Goal: Task Accomplishment & Management: Manage account settings

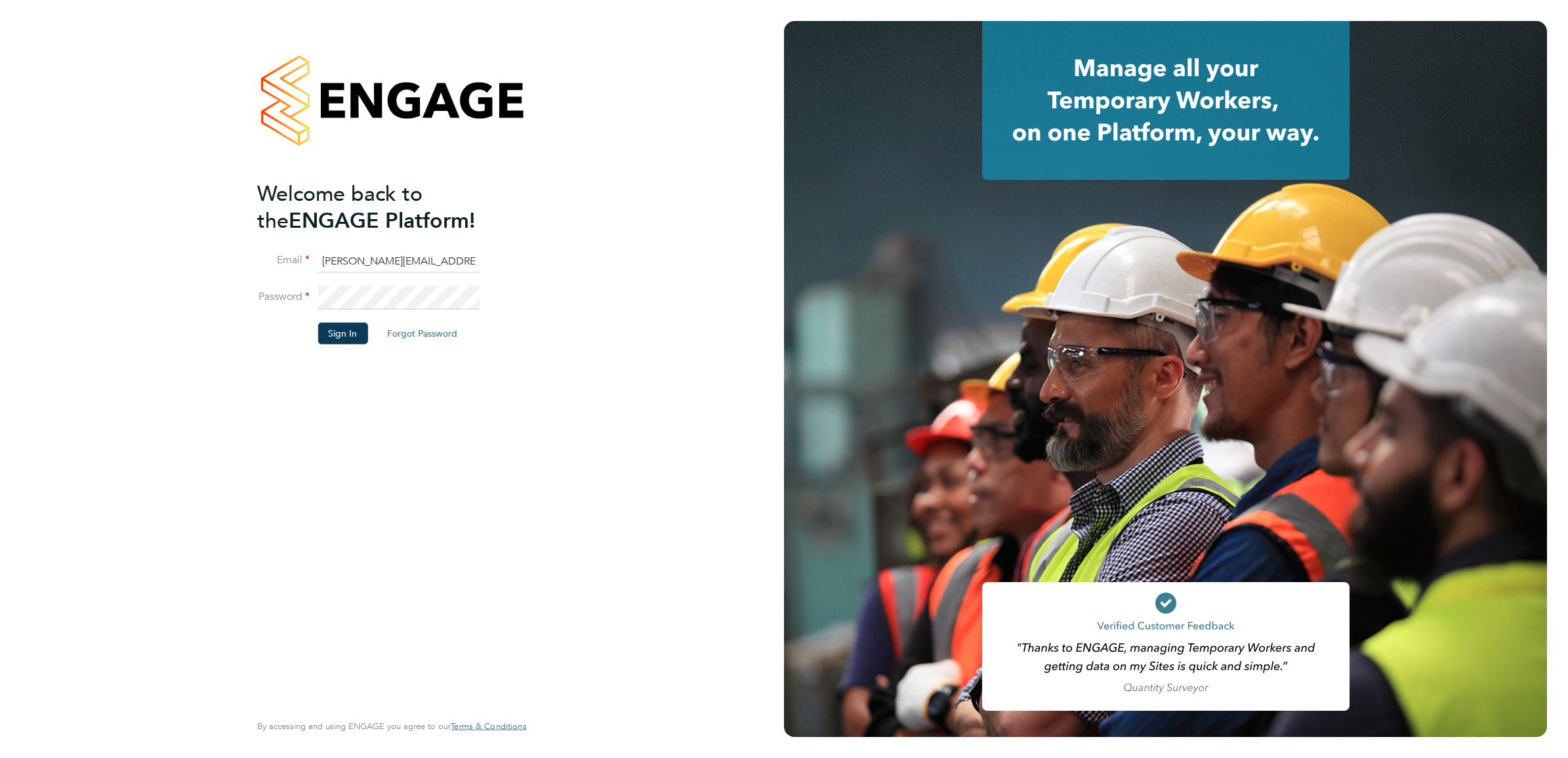
click at [385, 257] on input "chantay.bickers@pretiumresourcing.co.uk" at bounding box center [399, 261] width 162 height 24
type input "Sasha.apleona@pretiumresourcing.co.uk"
click at [333, 331] on button "Sign In" at bounding box center [343, 333] width 50 height 21
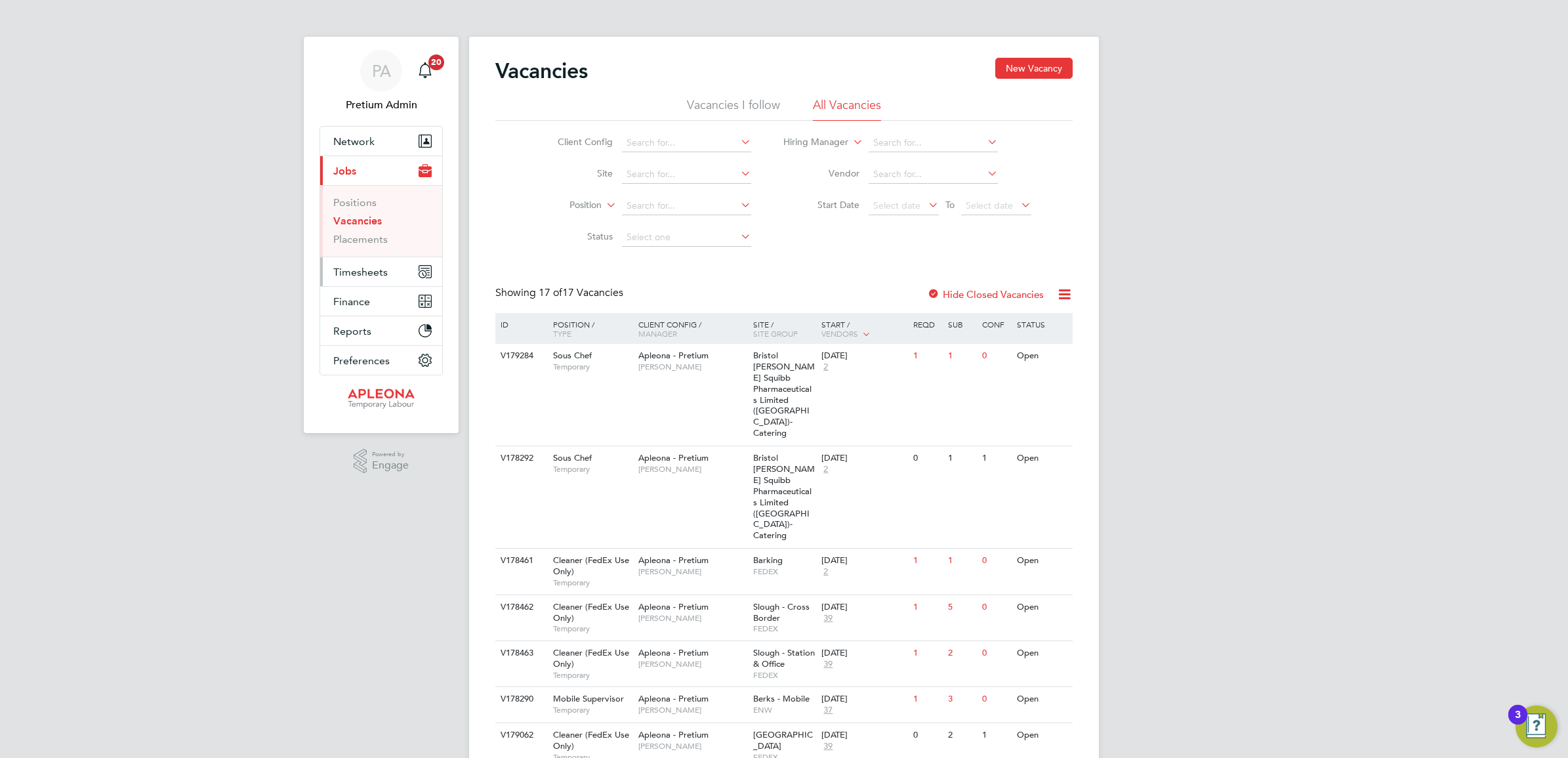
click at [349, 258] on button "Timesheets" at bounding box center [381, 272] width 122 height 29
click at [356, 172] on button "Current page: Jobs" at bounding box center [381, 170] width 122 height 29
click at [359, 240] on link "Placements" at bounding box center [360, 239] width 54 height 13
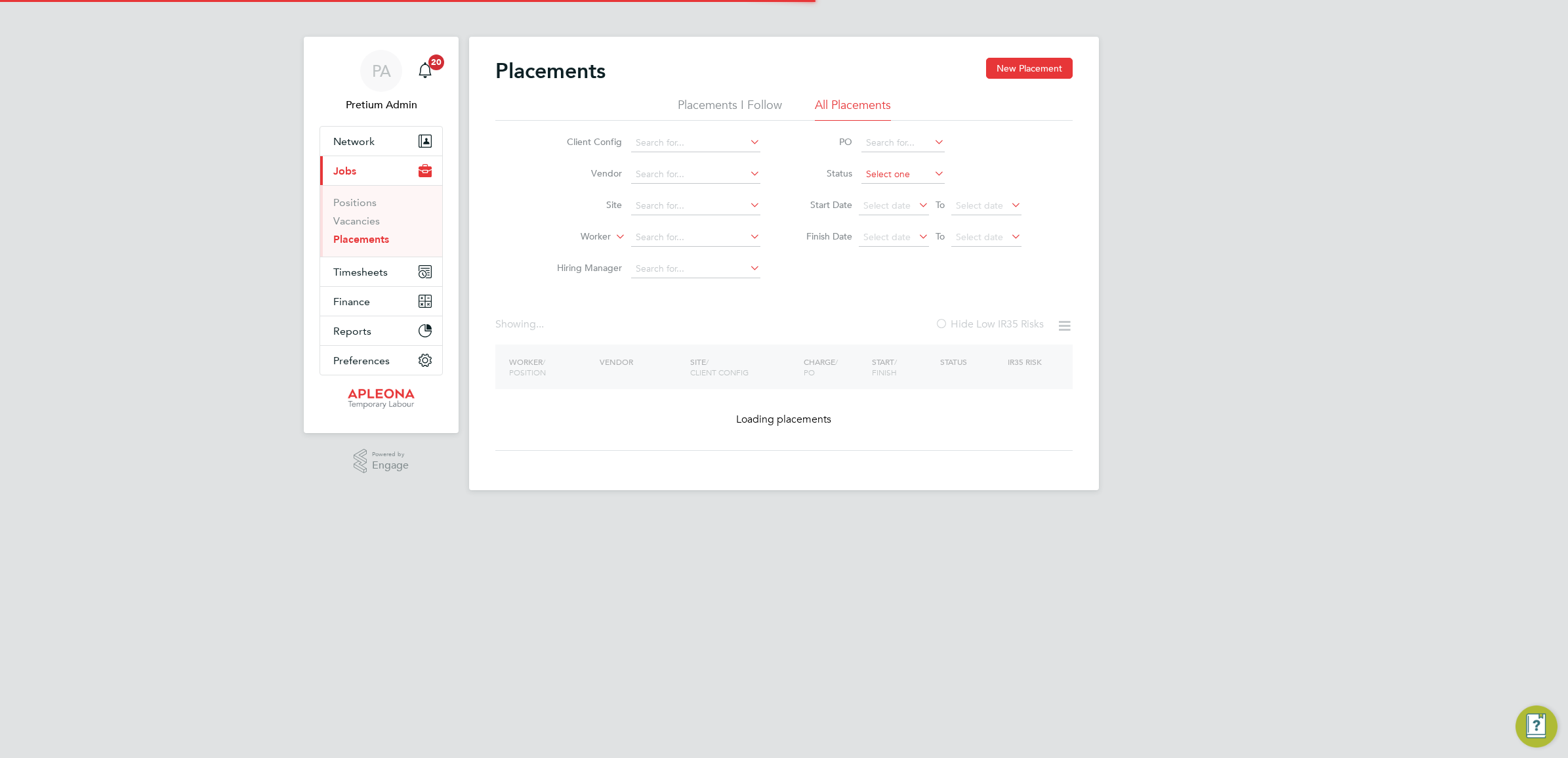
click at [915, 177] on input at bounding box center [902, 174] width 83 height 18
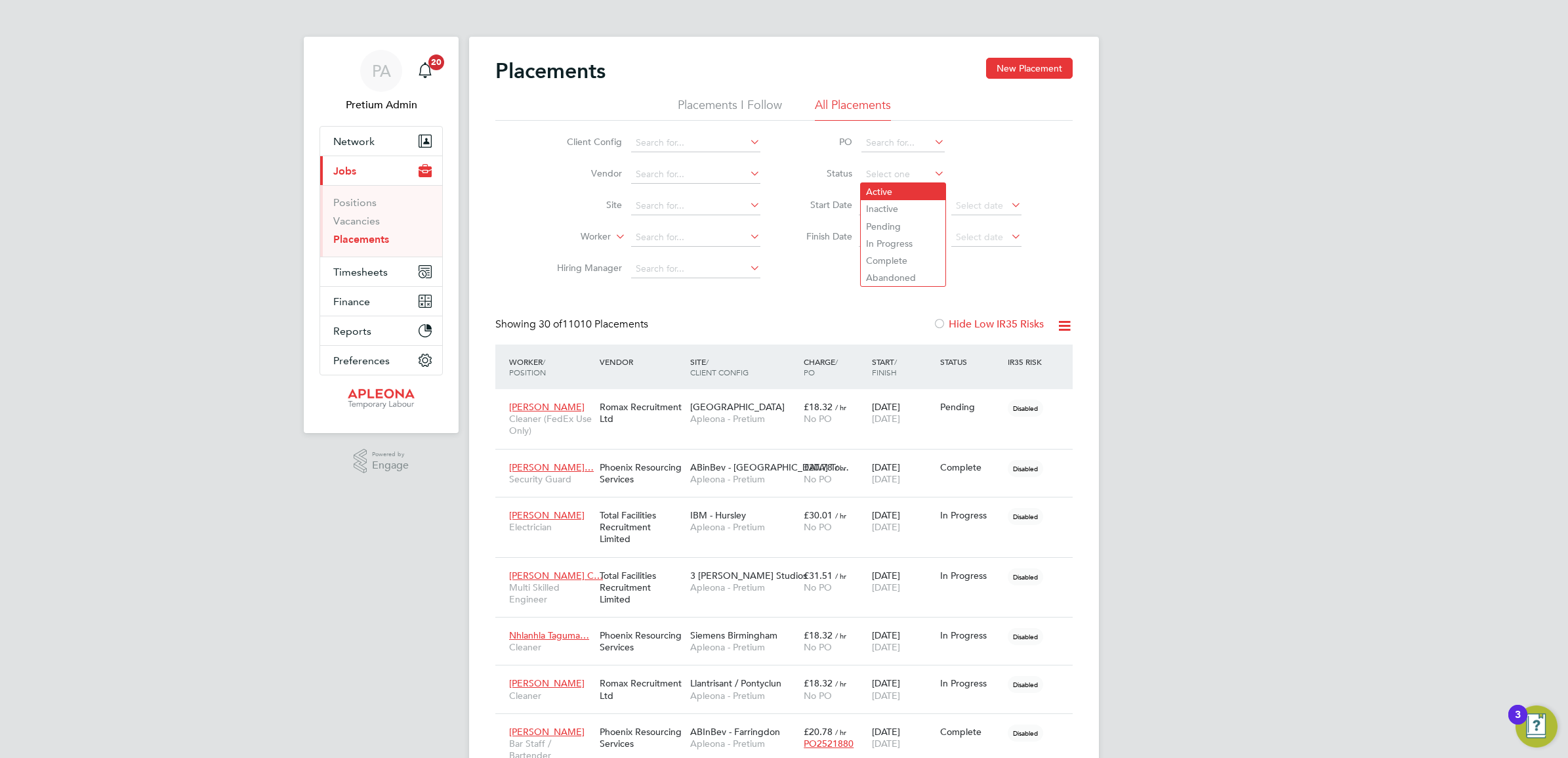
click at [890, 196] on li "Active" at bounding box center [902, 191] width 85 height 17
type input "Active"
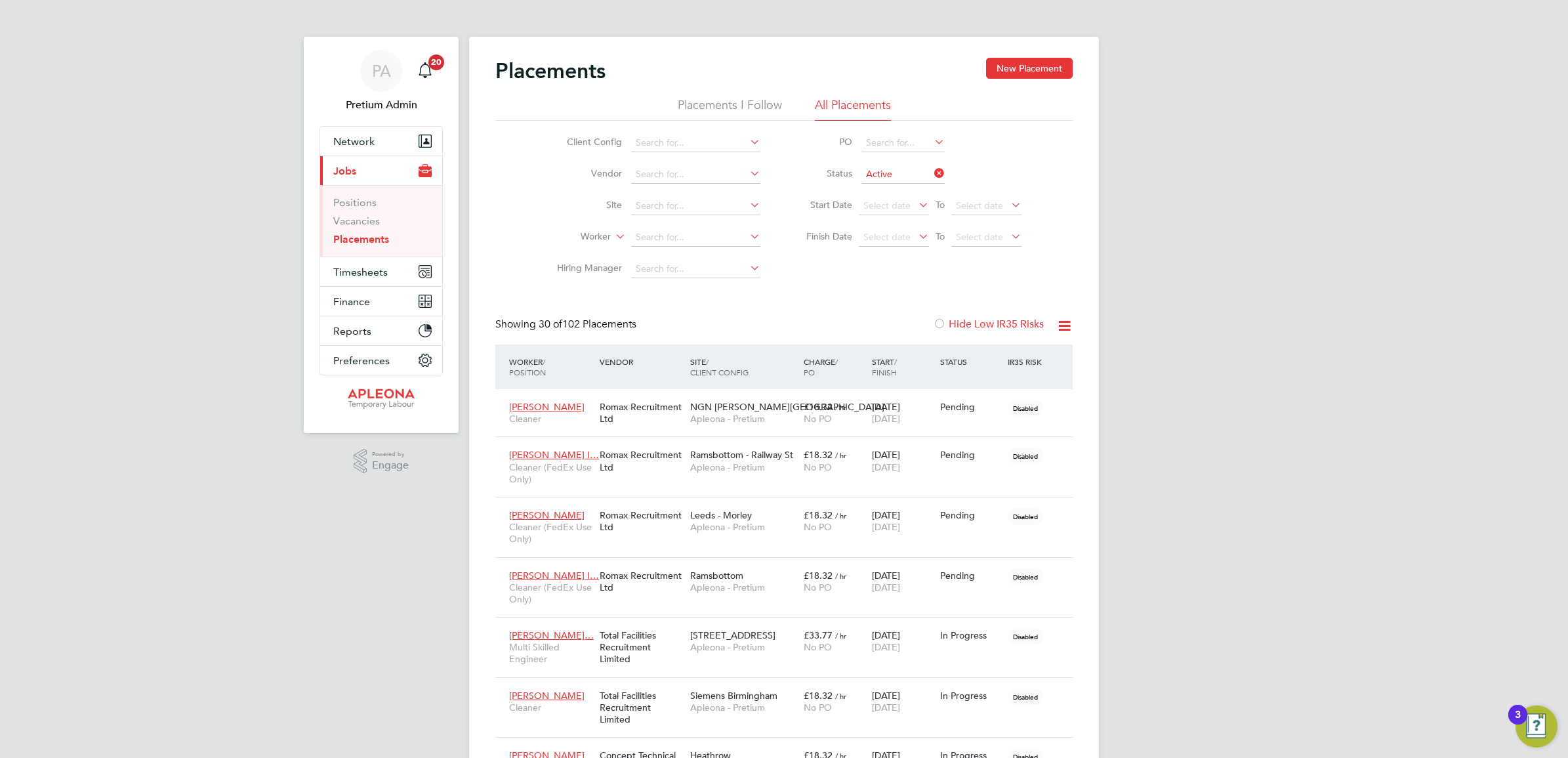
click at [1060, 324] on icon at bounding box center [1064, 326] width 16 height 16
click at [999, 352] on li "Download Placements Report" at bounding box center [999, 357] width 140 height 18
click at [349, 264] on button "Timesheets" at bounding box center [381, 272] width 122 height 29
click at [359, 227] on link "Timesheets" at bounding box center [360, 232] width 54 height 13
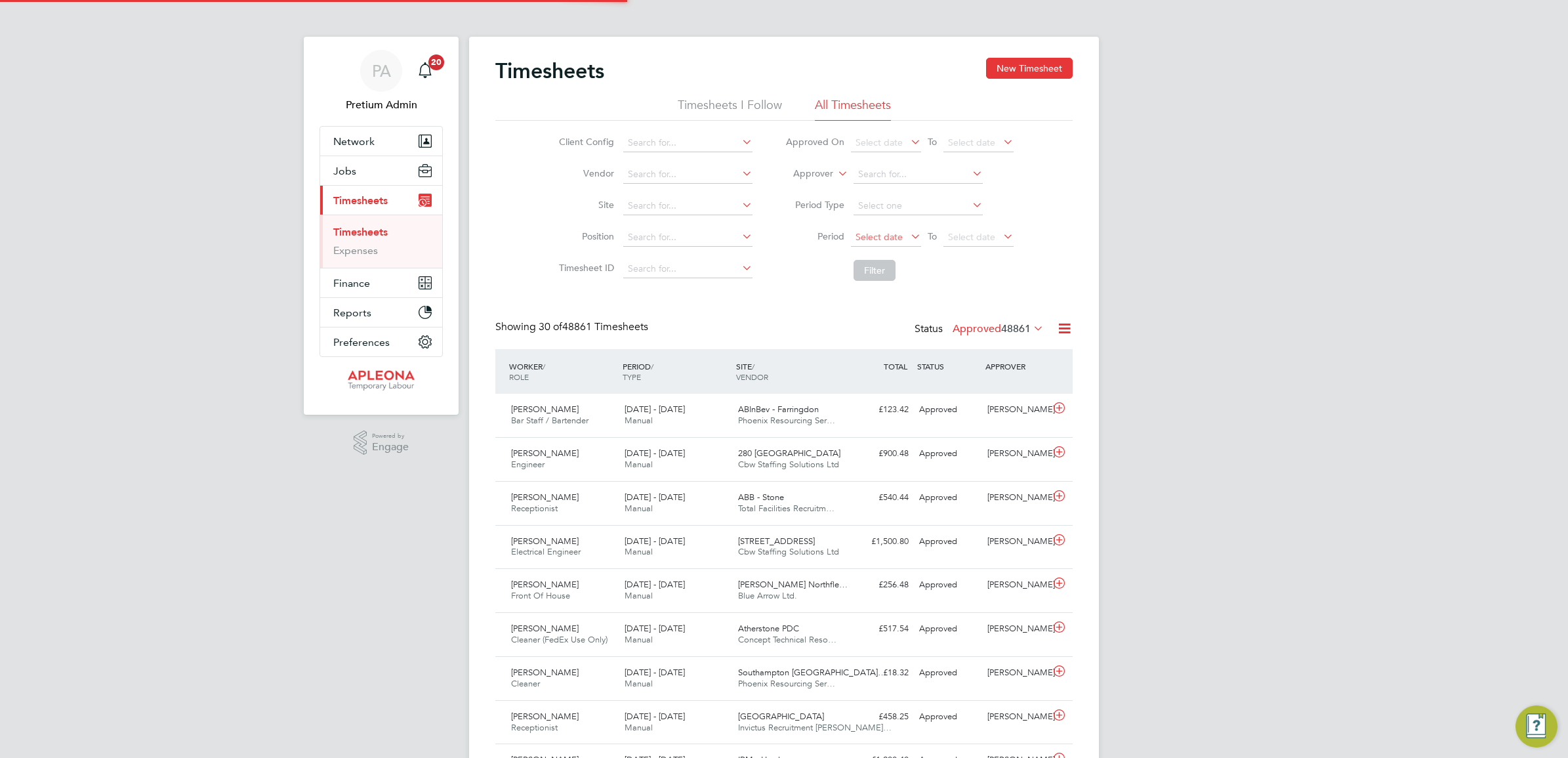
scroll to position [33, 113]
drag, startPoint x: 885, startPoint y: 237, endPoint x: 888, endPoint y: 244, distance: 7.6
click at [885, 237] on span "Select date" at bounding box center [879, 237] width 47 height 12
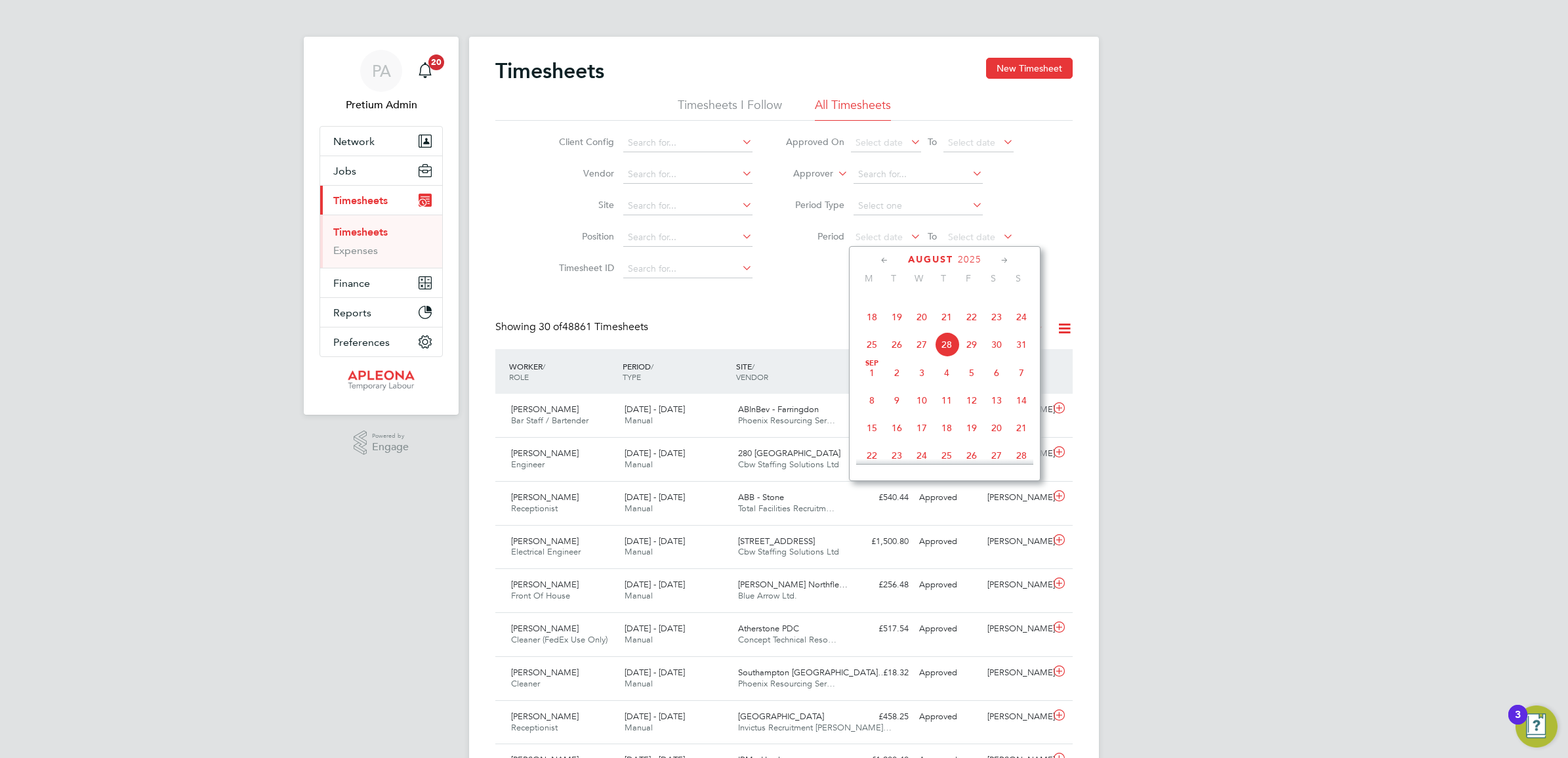
click at [993, 302] on span "16" at bounding box center [997, 289] width 25 height 25
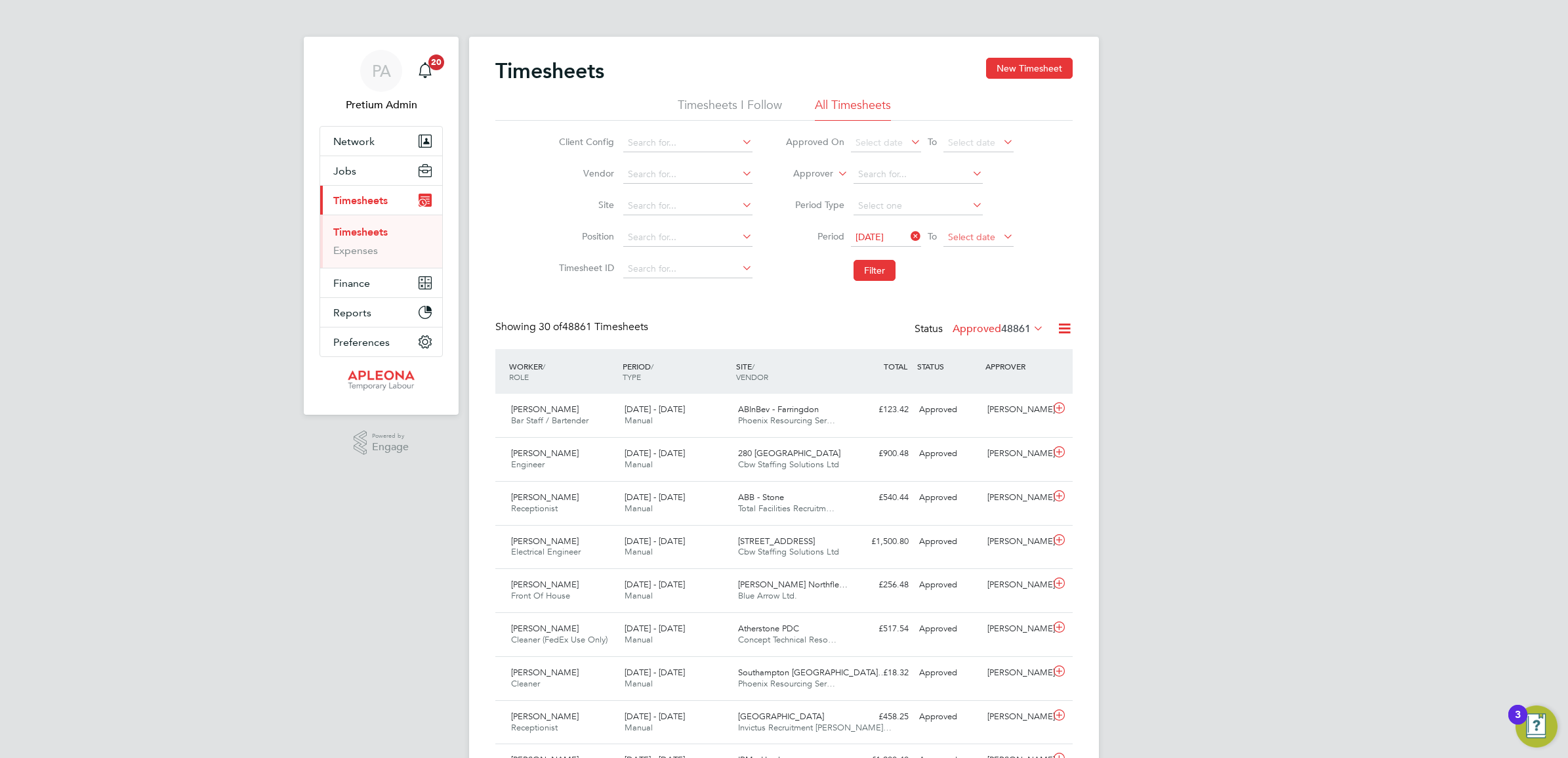
click at [986, 231] on span "Select date" at bounding box center [972, 237] width 47 height 12
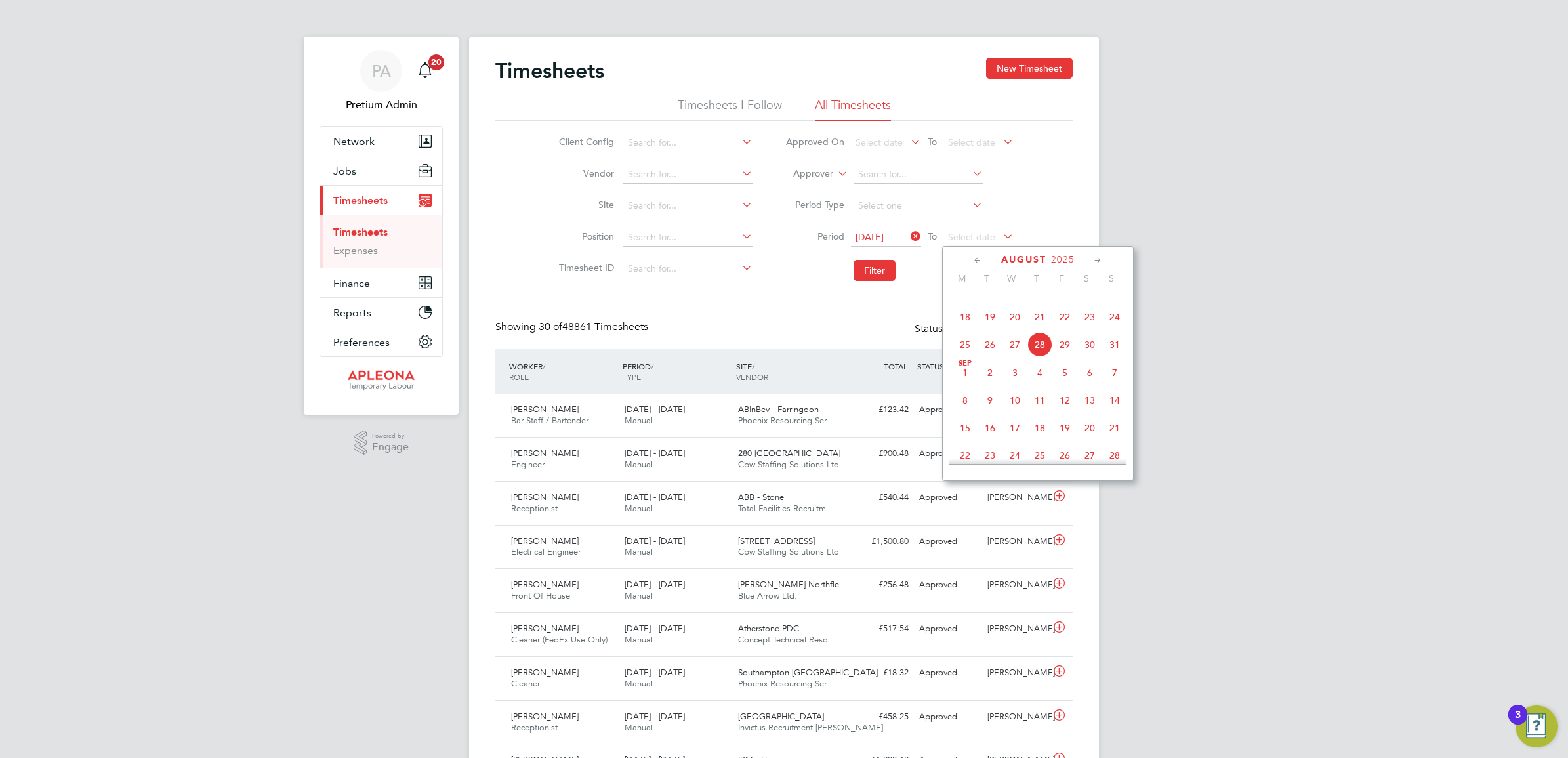
click at [1061, 330] on span "22" at bounding box center [1065, 317] width 25 height 25
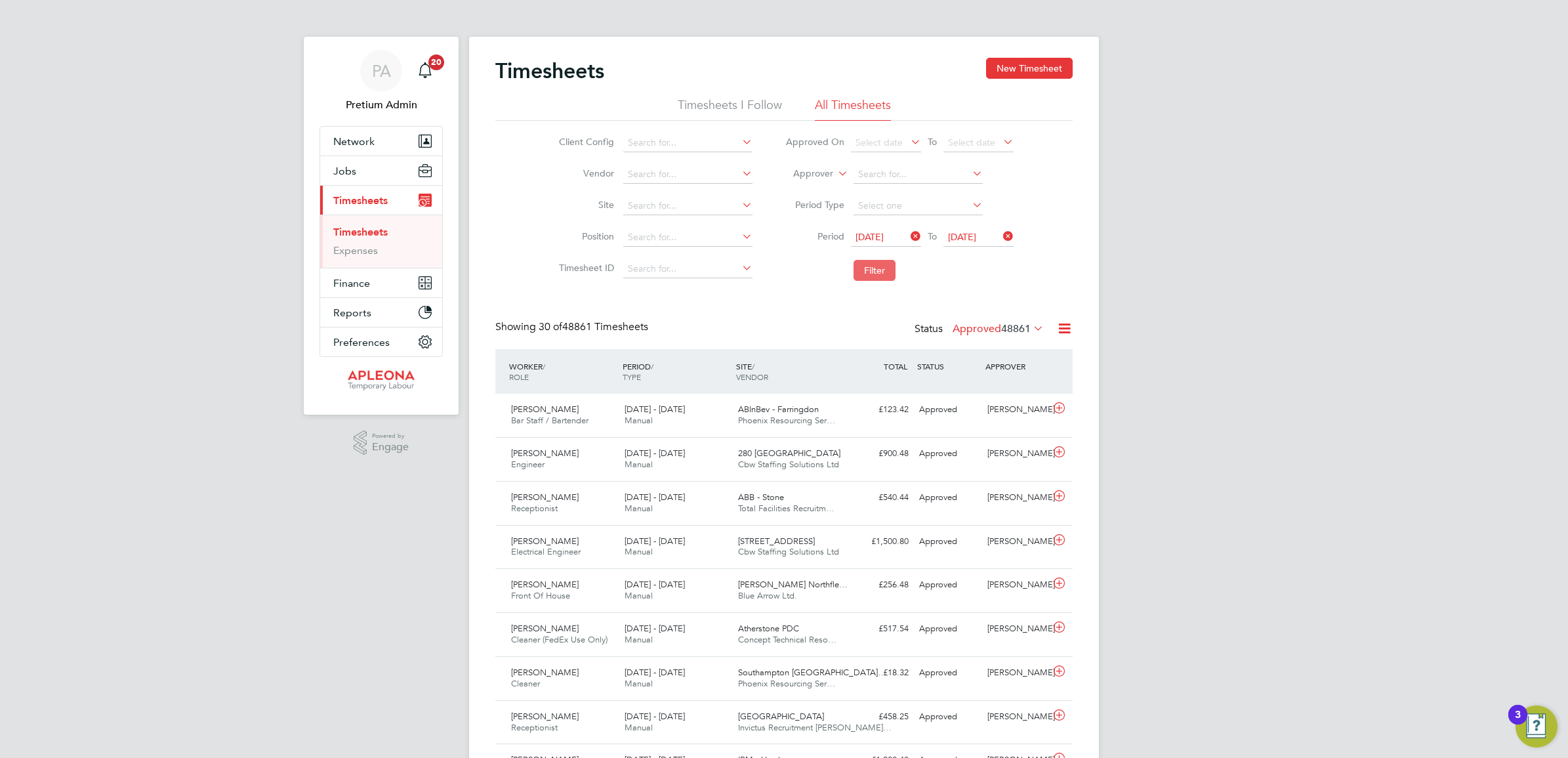
click at [889, 271] on button "Filter" at bounding box center [874, 270] width 42 height 21
click at [1064, 328] on icon at bounding box center [1064, 328] width 16 height 16
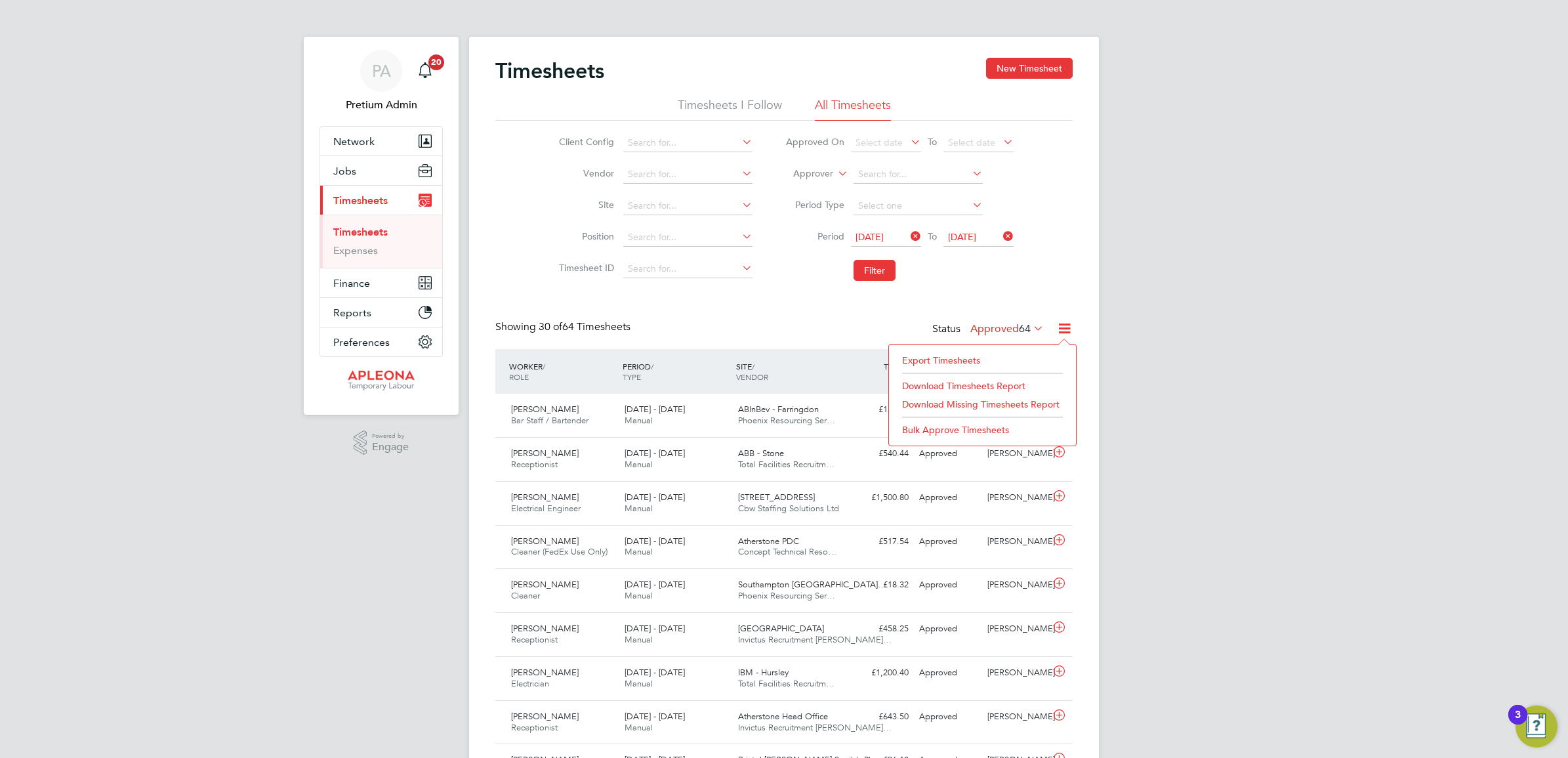
click at [994, 386] on li "Download Timesheets Report" at bounding box center [983, 386] width 174 height 18
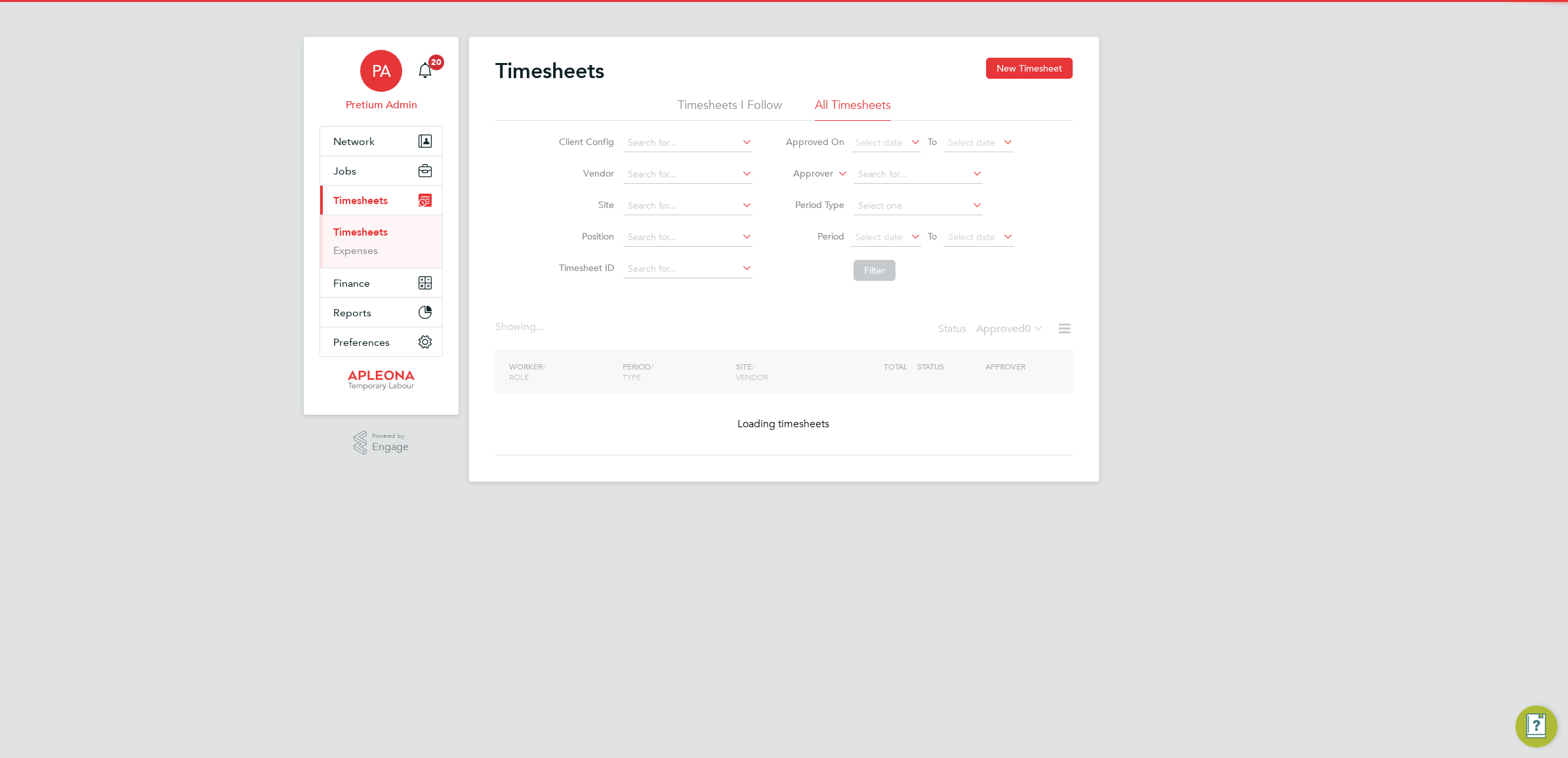
click at [374, 57] on div "PA" at bounding box center [381, 71] width 42 height 42
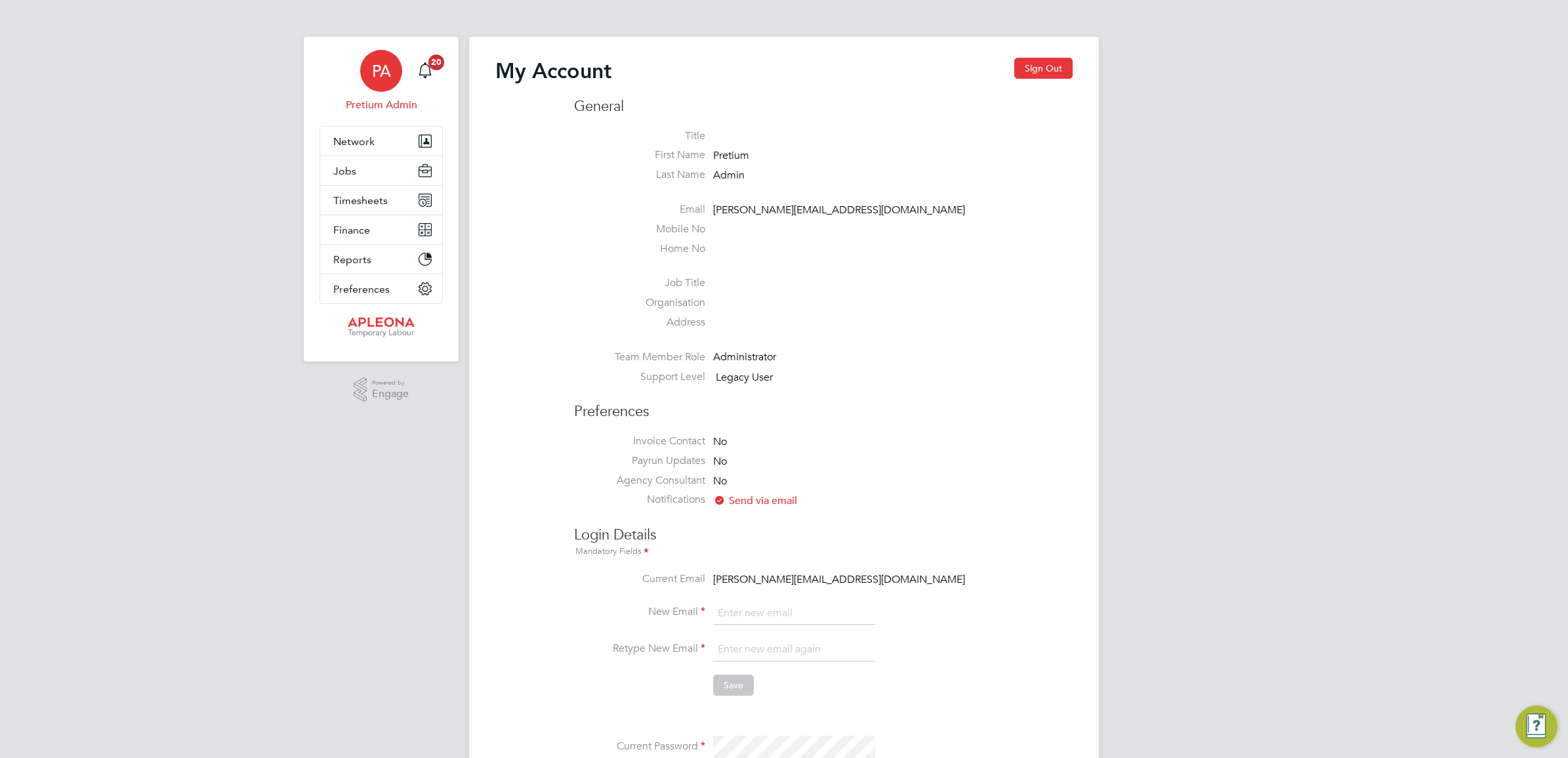
type input "chantay.bickers@pretiumresourcing.co.uk"
click at [1051, 69] on button "Sign Out" at bounding box center [1043, 68] width 58 height 21
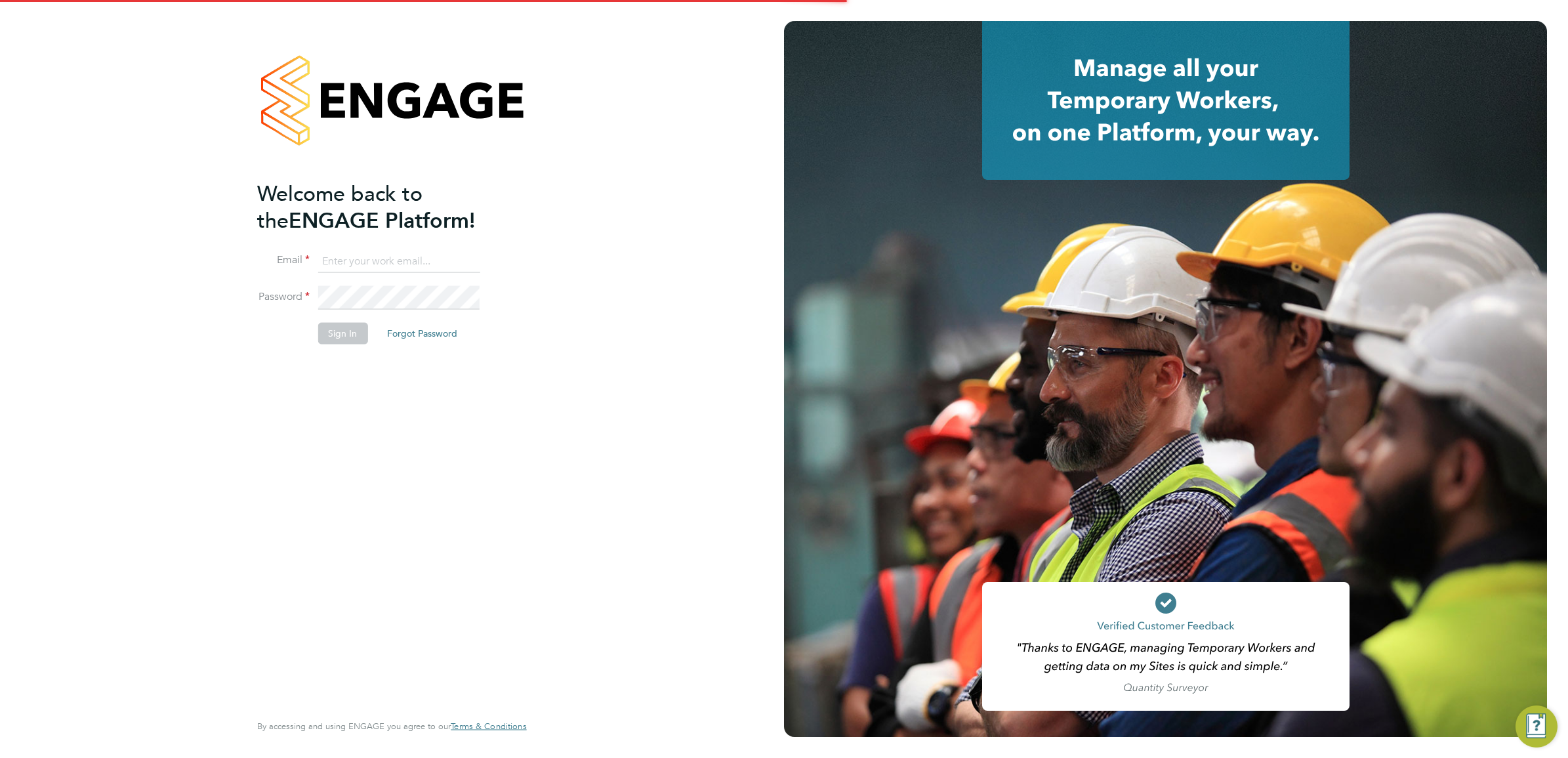
type input "chantay.bickers@pretiumresourcing.co.uk"
click at [381, 261] on input "[PERSON_NAME][EMAIL_ADDRESS][PERSON_NAME][DOMAIN_NAME]" at bounding box center [399, 261] width 162 height 24
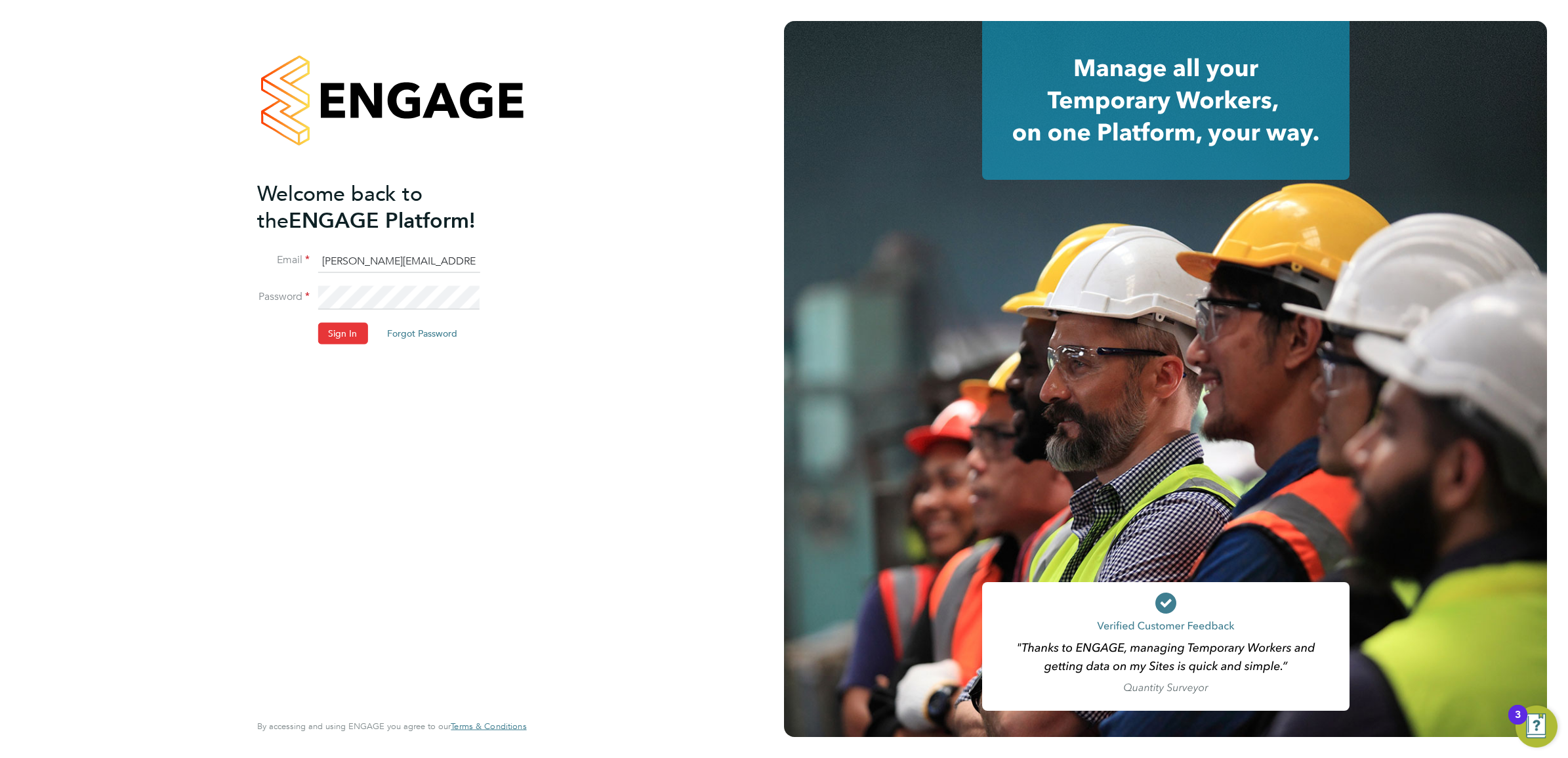
click at [664, 185] on div "Welcome back to the ENGAGE Platform! Email chantay.bickers@pretiumresourcing.co…" at bounding box center [392, 379] width 784 height 758
click at [397, 264] on input "[PERSON_NAME][EMAIL_ADDRESS][PERSON_NAME][DOMAIN_NAME]" at bounding box center [399, 261] width 162 height 24
click at [522, 181] on div "Welcome back to the ENGAGE Platform! Email chantay.bickers@pretiumresourcing.co…" at bounding box center [392, 377] width 269 height 711
drag, startPoint x: 384, startPoint y: 267, endPoint x: 392, endPoint y: 264, distance: 8.5
click at [384, 267] on input "[PERSON_NAME][EMAIL_ADDRESS][PERSON_NAME][DOMAIN_NAME]" at bounding box center [399, 261] width 162 height 24
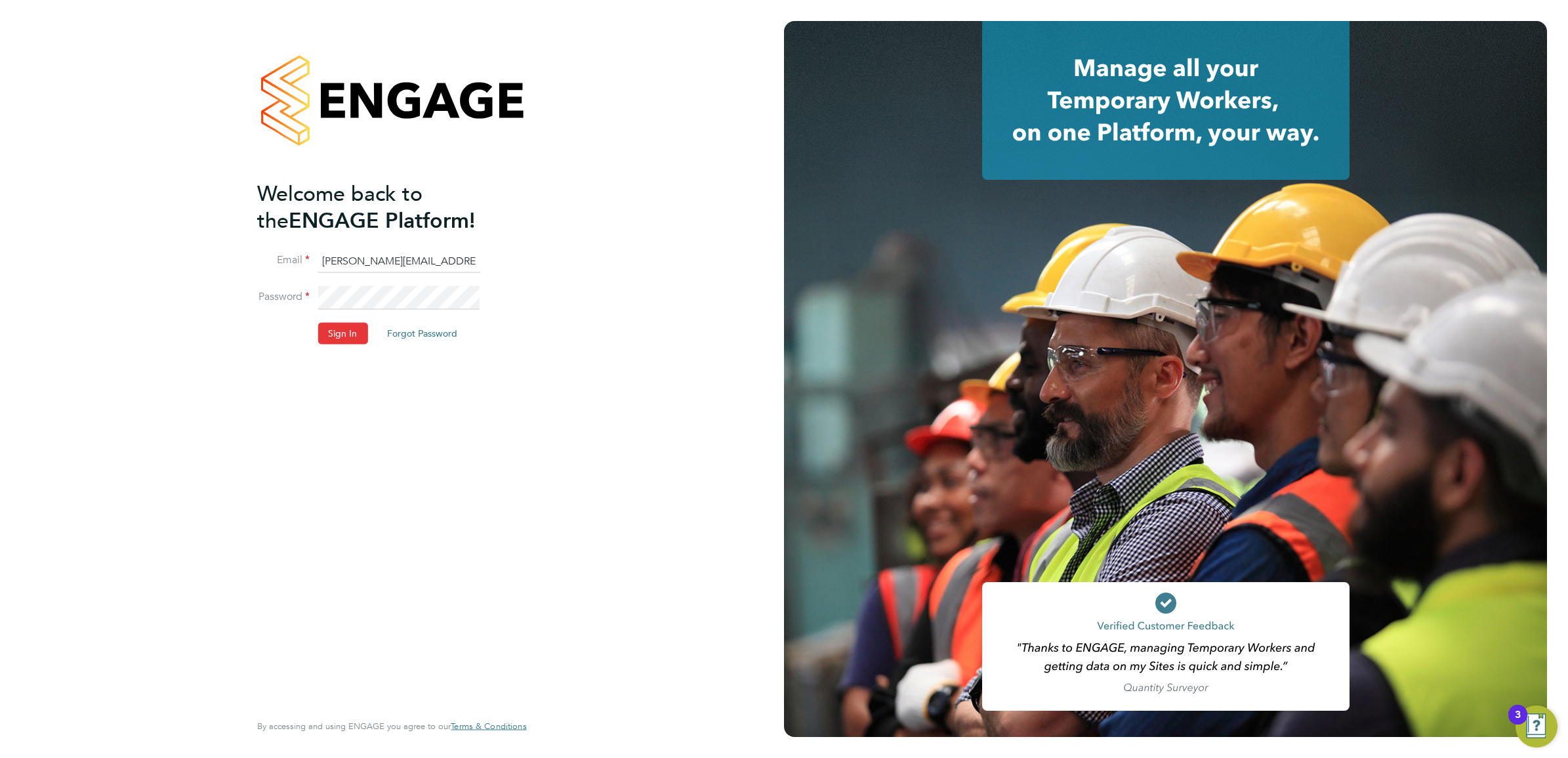
click at [489, 231] on h2 "Welcome back to the ENGAGE Platform!" at bounding box center [385, 206] width 256 height 54
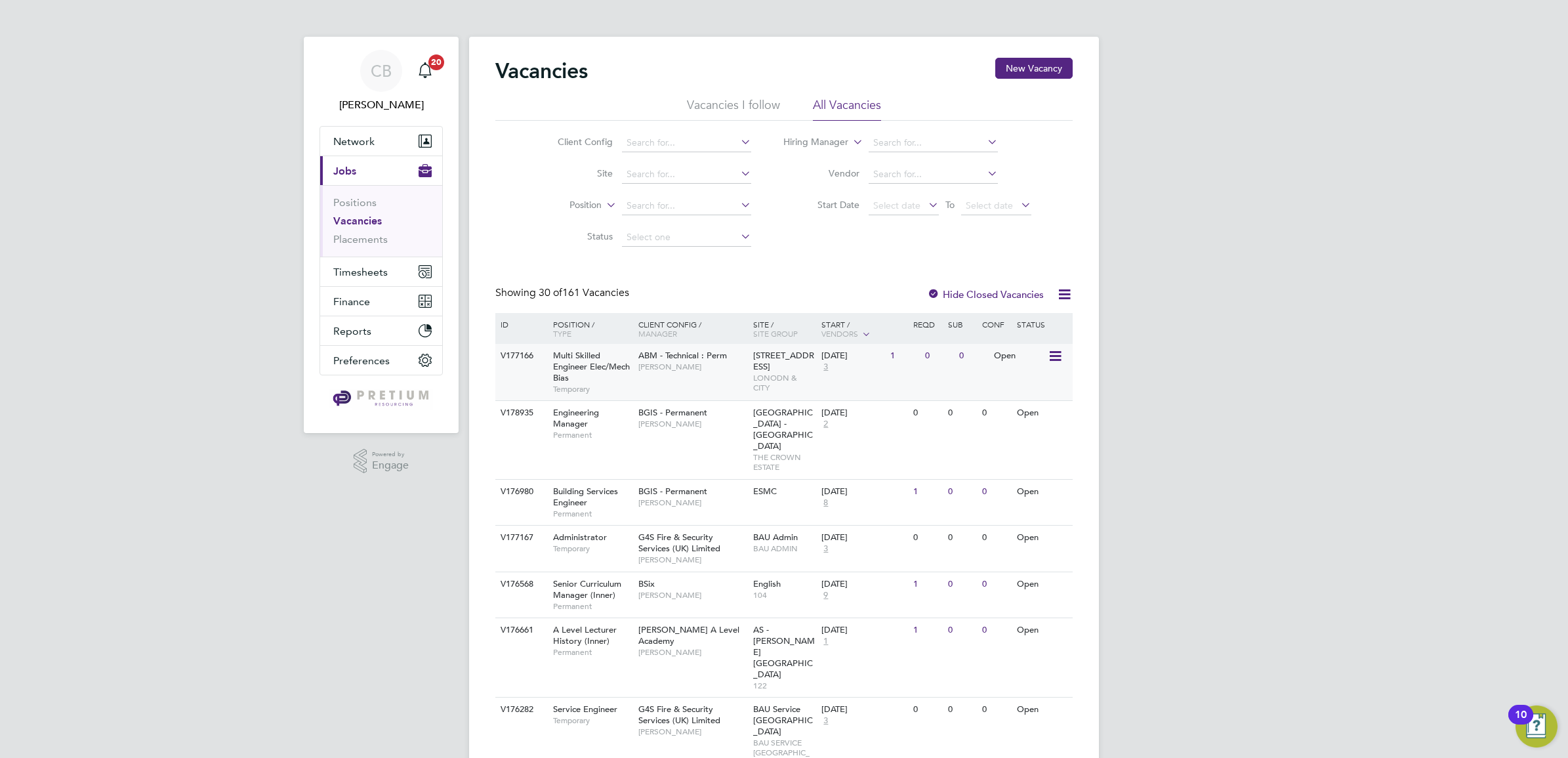
click at [687, 374] on div "ABM - Technical : Perm [PERSON_NAME]" at bounding box center [693, 361] width 115 height 34
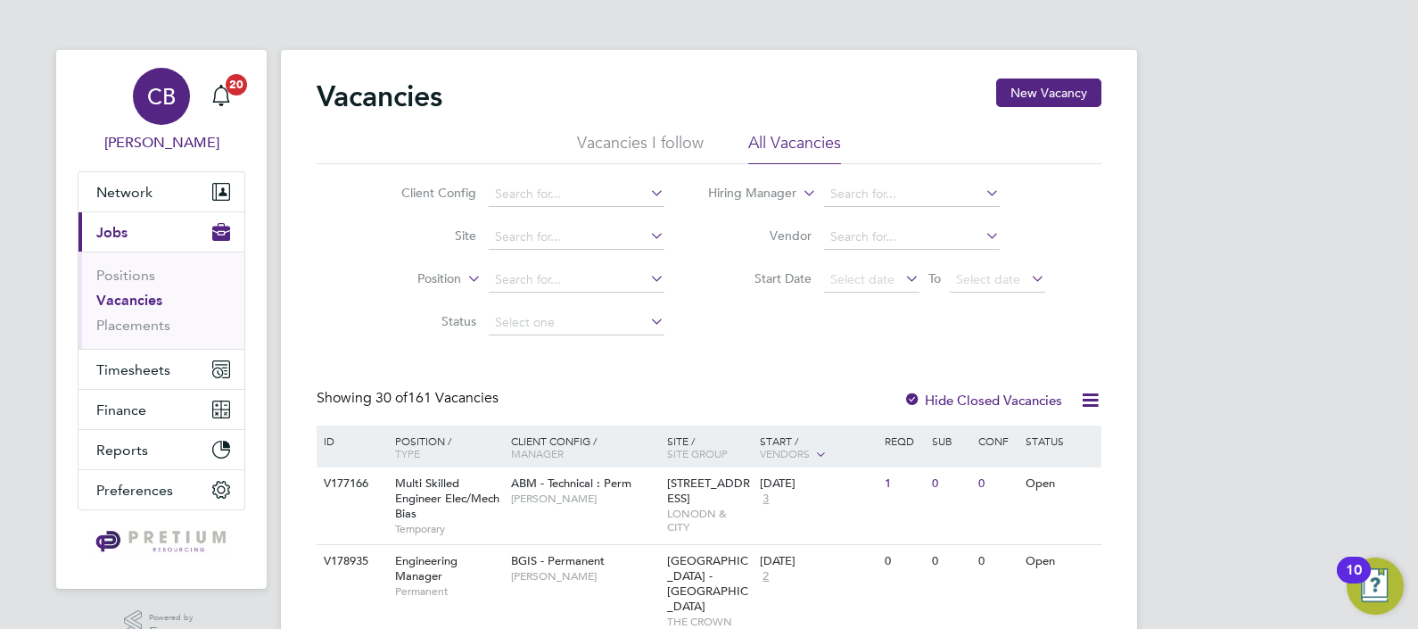
click at [168, 98] on span "CB" at bounding box center [161, 96] width 29 height 23
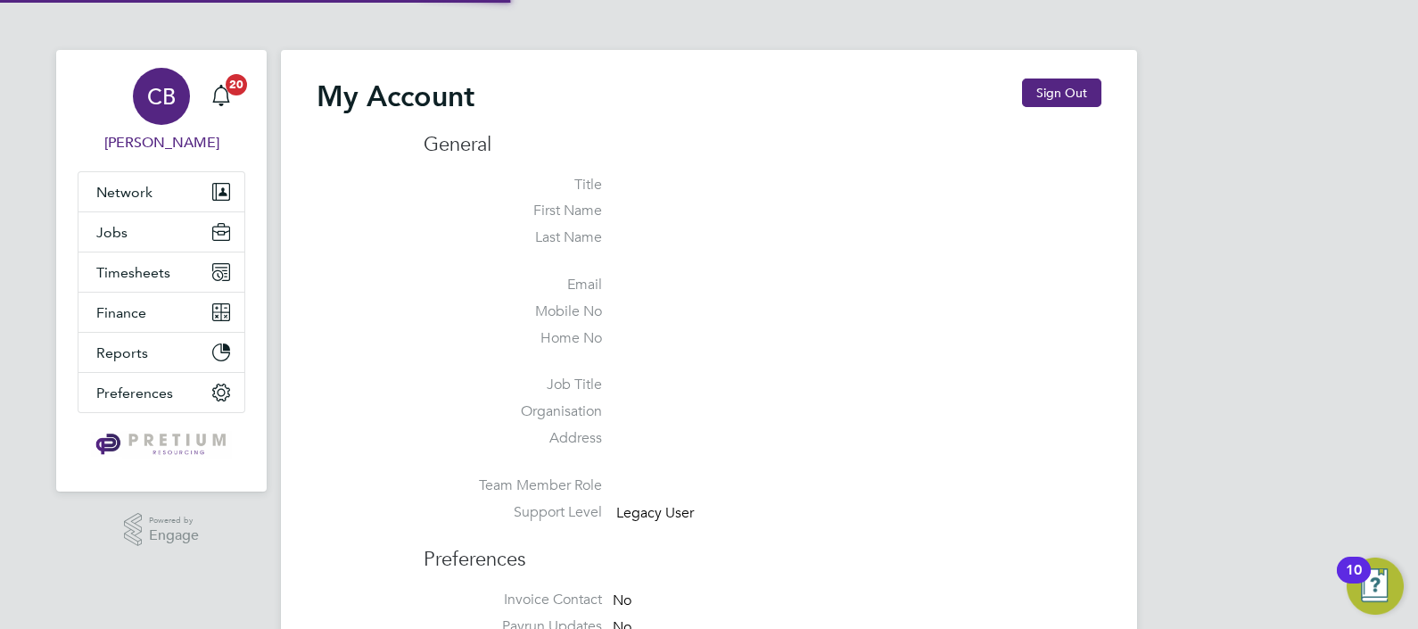
type input "[PERSON_NAME][EMAIL_ADDRESS][DOMAIN_NAME]"
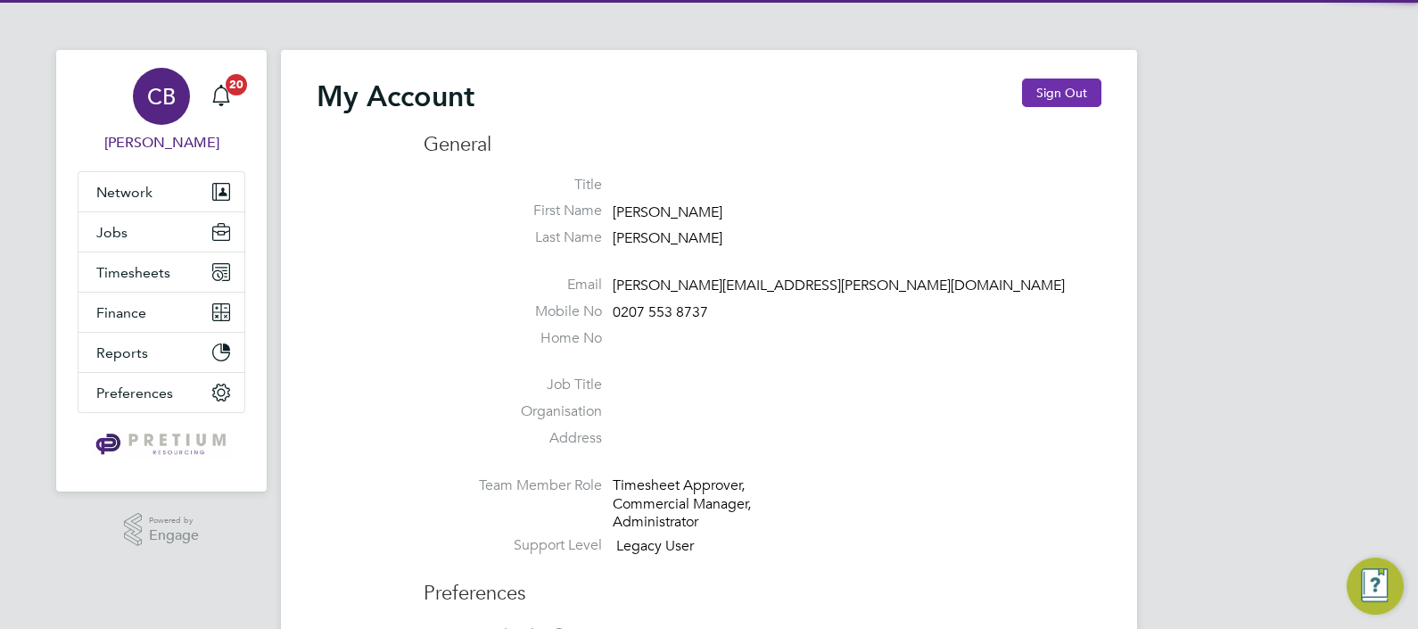
click at [1064, 90] on button "Sign Out" at bounding box center [1061, 93] width 79 height 29
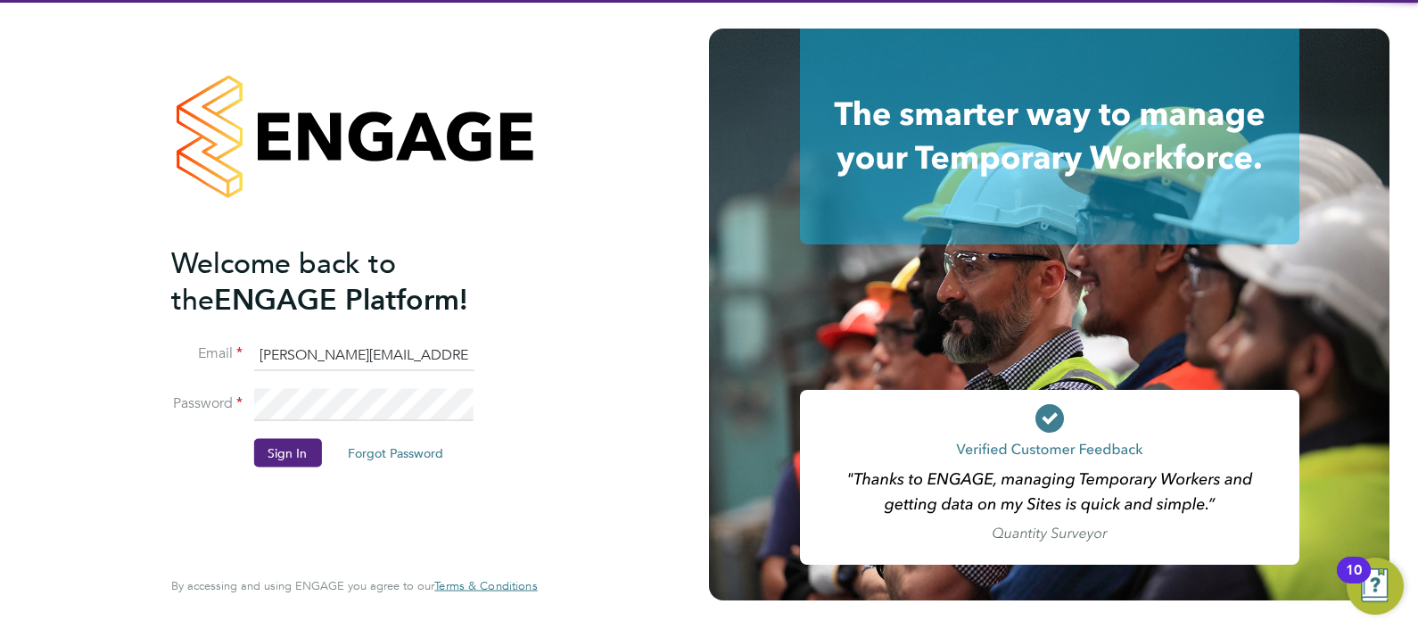
click at [277, 343] on input "[PERSON_NAME][EMAIL_ADDRESS][DOMAIN_NAME]" at bounding box center [363, 355] width 220 height 32
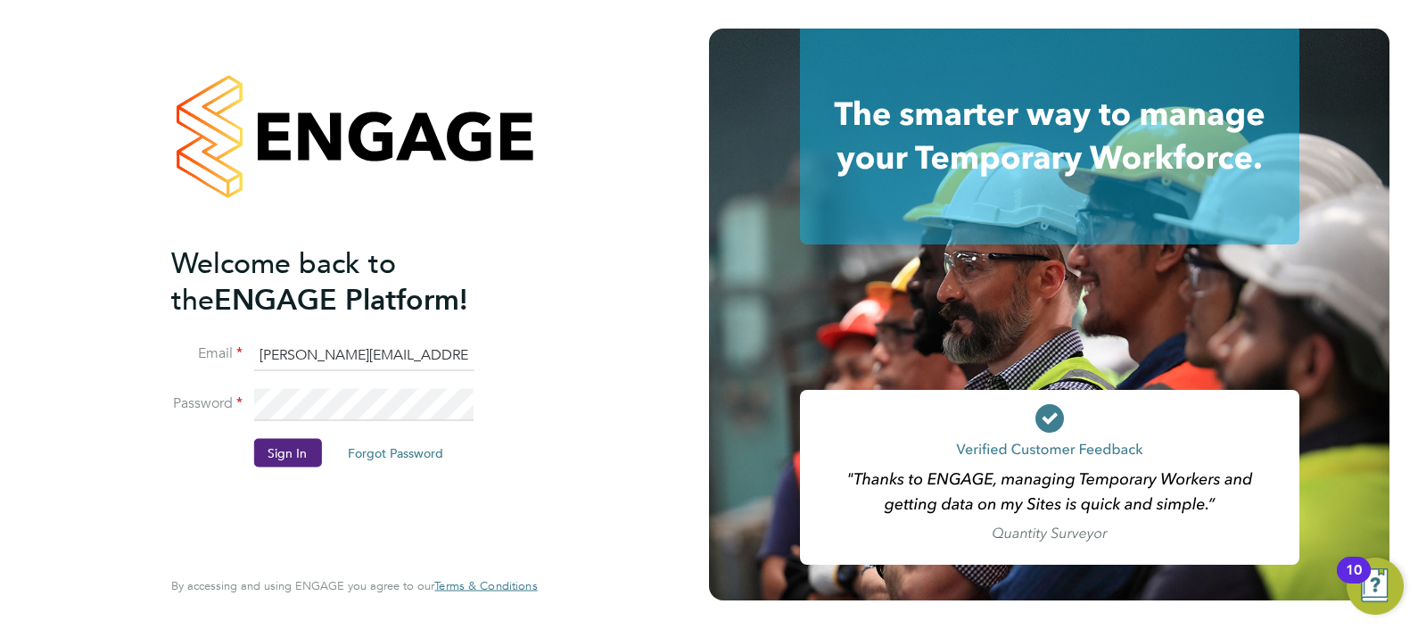
drag, startPoint x: 290, startPoint y: 348, endPoint x: 339, endPoint y: 373, distance: 55.1
click at [290, 348] on input "Sasha.apleona@pretiumresourcing.co.uk" at bounding box center [363, 355] width 220 height 32
type input "[EMAIL_ADDRESS][DOMAIN_NAME]"
drag, startPoint x: 299, startPoint y: 446, endPoint x: 327, endPoint y: 464, distance: 33.7
click at [299, 446] on button "Sign In" at bounding box center [287, 452] width 68 height 29
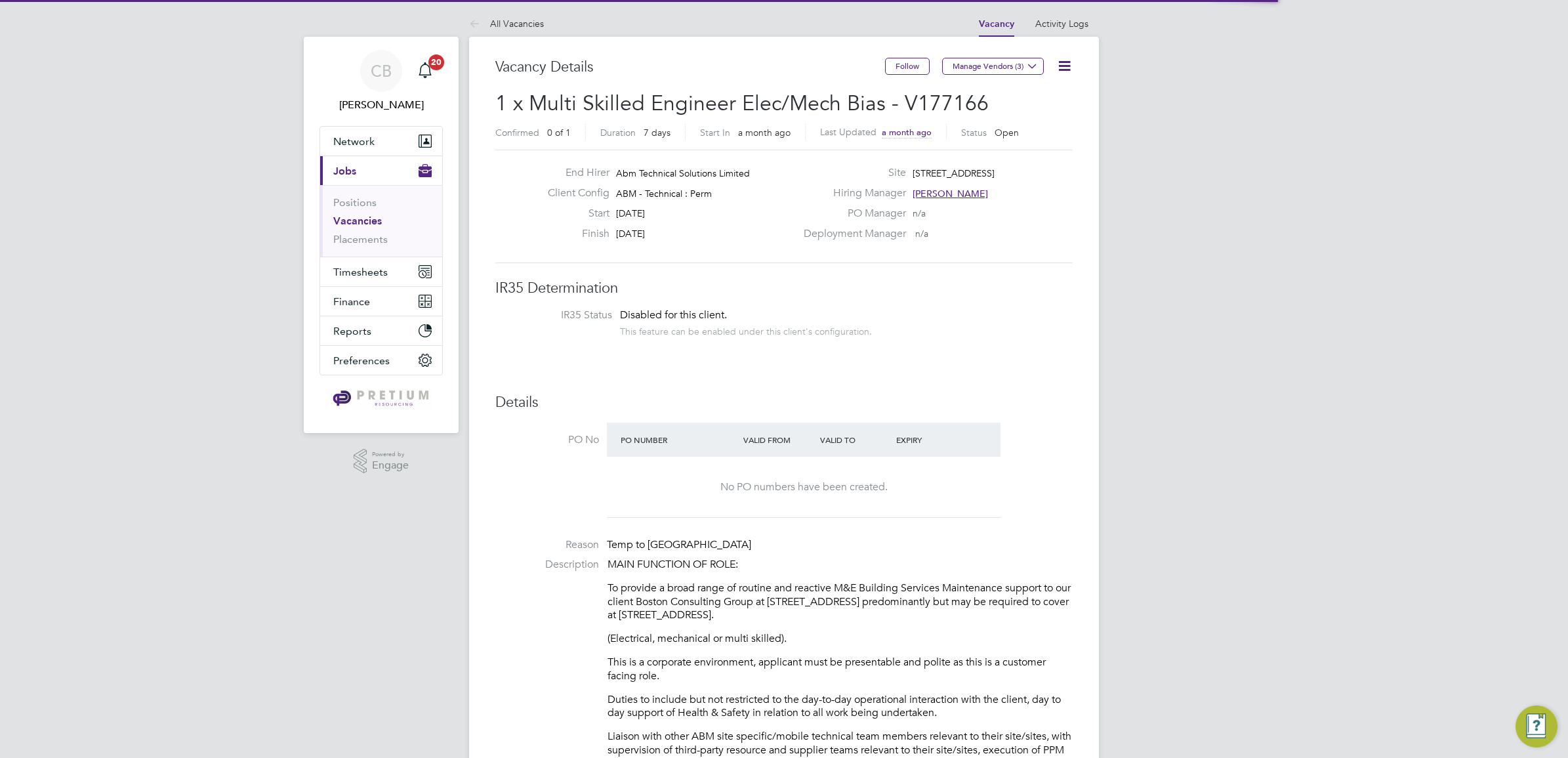
scroll to position [38, 92]
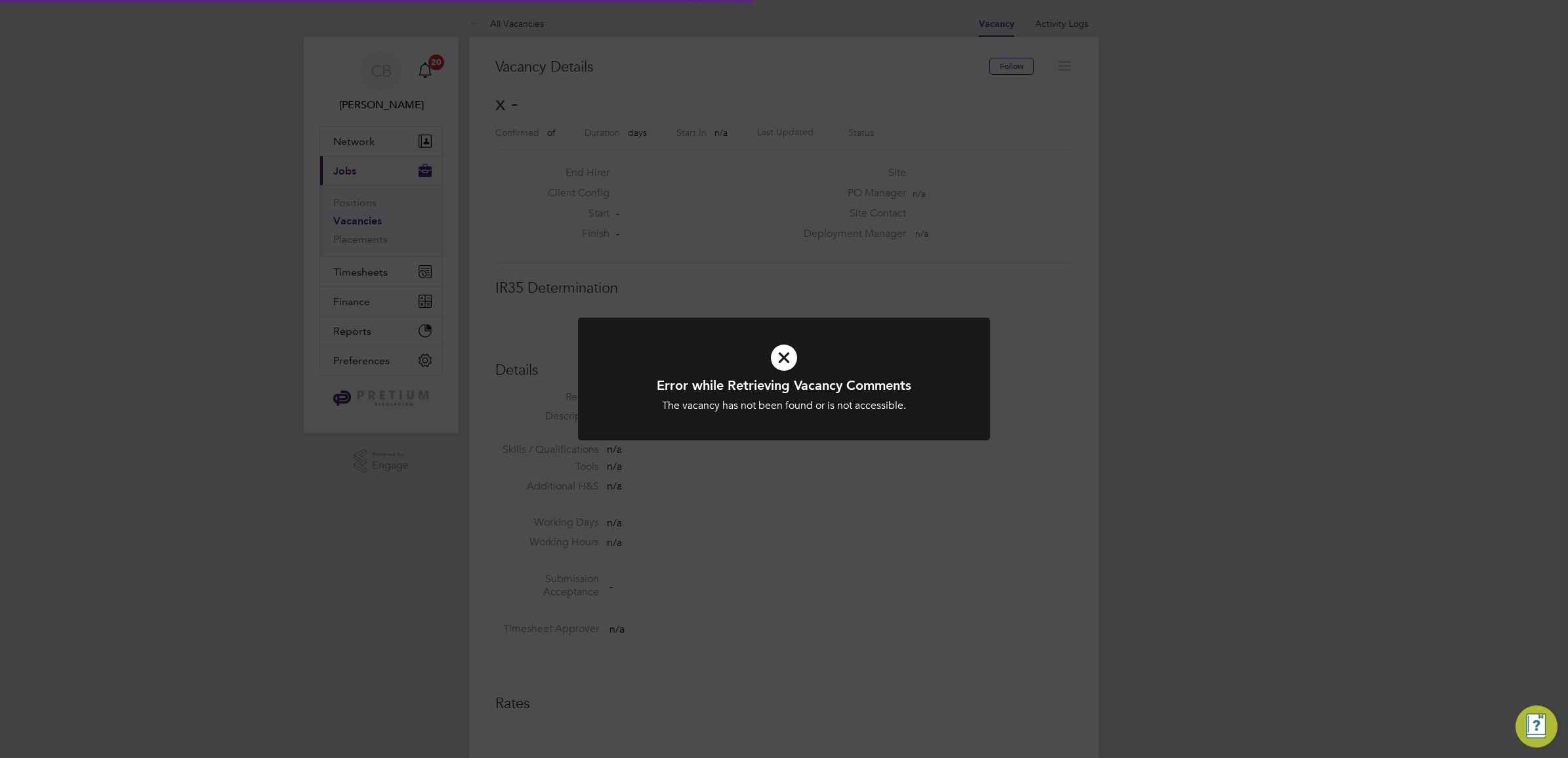
scroll to position [21, 282]
click at [863, 204] on div "Error while Retrieving Vacancy Comments The vacancy has not been found or is no…" at bounding box center [784, 379] width 1568 height 758
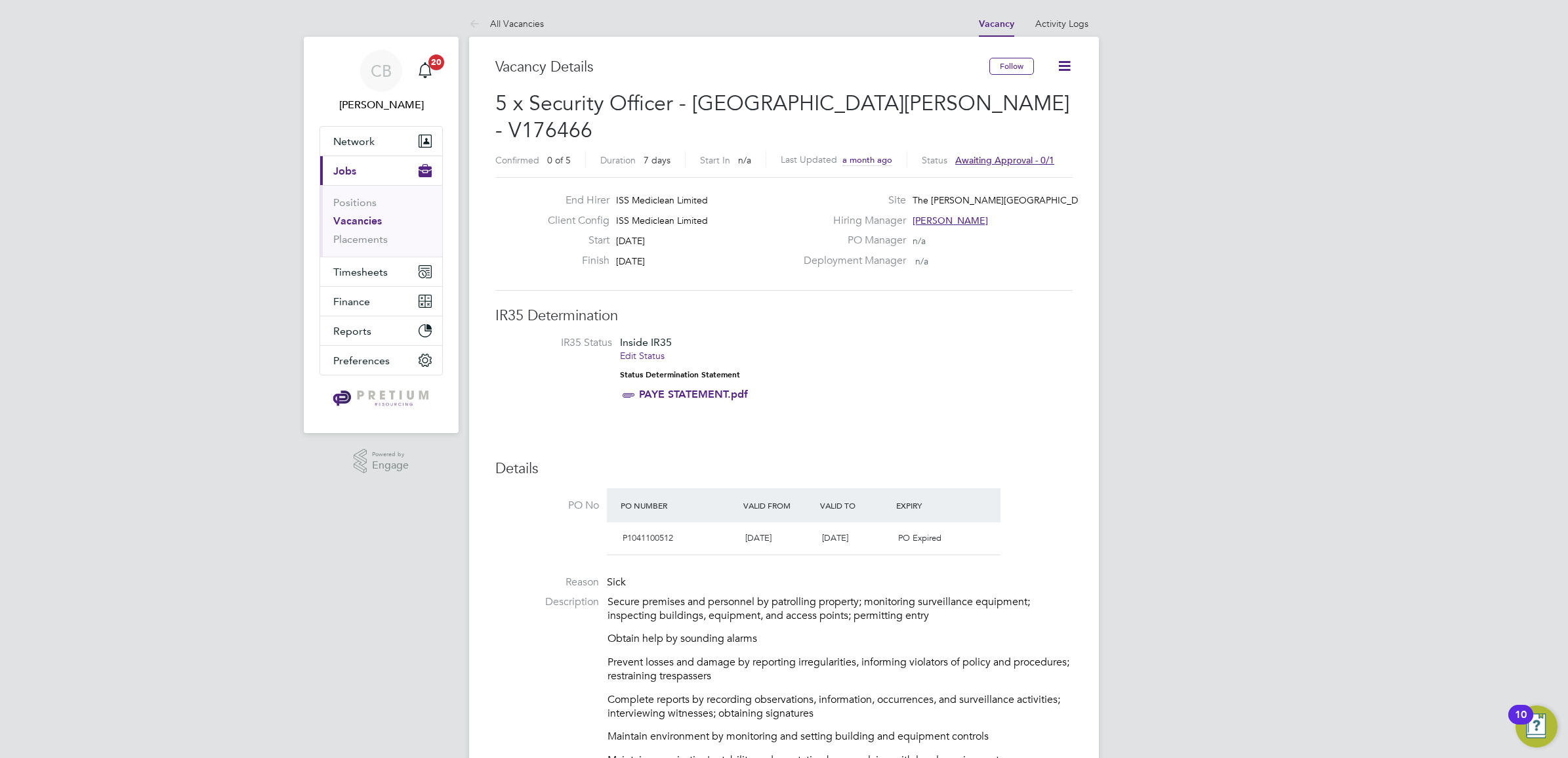
click at [1065, 60] on icon at bounding box center [1064, 66] width 16 height 16
click at [1027, 116] on li "Update Status" at bounding box center [1022, 116] width 94 height 18
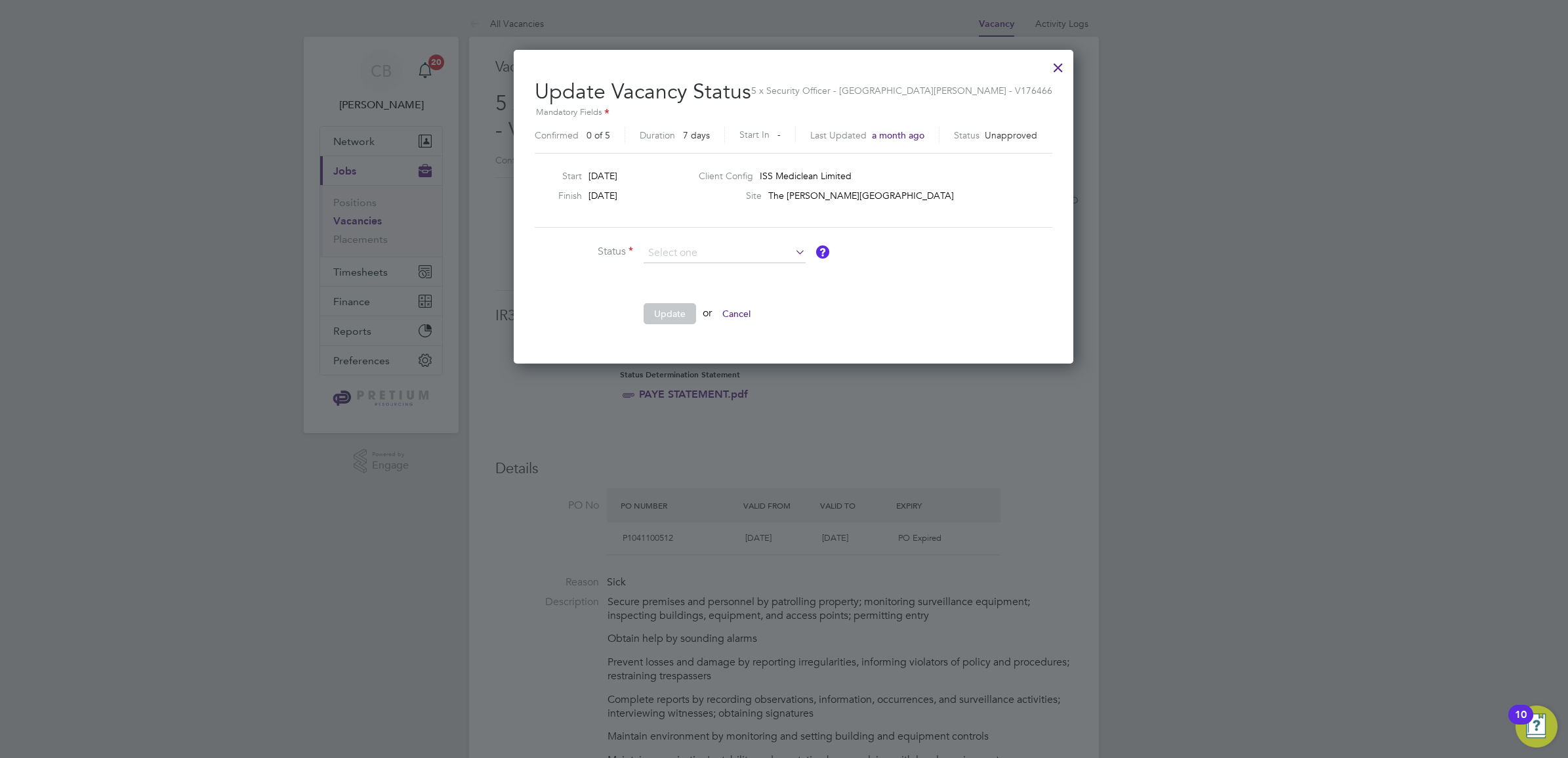
drag, startPoint x: 707, startPoint y: 272, endPoint x: 684, endPoint y: 300, distance: 36.2
click at [707, 273] on li "Cancelled" at bounding box center [724, 271] width 163 height 17
type input "Cancelled"
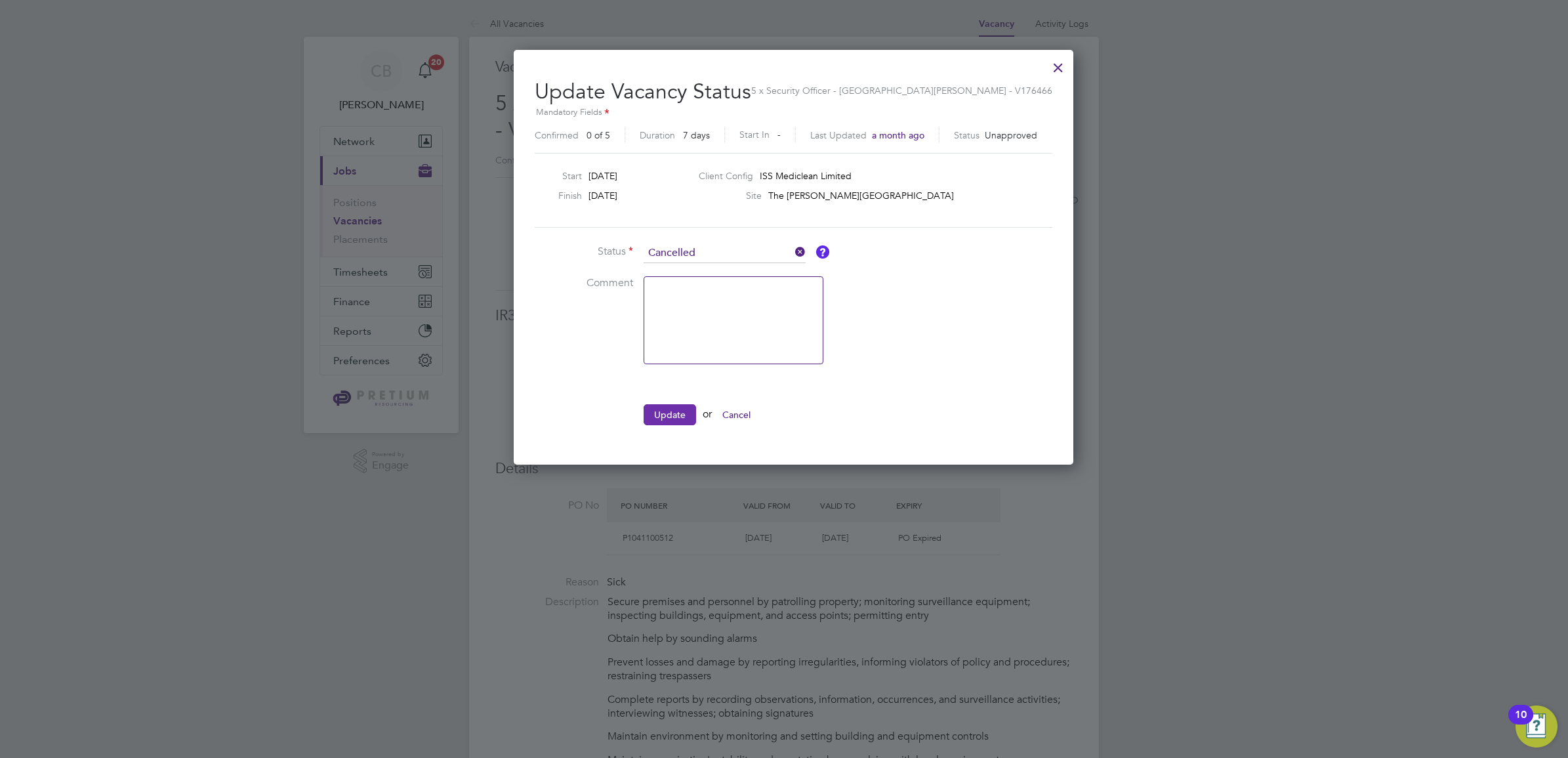
click at [671, 422] on button "Update" at bounding box center [669, 415] width 52 height 21
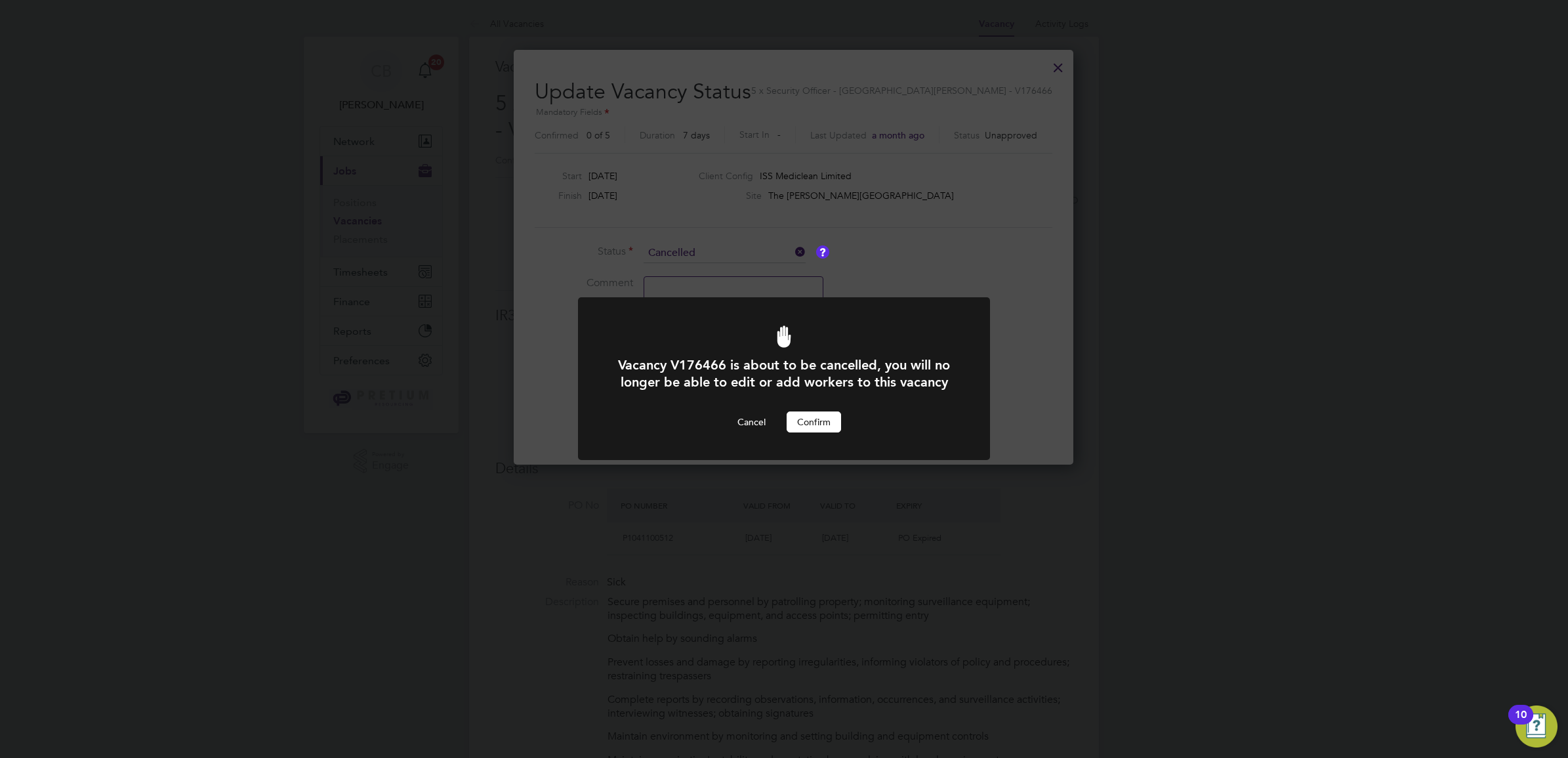
click at [811, 419] on button "Confirm" at bounding box center [814, 422] width 54 height 21
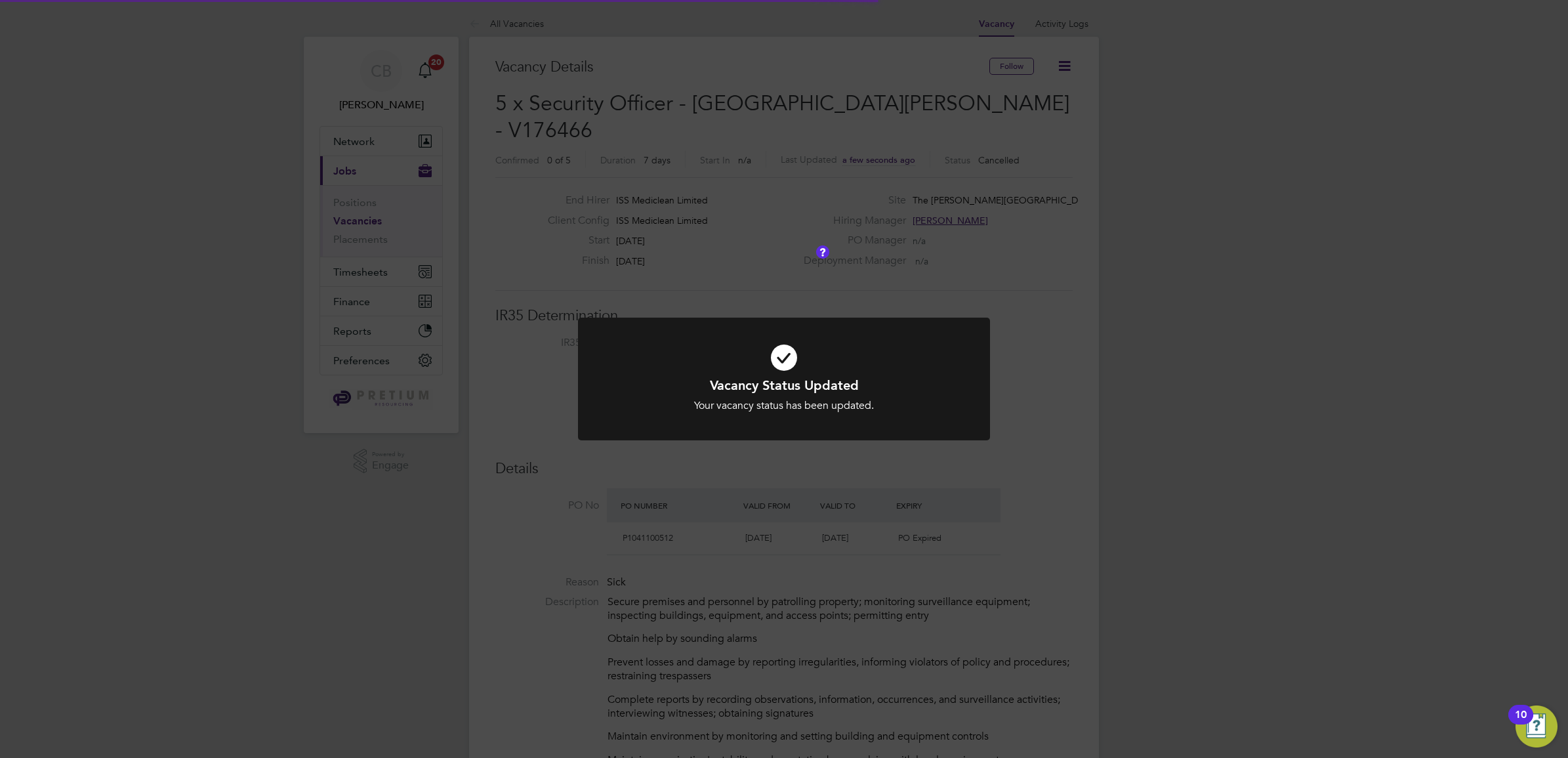
click at [909, 508] on div "Vacancy Status Updated Your vacancy status has been updated. Cancel Okay" at bounding box center [784, 379] width 1568 height 758
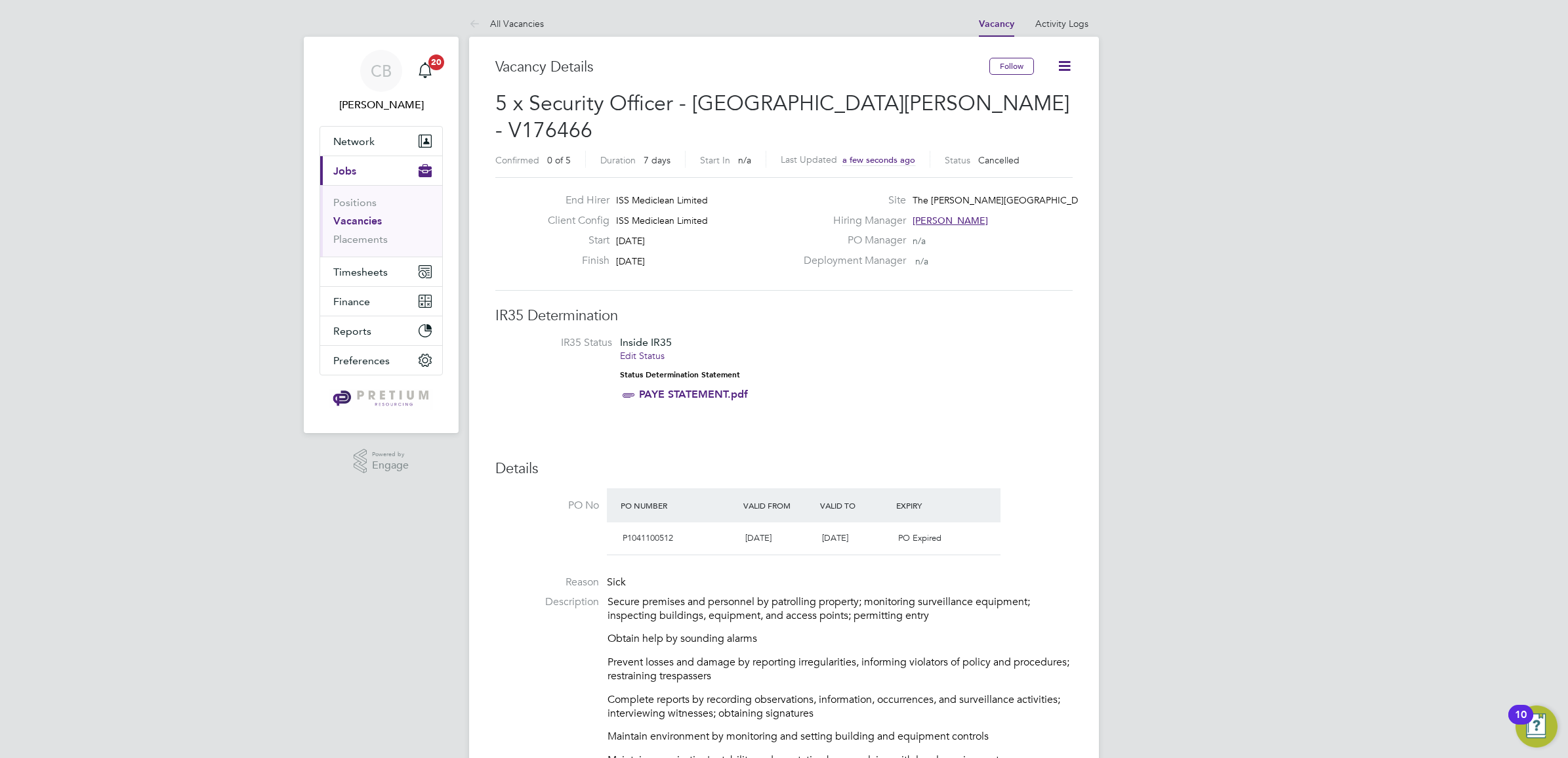
click at [915, 372] on li "IR35 Status Inside IR35 Edit Status Status Determination Statement PAYE STATEME…" at bounding box center [783, 372] width 551 height 71
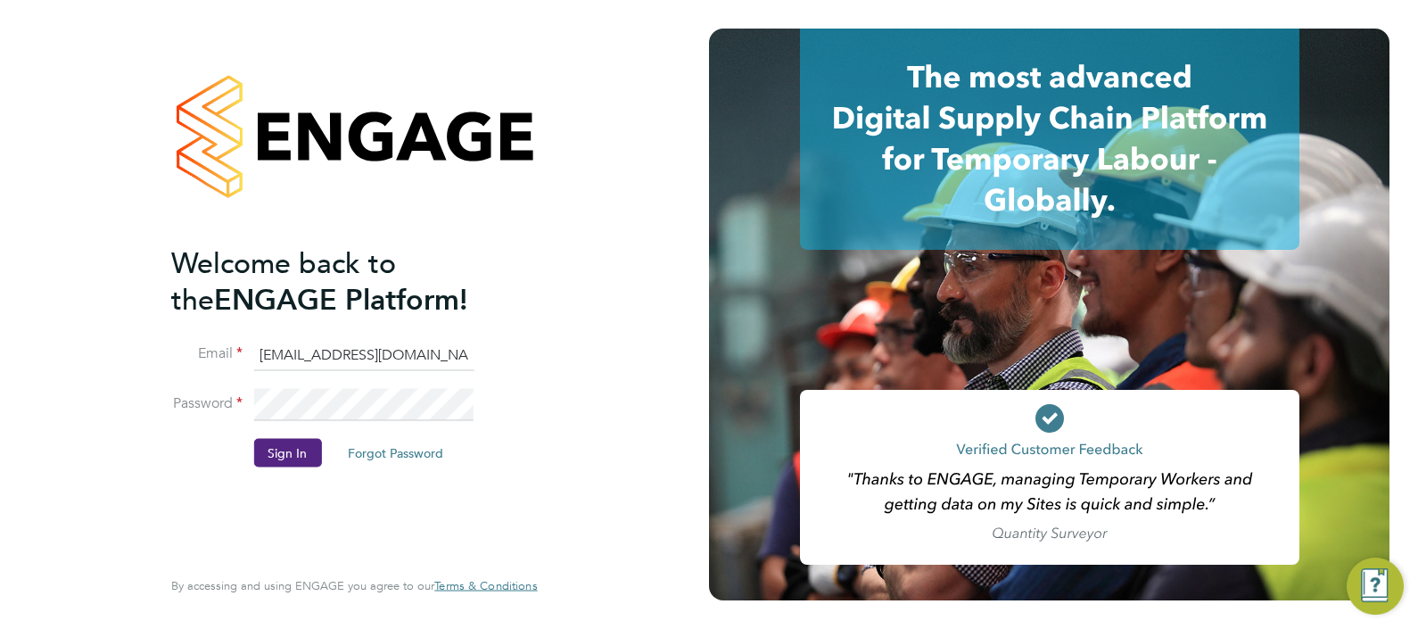
click at [313, 451] on button "Sign In" at bounding box center [287, 452] width 68 height 29
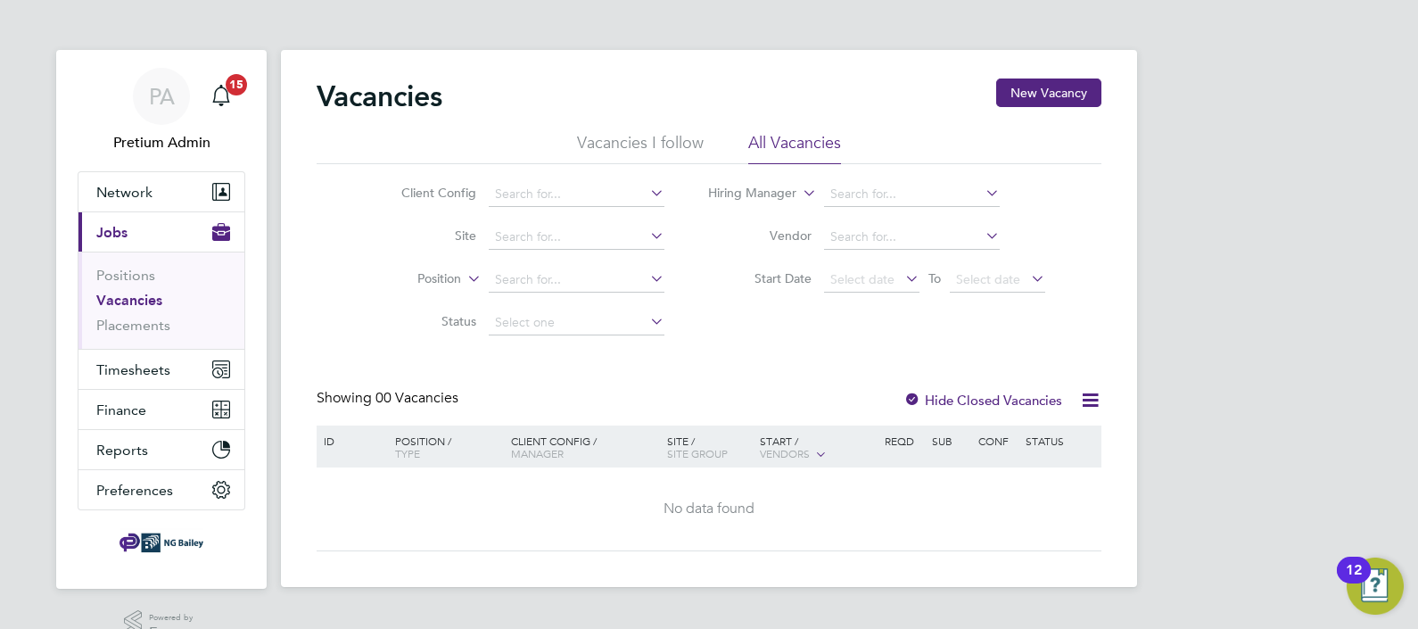
click at [791, 130] on div "Vacancies New Vacancy" at bounding box center [709, 106] width 785 height 54
drag, startPoint x: 790, startPoint y: 151, endPoint x: 754, endPoint y: 169, distance: 40.7
click at [789, 151] on li "All Vacancies" at bounding box center [794, 148] width 93 height 32
click at [120, 325] on link "Placements" at bounding box center [133, 325] width 74 height 17
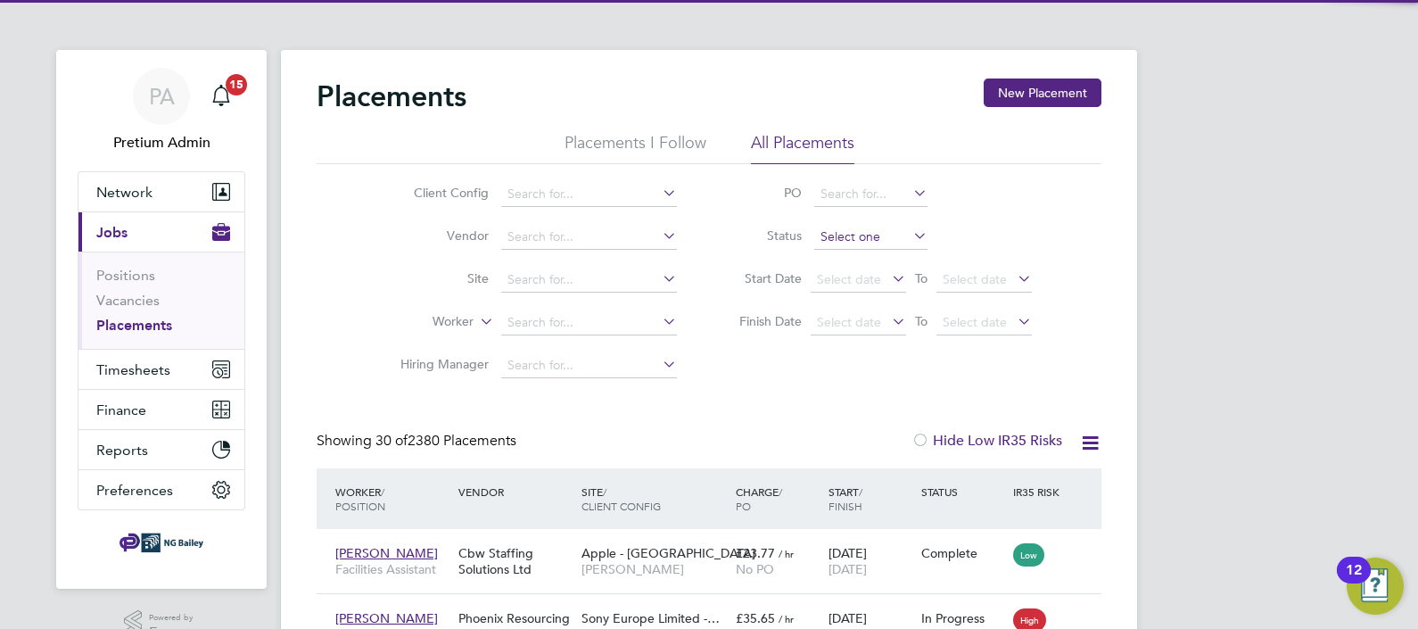
click at [872, 237] on input at bounding box center [870, 237] width 113 height 25
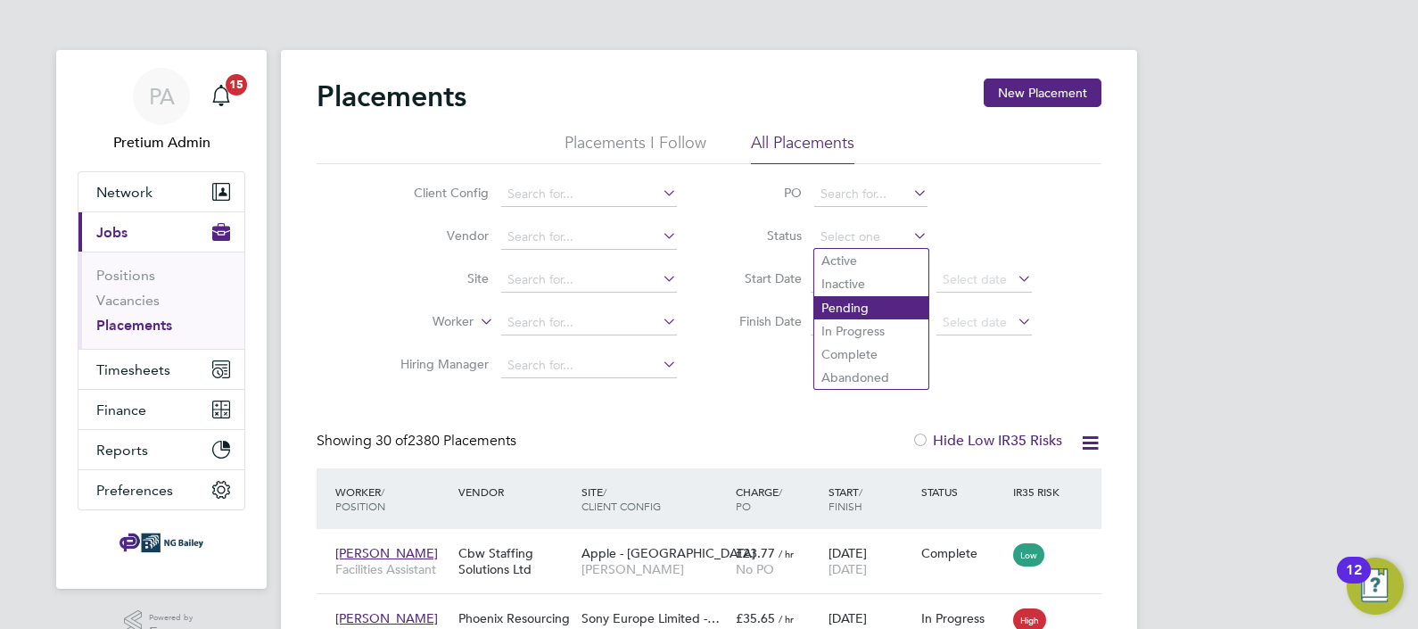
click at [886, 305] on li "Pending" at bounding box center [871, 307] width 114 height 23
type input "Pending"
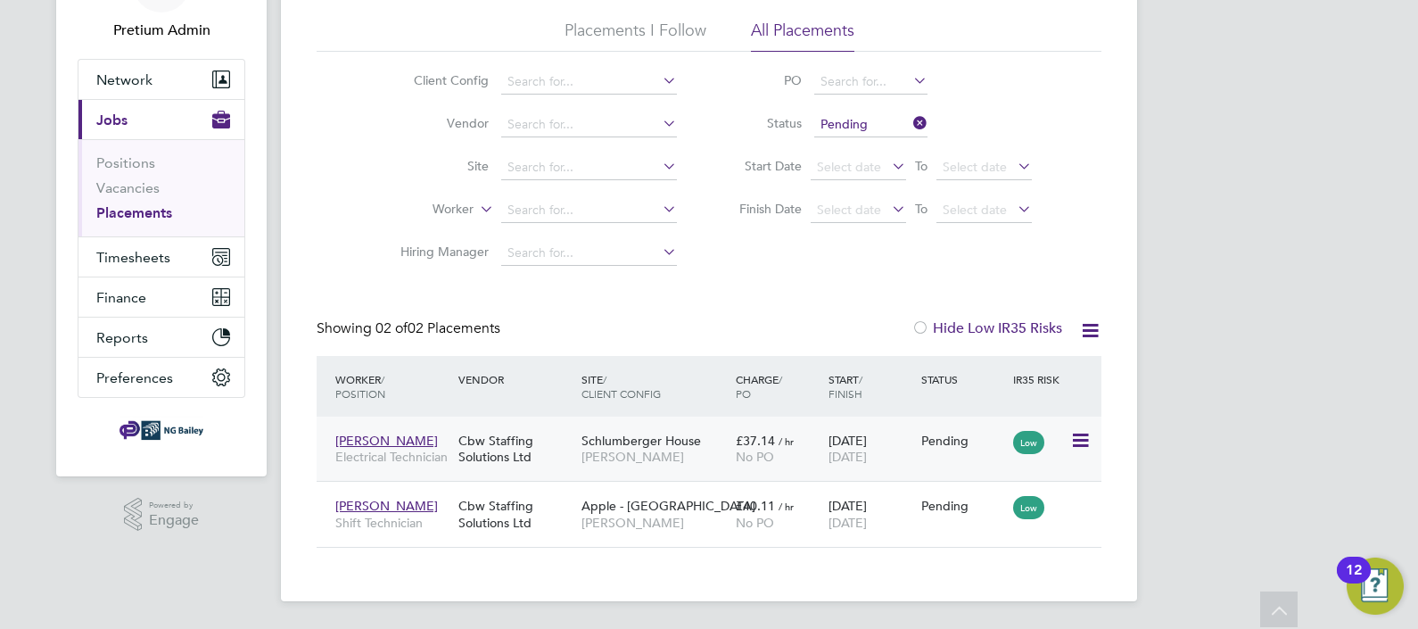
click at [593, 438] on span "Schlumberger House" at bounding box center [642, 441] width 120 height 16
click at [637, 529] on span "[PERSON_NAME]" at bounding box center [654, 523] width 145 height 16
click at [872, 132] on input "Pending" at bounding box center [870, 124] width 113 height 25
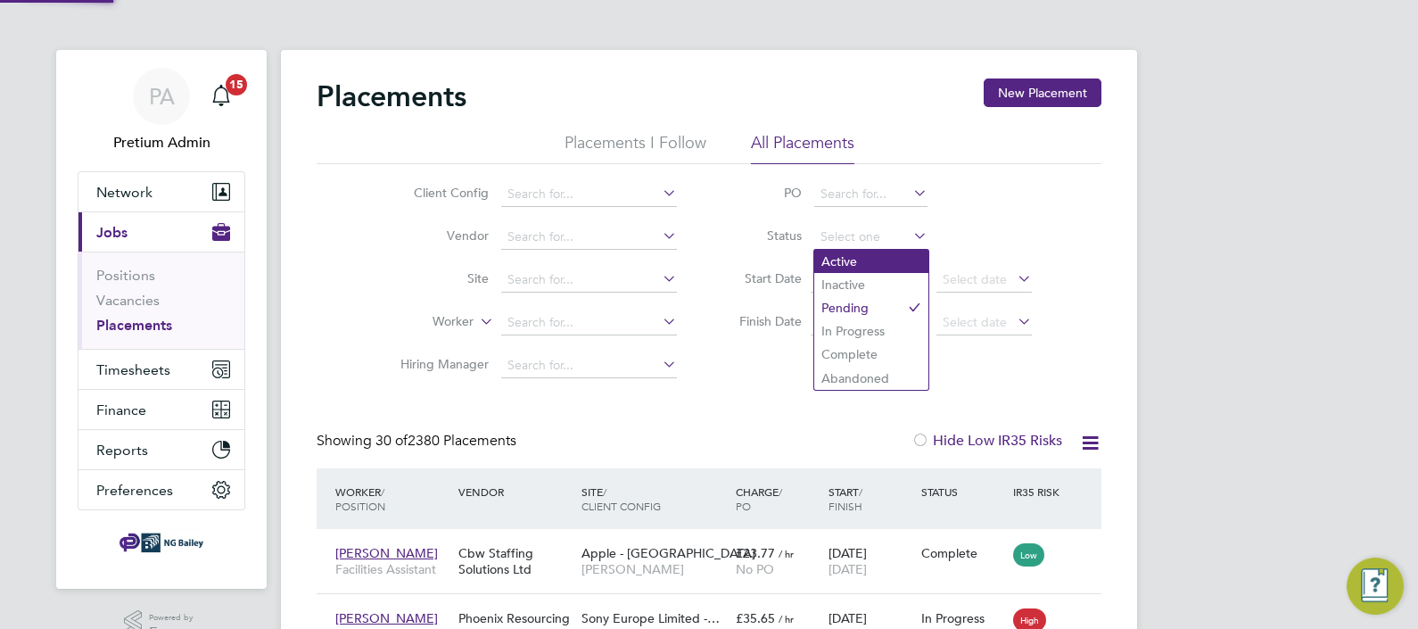
scroll to position [8, 9]
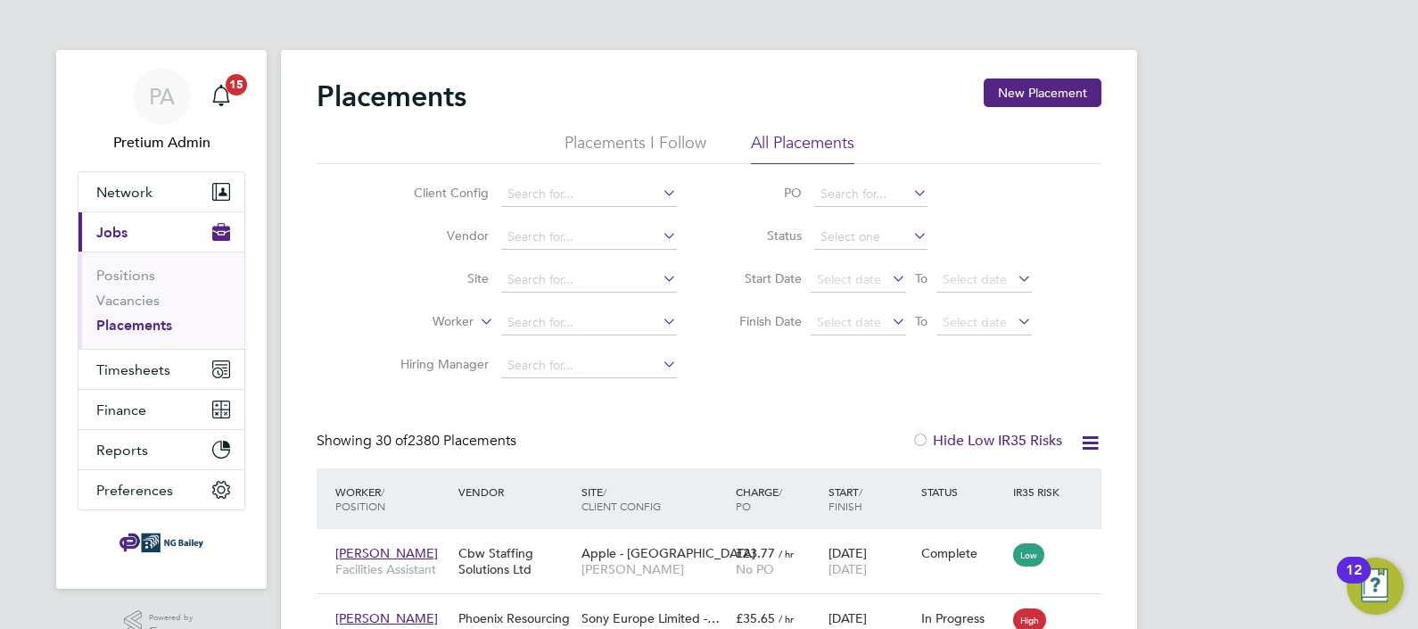
click at [133, 304] on link "Vacancies" at bounding box center [127, 300] width 63 height 17
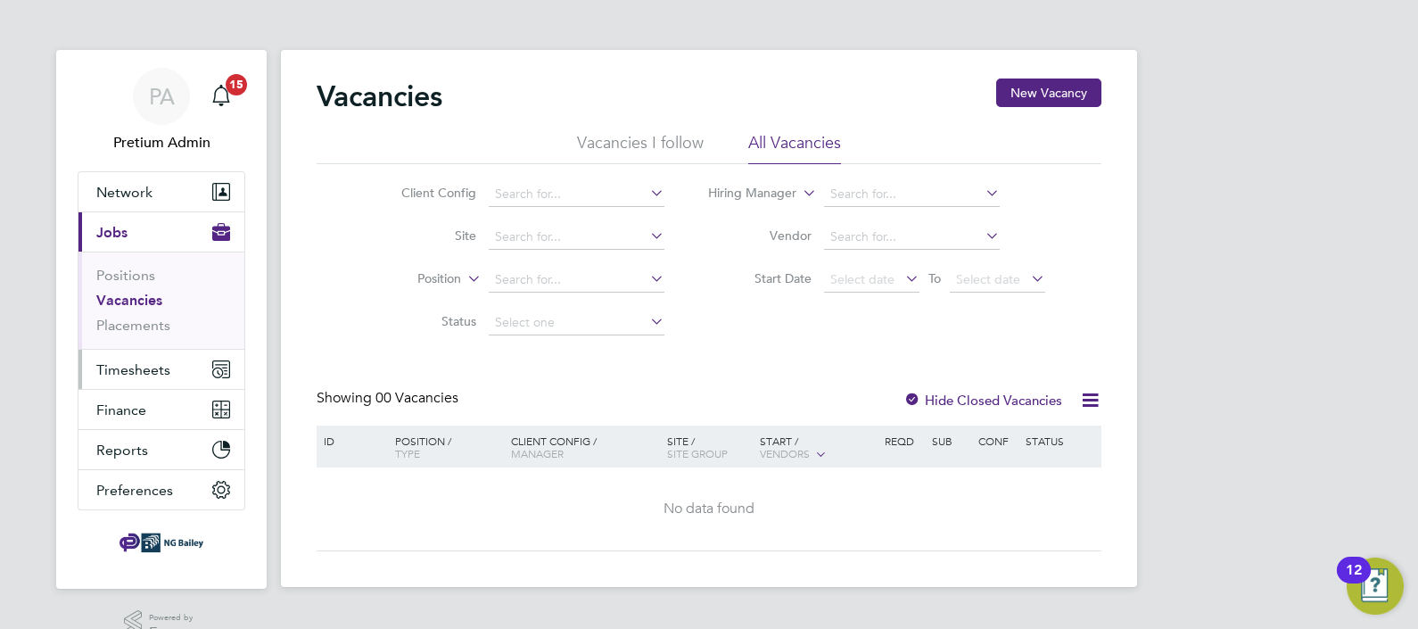
click at [177, 373] on button "Timesheets" at bounding box center [162, 369] width 166 height 39
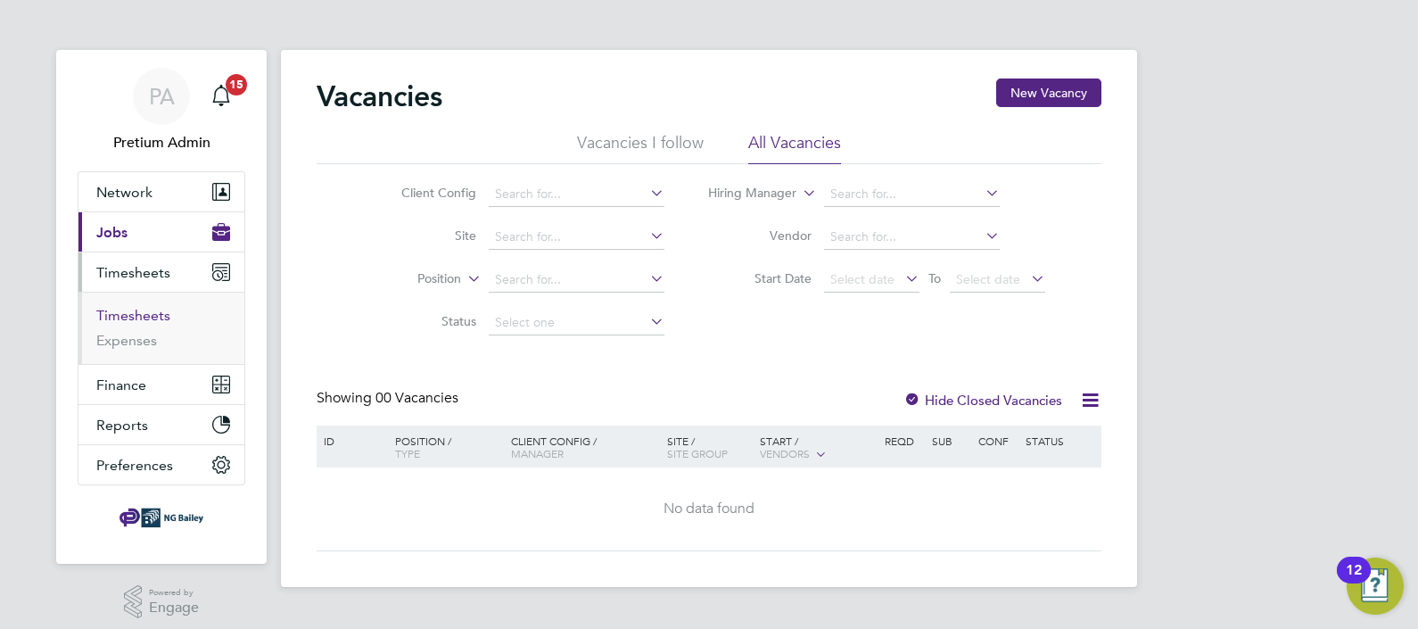
click at [141, 312] on link "Timesheets" at bounding box center [133, 315] width 74 height 17
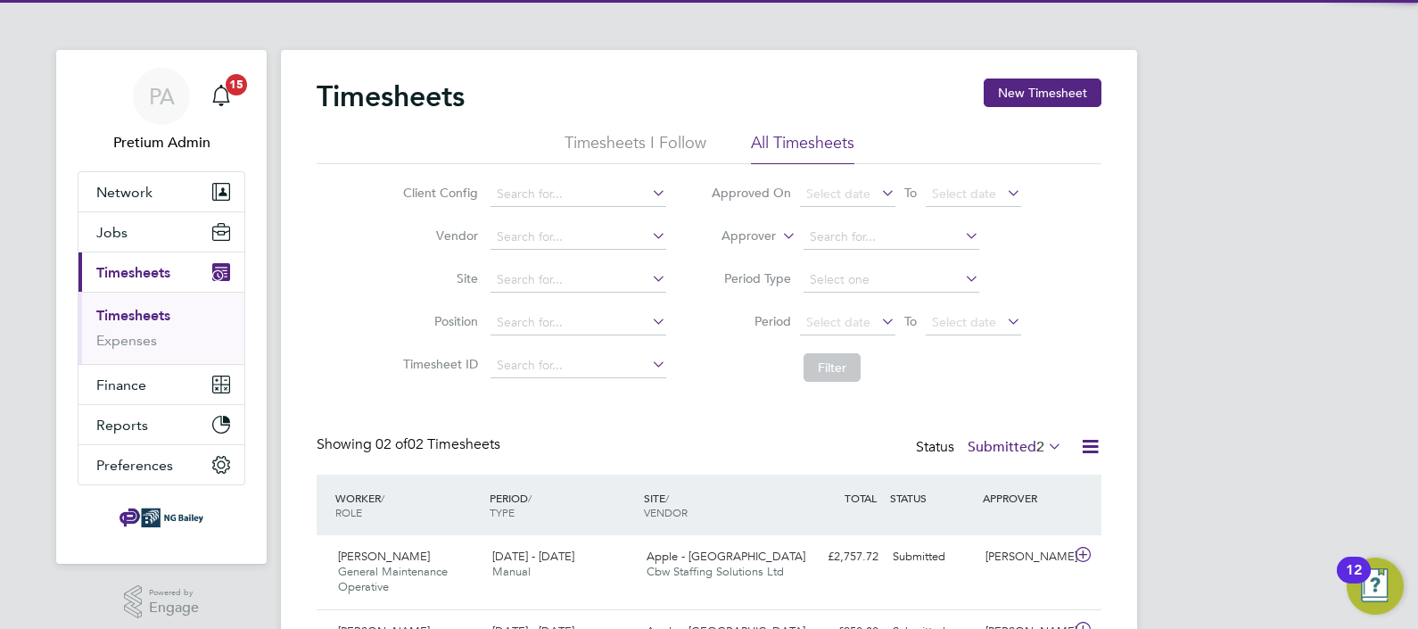
click at [1007, 452] on label "Submitted 2" at bounding box center [1015, 447] width 95 height 18
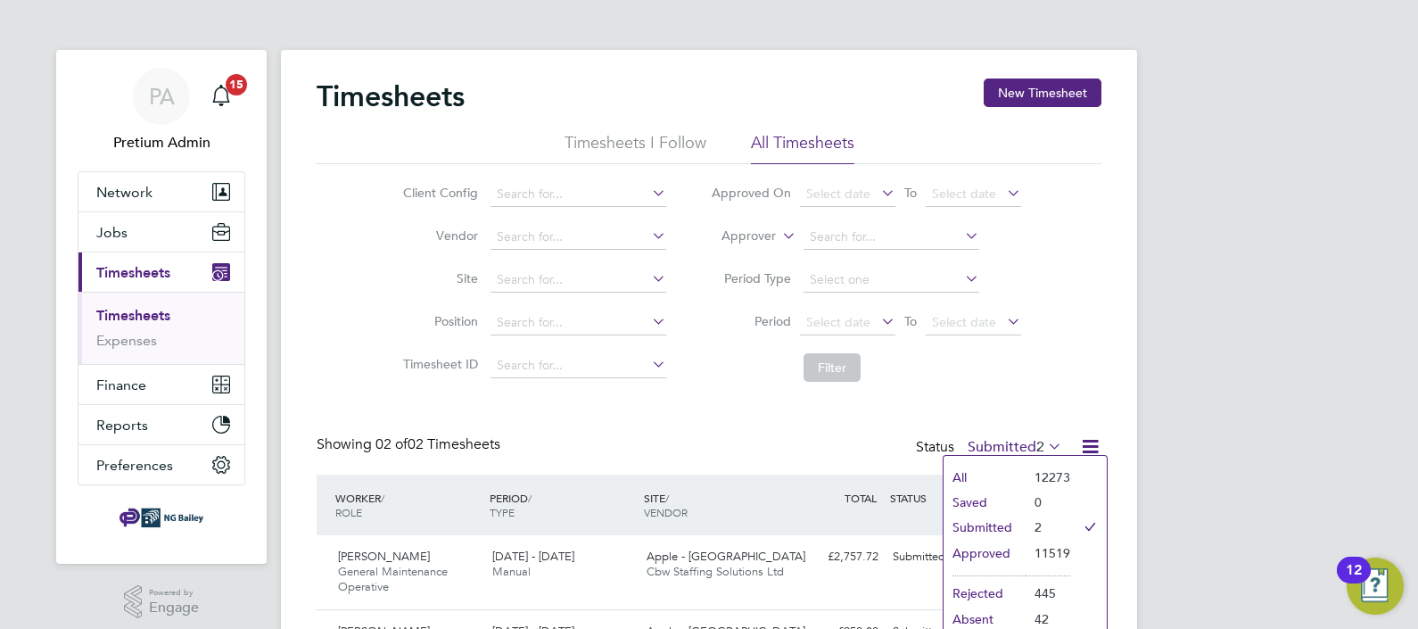
click at [1053, 357] on div "Client Config Vendor Site Position Timesheet ID Approved On Select date To Sele…" at bounding box center [709, 277] width 785 height 227
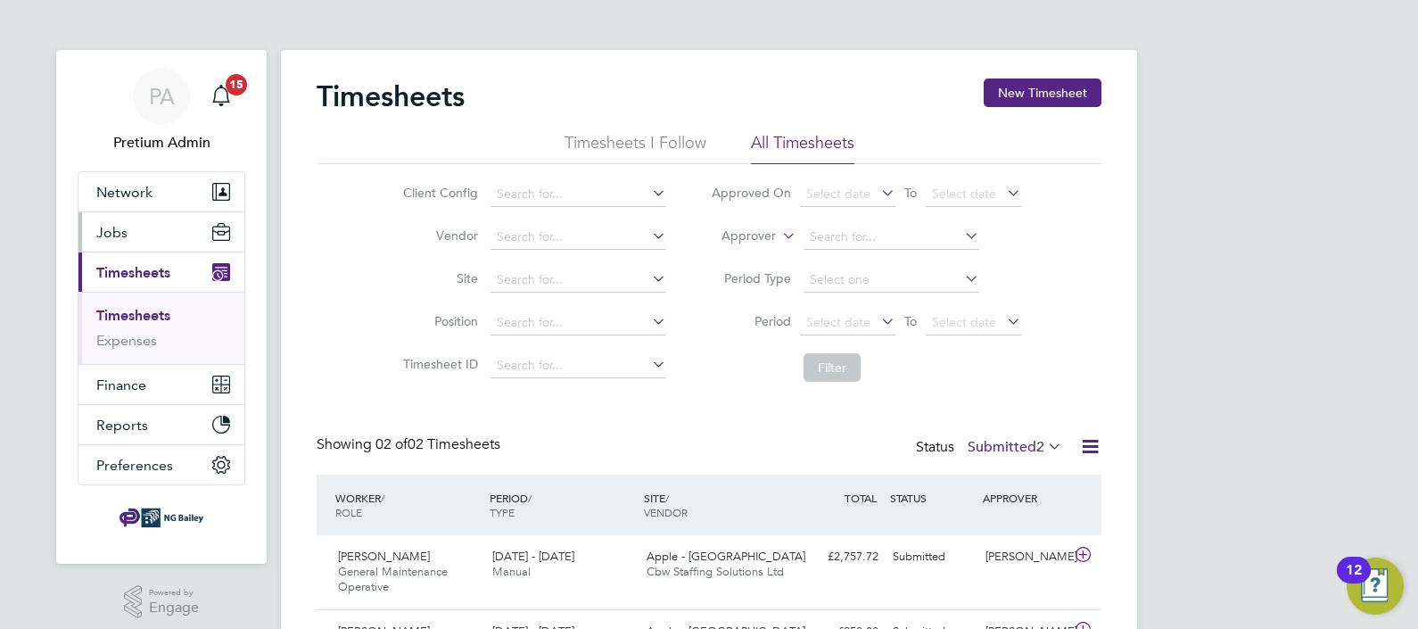
click at [127, 240] on button "Jobs" at bounding box center [162, 231] width 166 height 39
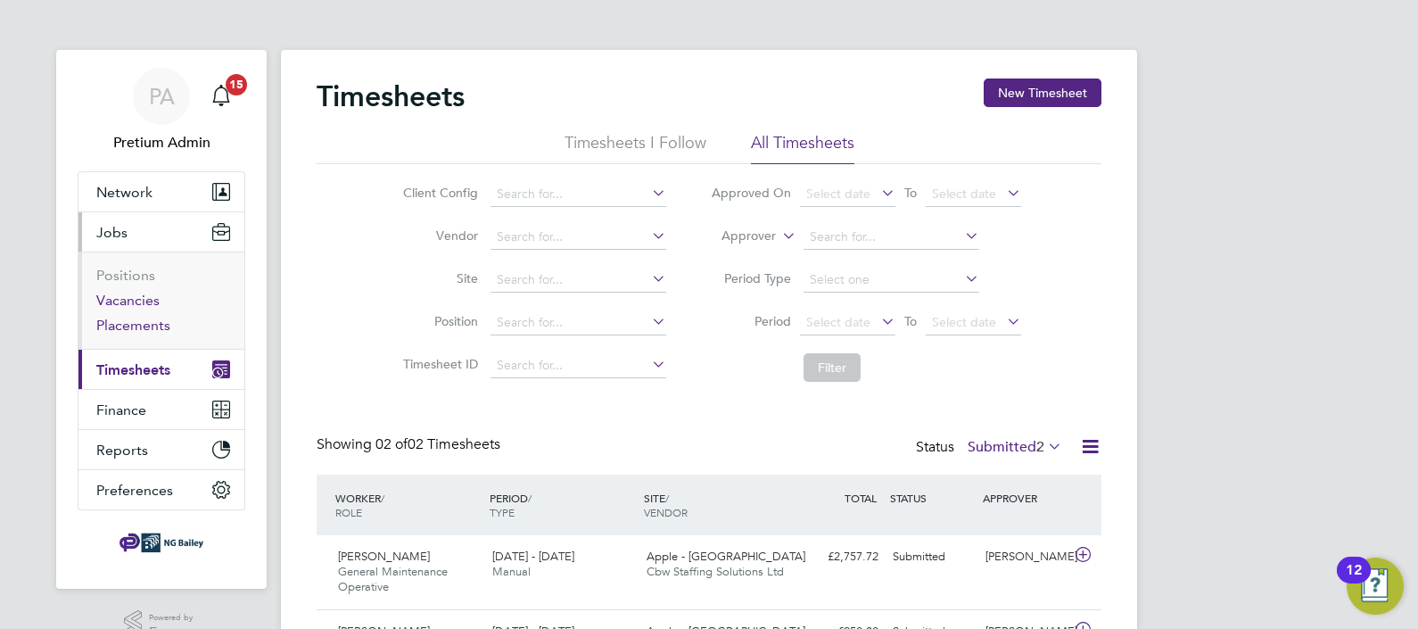
drag, startPoint x: 125, startPoint y: 299, endPoint x: 157, endPoint y: 327, distance: 43.0
click at [125, 299] on link "Vacancies" at bounding box center [127, 300] width 63 height 17
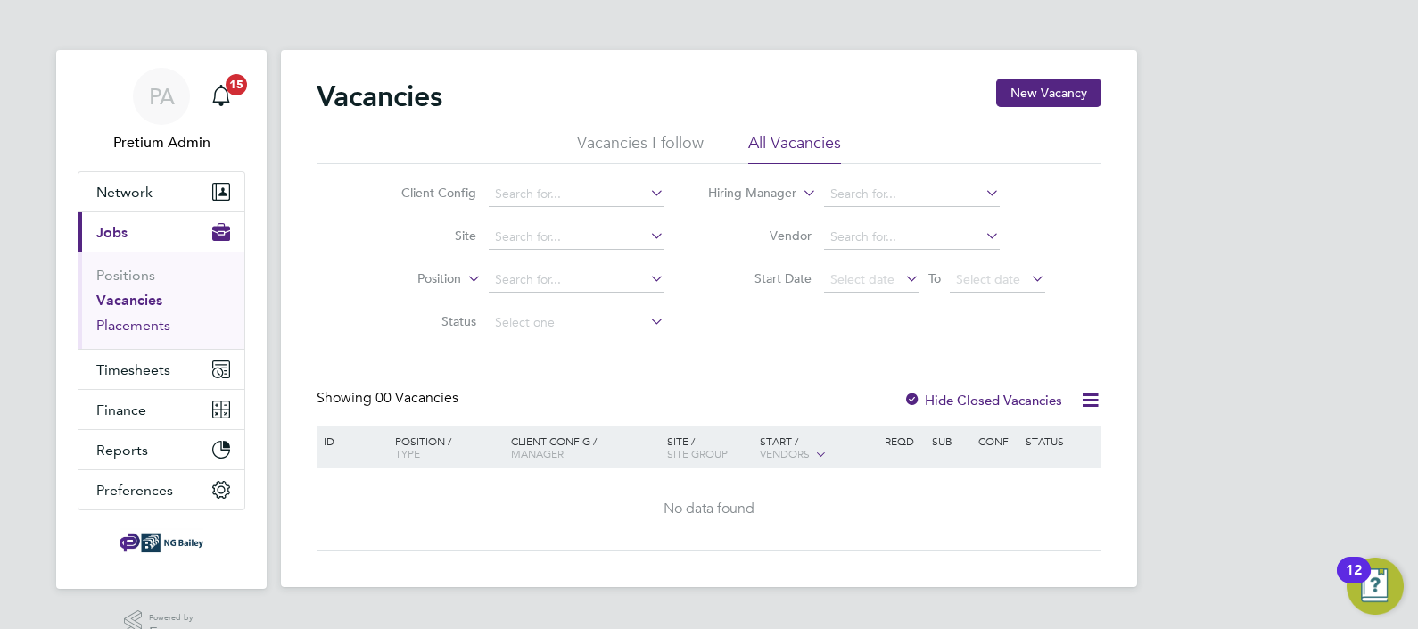
click at [128, 324] on link "Placements" at bounding box center [133, 325] width 74 height 17
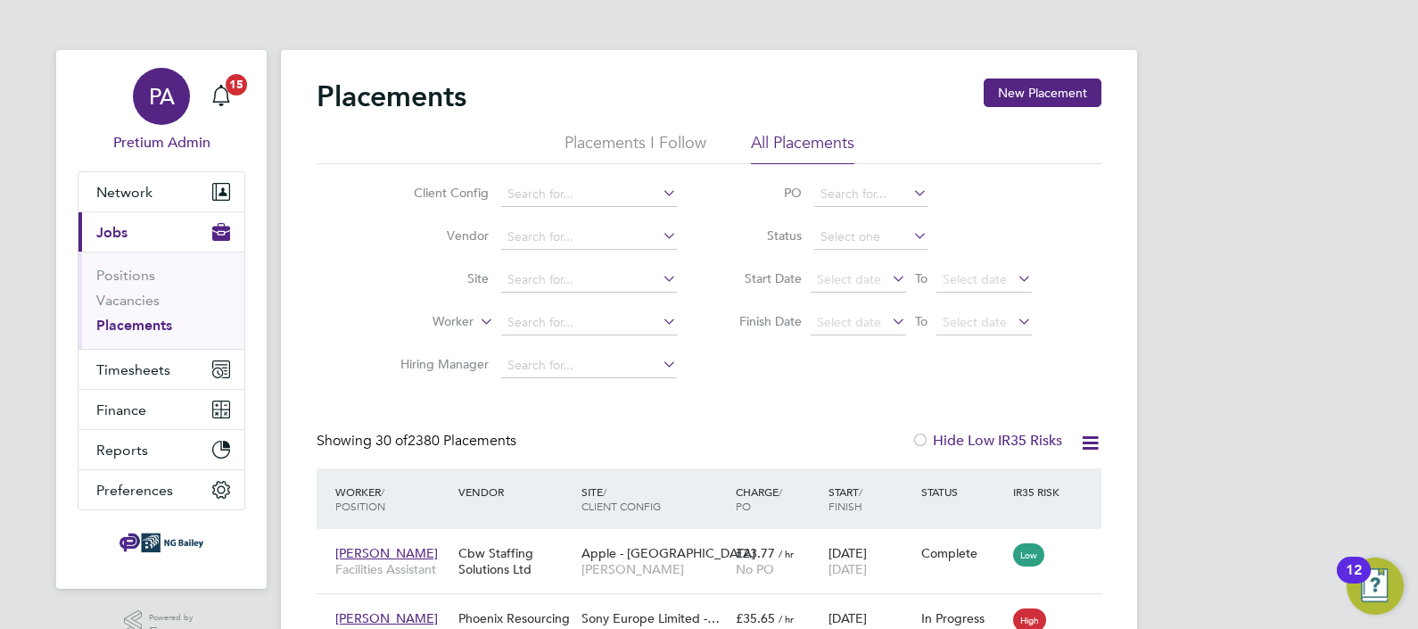
scroll to position [51, 124]
click at [123, 114] on link "PA Pretium Admin" at bounding box center [162, 111] width 168 height 86
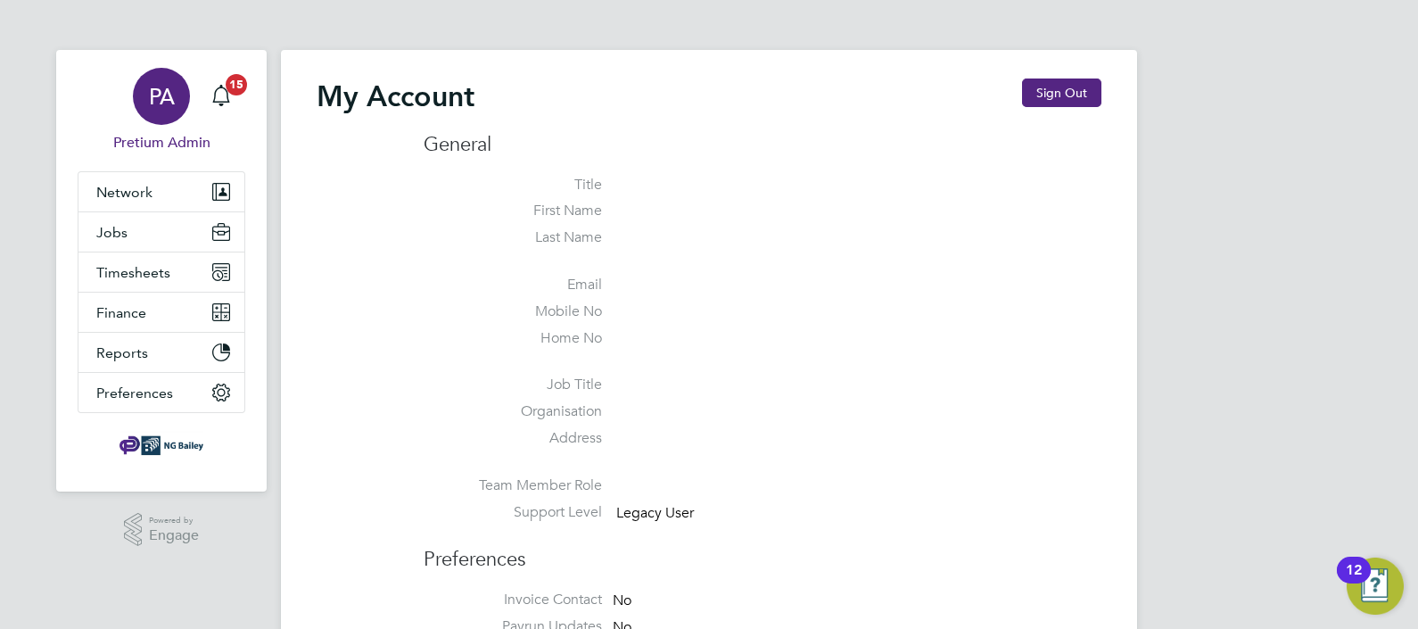
type input "abmfacility@pretiumresourcing.co.uk"
click at [112, 182] on button "Network" at bounding box center [162, 191] width 166 height 39
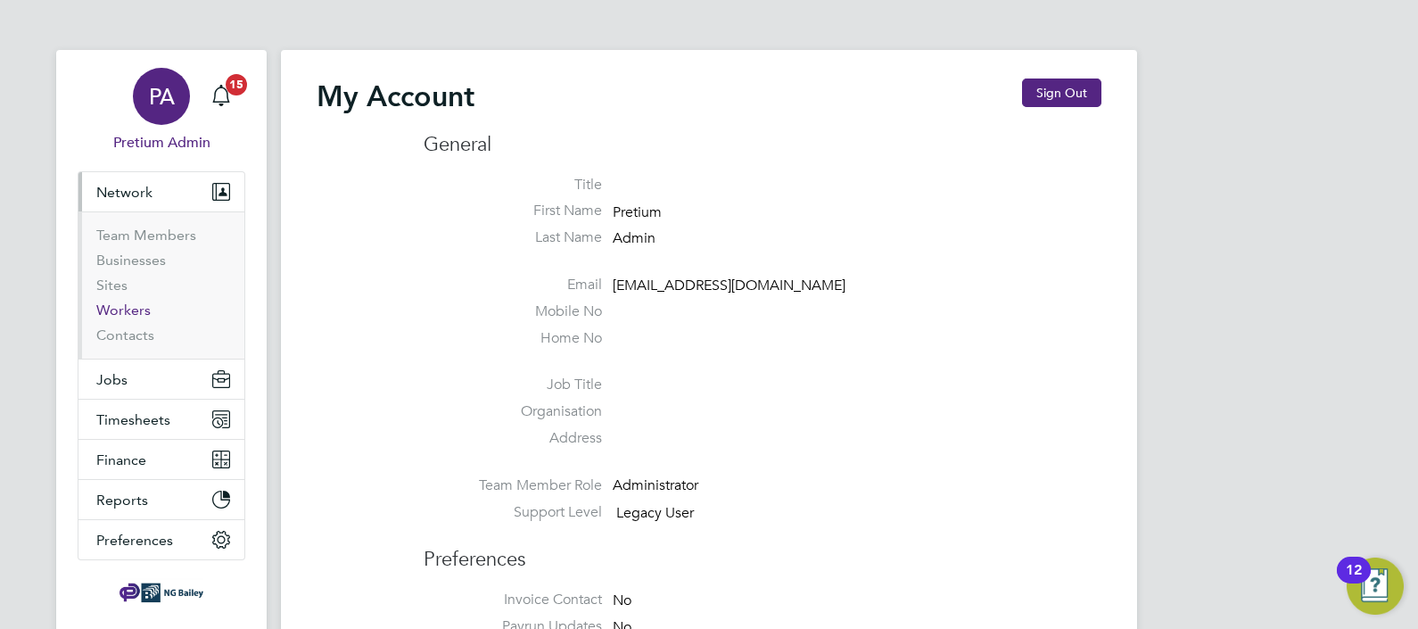
click at [125, 310] on link "Workers" at bounding box center [123, 310] width 54 height 17
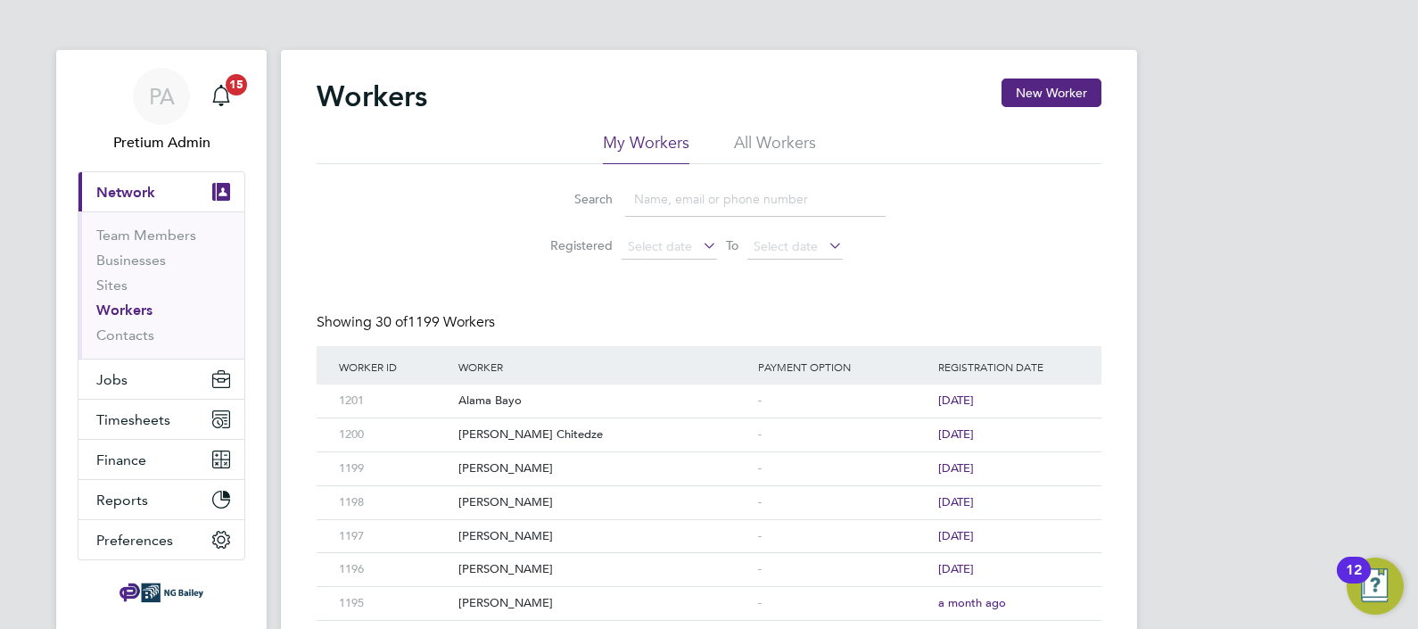
click at [684, 187] on input at bounding box center [755, 199] width 260 height 35
paste input "Alama Bayo"
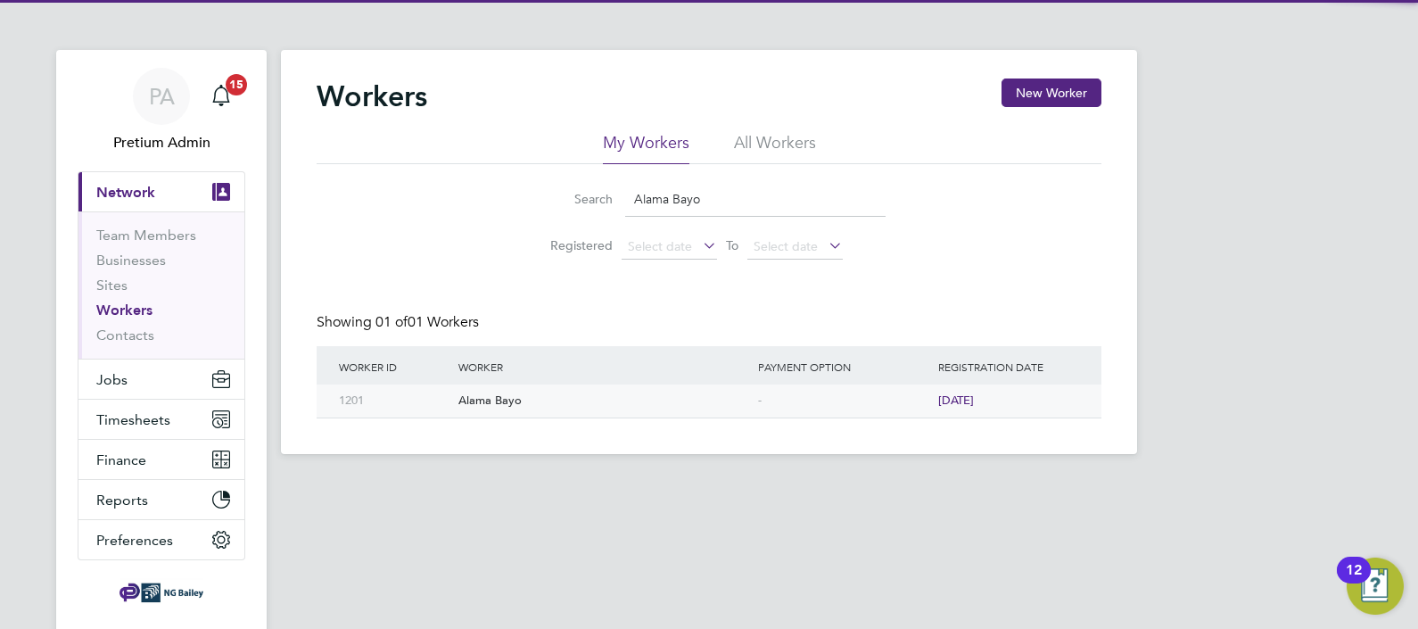
click at [494, 405] on div "Alama Bayo" at bounding box center [604, 400] width 300 height 33
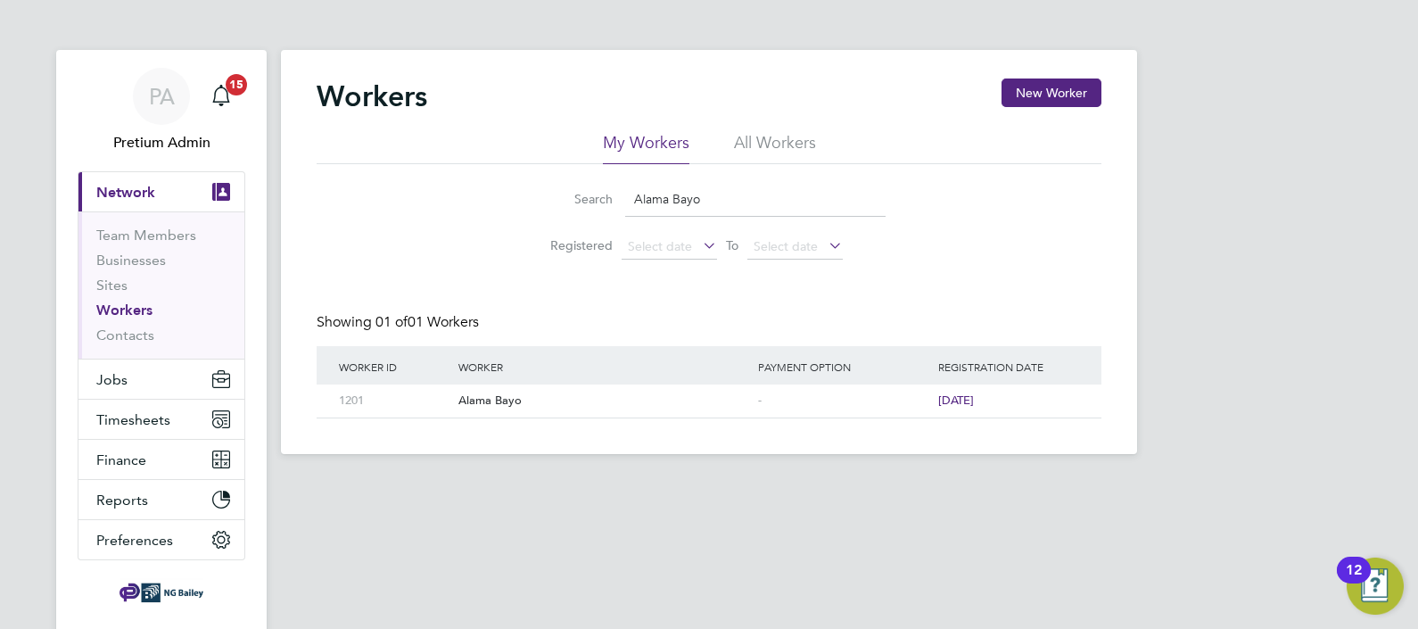
drag, startPoint x: 716, startPoint y: 210, endPoint x: 484, endPoint y: 202, distance: 232.0
click at [627, 210] on input "Alama Bayo" at bounding box center [755, 199] width 260 height 35
paste input "ndrew Busile Chitedze"
click at [572, 397] on div "Andrew Busile Chitedze" at bounding box center [604, 400] width 300 height 33
drag, startPoint x: 794, startPoint y: 187, endPoint x: 325, endPoint y: 90, distance: 479.2
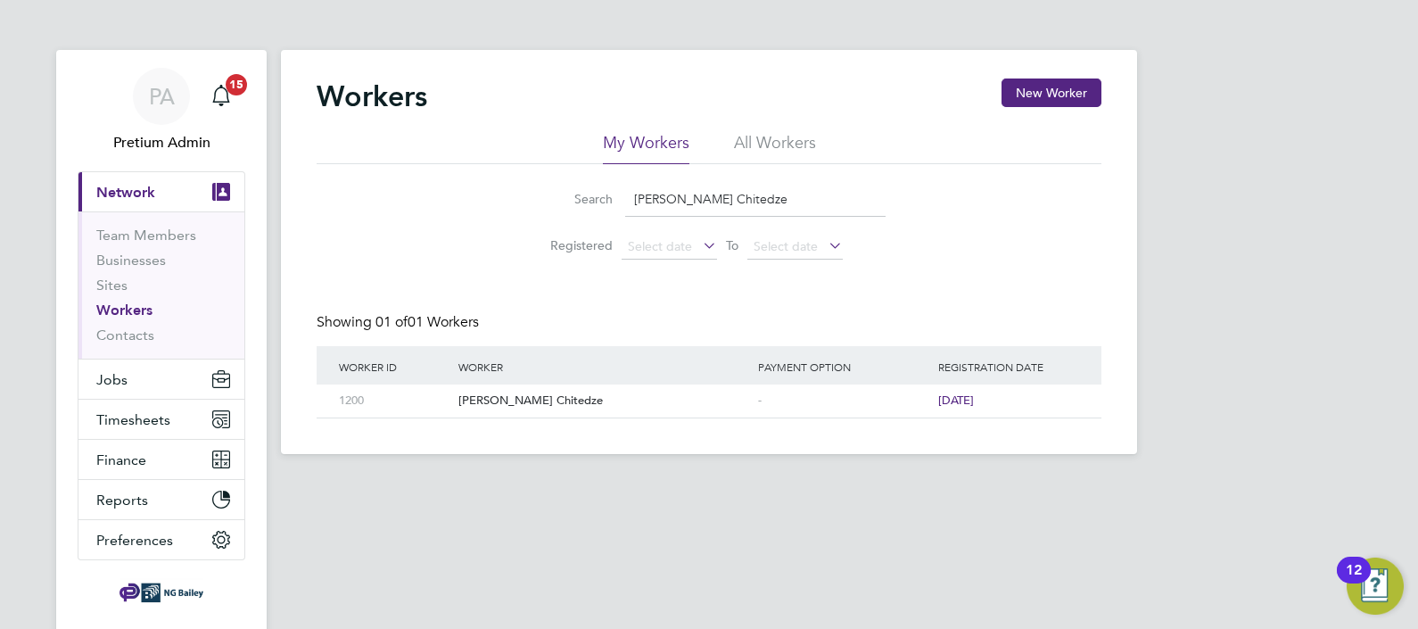
click at [414, 107] on div "Workers New Worker My Workers All Workers Search Andrew Busile Chitedze Registe…" at bounding box center [709, 249] width 785 height 340
paste input "Moses Walugemb"
click at [526, 397] on div "Moses Walugembe" at bounding box center [604, 400] width 300 height 33
drag, startPoint x: 427, startPoint y: 186, endPoint x: 257, endPoint y: 166, distance: 171.5
click at [307, 172] on div "Workers New Worker My Workers All Workers Search Moses Walugembe Registered Sel…" at bounding box center [709, 252] width 856 height 404
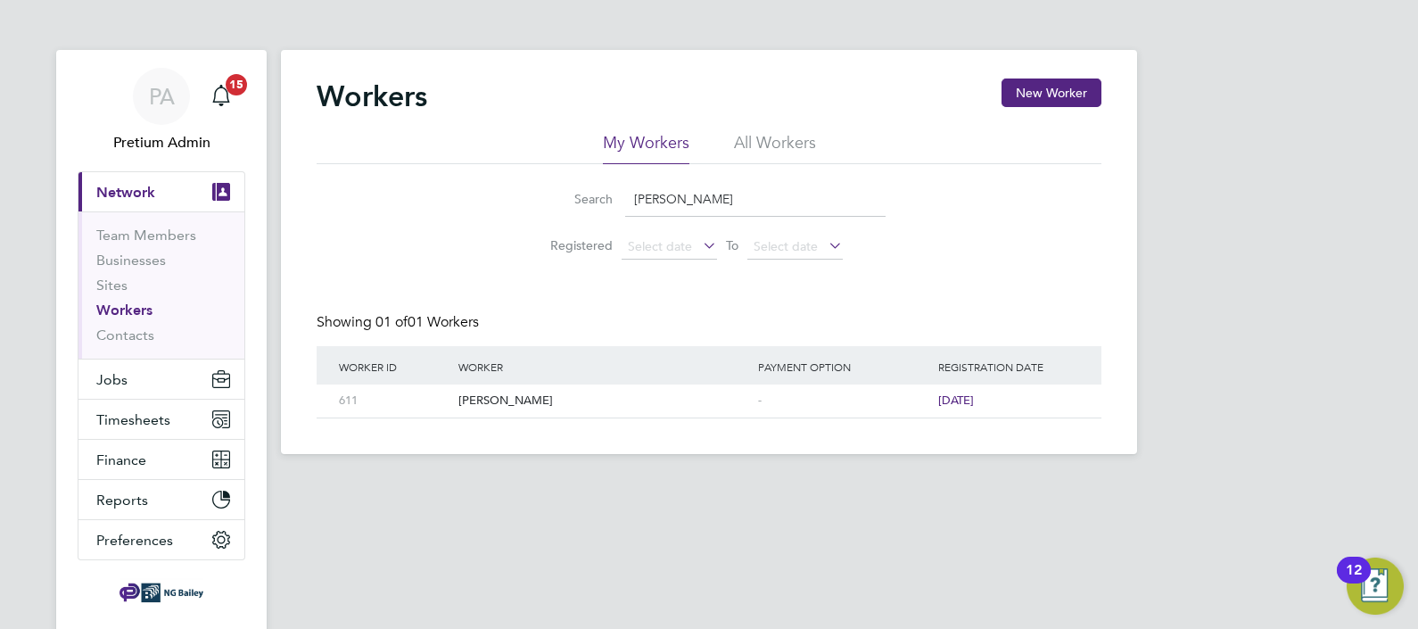
paste input "ichael Ampong"
click at [514, 383] on div "Worker" at bounding box center [604, 366] width 300 height 41
click at [526, 404] on div "[PERSON_NAME]" at bounding box center [604, 400] width 300 height 33
drag, startPoint x: 796, startPoint y: 201, endPoint x: 459, endPoint y: 152, distance: 339.9
click at [475, 147] on div "My Workers All Workers Search Michael Ampong Registered Select date To Select d…" at bounding box center [709, 200] width 785 height 136
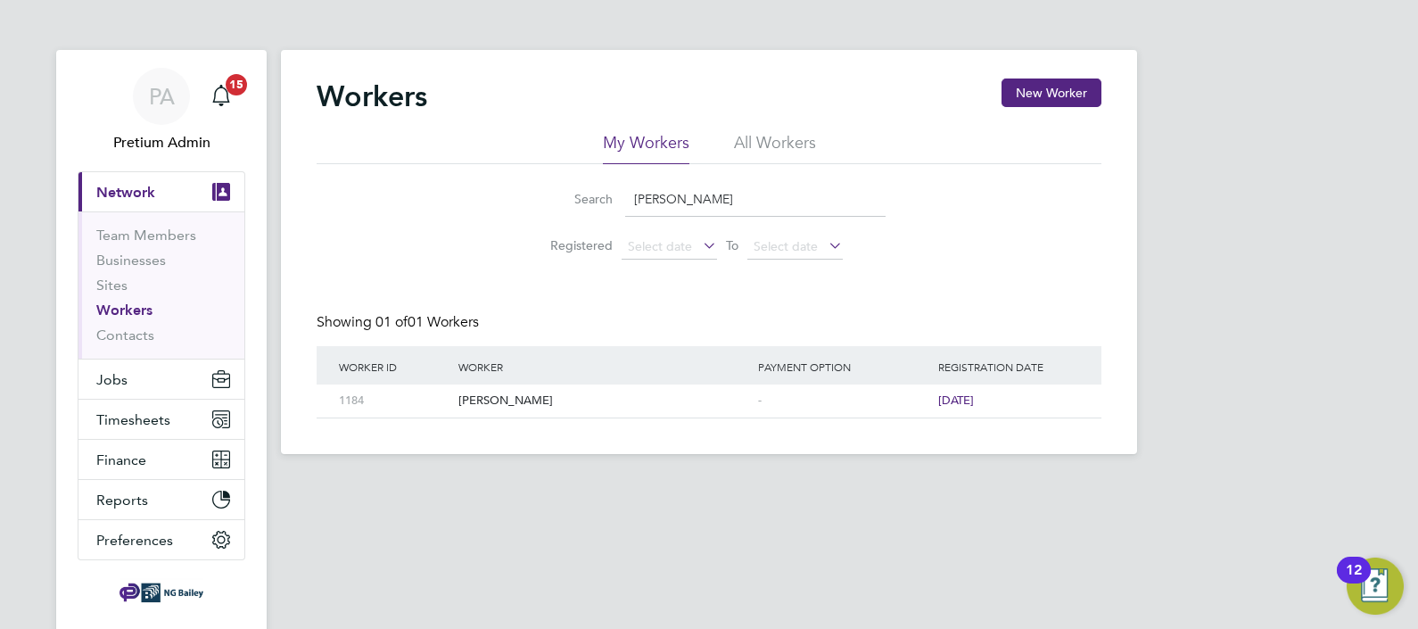
paste input "Kial Crowe"
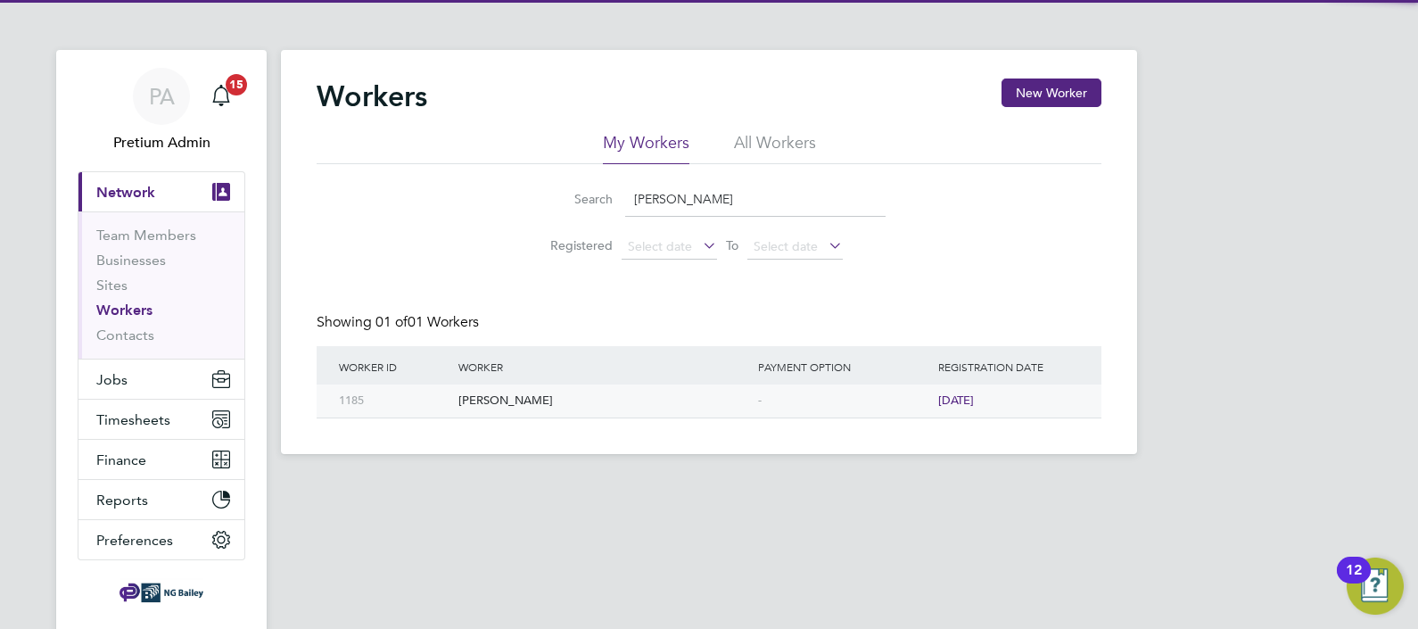
click at [486, 409] on div "Kial Crowe" at bounding box center [604, 400] width 300 height 33
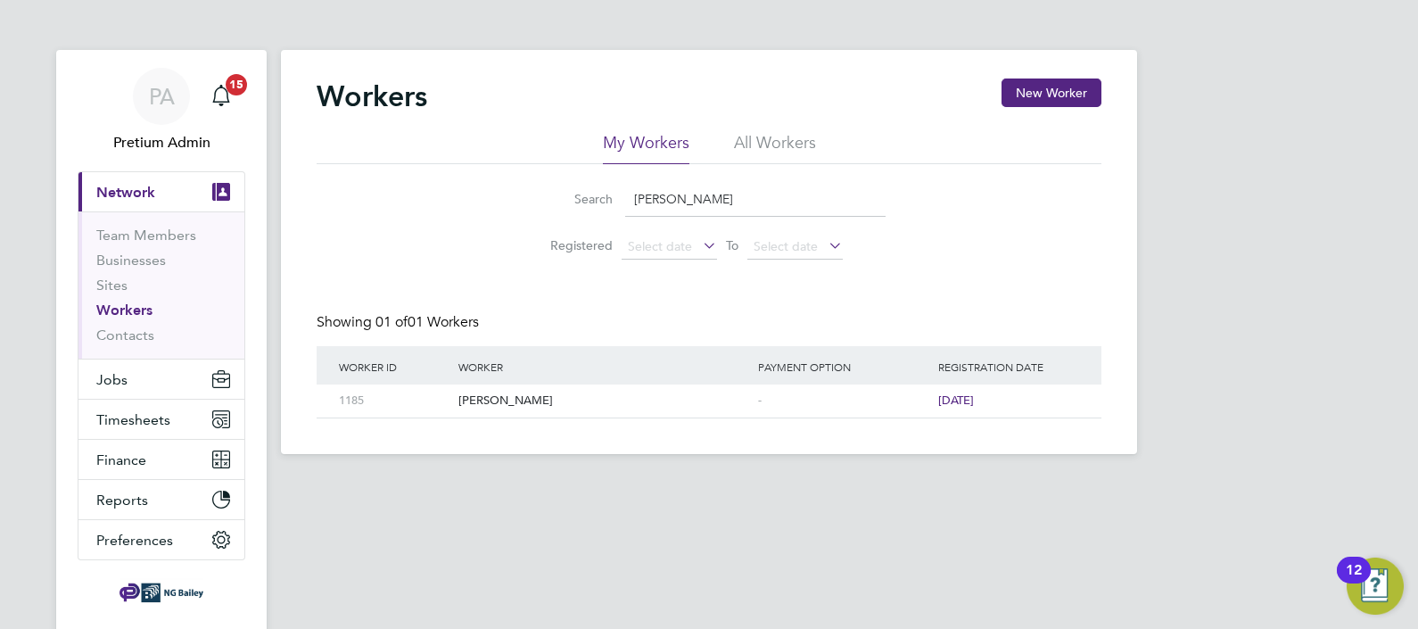
drag, startPoint x: 756, startPoint y: 205, endPoint x: 558, endPoint y: 161, distance: 202.1
click at [557, 169] on div "Search Kial Crowe Registered Select date To Select date" at bounding box center [709, 216] width 785 height 104
click at [1045, 252] on div "Search Kial Crowe Registered Select date To Select date" at bounding box center [709, 216] width 785 height 104
drag, startPoint x: 731, startPoint y: 196, endPoint x: 556, endPoint y: 124, distance: 190.0
click at [612, 169] on div "Search Kial Crowe Registered Select date To Select date" at bounding box center [709, 216] width 785 height 104
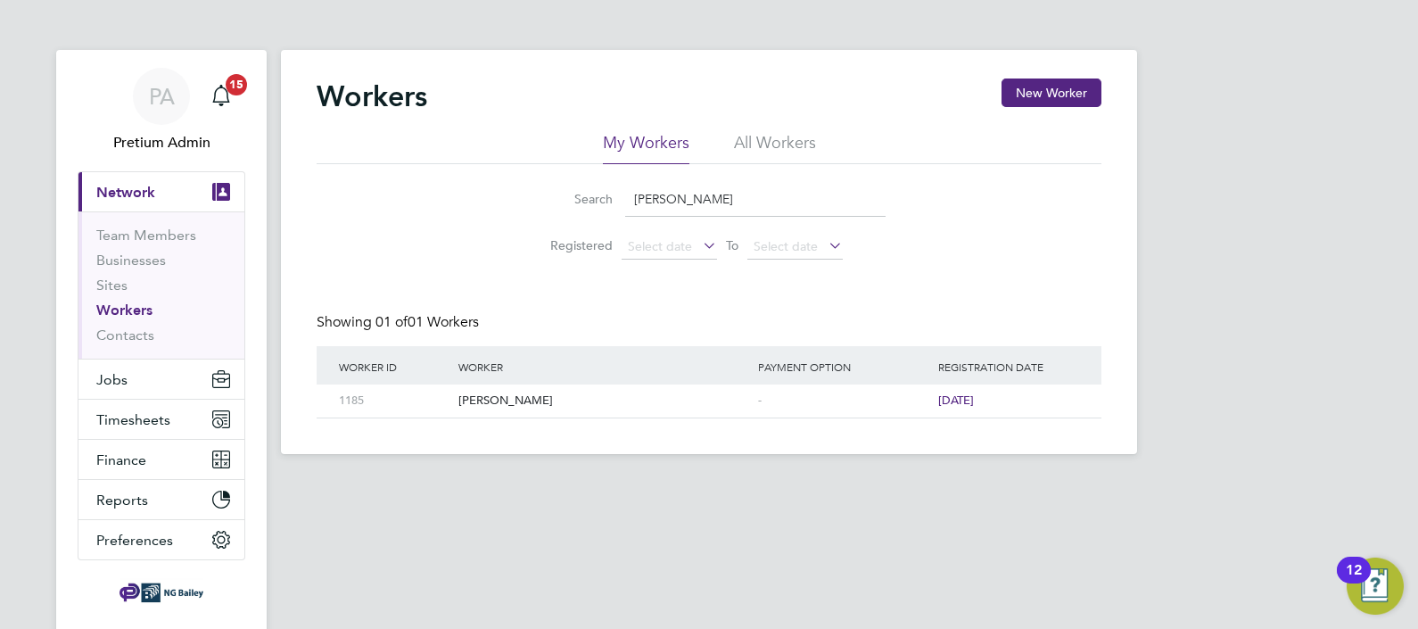
paste input "akoue Doum"
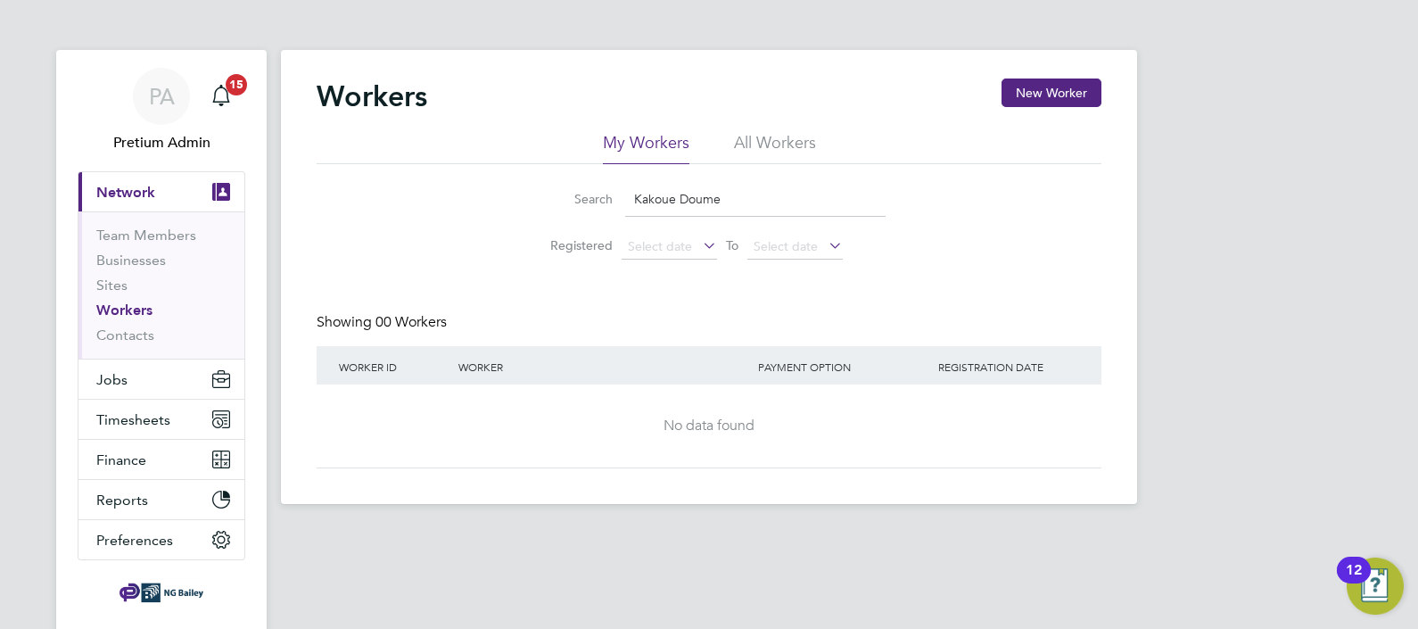
type input "Kakoue Doume"
click at [767, 142] on li "All Workers" at bounding box center [775, 148] width 82 height 32
click at [151, 104] on span "PA" at bounding box center [162, 96] width 26 height 23
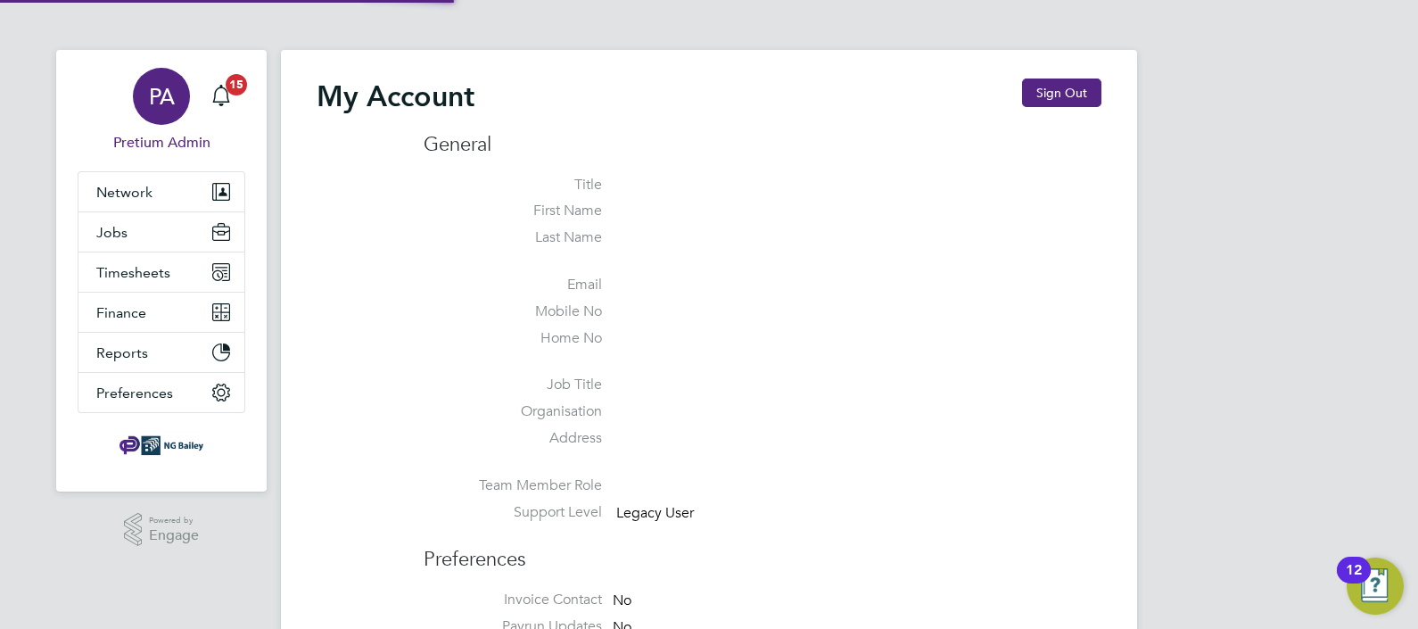
type input "[EMAIL_ADDRESS][DOMAIN_NAME]"
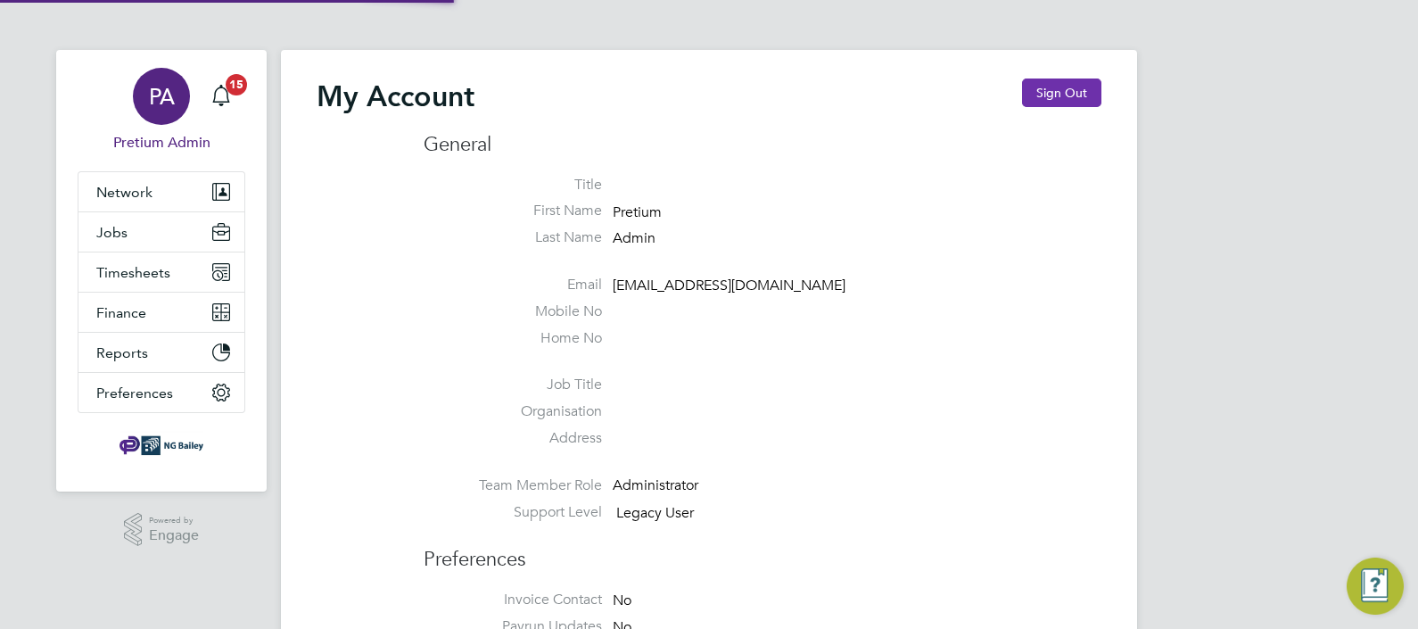
click at [1070, 88] on button "Sign Out" at bounding box center [1061, 93] width 79 height 29
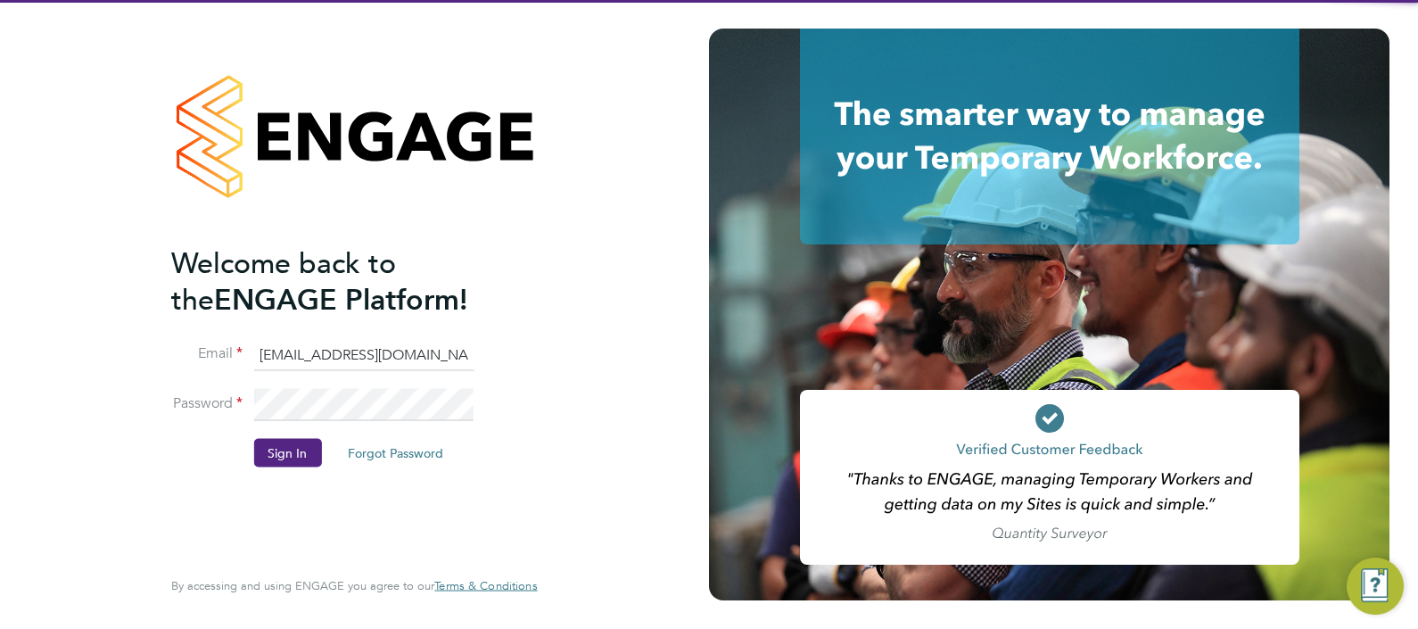
drag, startPoint x: 324, startPoint y: 360, endPoint x: 353, endPoint y: 359, distance: 29.5
click at [324, 360] on input "abmfacility@pretiumresourcing.co.uk" at bounding box center [363, 355] width 220 height 32
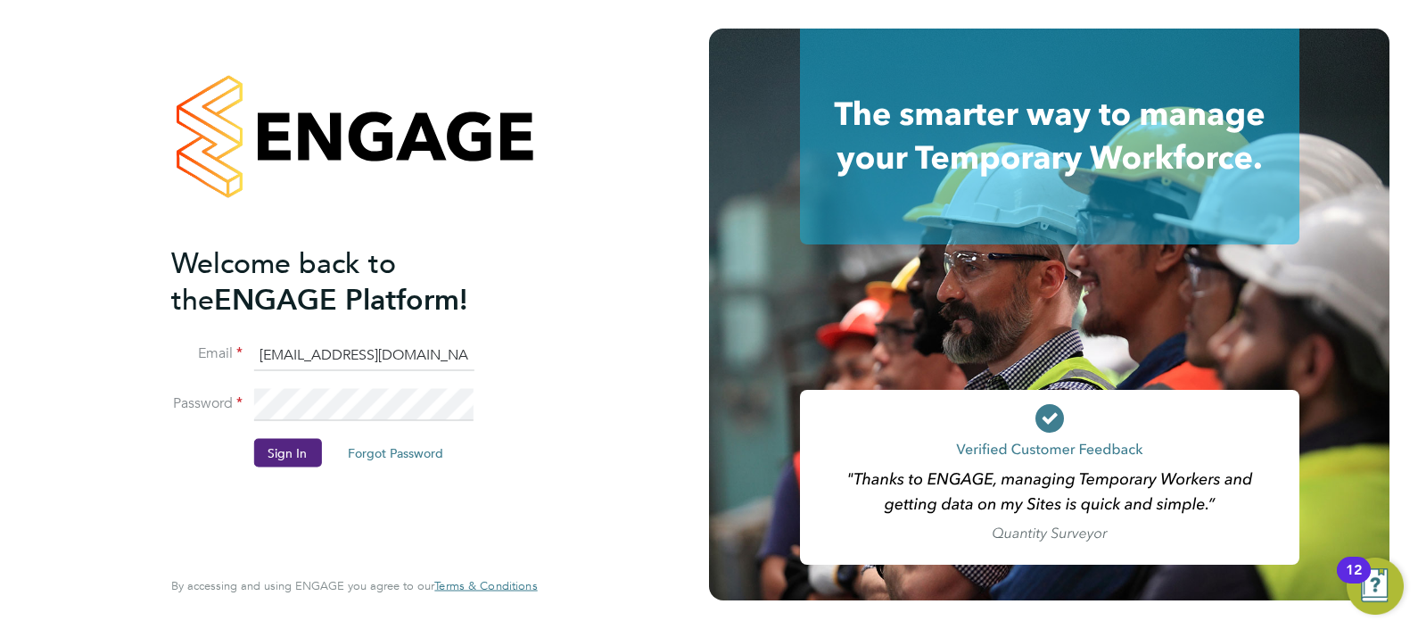
type input "ABM@pretiumresourcing.co.uk"
click at [284, 444] on button "Sign In" at bounding box center [287, 452] width 68 height 29
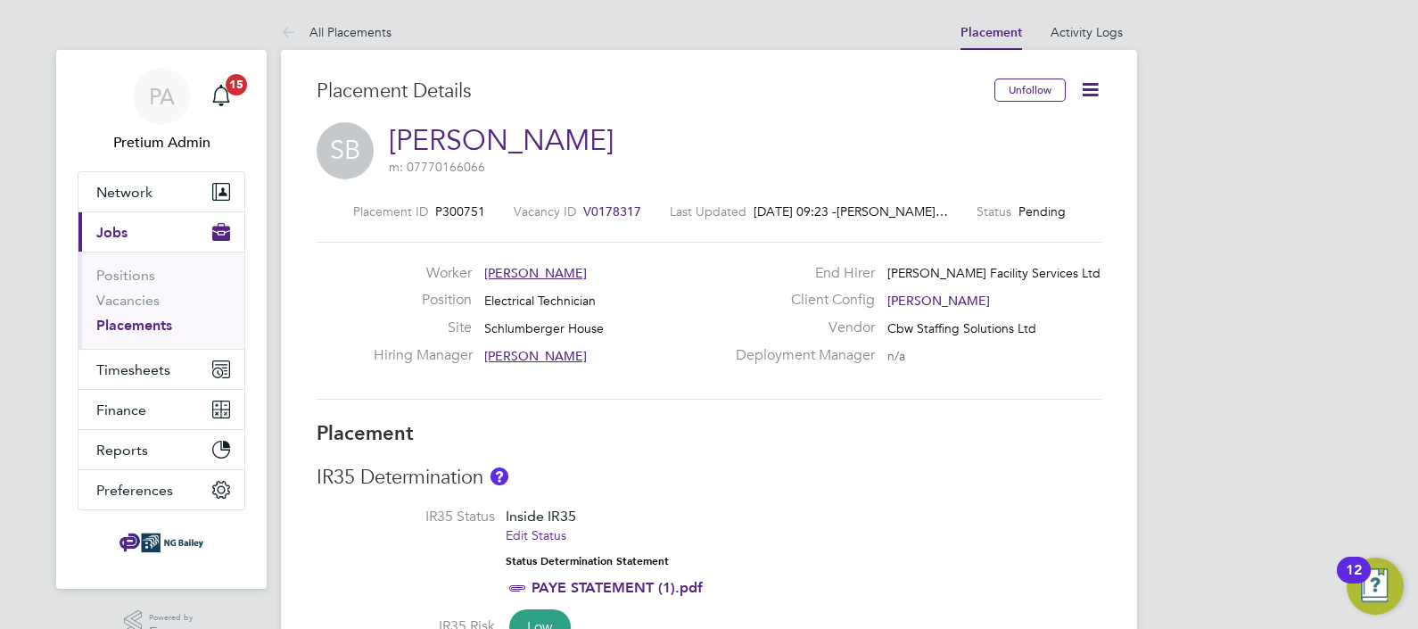
click at [1089, 82] on icon at bounding box center [1090, 90] width 22 height 22
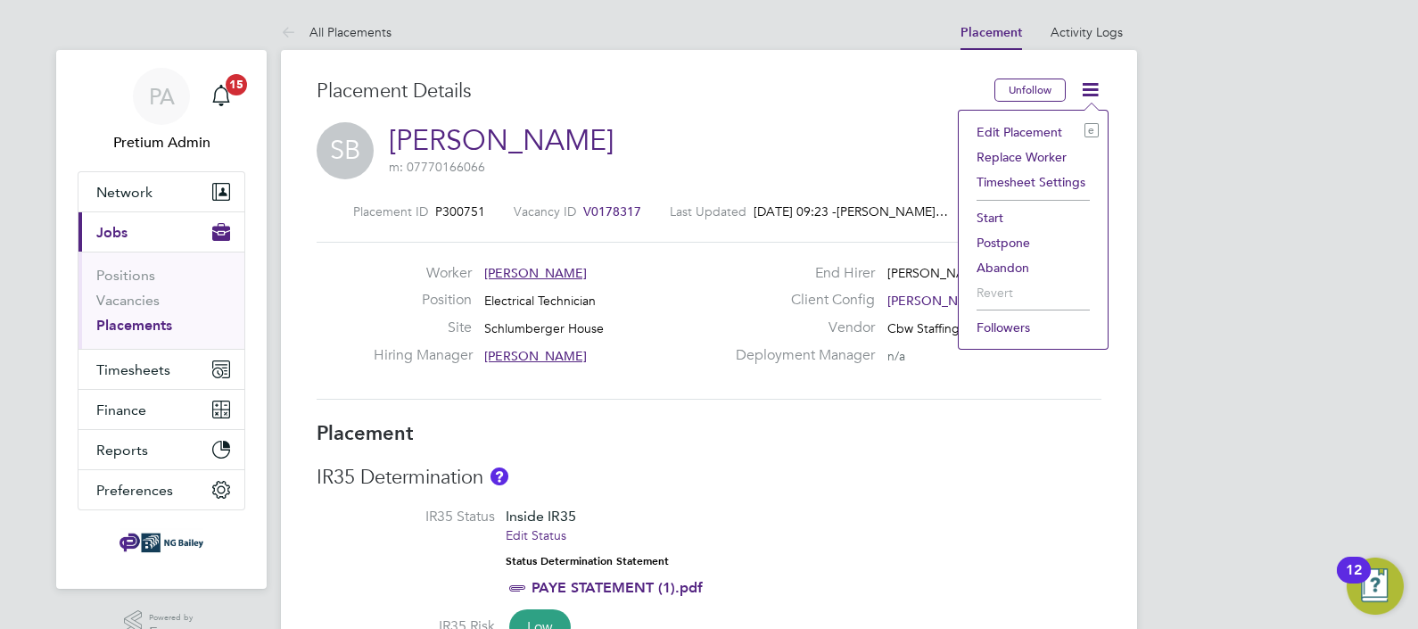
drag, startPoint x: 1004, startPoint y: 268, endPoint x: 946, endPoint y: 366, distance: 114.0
click at [1004, 269] on li "Abandon" at bounding box center [1033, 267] width 131 height 25
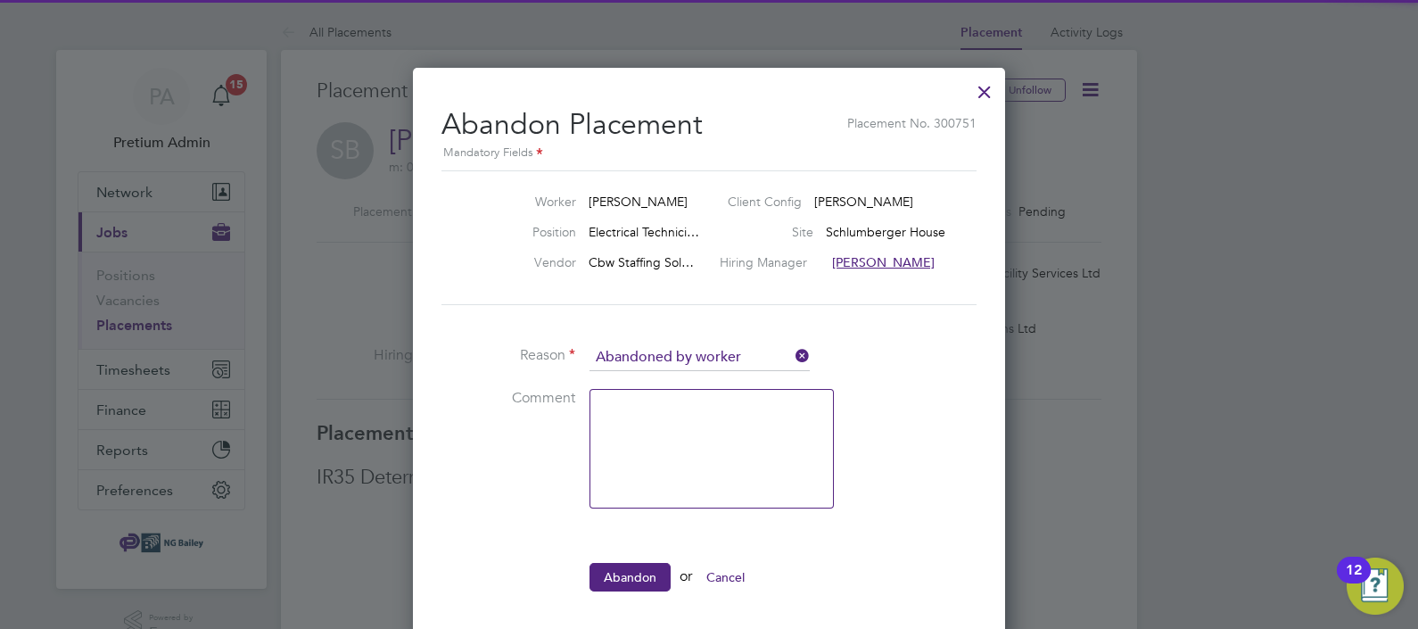
drag, startPoint x: 669, startPoint y: 448, endPoint x: 682, endPoint y: 461, distance: 18.9
click at [669, 450] on textarea at bounding box center [712, 449] width 244 height 120
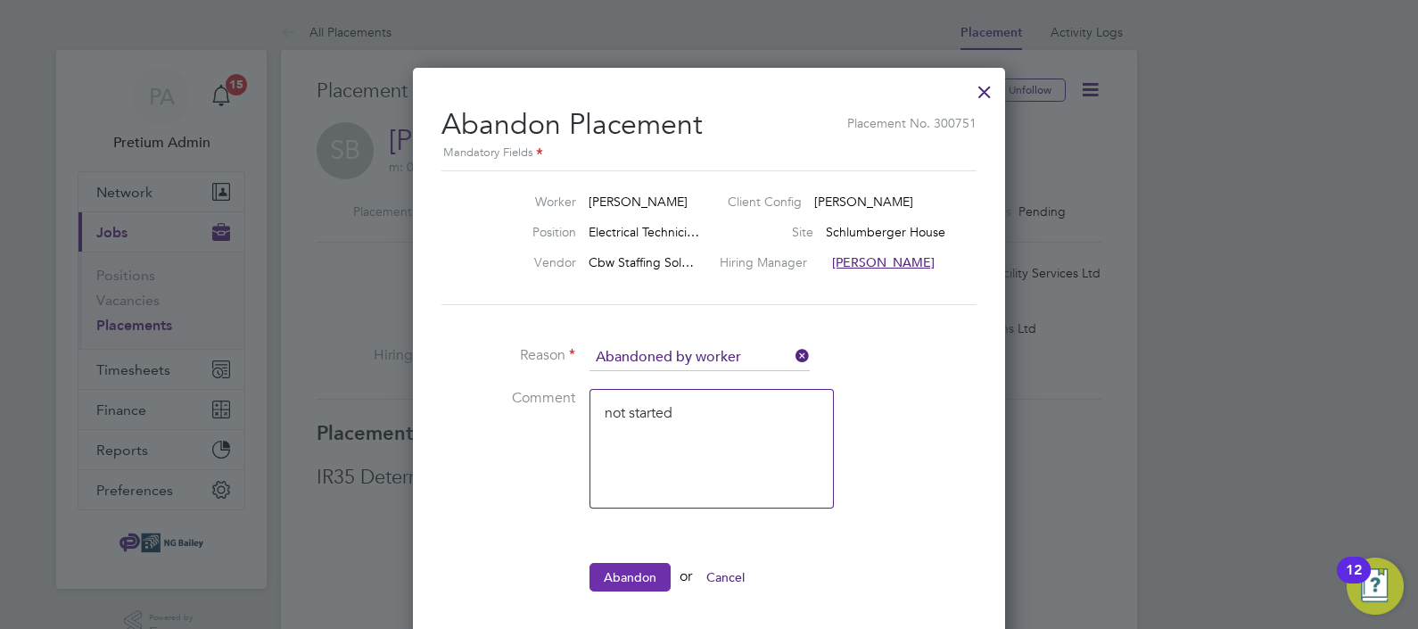
type textarea "not started"
click at [638, 571] on button "Abandon" at bounding box center [630, 577] width 81 height 29
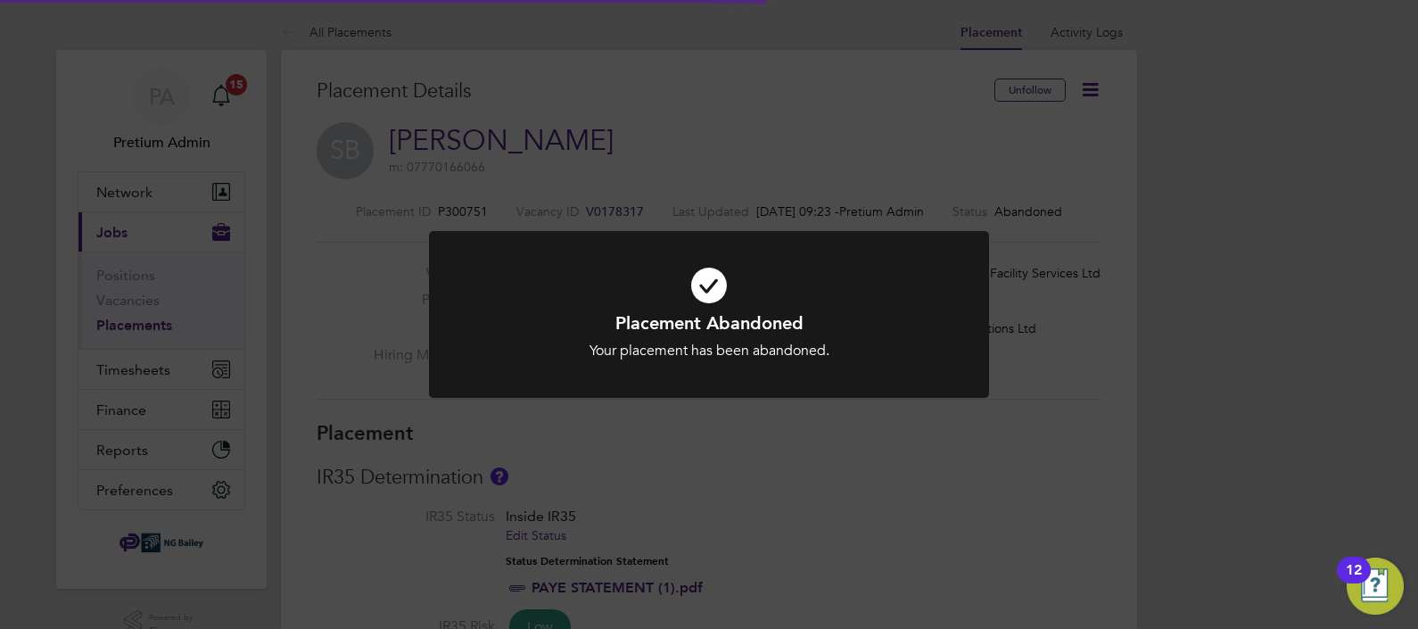
click at [845, 562] on div "Placement Abandoned Your placement has been abandoned. Cancel Okay" at bounding box center [709, 314] width 1418 height 629
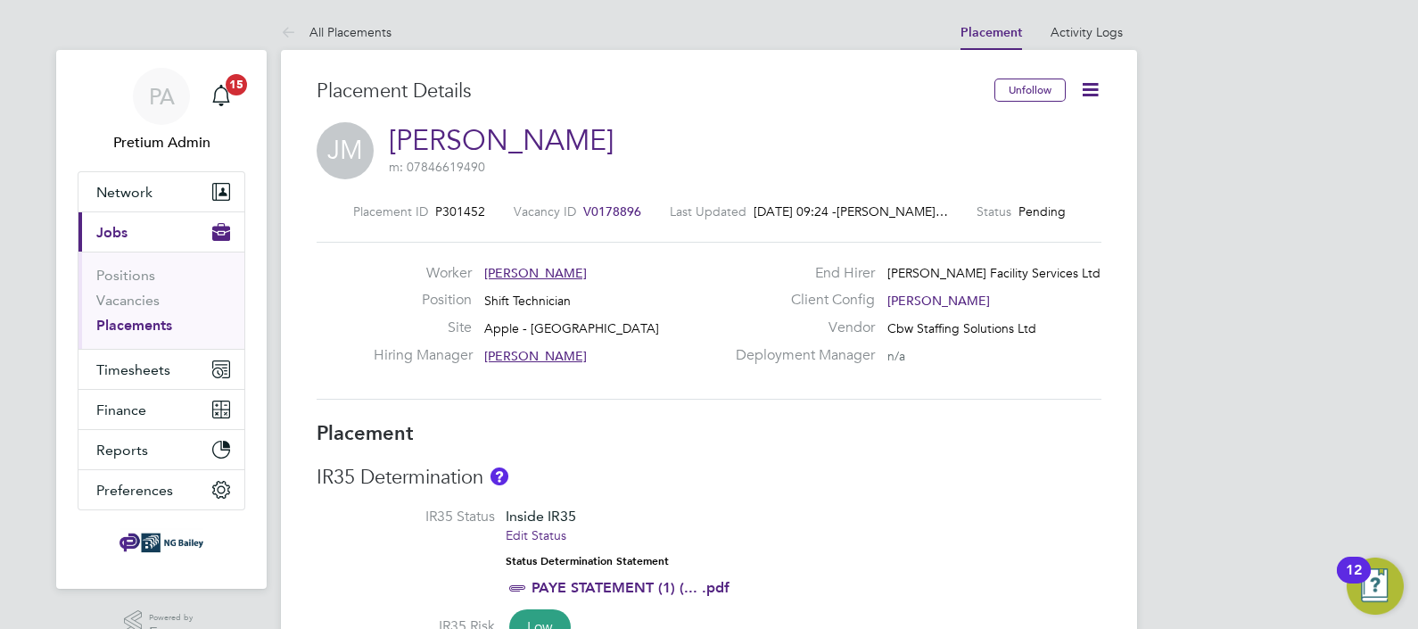
click at [1088, 92] on icon at bounding box center [1090, 90] width 22 height 22
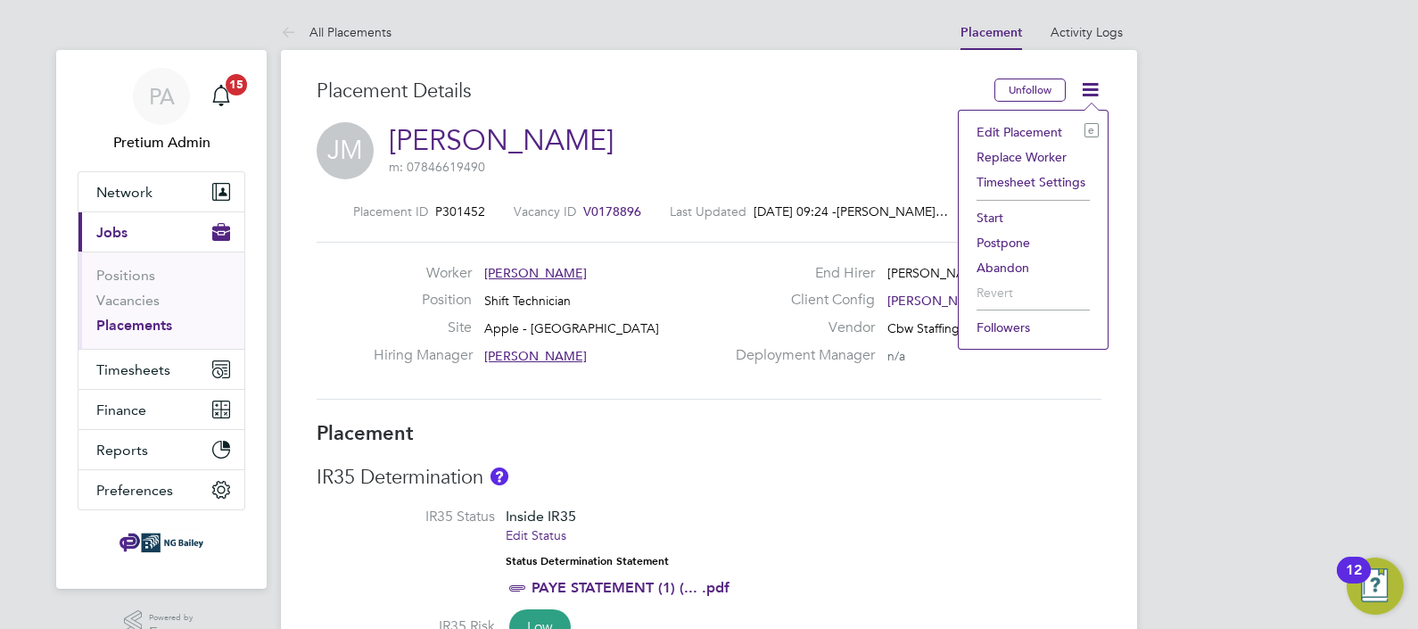
click at [1002, 263] on li "Abandon" at bounding box center [1033, 267] width 131 height 25
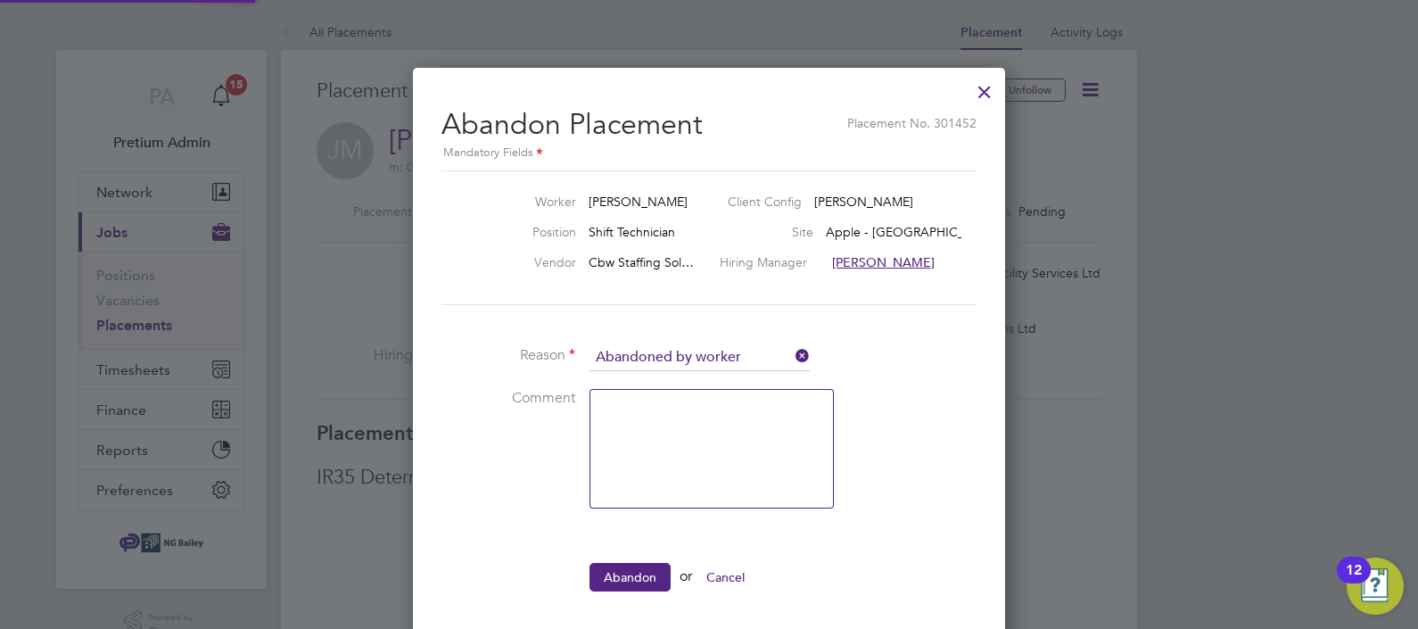
scroll to position [9, 8]
click at [680, 425] on textarea at bounding box center [712, 449] width 244 height 120
type textarea "Not started"
click at [616, 554] on ul "Worker [PERSON_NAME] Client Config [PERSON_NAME] Position Shift Technician Site…" at bounding box center [709, 389] width 535 height 439
click at [623, 578] on button "Abandon" at bounding box center [630, 577] width 81 height 29
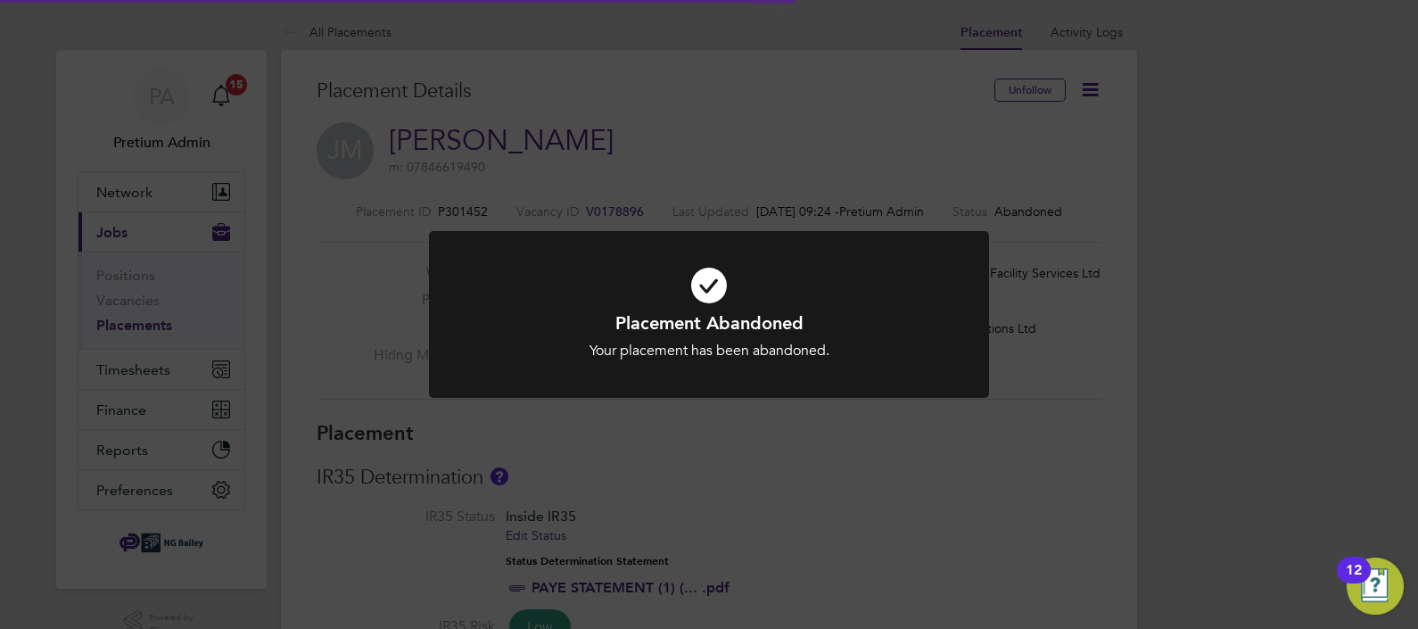
click at [971, 106] on div "Placement Abandoned Your placement has been abandoned. Cancel Okay" at bounding box center [709, 314] width 1418 height 629
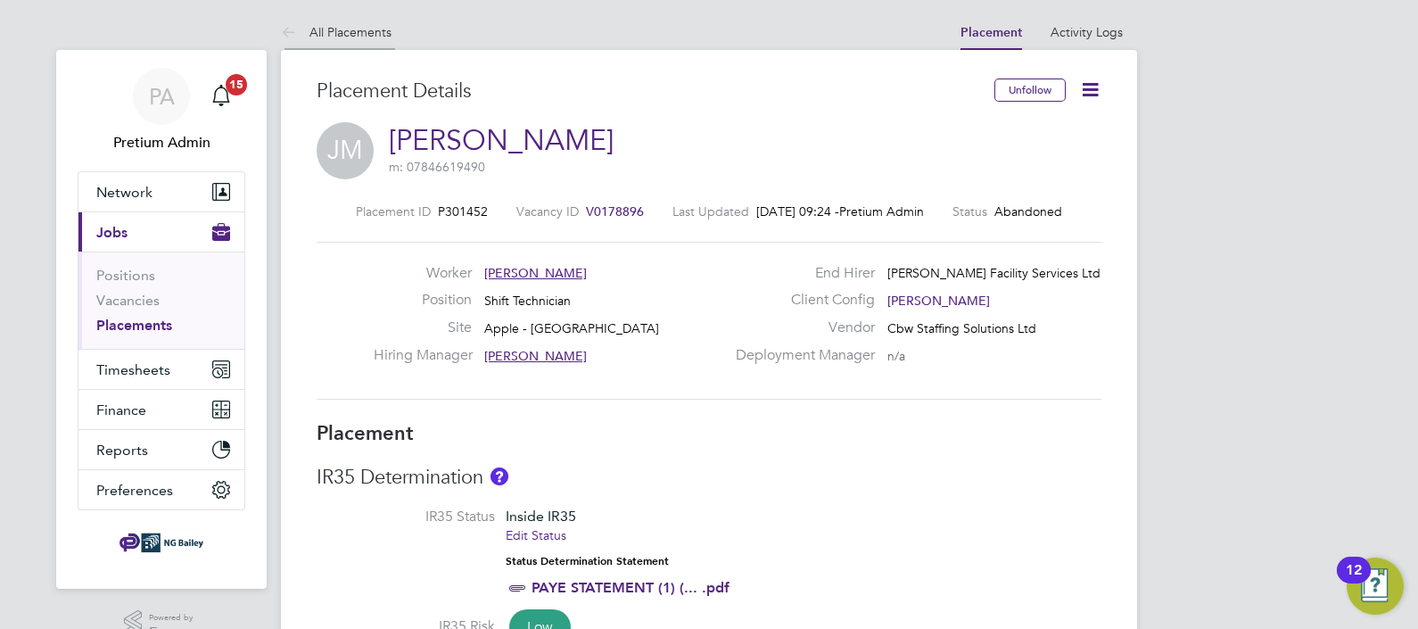
click at [341, 30] on link "All Placements" at bounding box center [336, 32] width 111 height 16
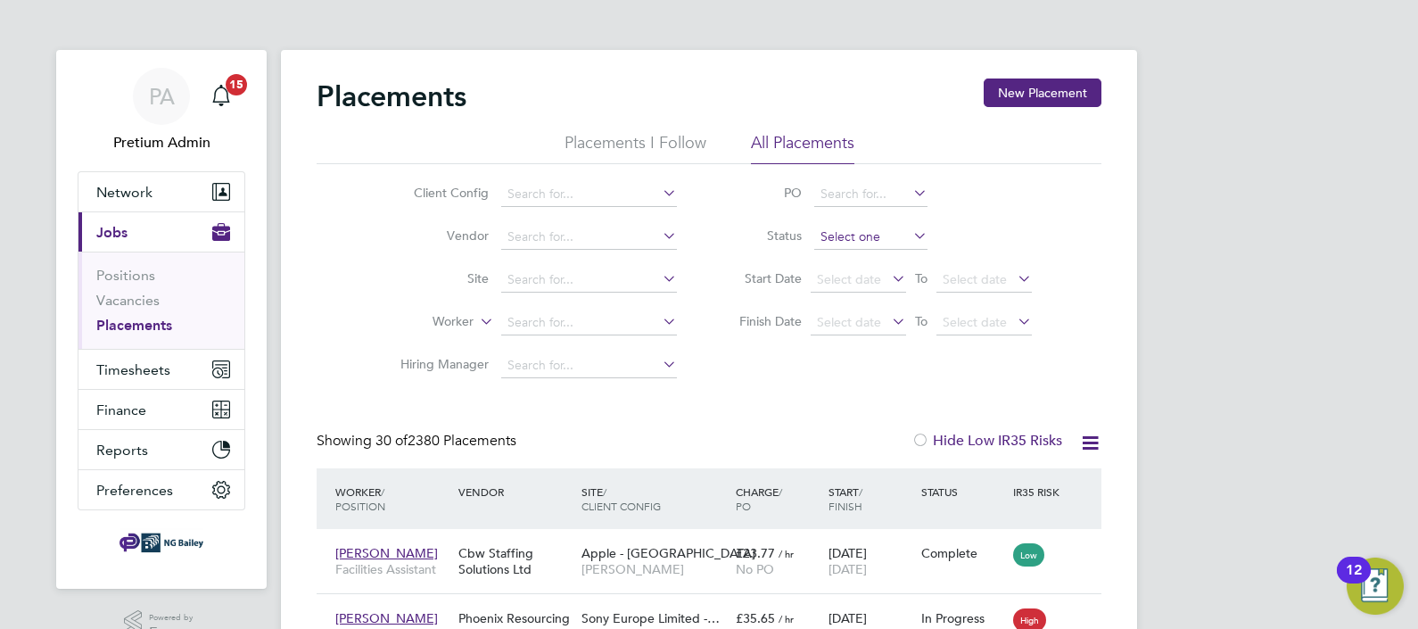
click at [825, 243] on input at bounding box center [870, 237] width 113 height 25
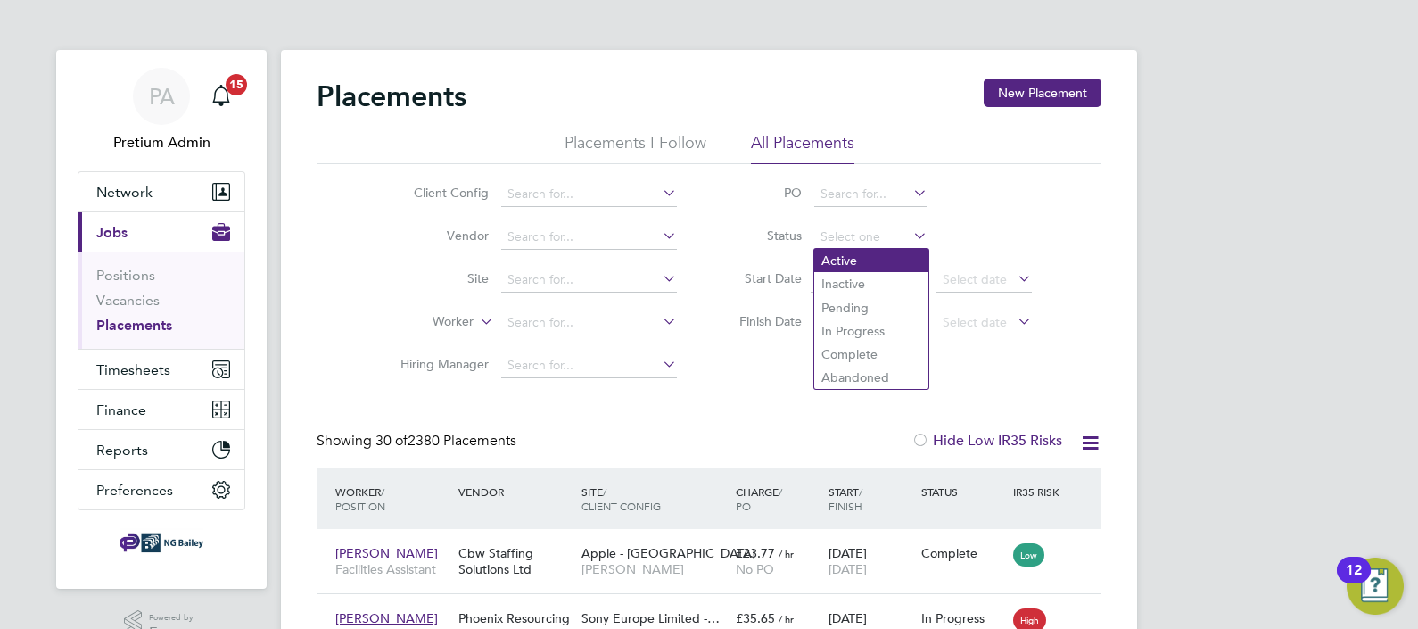
click at [861, 261] on li "Active" at bounding box center [871, 260] width 114 height 23
type input "Active"
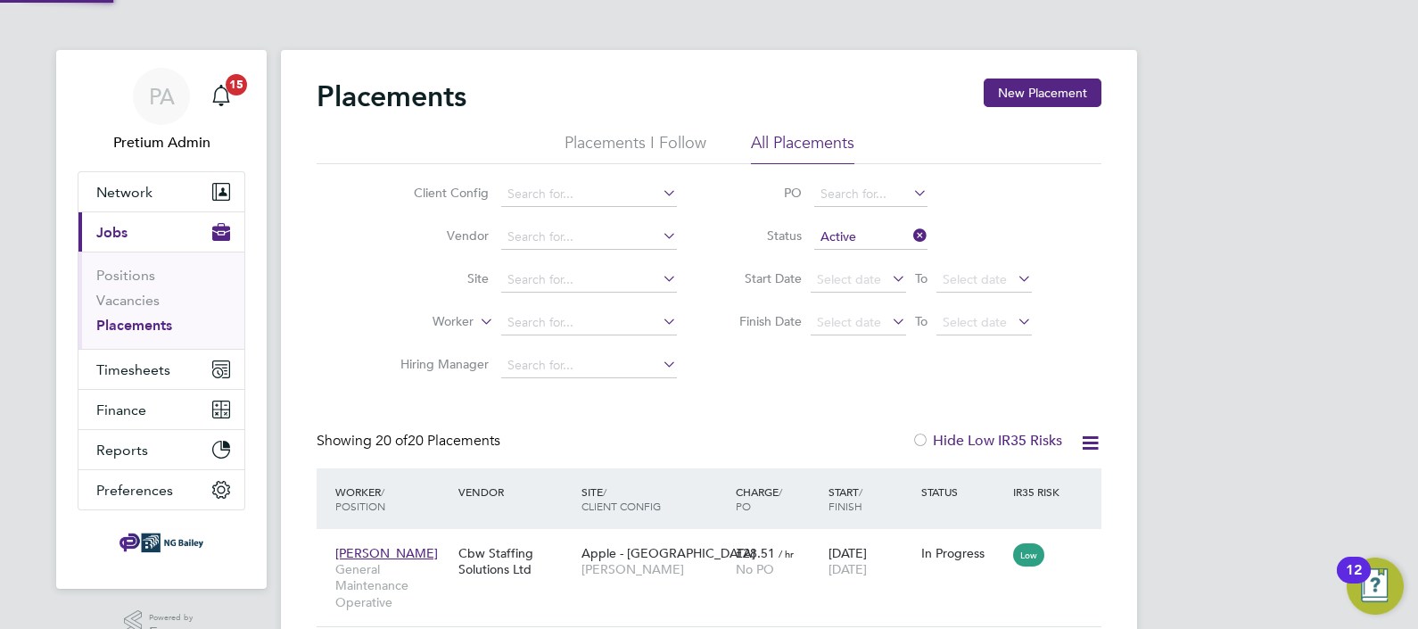
scroll to position [51, 124]
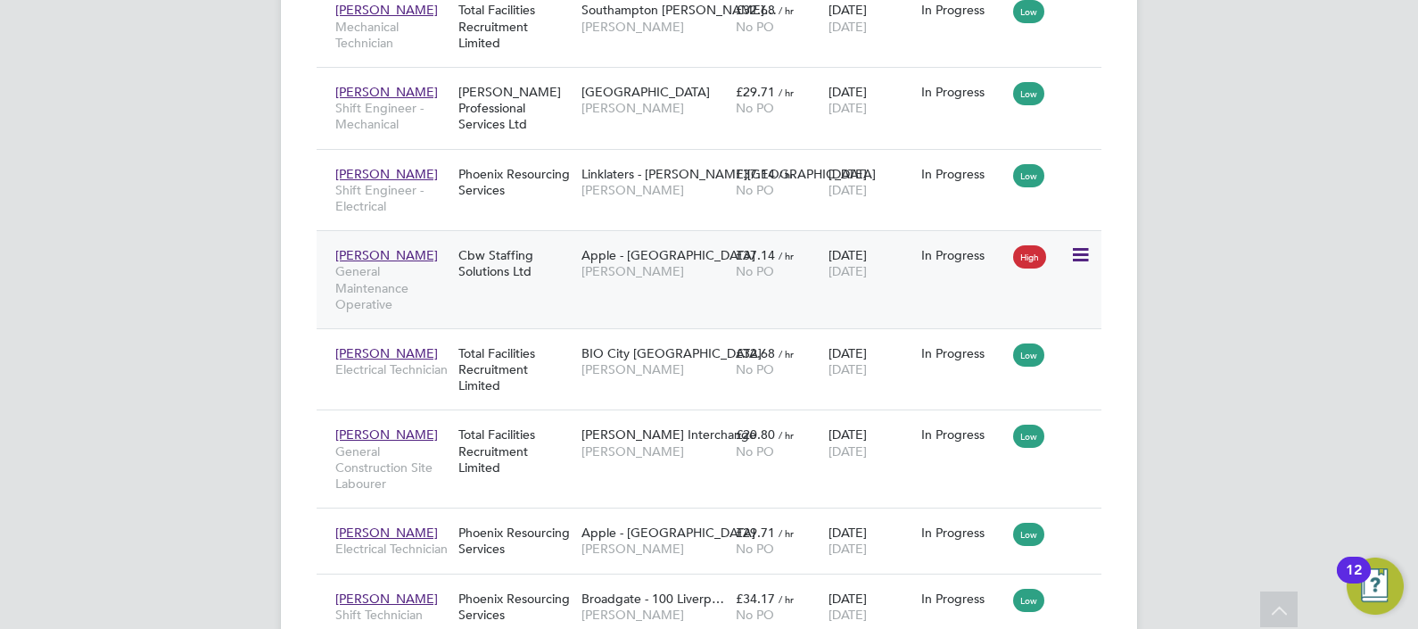
click at [522, 307] on div "David Reilly General Maintenance Operative Cbw Staffing Solutions Ltd Apple - L…" at bounding box center [709, 279] width 785 height 98
click at [556, 268] on div "Cbw Staffing Solutions Ltd" at bounding box center [515, 263] width 123 height 50
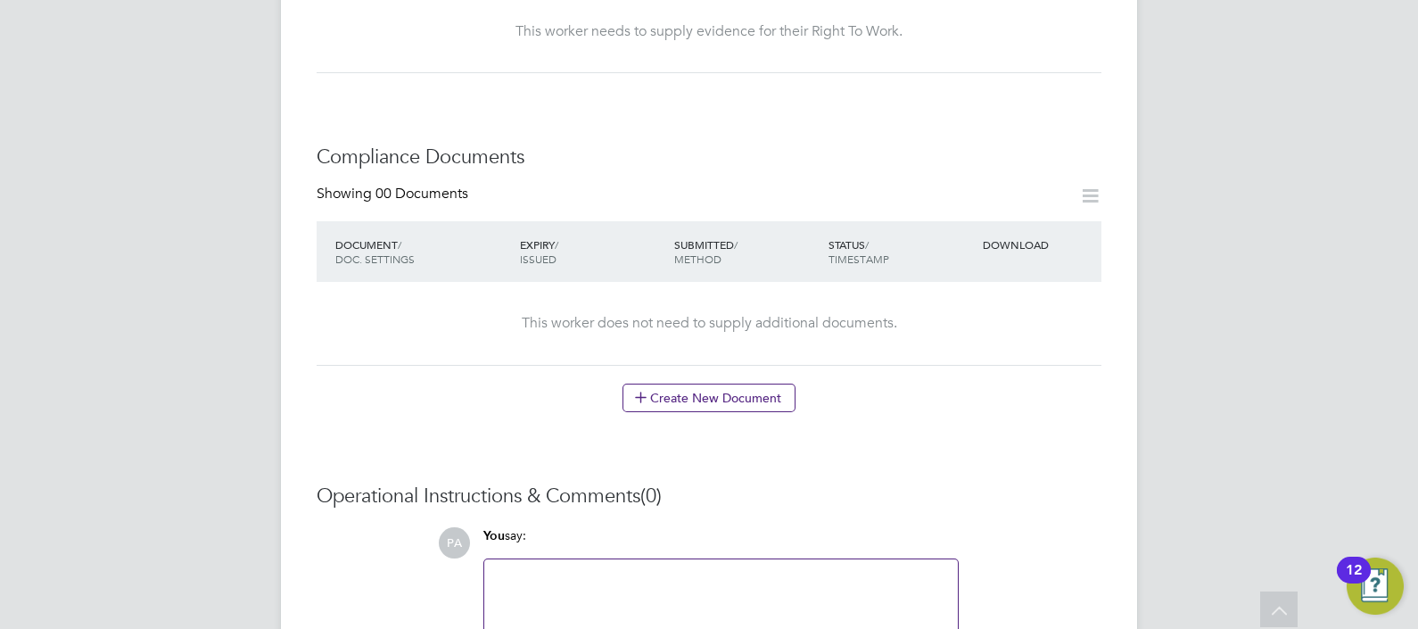
scroll to position [780, 0]
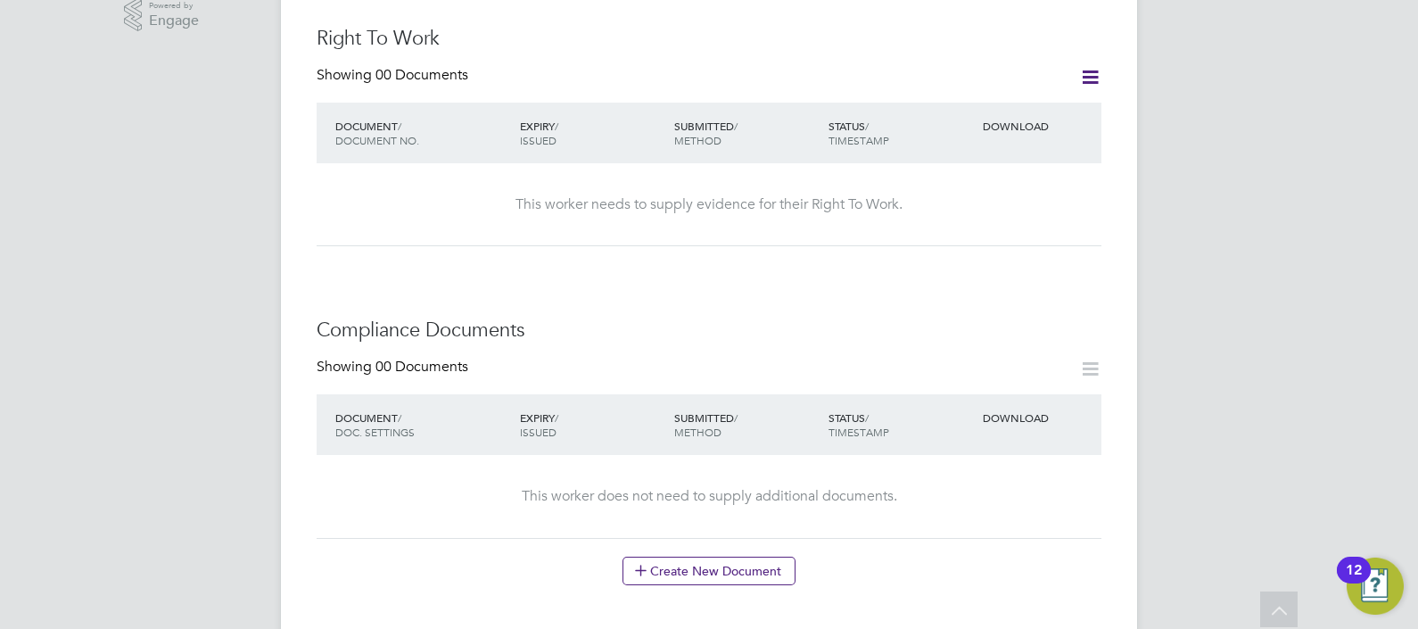
scroll to position [669, 0]
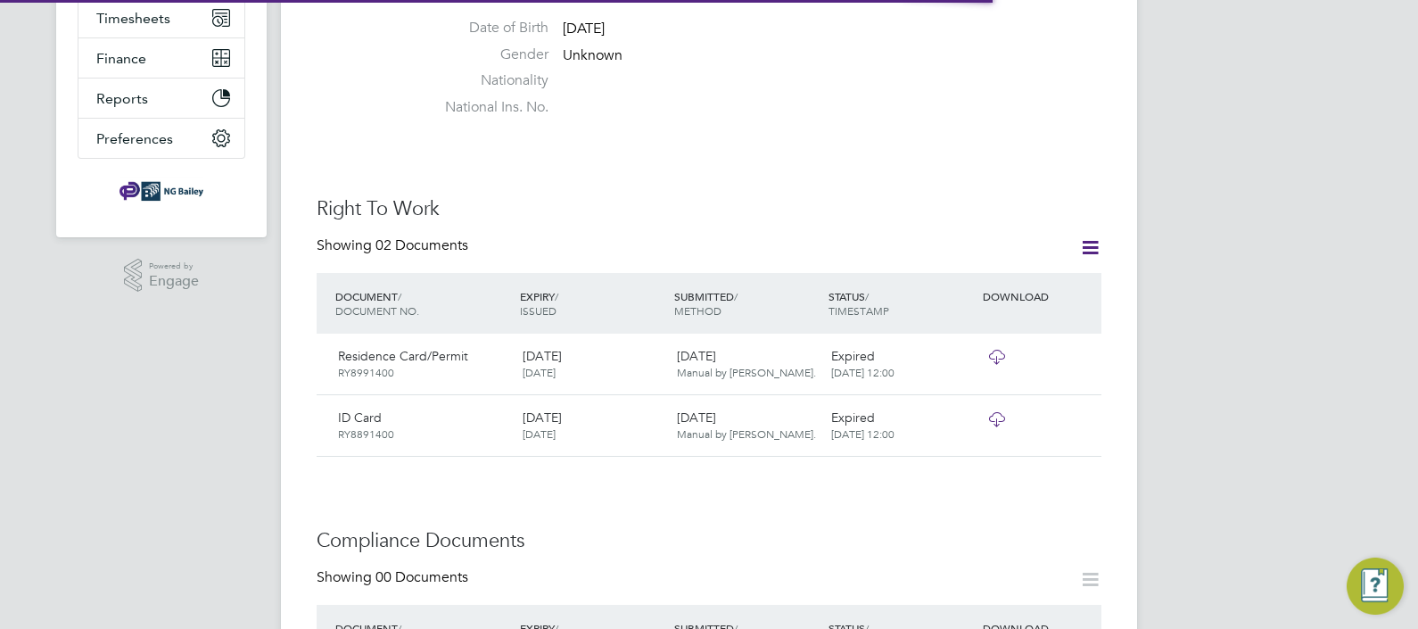
scroll to position [445, 0]
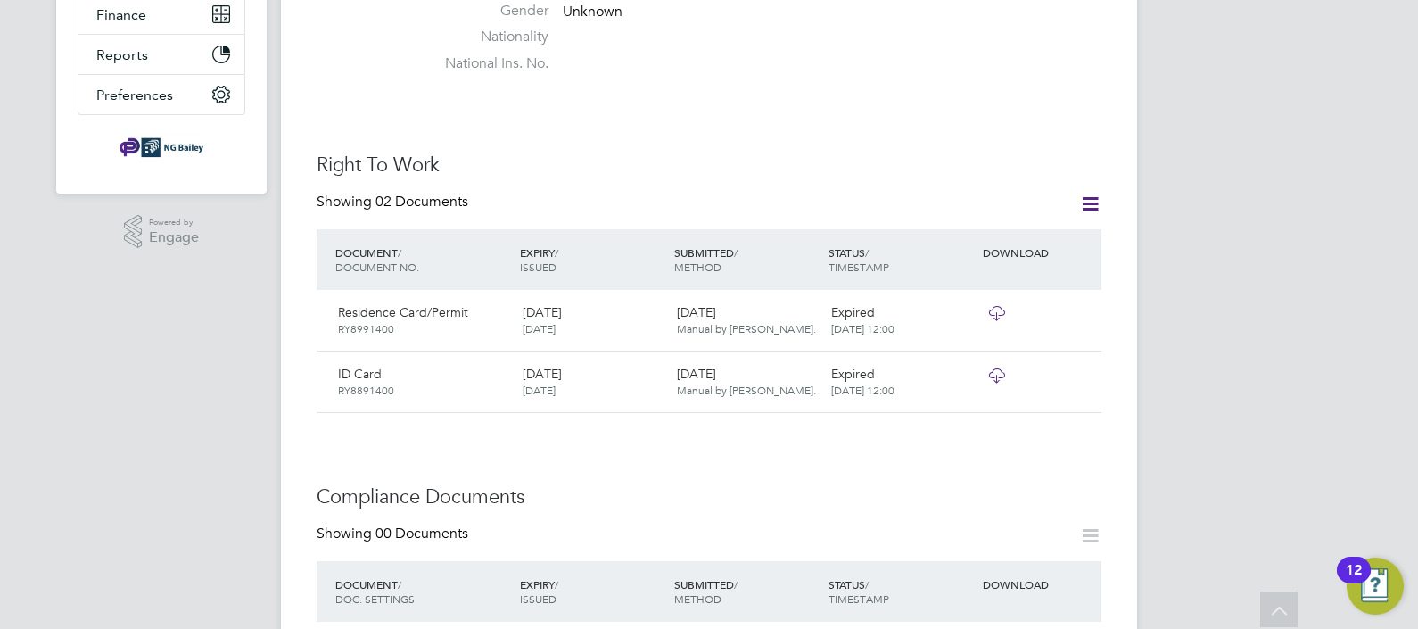
click at [996, 306] on icon at bounding box center [997, 313] width 22 height 14
click at [999, 368] on icon at bounding box center [997, 375] width 22 height 14
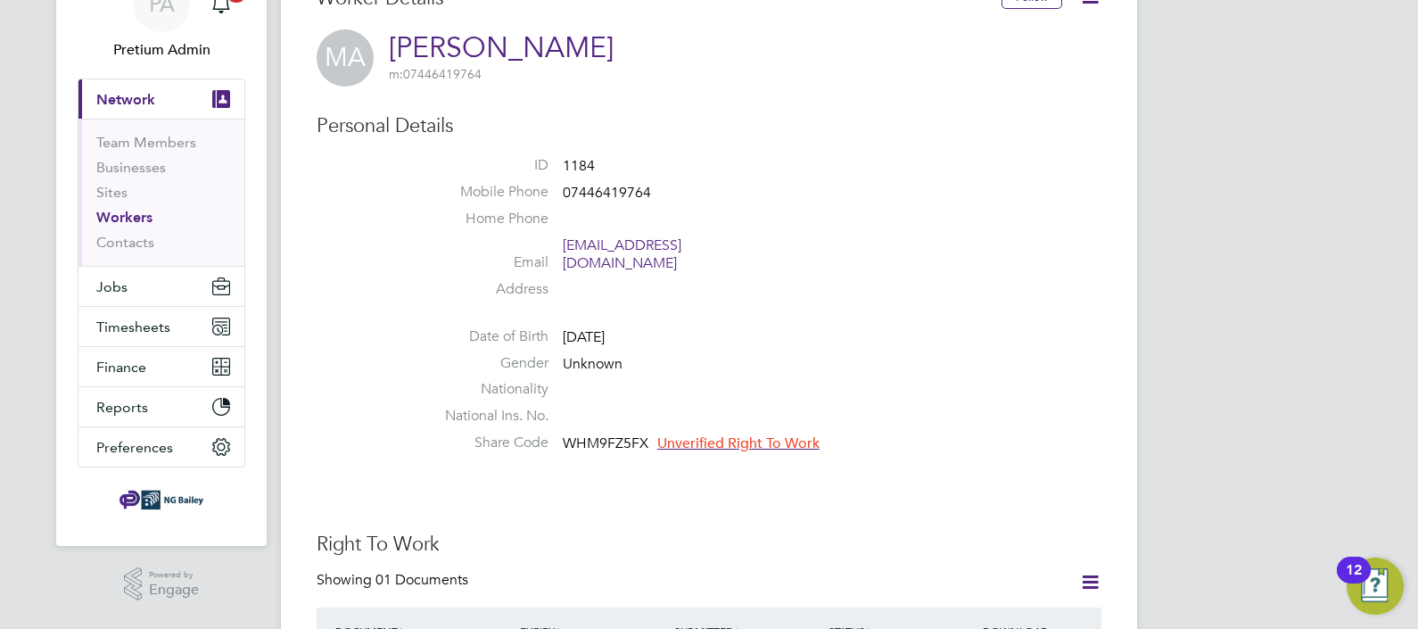
scroll to position [222, 0]
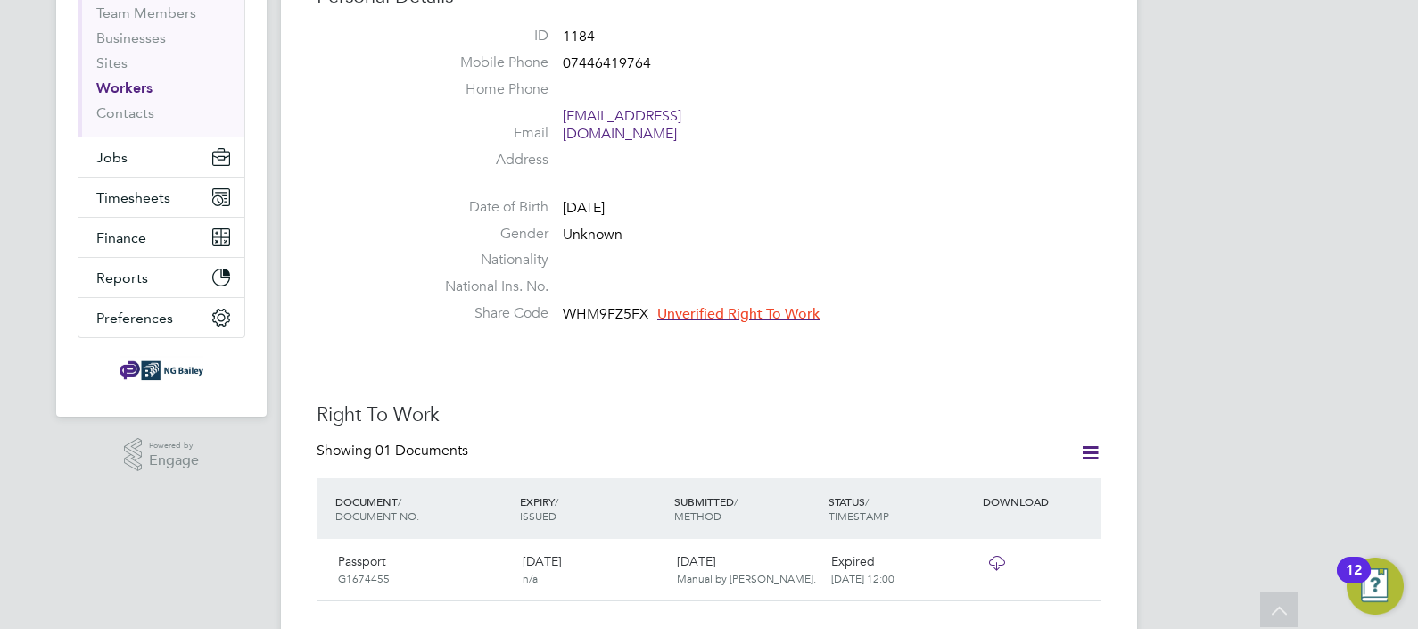
click at [998, 556] on icon at bounding box center [997, 563] width 22 height 14
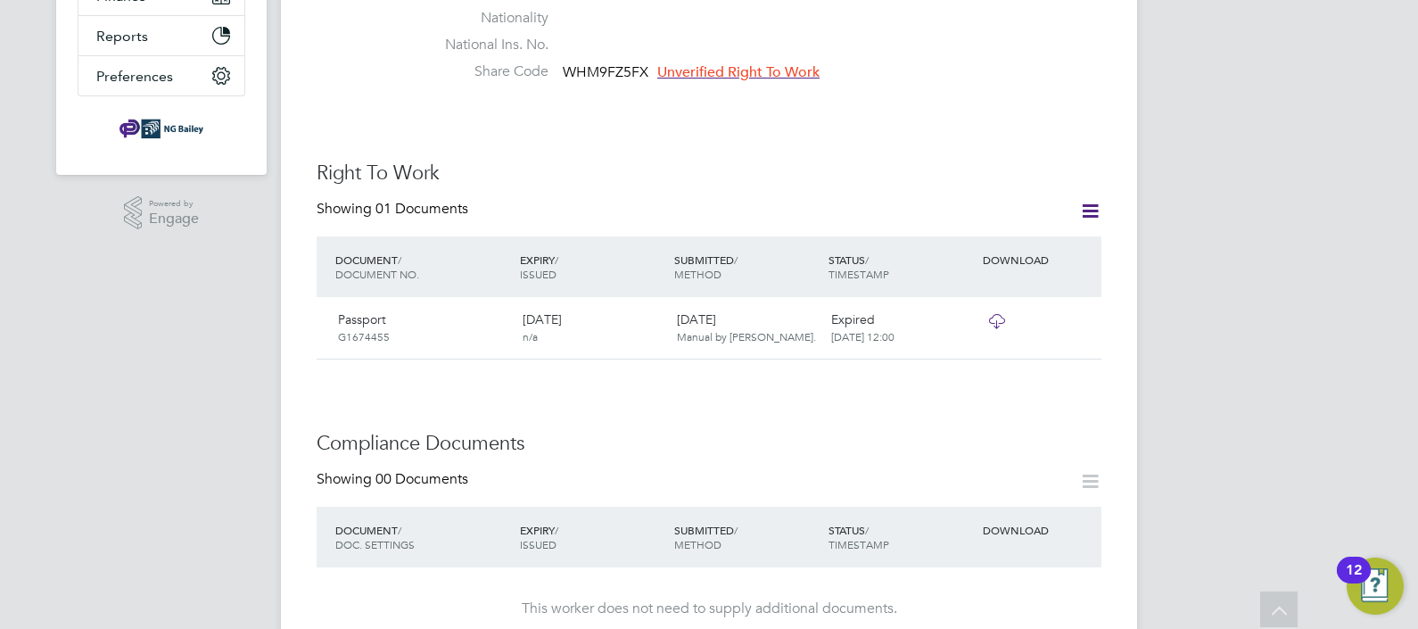
scroll to position [669, 0]
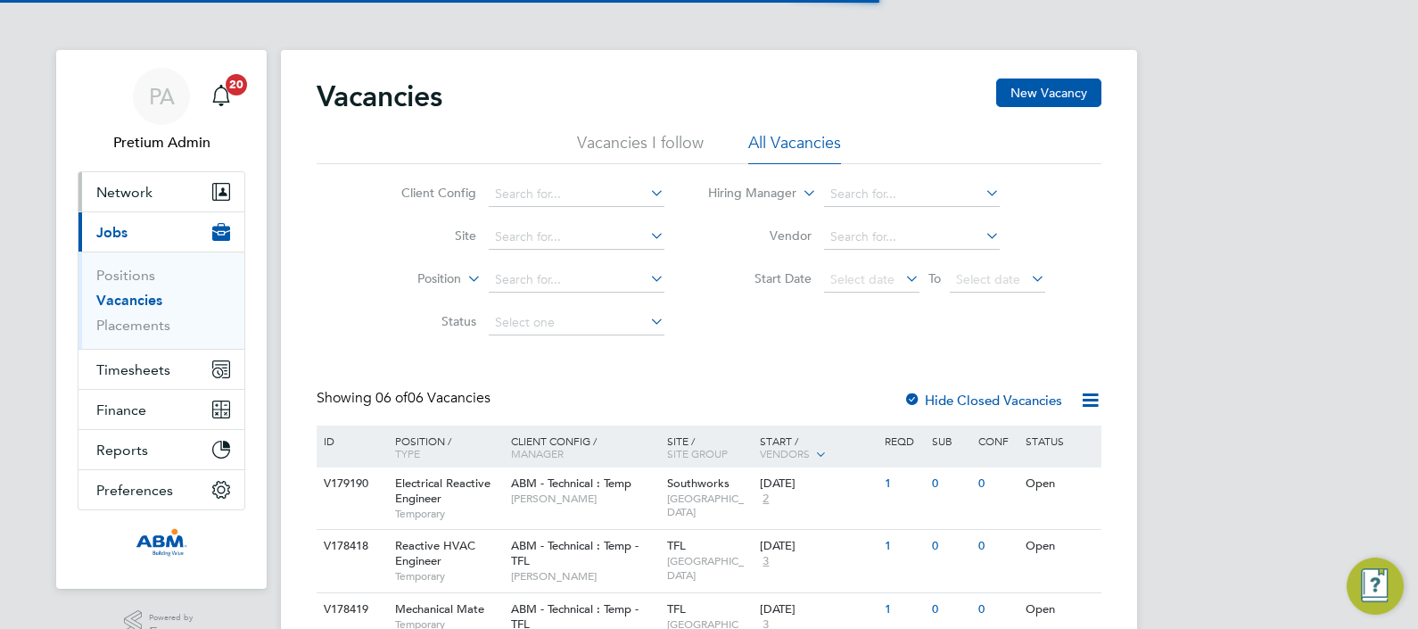
click at [145, 188] on span "Network" at bounding box center [124, 192] width 56 height 17
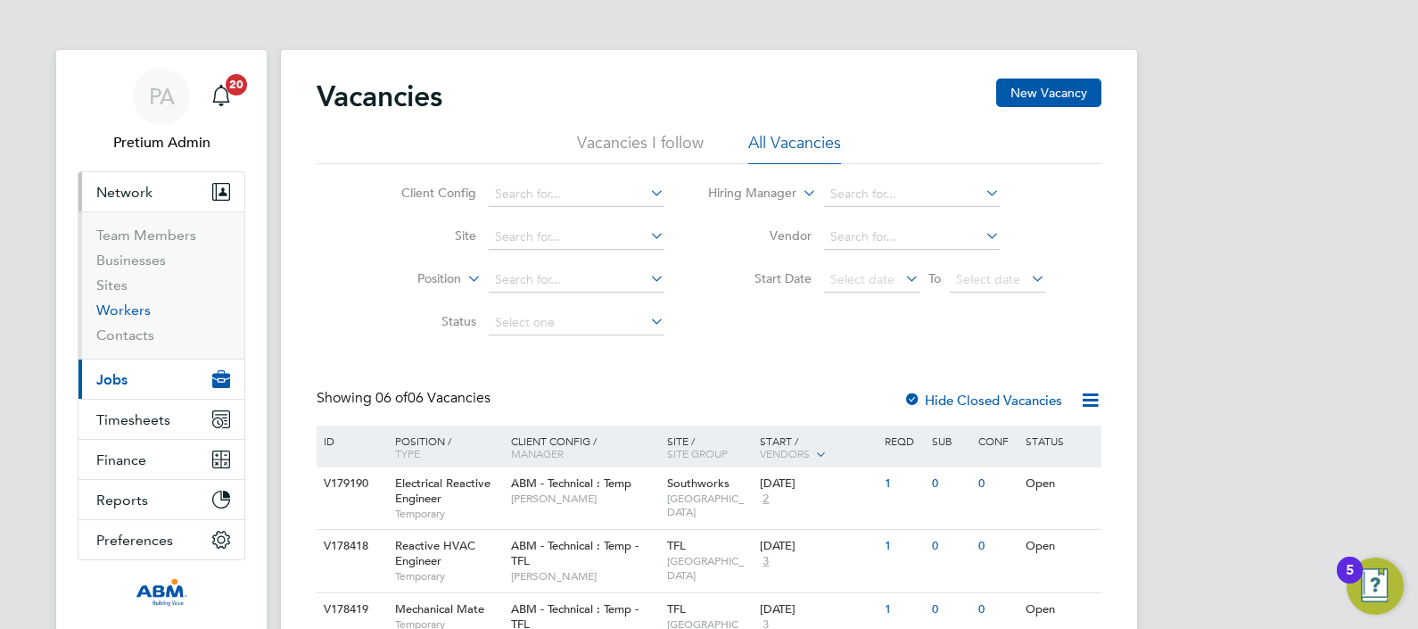
click at [126, 308] on link "Workers" at bounding box center [123, 310] width 54 height 17
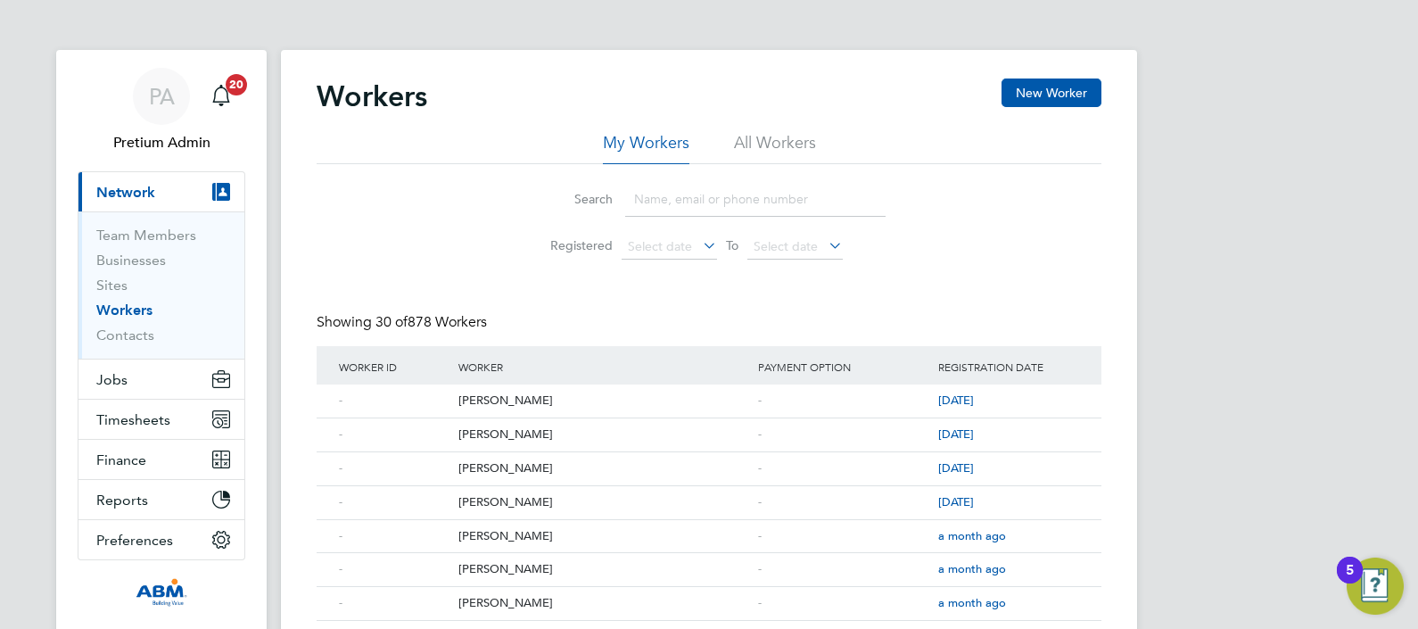
click at [673, 196] on input at bounding box center [755, 199] width 260 height 35
paste input "Kakoue Doume"
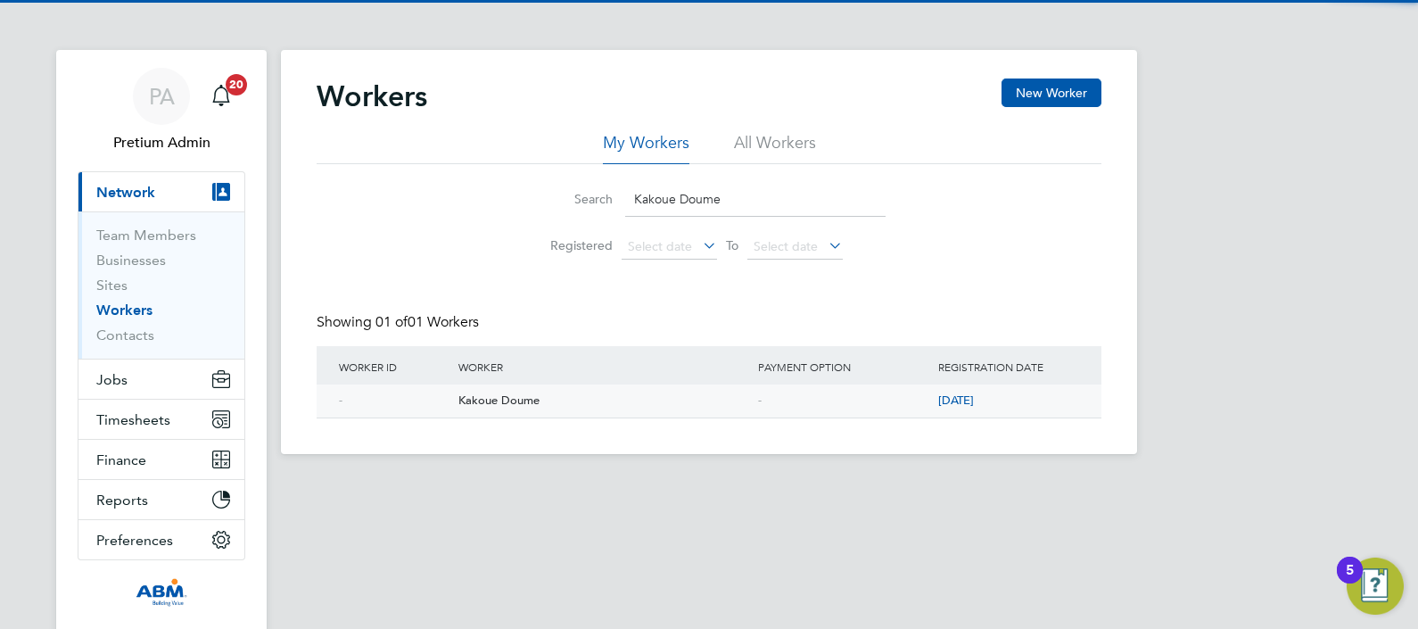
click at [500, 394] on div "Kakoue Doume" at bounding box center [604, 400] width 300 height 33
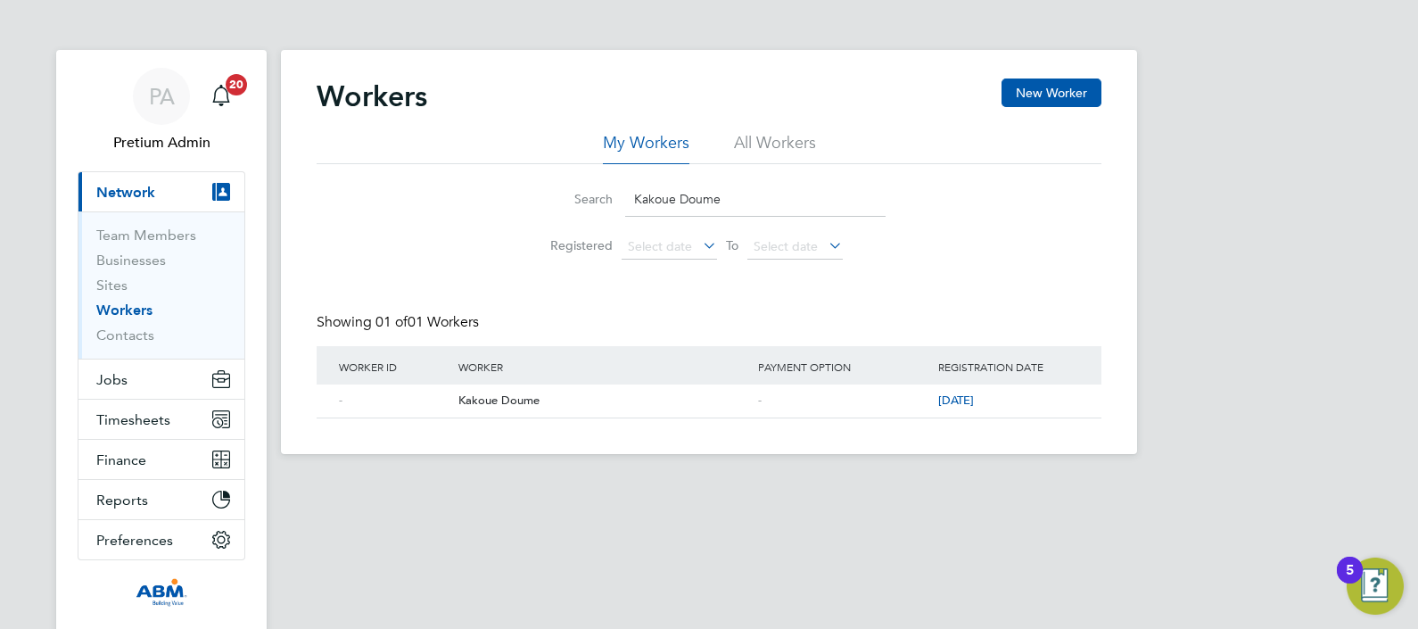
drag, startPoint x: 748, startPoint y: 187, endPoint x: 469, endPoint y: 168, distance: 279.9
click at [491, 168] on div "Search Kakoue Doume Registered Select date To Select date" at bounding box center [709, 216] width 785 height 104
paste input "[PERSON_NAME]"
click at [535, 401] on div "[PERSON_NAME]" at bounding box center [604, 400] width 300 height 33
drag, startPoint x: 794, startPoint y: 210, endPoint x: 414, endPoint y: 173, distance: 381.8
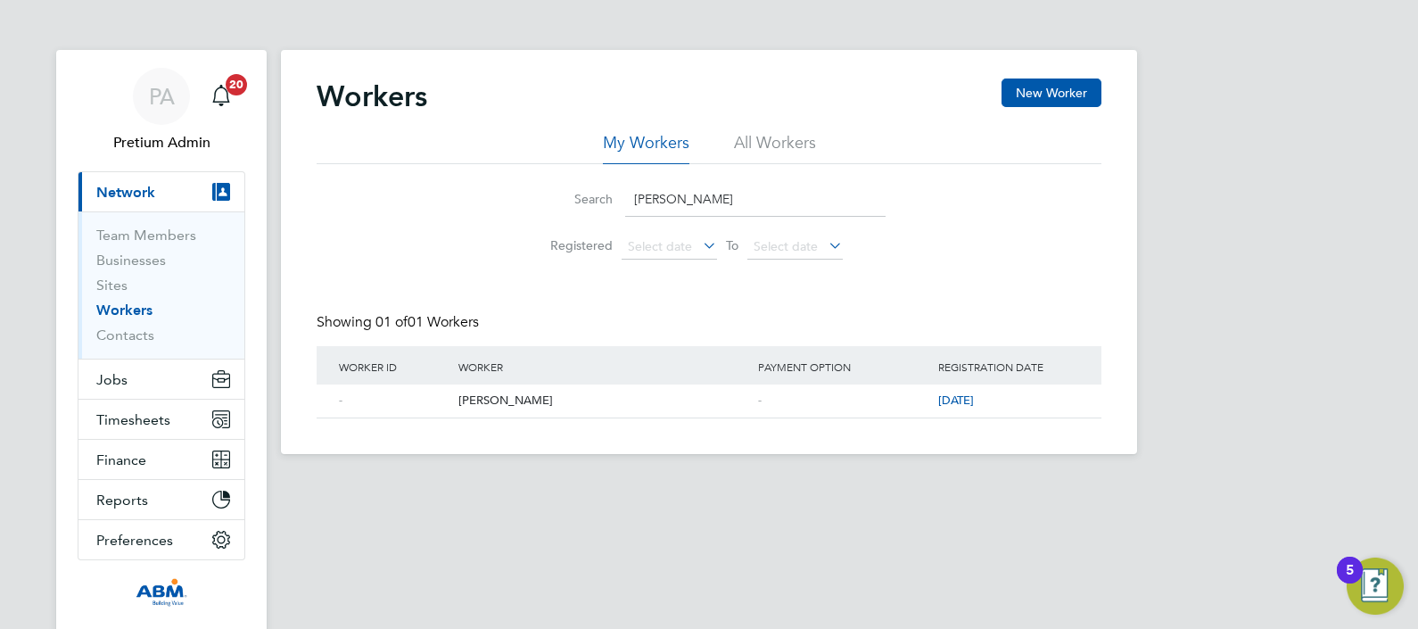
click at [602, 190] on div "Search Yonatan Abreha" at bounding box center [709, 199] width 353 height 35
paste input "[PERSON_NAME]"
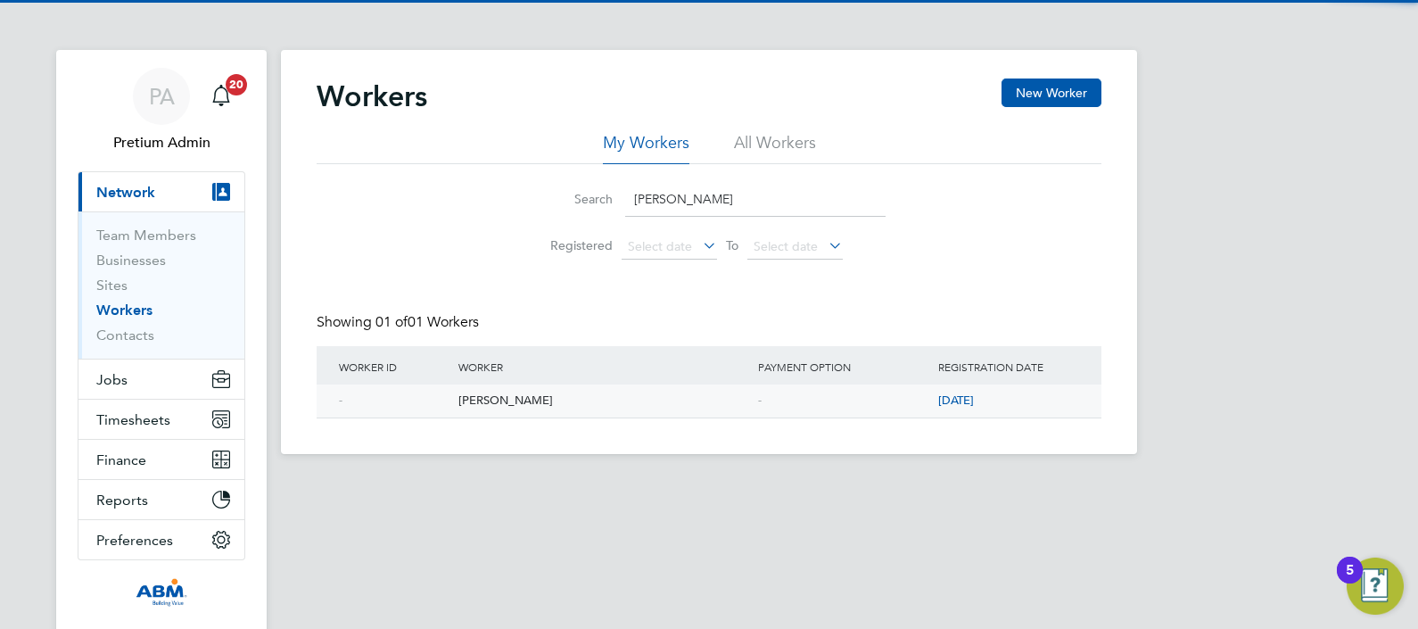
click at [522, 401] on div "[PERSON_NAME]" at bounding box center [604, 400] width 300 height 33
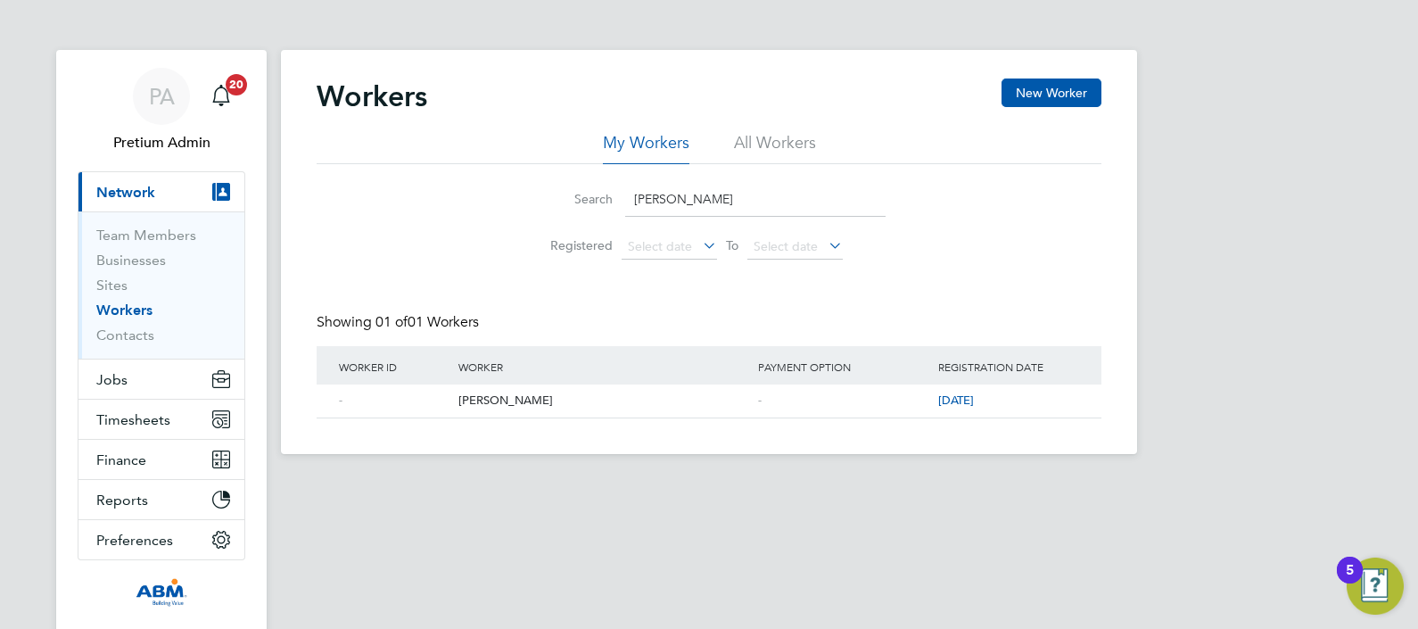
drag, startPoint x: 814, startPoint y: 202, endPoint x: 371, endPoint y: 103, distance: 454.3
click at [503, 133] on div "My Workers All Workers Search Augustine Enegide Egwu Registered Select date To …" at bounding box center [709, 200] width 785 height 136
paste input "[PERSON_NAME]"
click at [476, 388] on div "[PERSON_NAME]" at bounding box center [604, 400] width 300 height 33
drag, startPoint x: 785, startPoint y: 192, endPoint x: 500, endPoint y: 177, distance: 285.9
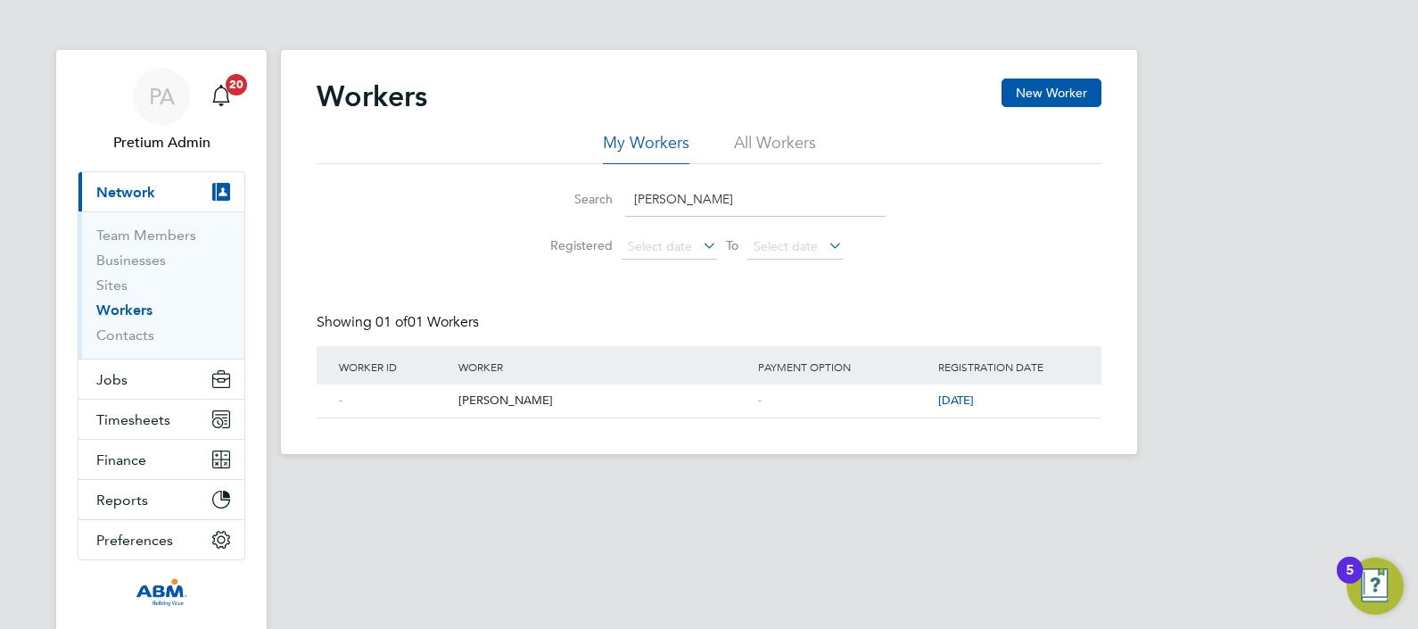
click at [516, 177] on li "Search Jacek Pasinski" at bounding box center [709, 199] width 398 height 53
paste input "[PERSON_NAME]"
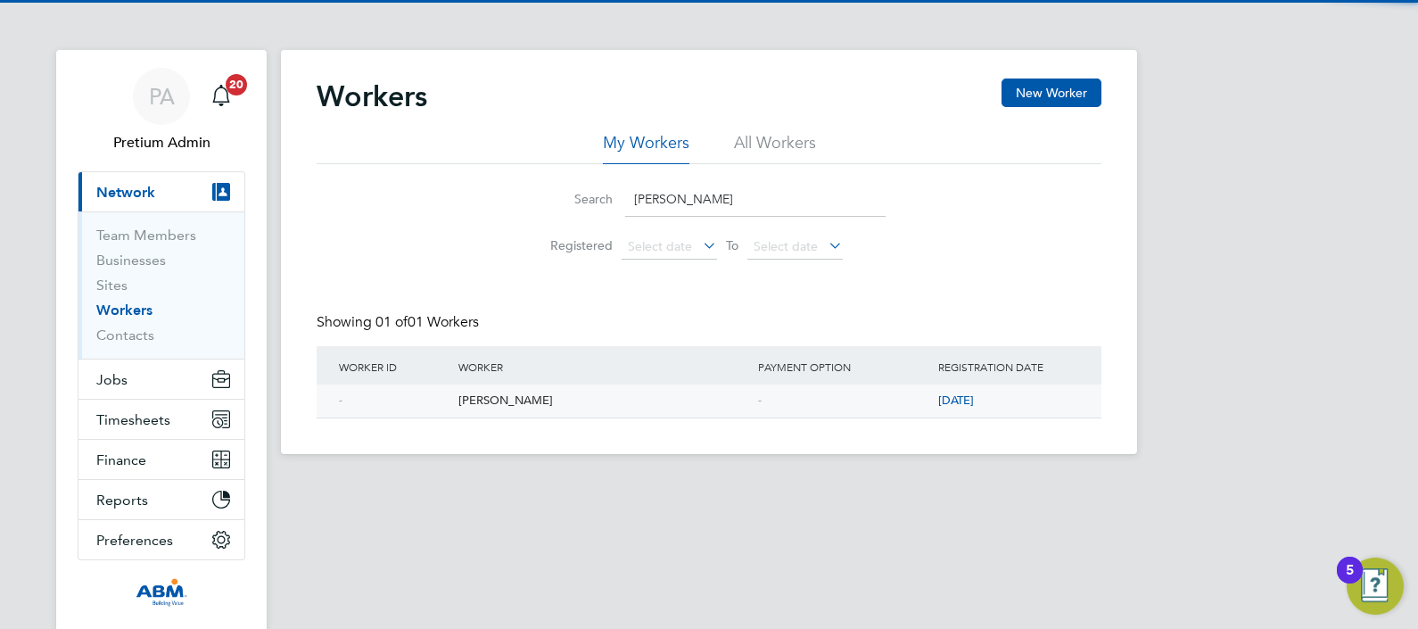
type input "[PERSON_NAME]"
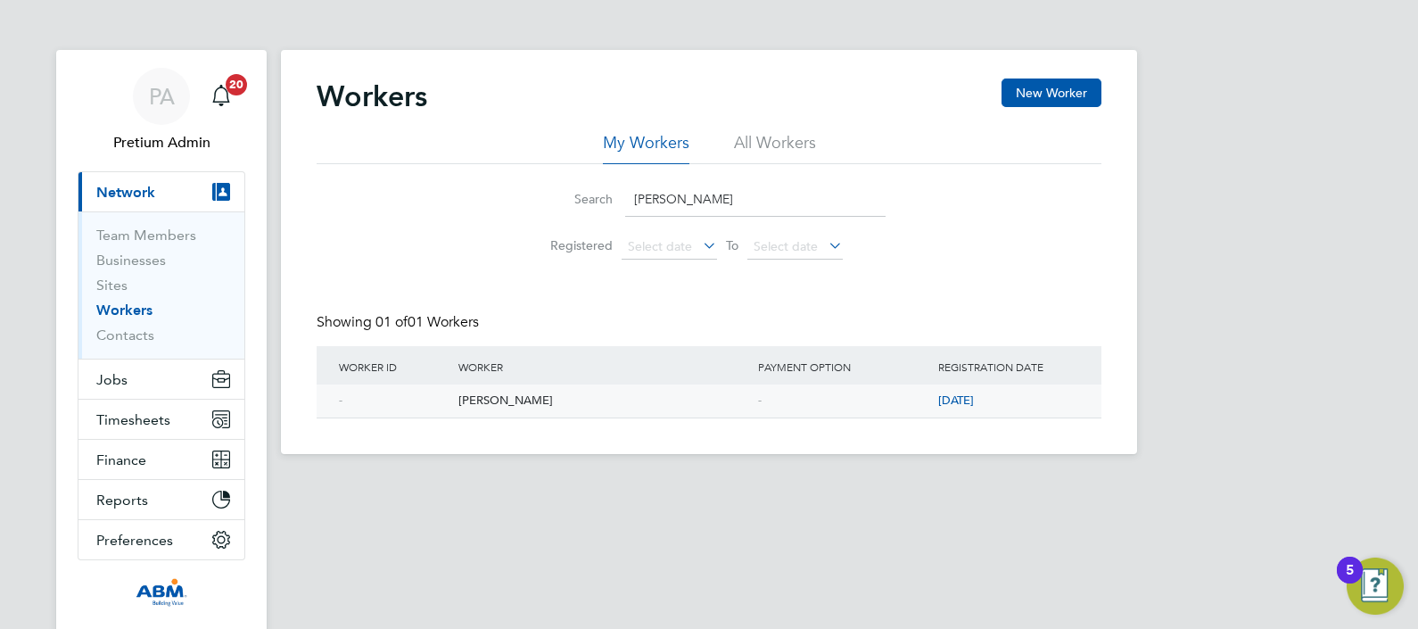
click at [499, 401] on div "[PERSON_NAME]" at bounding box center [604, 400] width 300 height 33
click at [145, 60] on app-nav-user-info "PA Pretium Admin Notifications 20" at bounding box center [162, 110] width 168 height 121
click at [161, 98] on span "PA" at bounding box center [162, 96] width 26 height 23
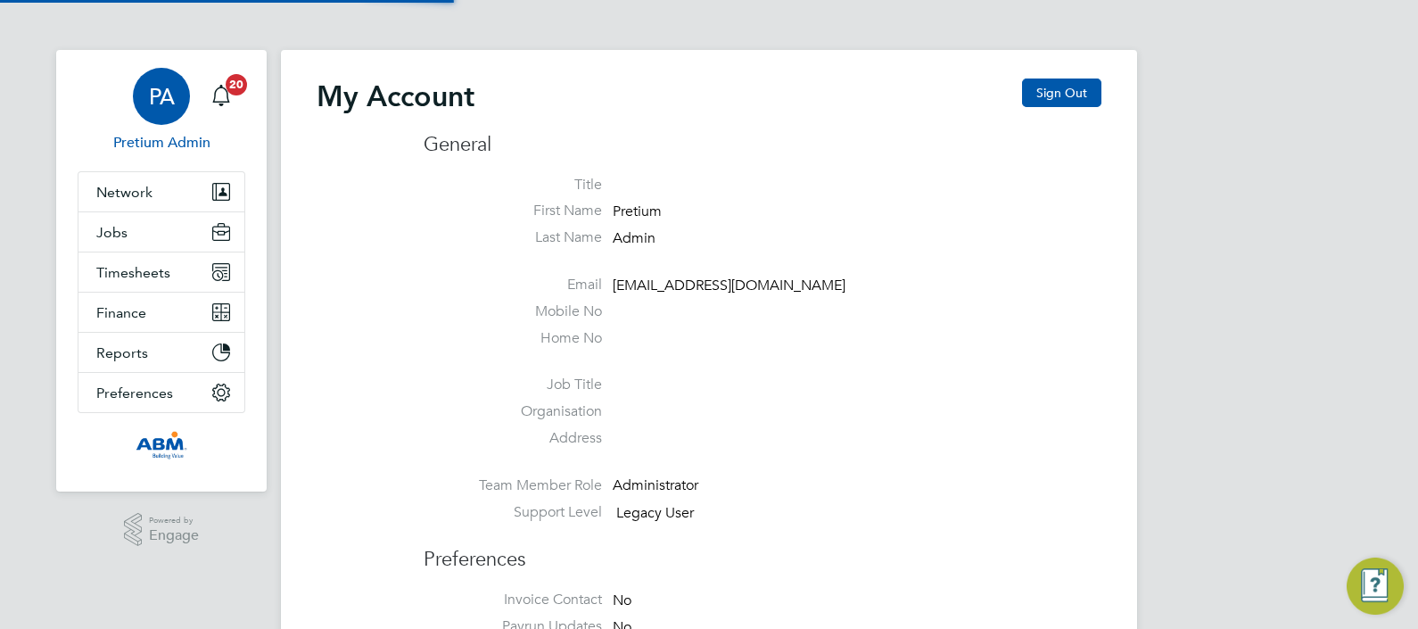
type input "abmfacility@pretiumresourcing.co.uk"
click at [1053, 94] on button "Sign Out" at bounding box center [1061, 93] width 79 height 29
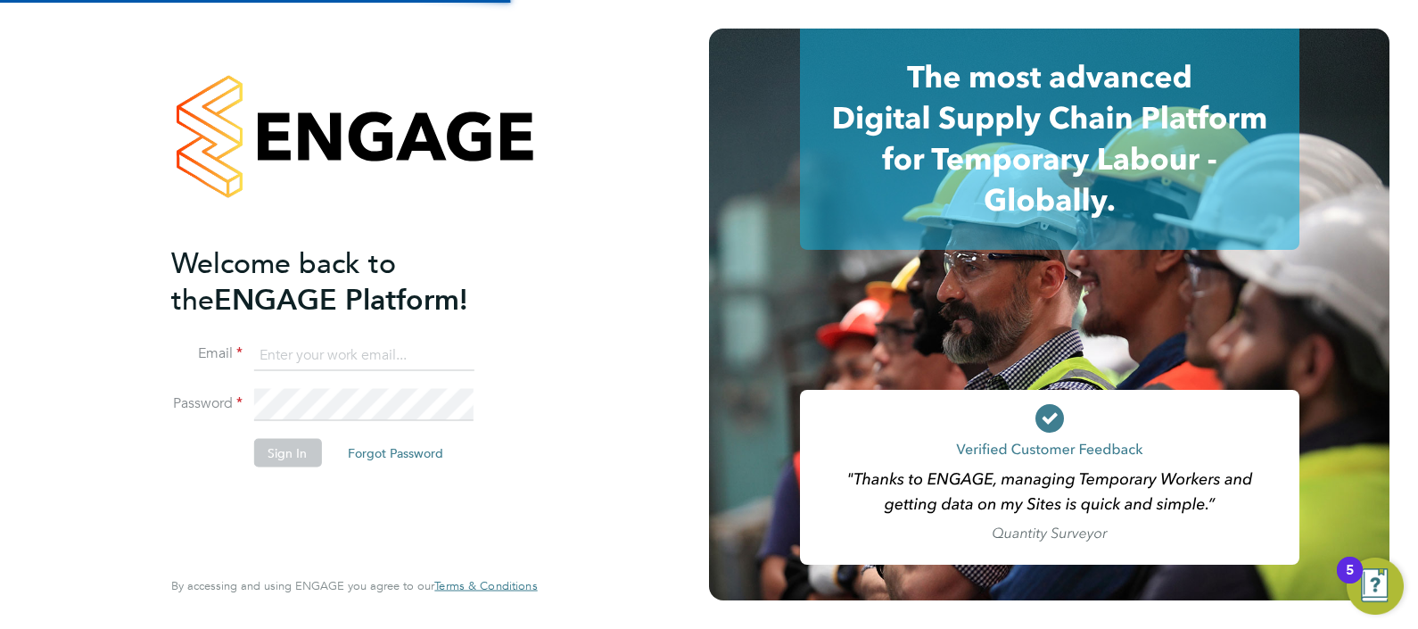
type input "abmfacility@pretiumresourcing.co.uk"
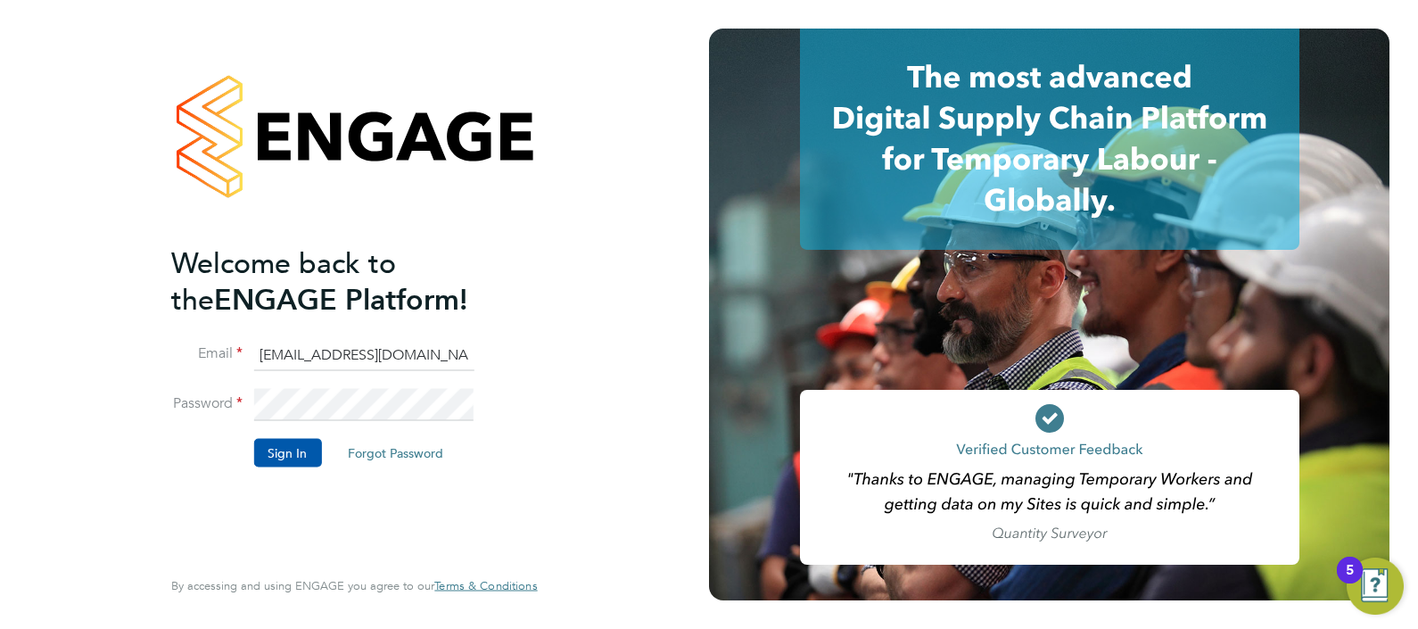
click at [300, 357] on input "abmfacility@pretiumresourcing.co.uk" at bounding box center [363, 355] width 220 height 32
drag, startPoint x: 311, startPoint y: 450, endPoint x: 331, endPoint y: 460, distance: 22.4
click at [311, 451] on button "Sign In" at bounding box center [287, 452] width 68 height 29
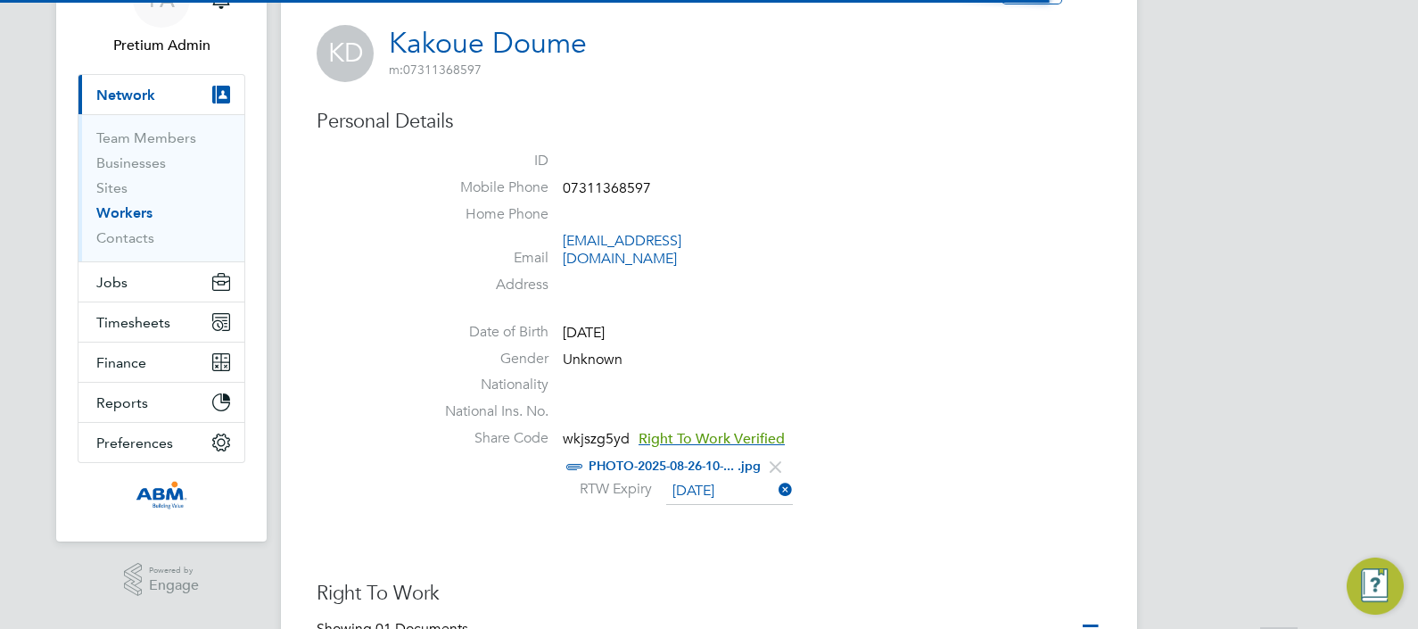
scroll to position [222, 0]
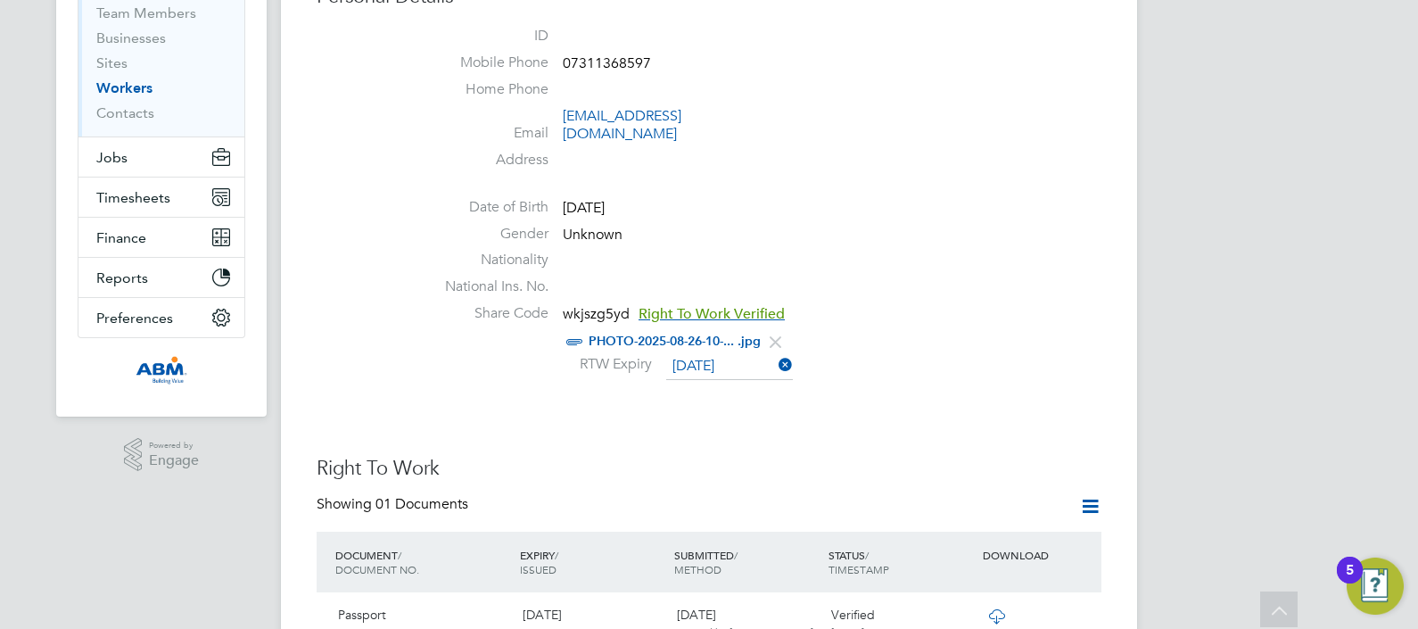
click at [692, 334] on link "PHOTO-2025-08-26-10-... .jpg" at bounding box center [675, 341] width 172 height 15
click at [804, 170] on ul "ID Mobile Phone 07311368597 Home Phone Email doumegervais22@gmail.com Address D…" at bounding box center [763, 206] width 678 height 358
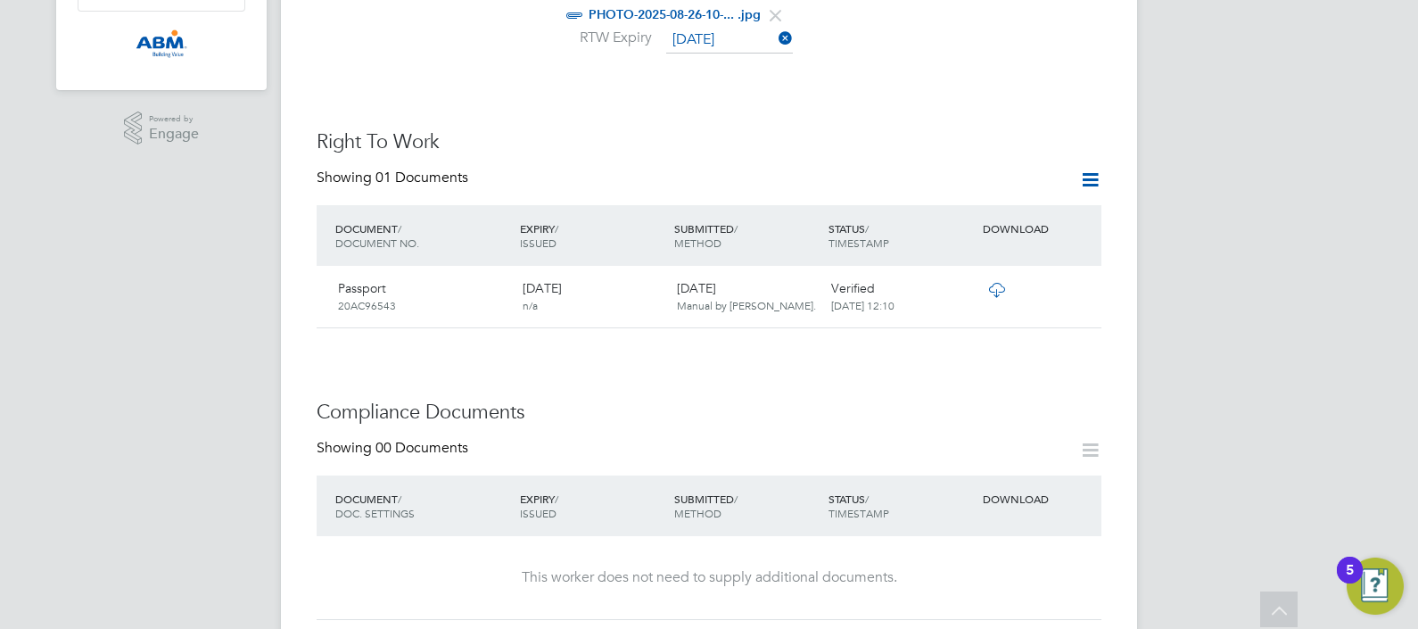
scroll to position [558, 0]
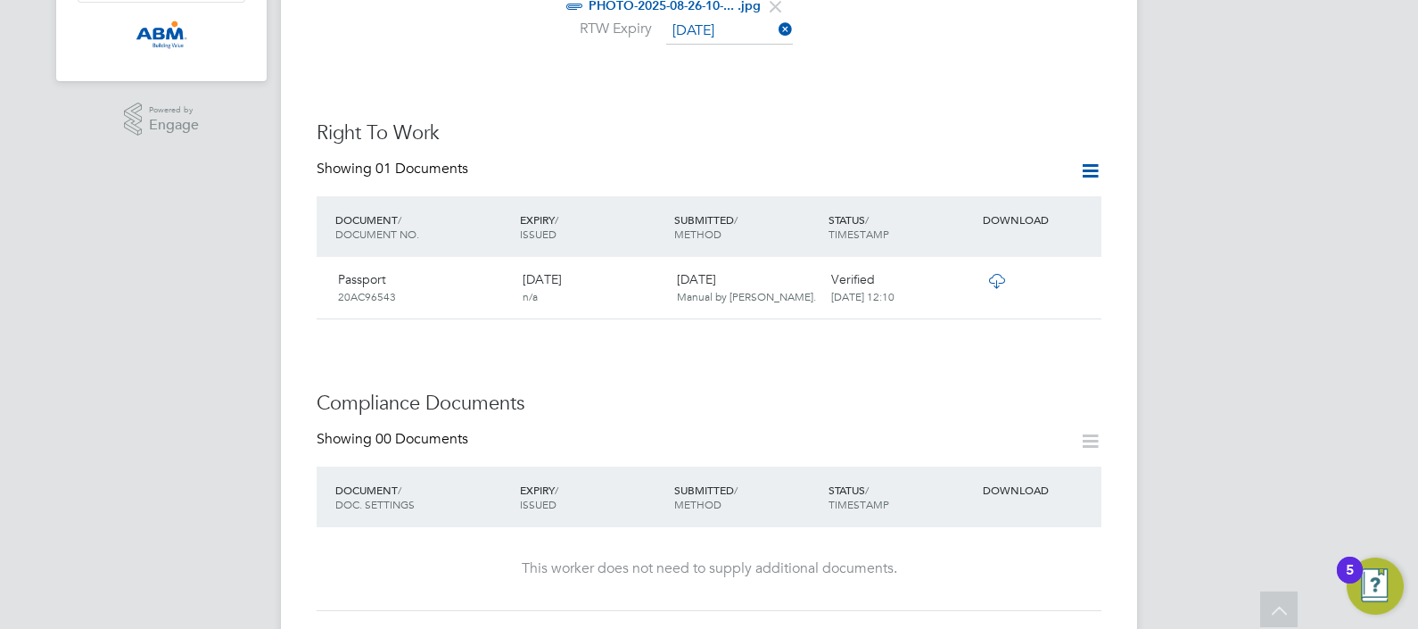
click at [993, 274] on icon at bounding box center [997, 281] width 22 height 14
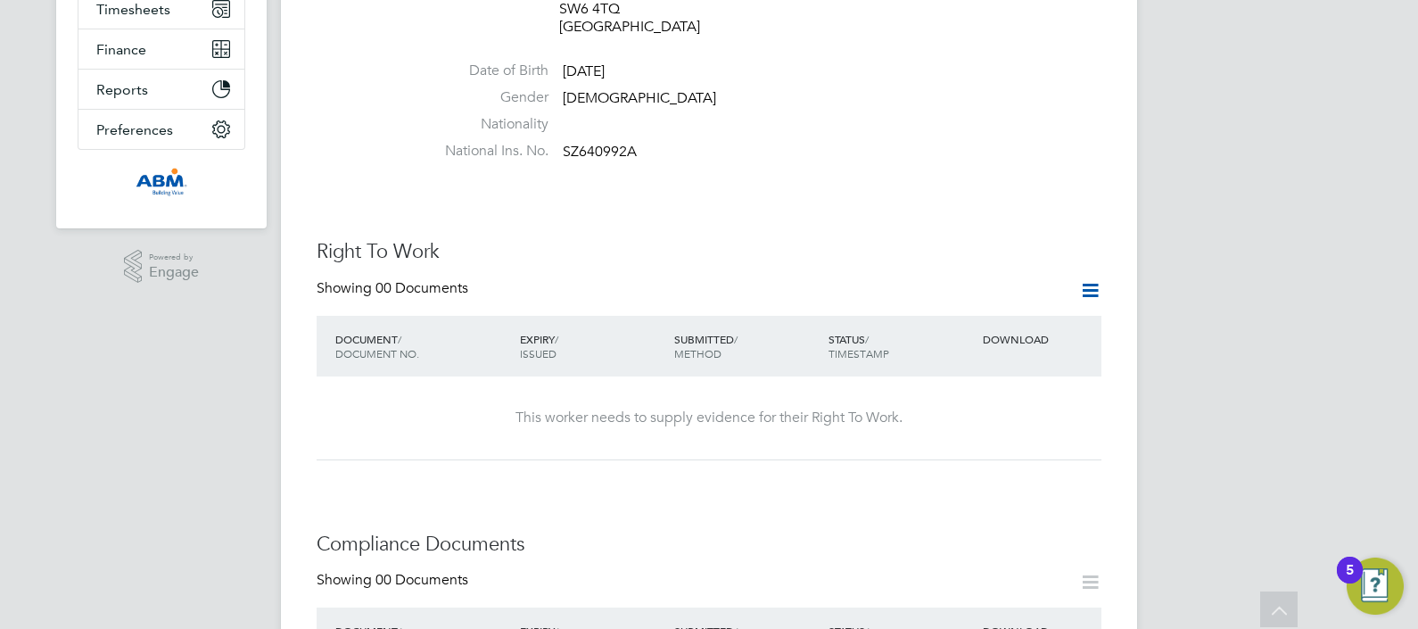
scroll to position [445, 0]
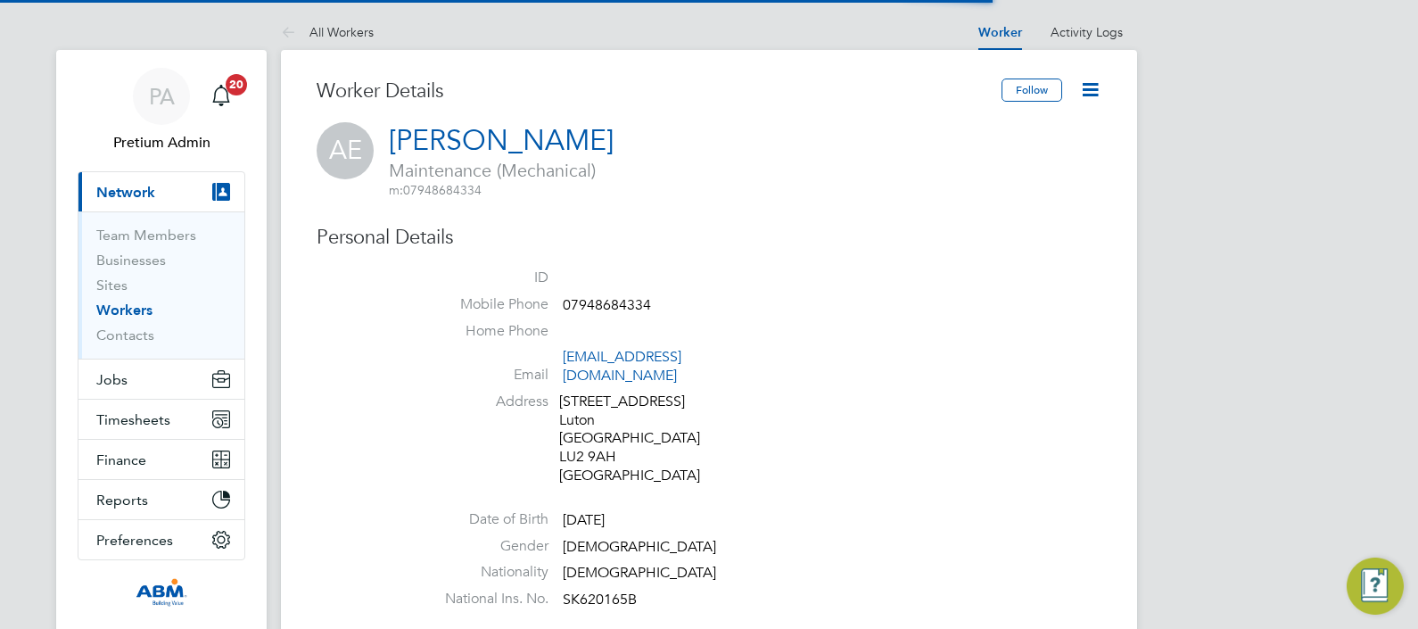
scroll to position [669, 0]
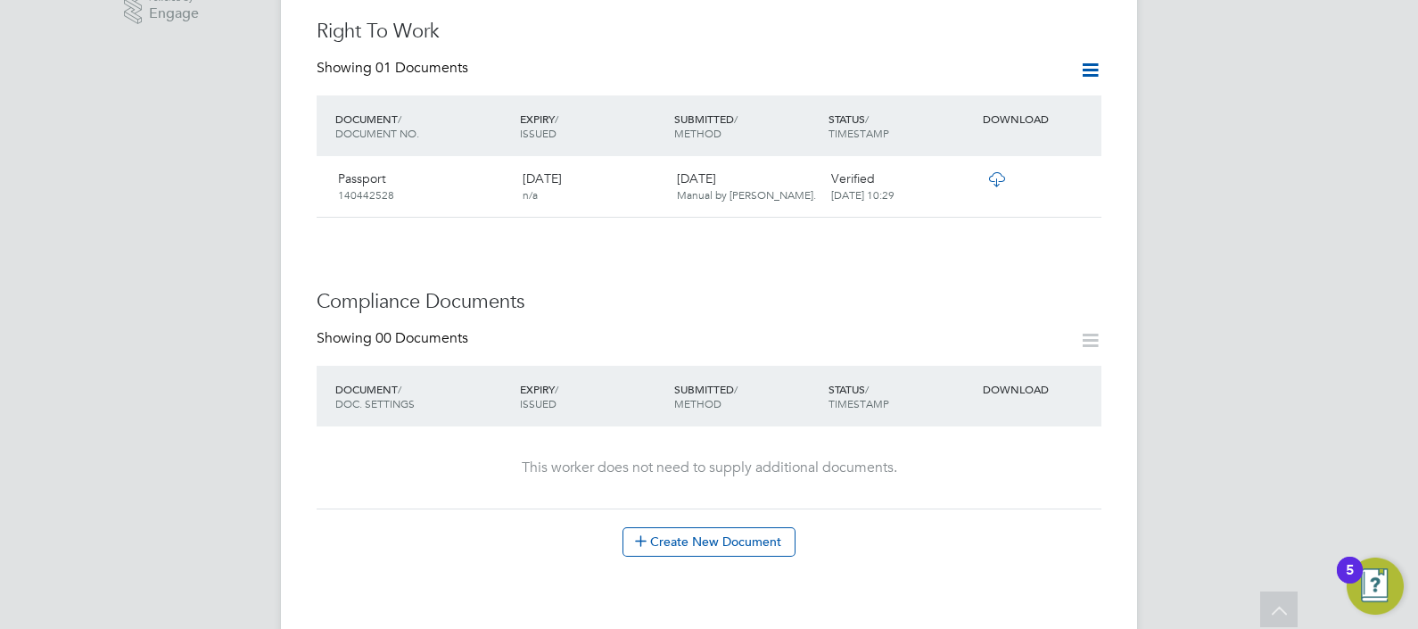
click at [997, 172] on icon at bounding box center [997, 179] width 22 height 14
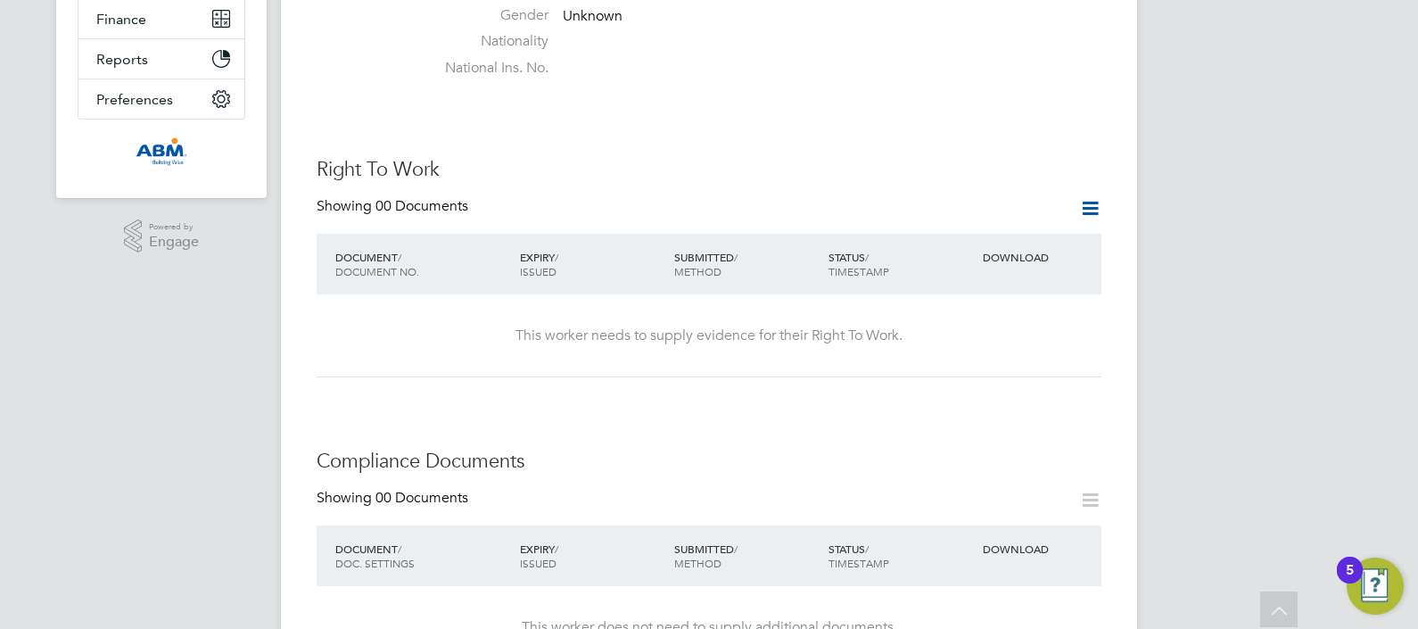
scroll to position [335, 0]
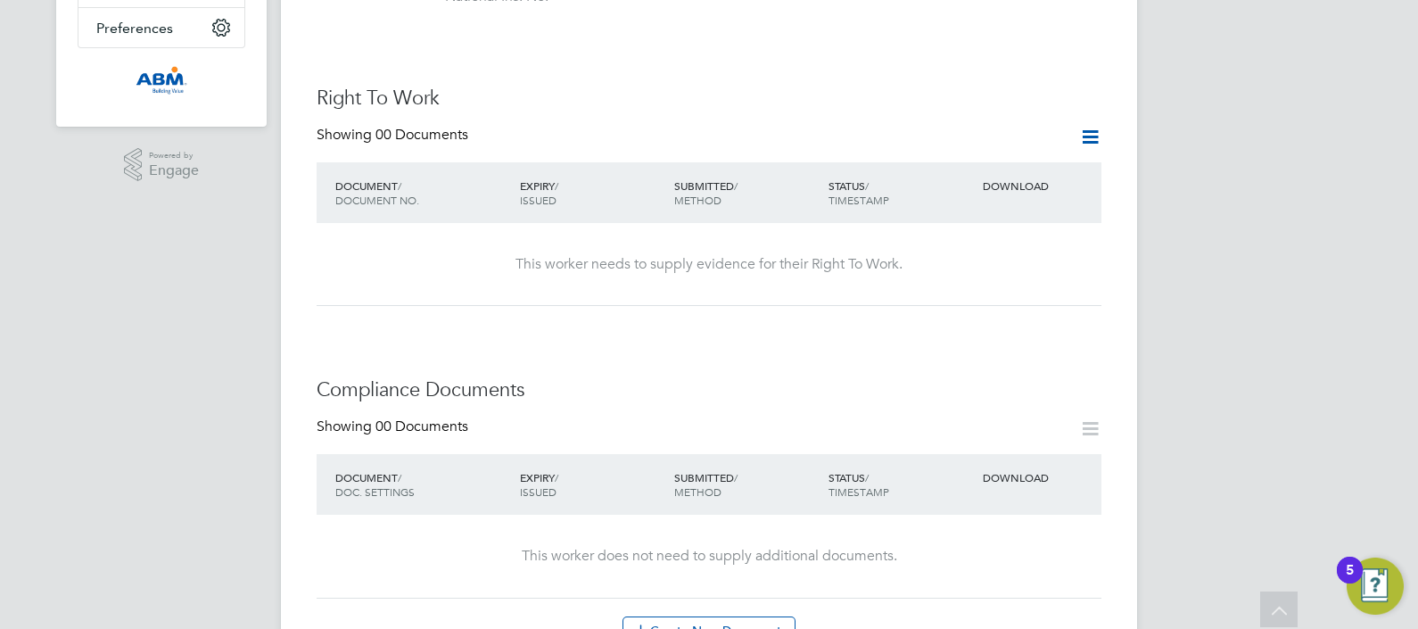
scroll to position [669, 0]
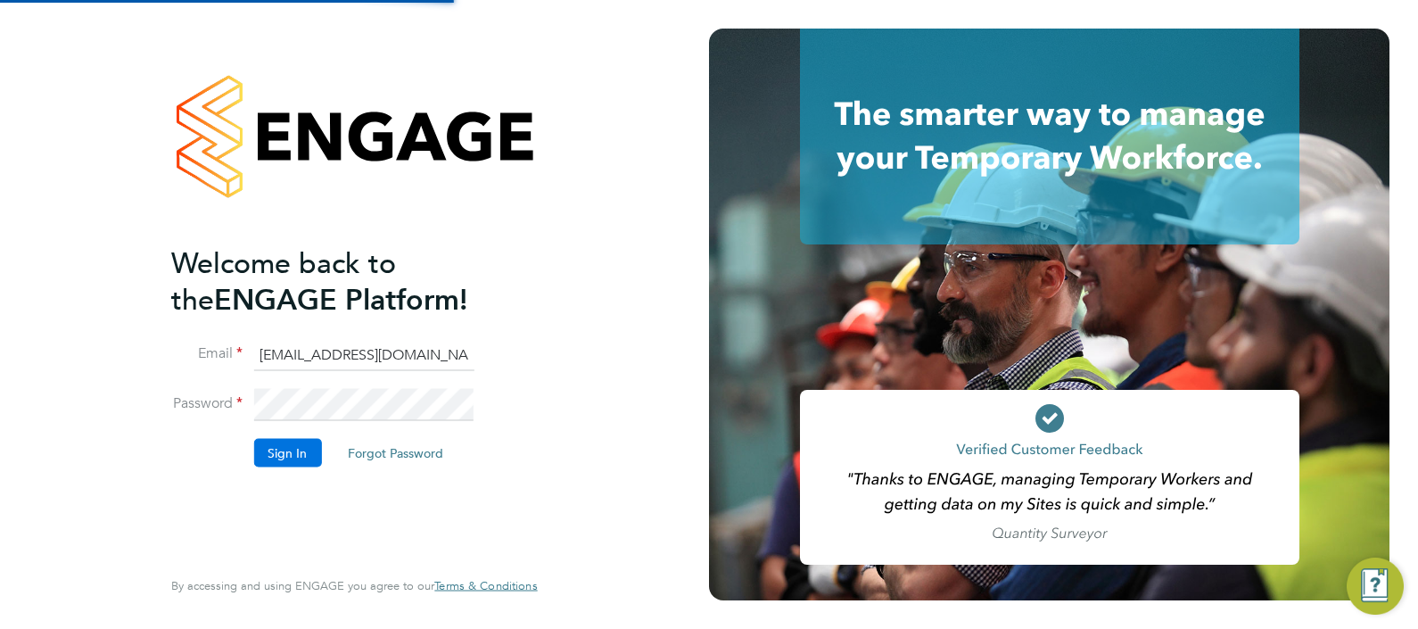
click at [291, 455] on button "Sign In" at bounding box center [287, 452] width 68 height 29
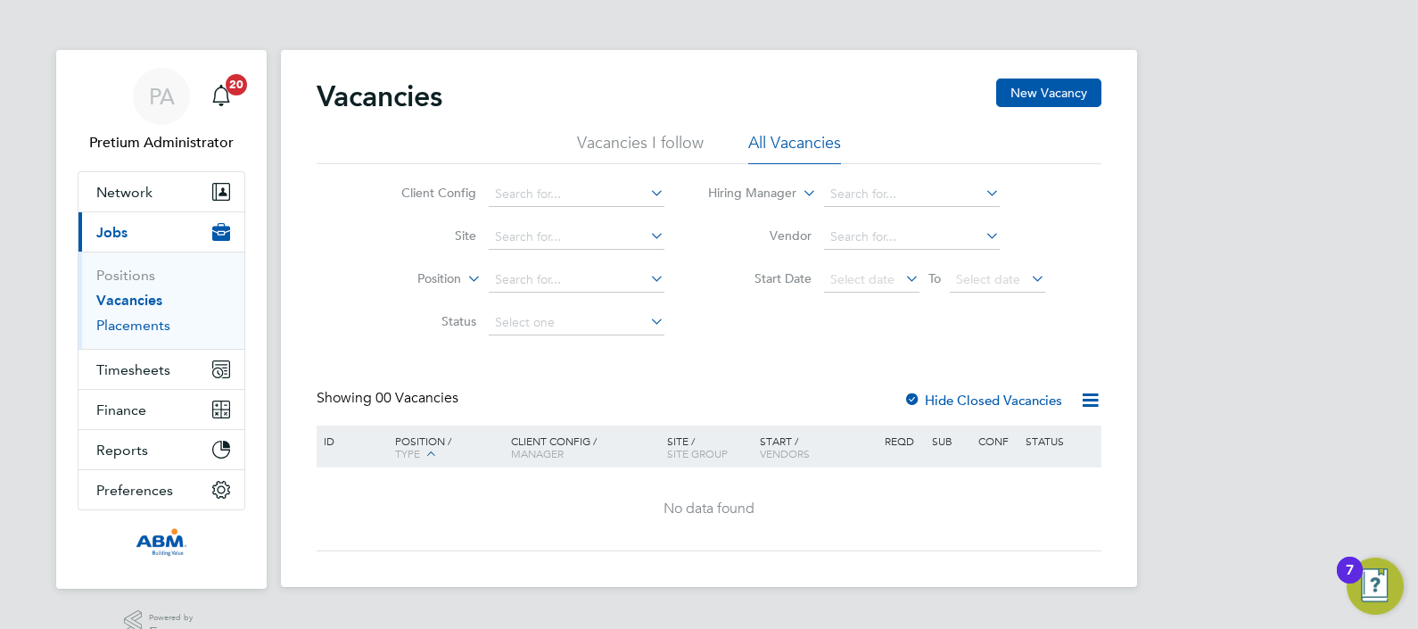
click at [138, 328] on link "Placements" at bounding box center [133, 325] width 74 height 17
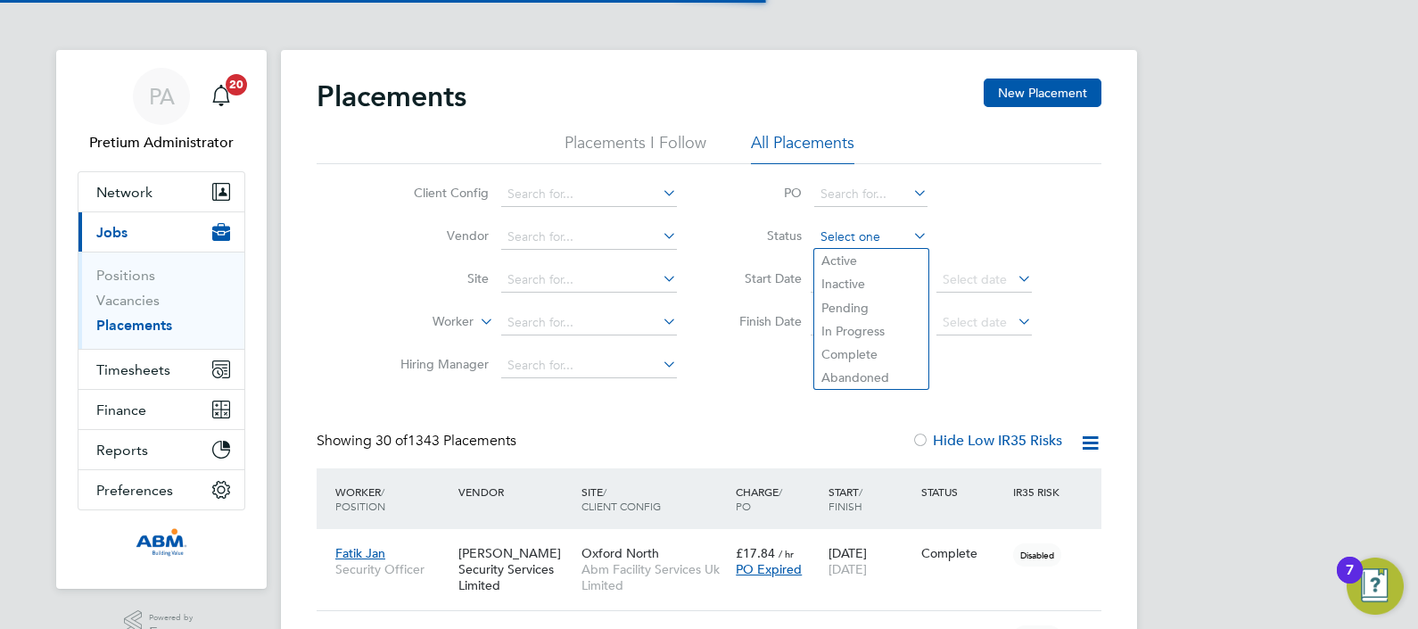
click at [865, 232] on input at bounding box center [870, 237] width 113 height 25
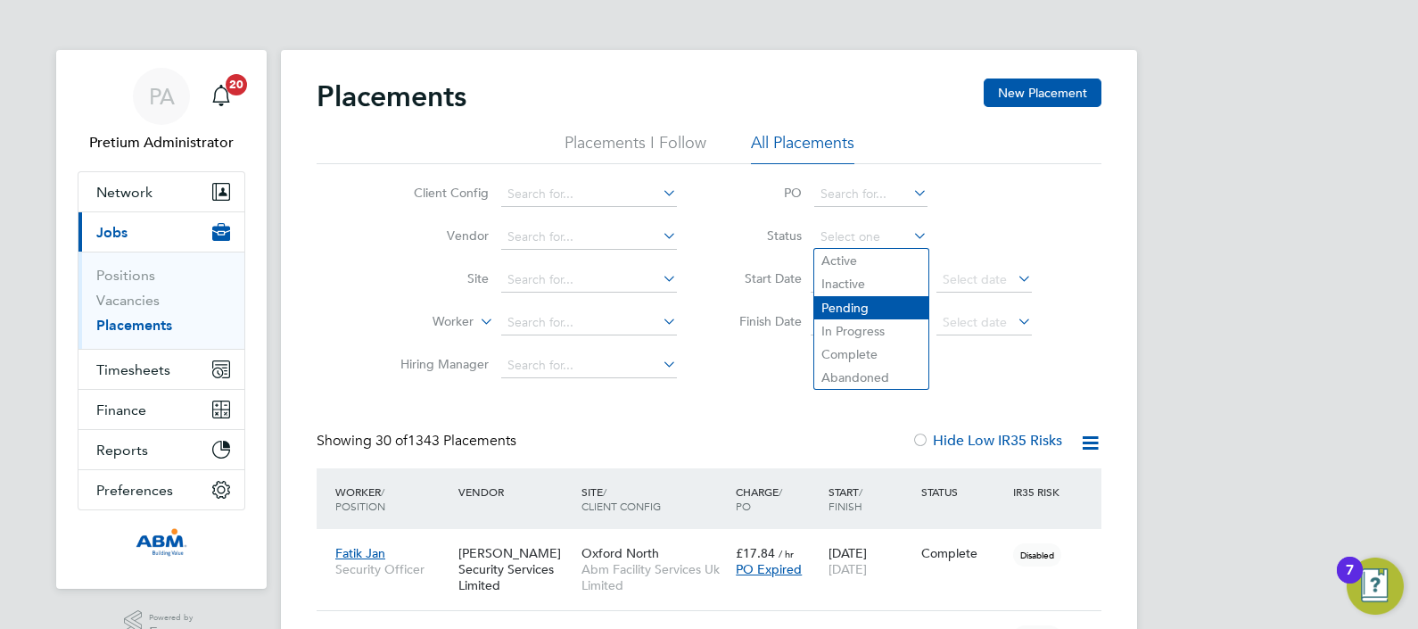
click at [872, 309] on li "Pending" at bounding box center [871, 307] width 114 height 23
type input "Pending"
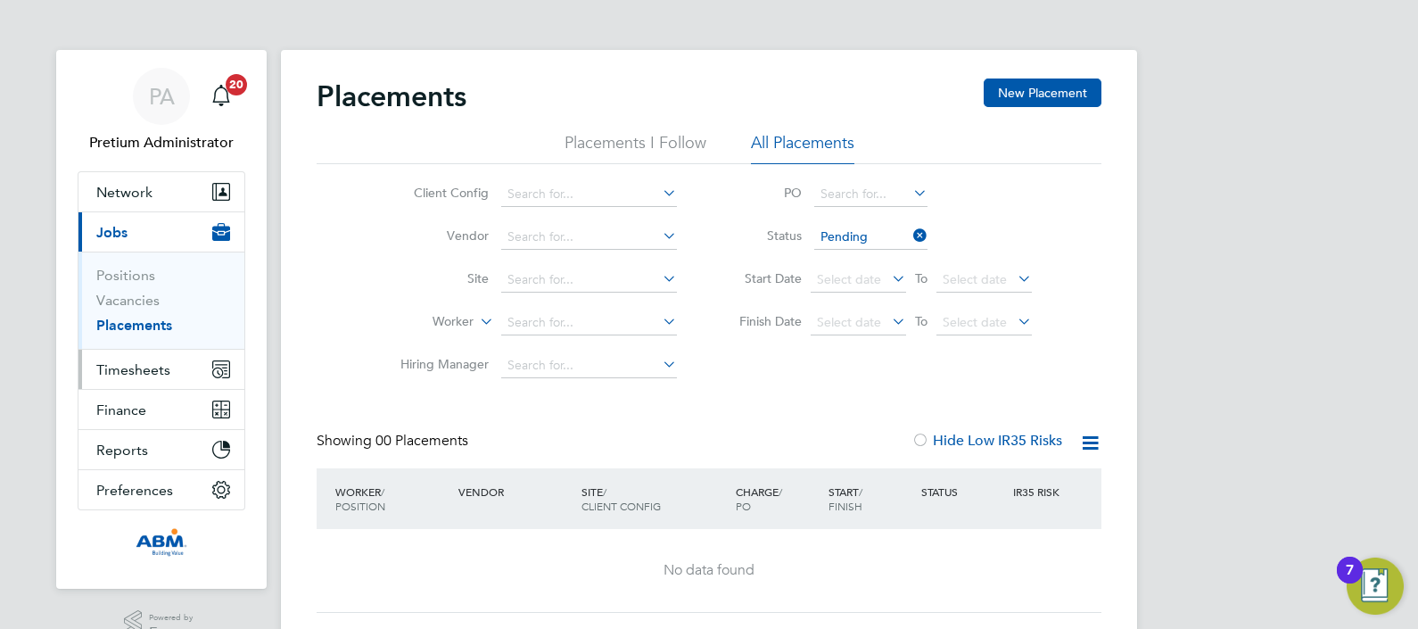
click at [126, 381] on button "Timesheets" at bounding box center [162, 369] width 166 height 39
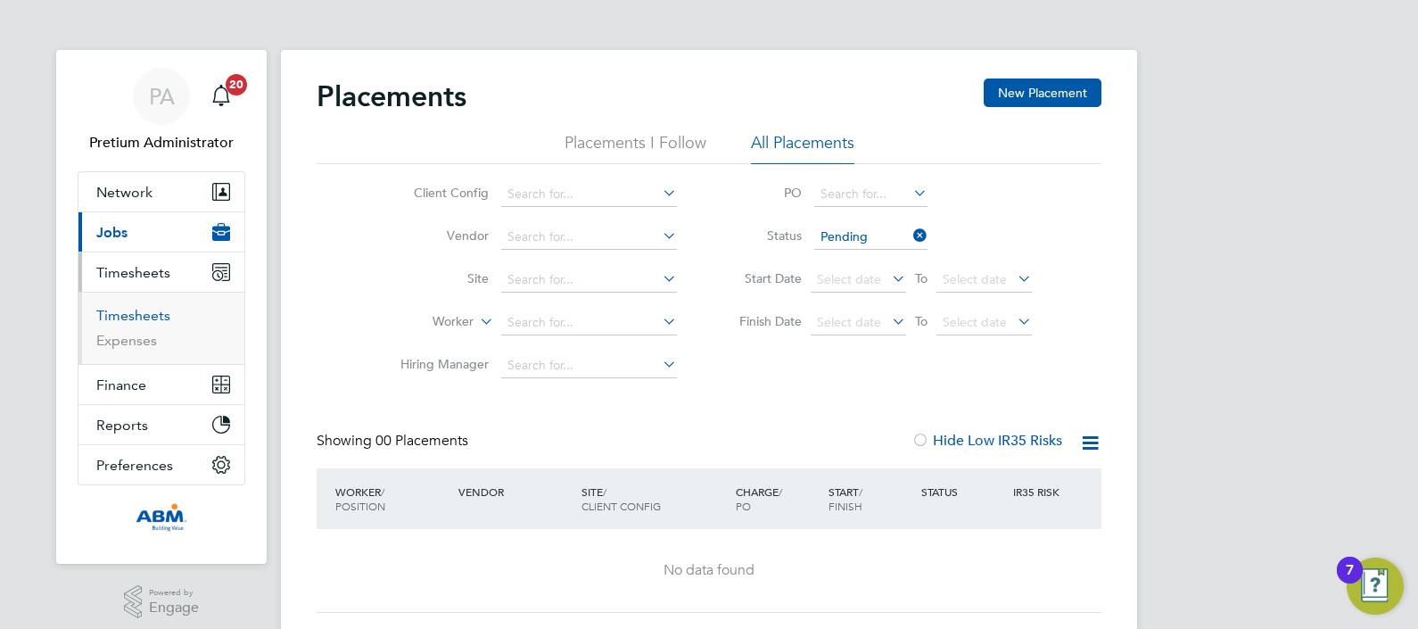
click at [134, 307] on link "Timesheets" at bounding box center [133, 315] width 74 height 17
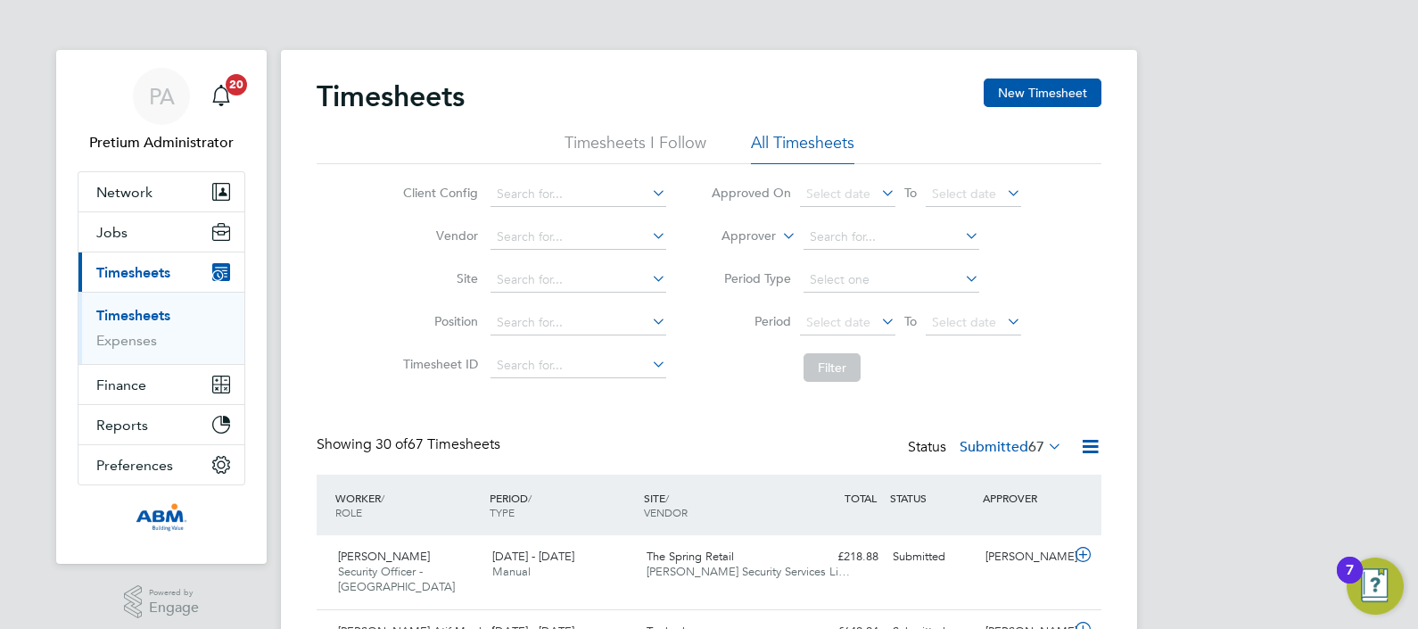
click at [999, 443] on label "Submitted 67" at bounding box center [1011, 447] width 103 height 18
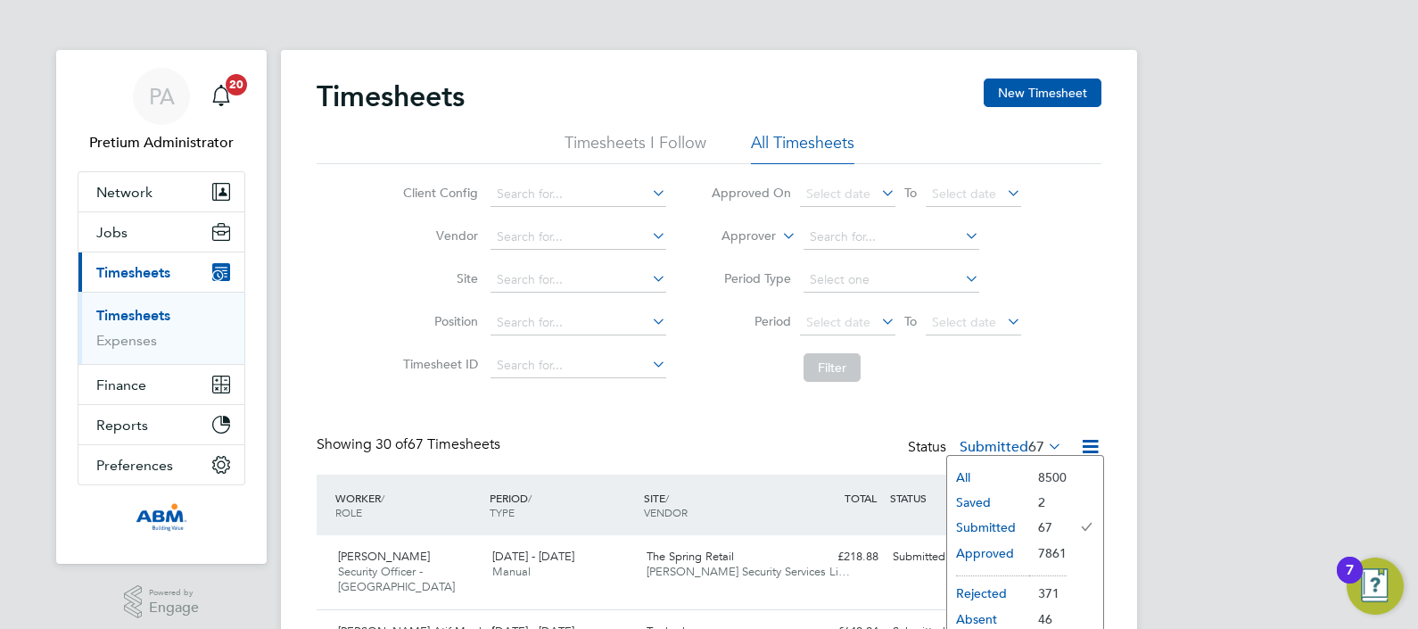
click at [984, 499] on li "Saved" at bounding box center [988, 502] width 82 height 25
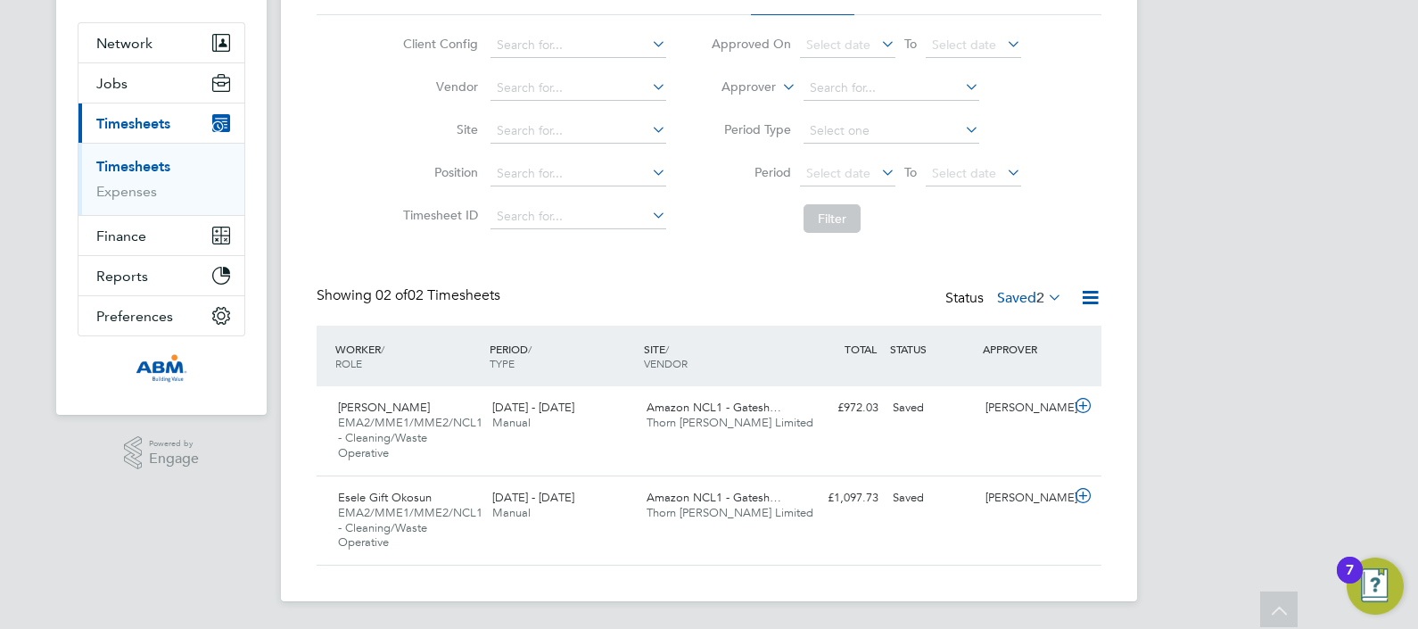
click at [999, 299] on label "Saved 2" at bounding box center [1029, 298] width 65 height 18
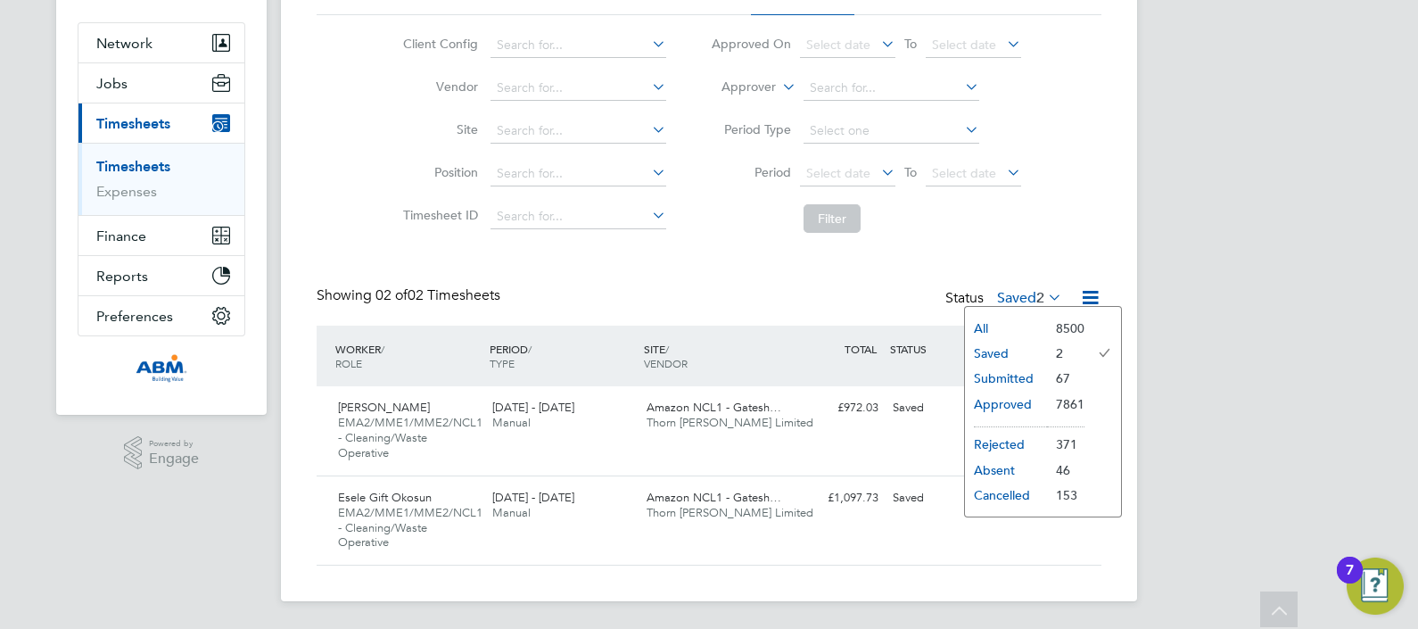
click at [1006, 382] on li "Submitted" at bounding box center [1006, 378] width 82 height 25
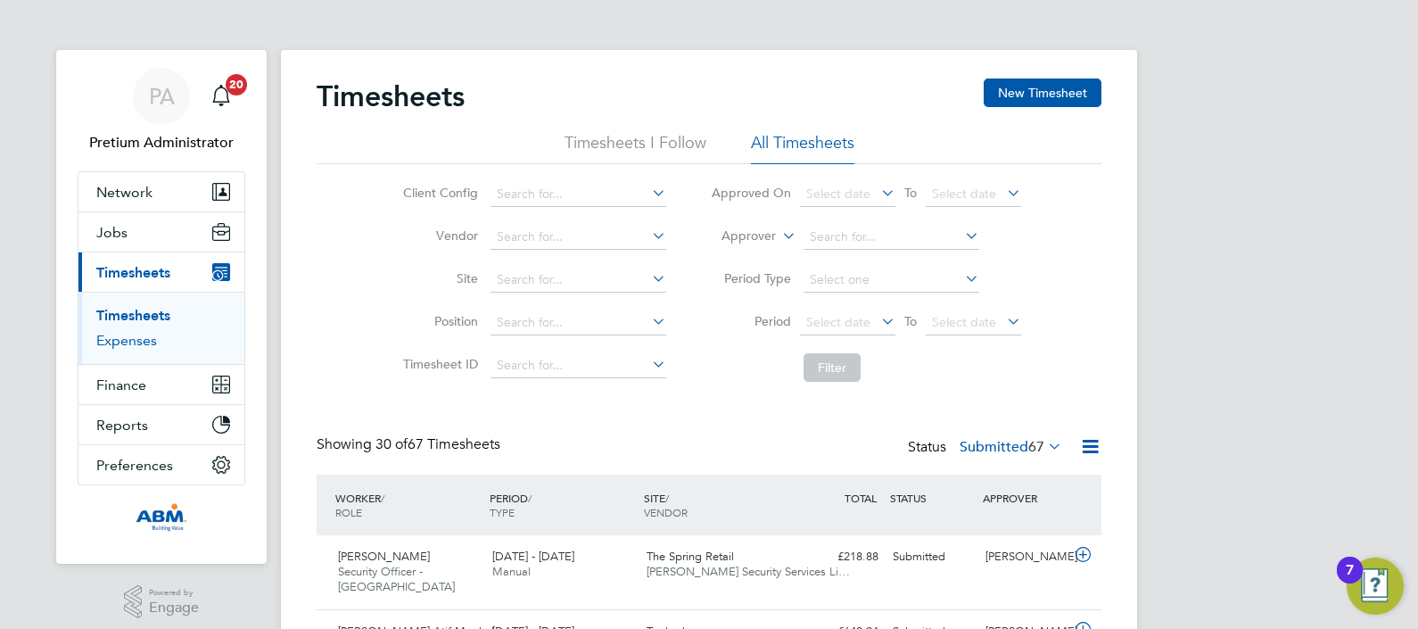
drag, startPoint x: 126, startPoint y: 335, endPoint x: 146, endPoint y: 340, distance: 21.2
click at [126, 335] on link "Expenses" at bounding box center [126, 340] width 61 height 17
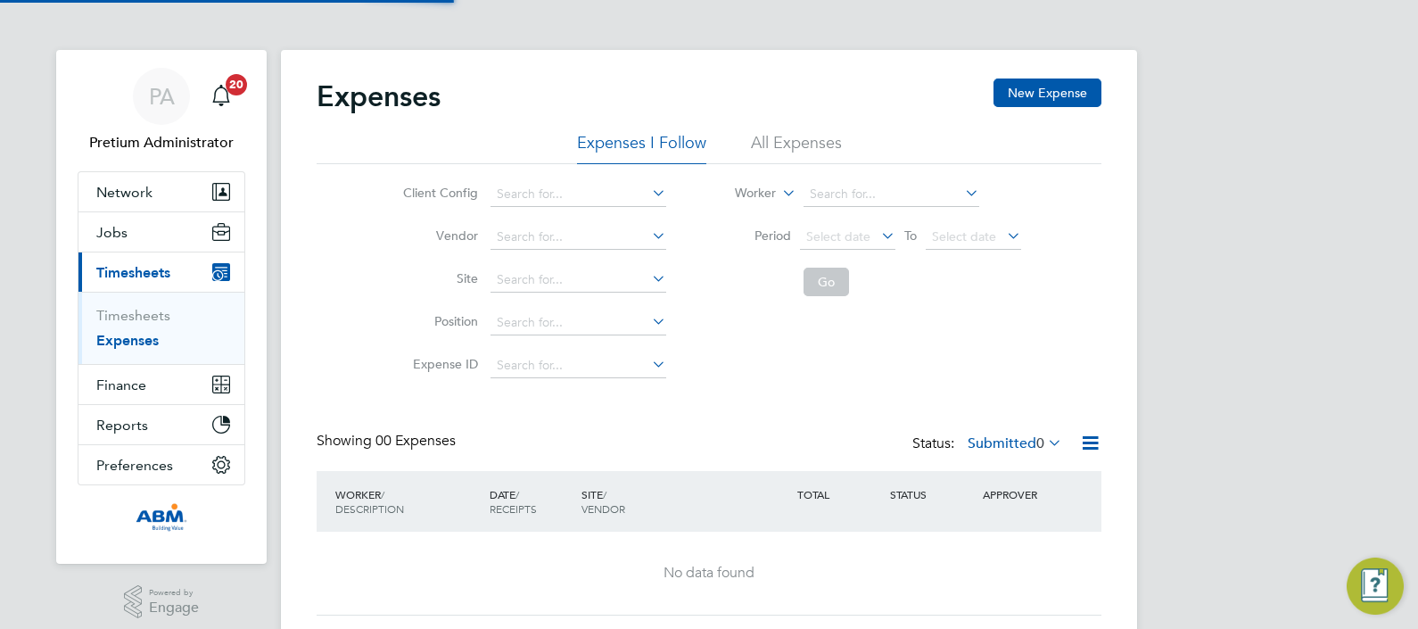
click at [806, 153] on li "All Expenses" at bounding box center [796, 148] width 91 height 32
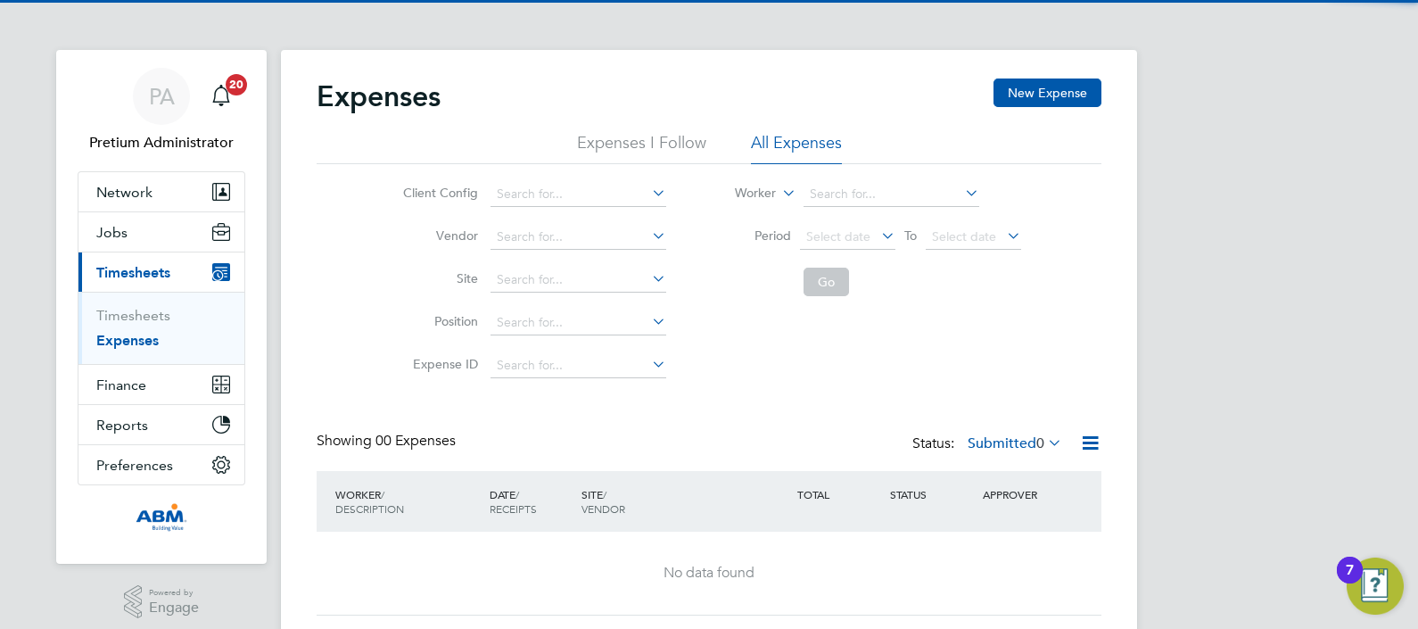
click at [991, 449] on label "Submitted 0" at bounding box center [1015, 443] width 95 height 18
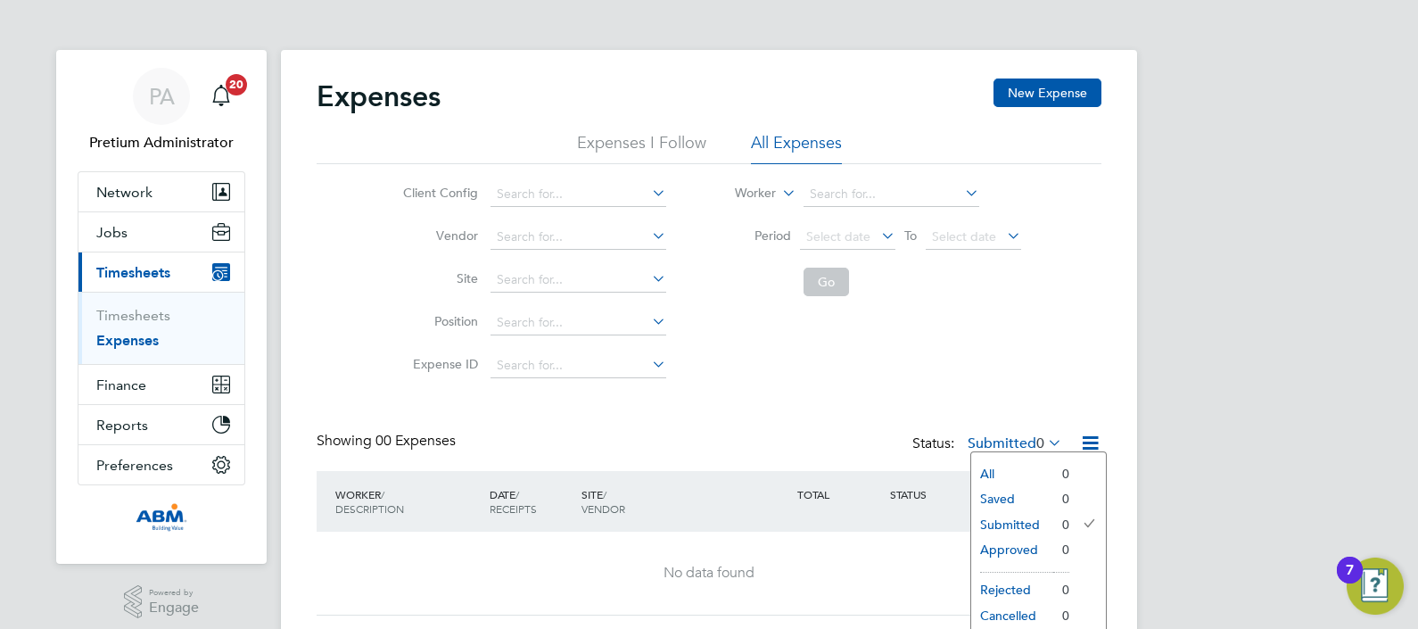
click at [1022, 374] on div "Client Config Vendor Site Position Expense ID Worker Period Select date To Sele…" at bounding box center [709, 275] width 785 height 223
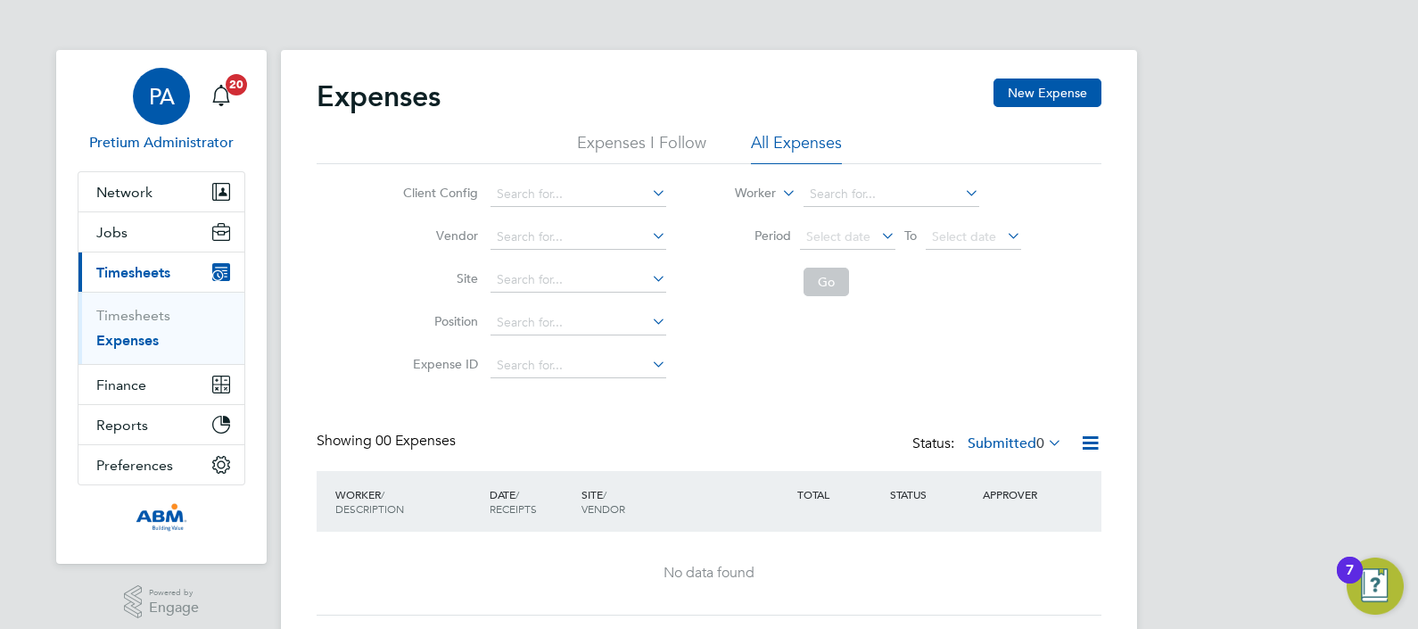
click at [155, 112] on div "PA" at bounding box center [161, 96] width 57 height 57
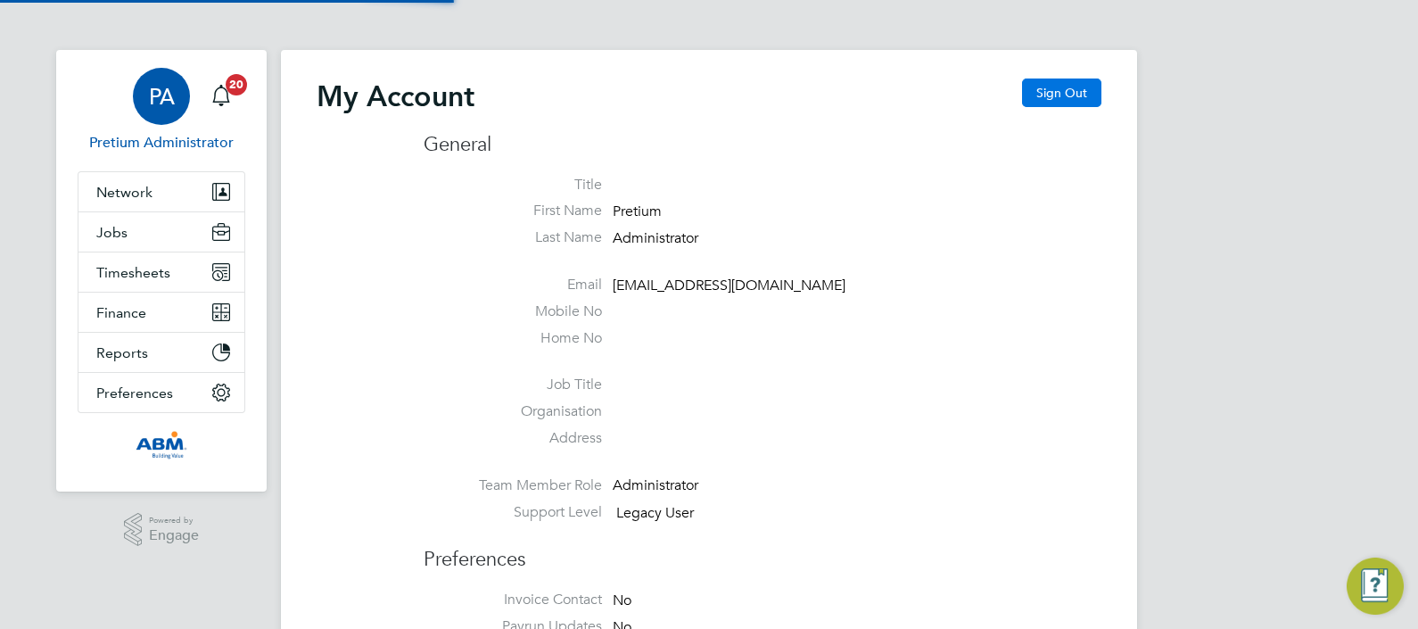
type input "Sasha.apleona@pretiumresourcing.co.uk"
click at [1062, 87] on button "Sign Out" at bounding box center [1061, 93] width 79 height 29
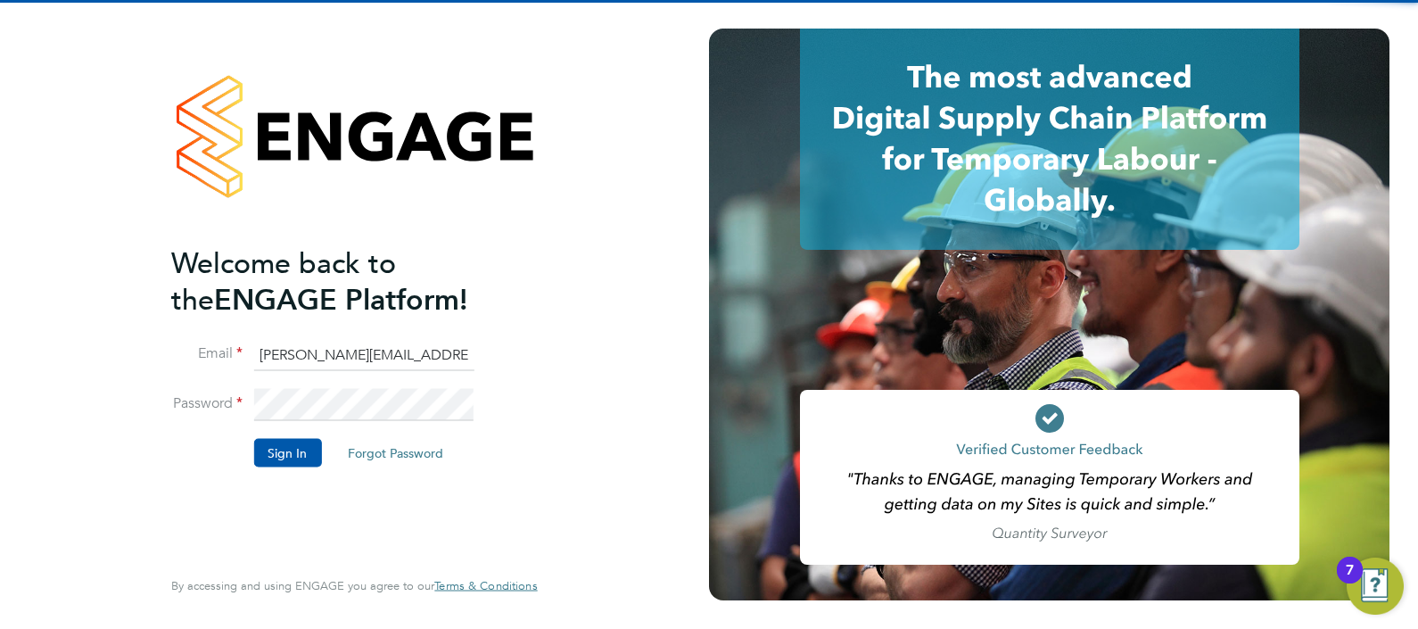
click at [320, 350] on input "Sasha.apleona@pretiumresourcing.co.uk" at bounding box center [363, 355] width 220 height 32
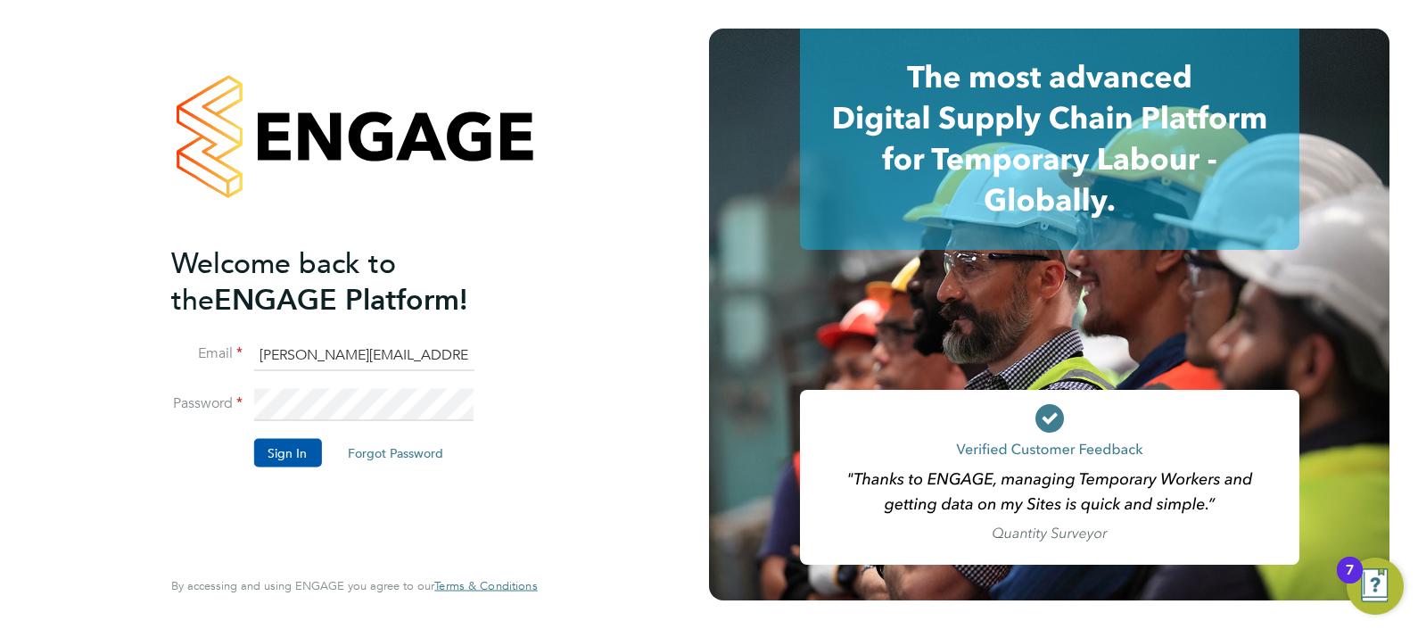
type input "ABM@pretiumresourcing.co.uk"
drag, startPoint x: 287, startPoint y: 452, endPoint x: 307, endPoint y: 462, distance: 21.9
click at [287, 453] on button "Sign In" at bounding box center [287, 452] width 68 height 29
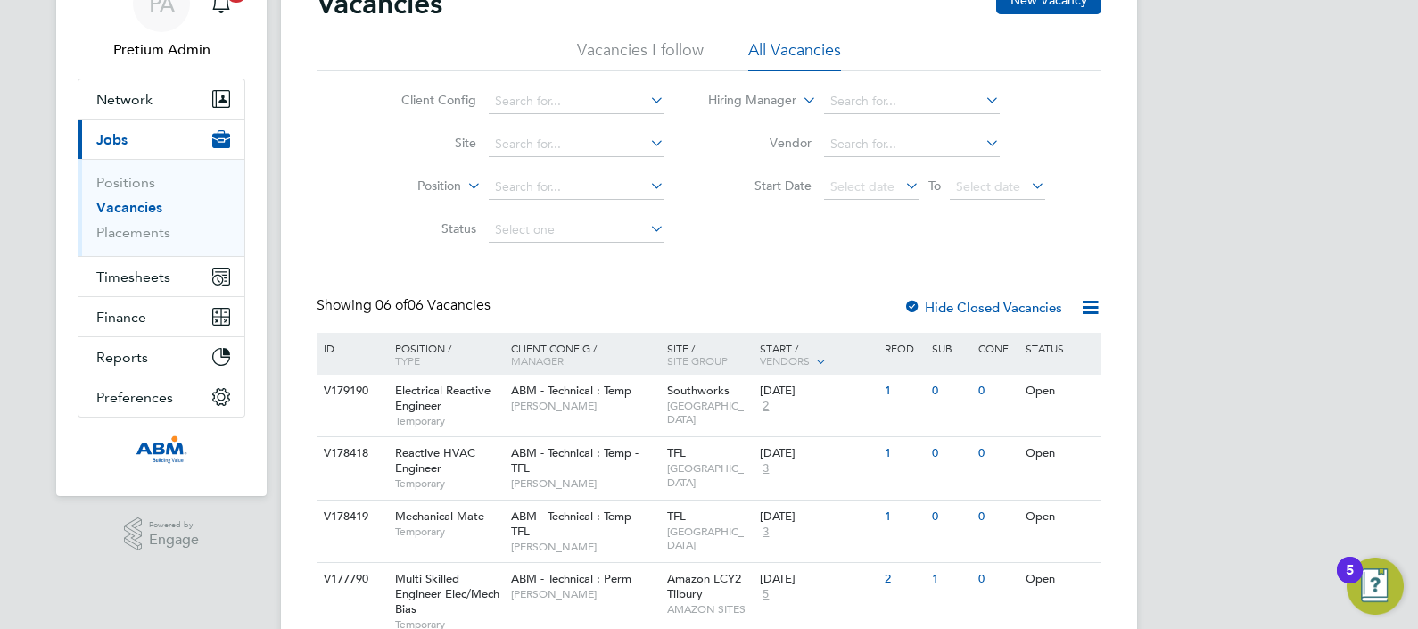
scroll to position [308, 0]
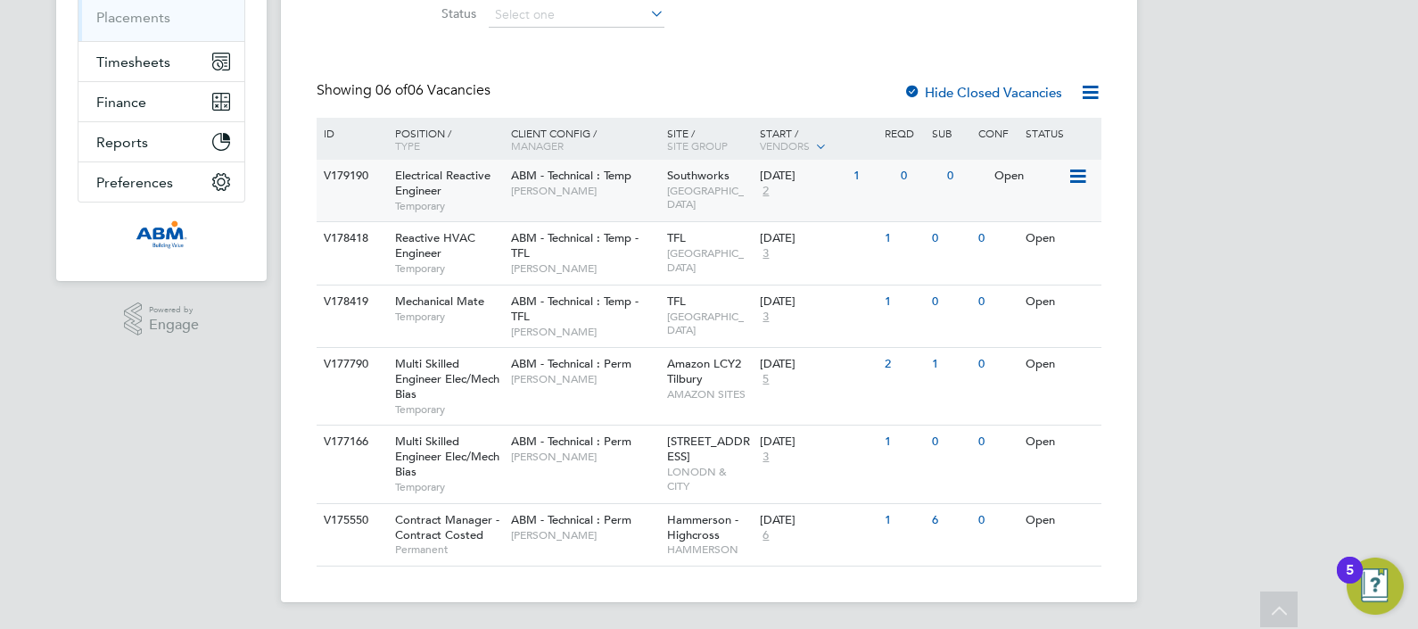
click at [607, 216] on div "V179190 Electrical Reactive Engineer Temporary ABM - Technical : Temp [PERSON_N…" at bounding box center [709, 191] width 785 height 62
click at [608, 266] on span "[PERSON_NAME]" at bounding box center [584, 268] width 147 height 14
click at [607, 320] on div "ABM - Technical : Temp - TFL [PERSON_NAME]" at bounding box center [585, 316] width 156 height 62
click at [605, 410] on div "V177790 Multi Skilled Engineer Elec/Mech Bias Temporary ABM - Technical : Perm …" at bounding box center [709, 386] width 785 height 78
click at [598, 472] on div "V177166 Multi Skilled Engineer Elec/Mech Bias Temporary ABM - Technical : Perm …" at bounding box center [709, 464] width 785 height 78
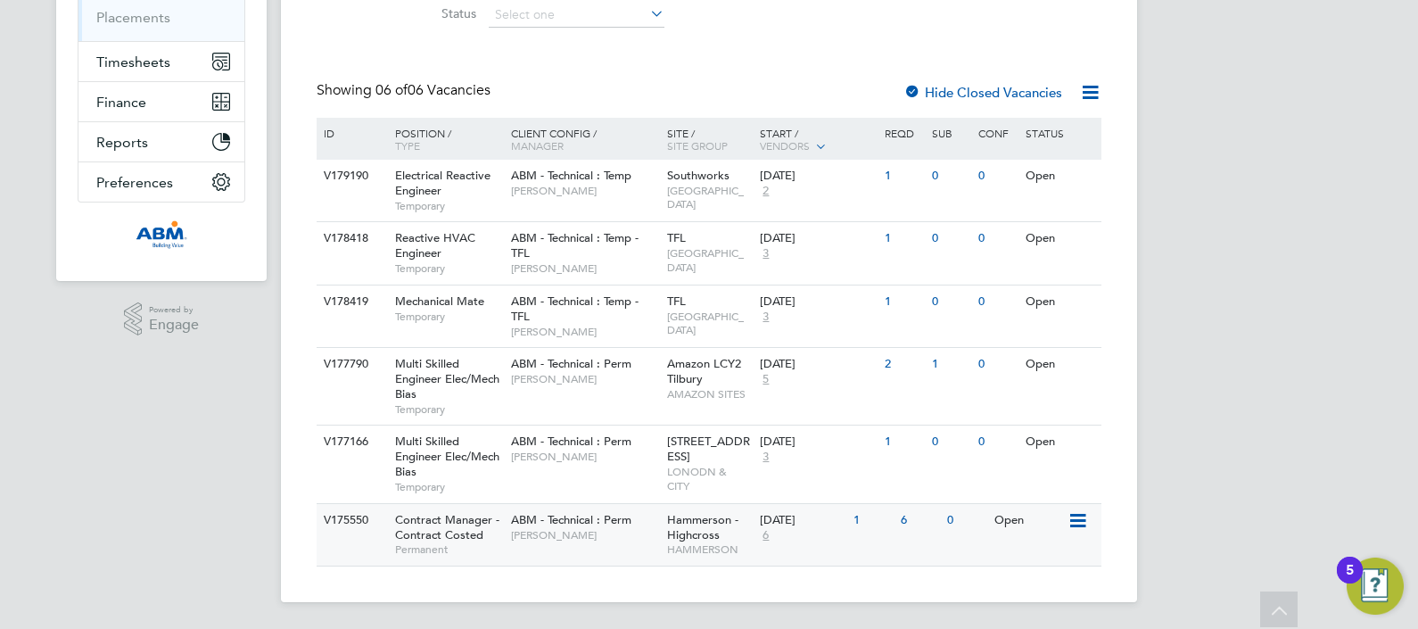
click at [568, 551] on div "V175550 Contract Manager - Contract Costed Permanent ABM - Technical : Perm Ste…" at bounding box center [709, 534] width 785 height 62
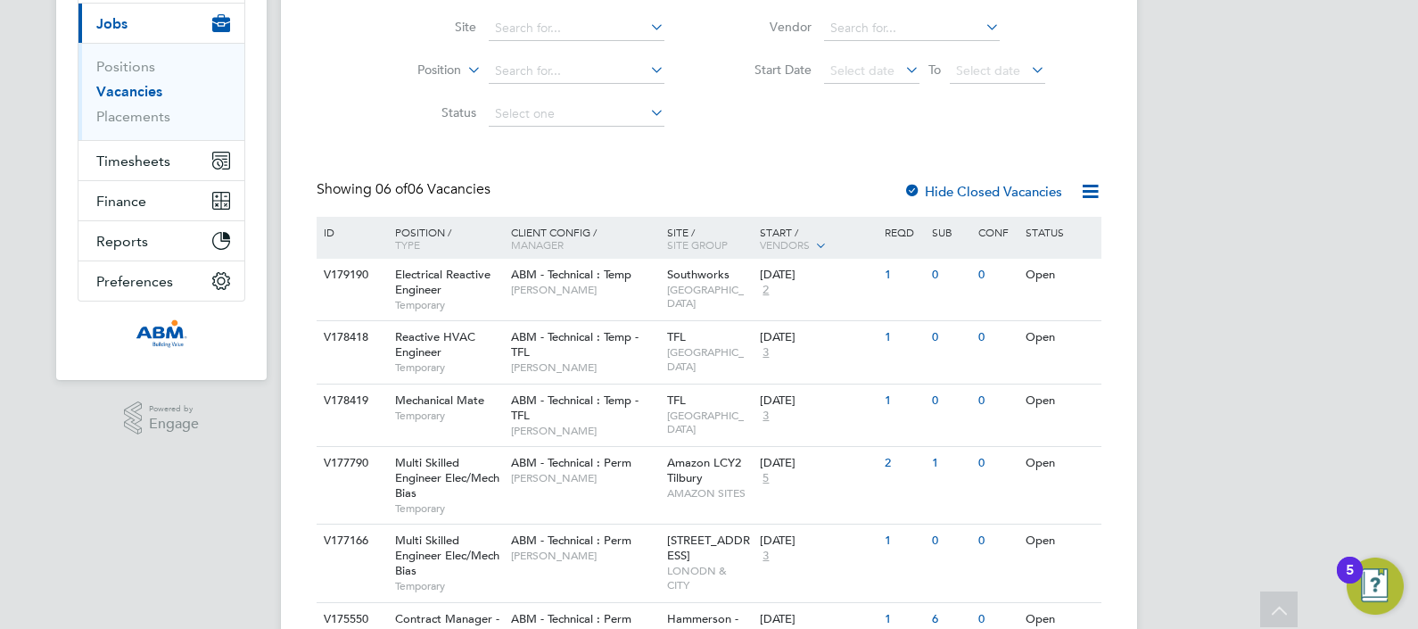
scroll to position [0, 0]
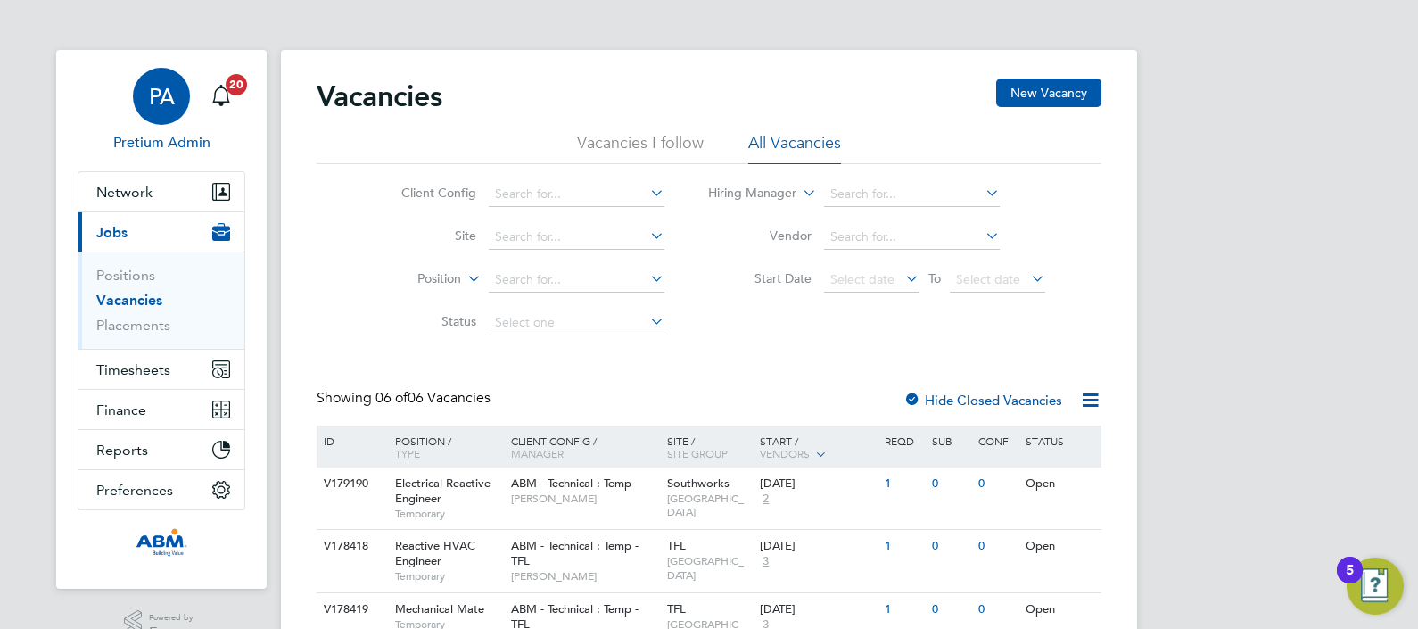
click at [183, 119] on app-avatar "PA" at bounding box center [161, 96] width 57 height 57
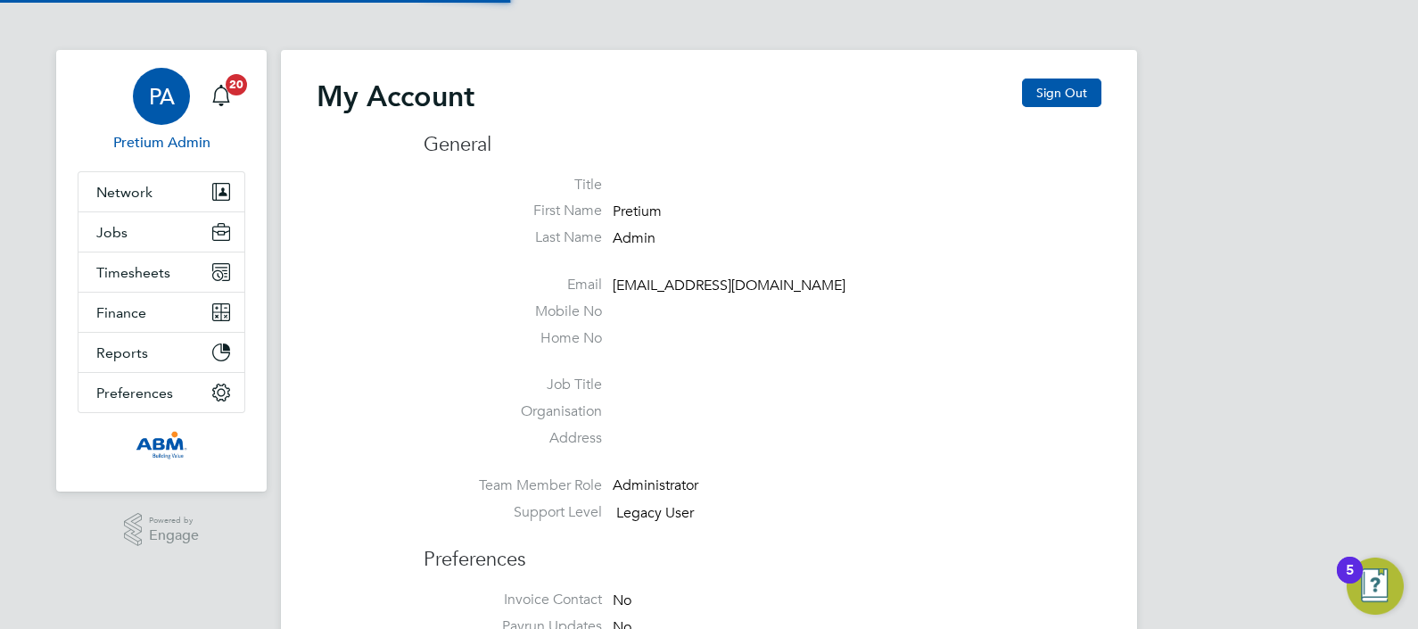
type input "abmfacility@pretiumresourcing.co.uk"
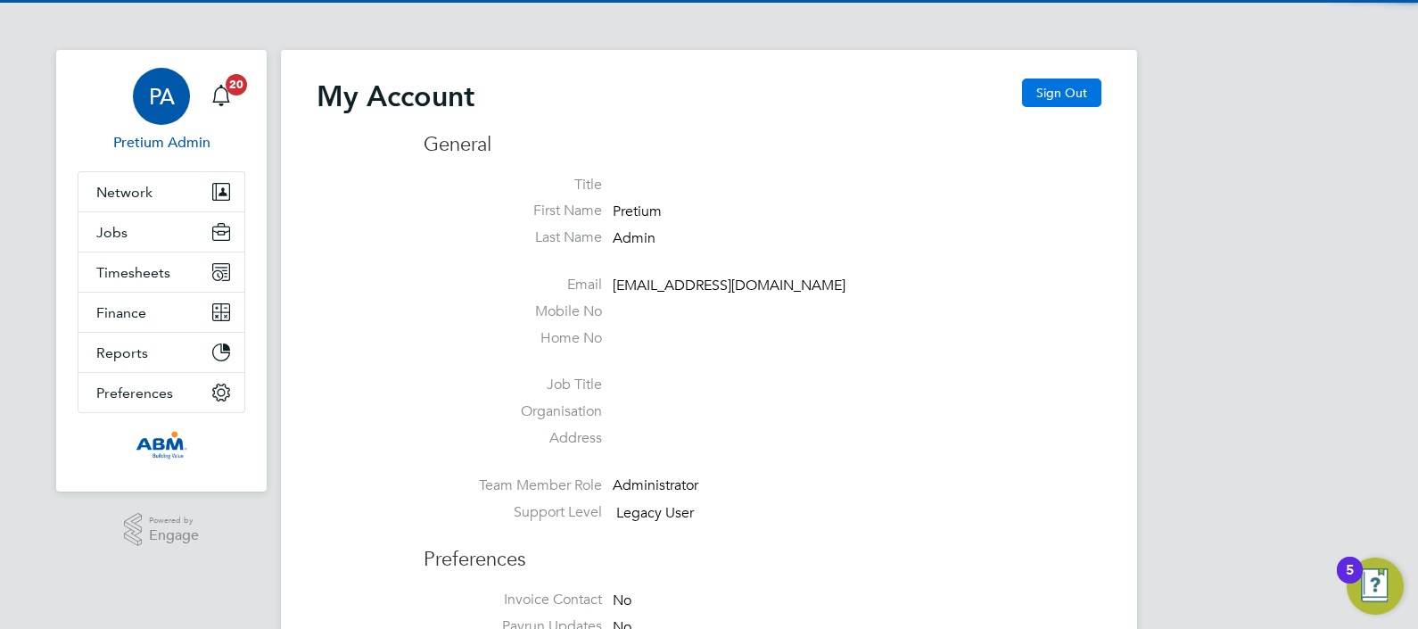
click at [1062, 92] on button "Sign Out" at bounding box center [1061, 93] width 79 height 29
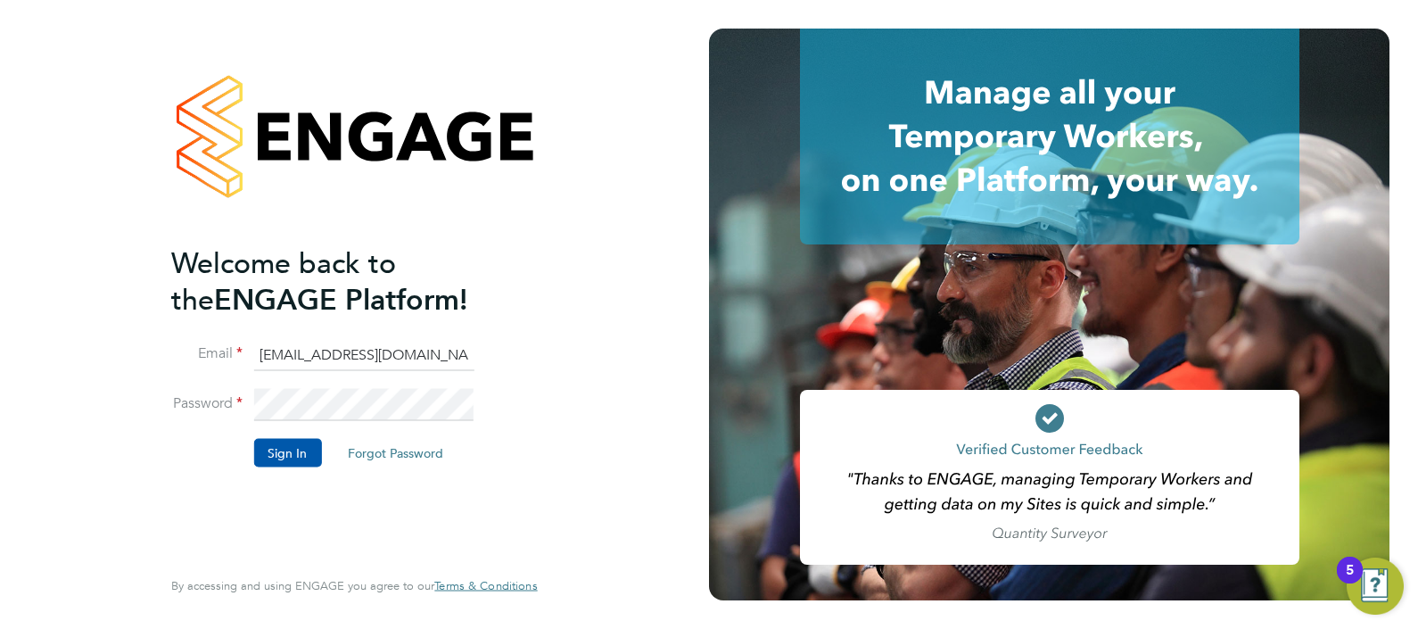
click at [314, 352] on input "abmfacility@pretiumresourcing.co.uk" at bounding box center [363, 355] width 220 height 32
type input "ABM@pretiumresourcing.co.uk"
click at [289, 465] on button "Sign In" at bounding box center [287, 452] width 68 height 29
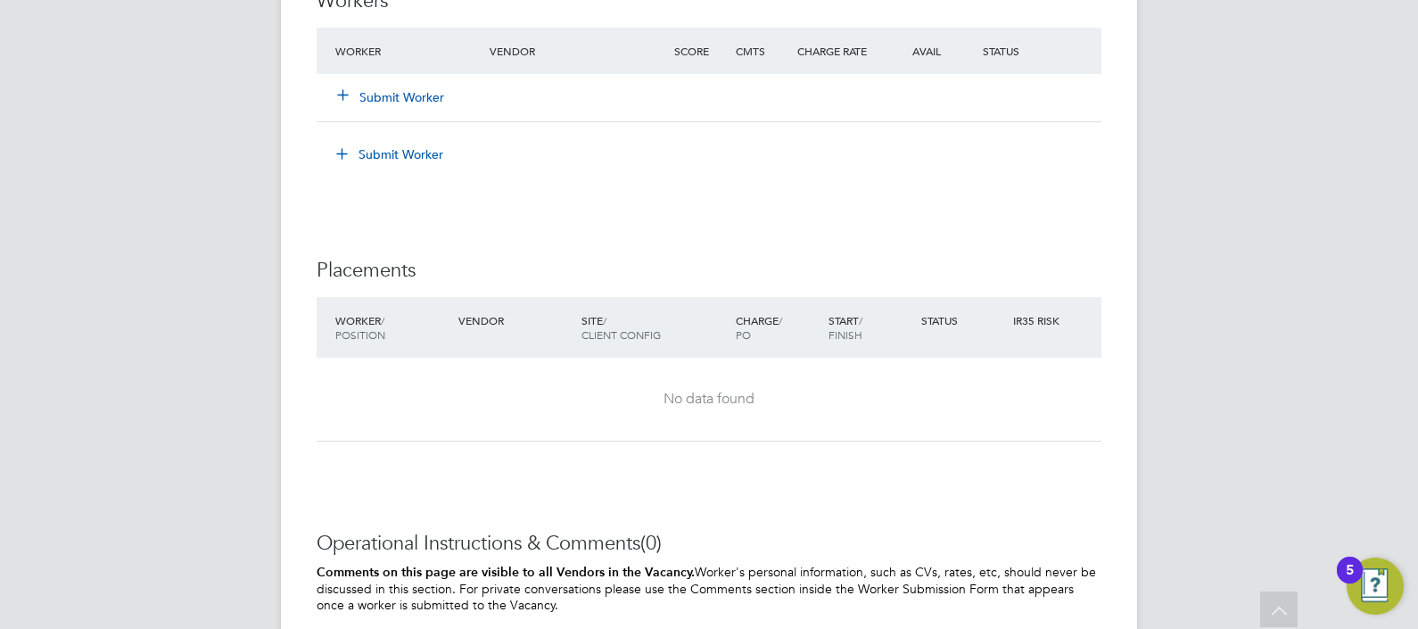
scroll to position [1115, 0]
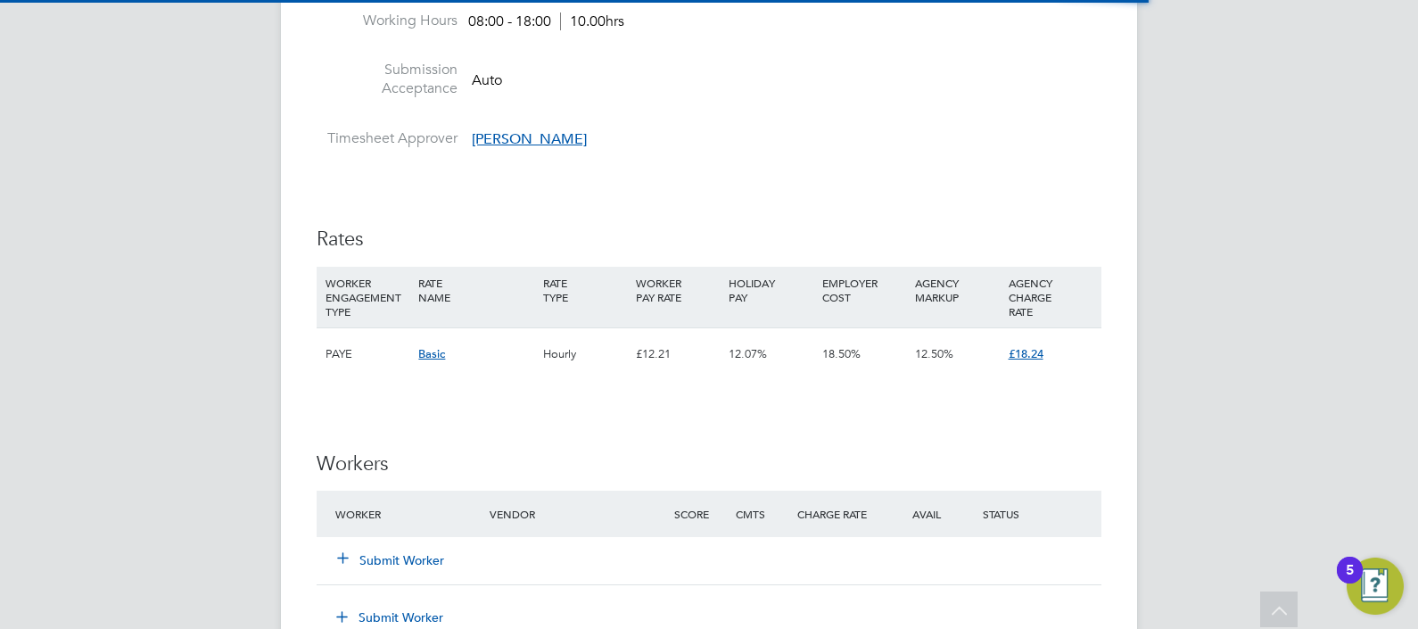
scroll to position [1338, 0]
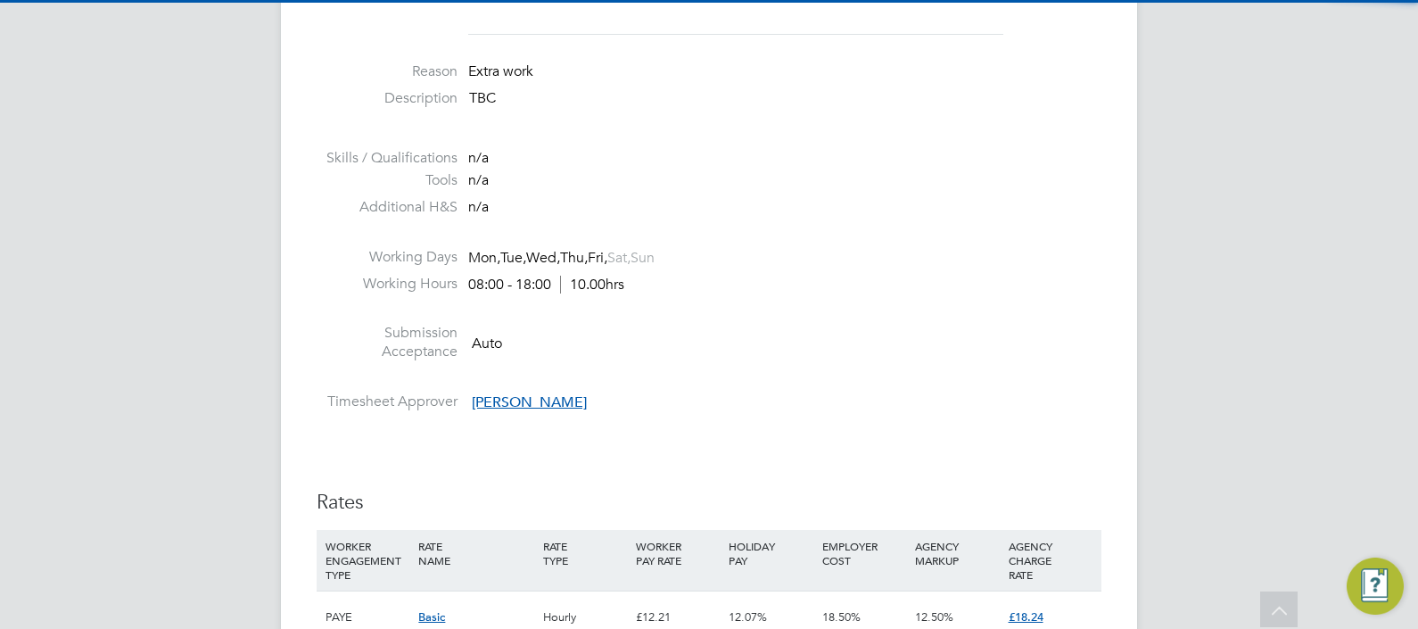
scroll to position [1338, 0]
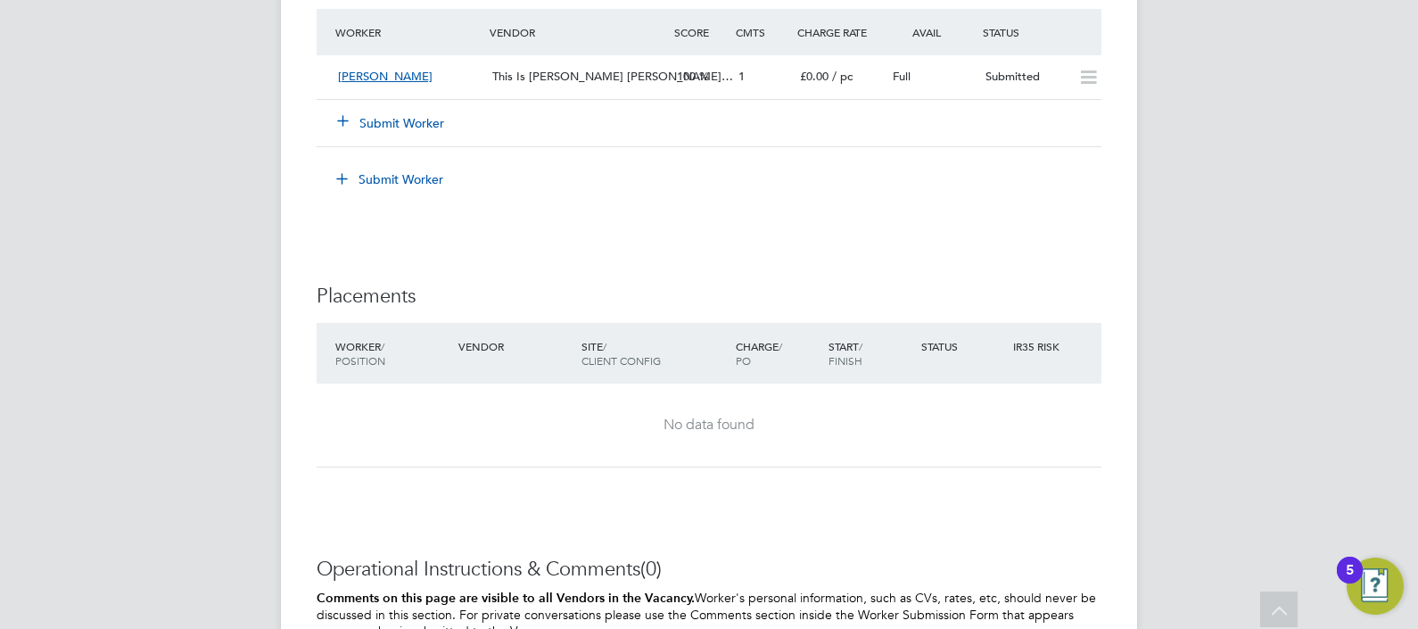
scroll to position [3121, 0]
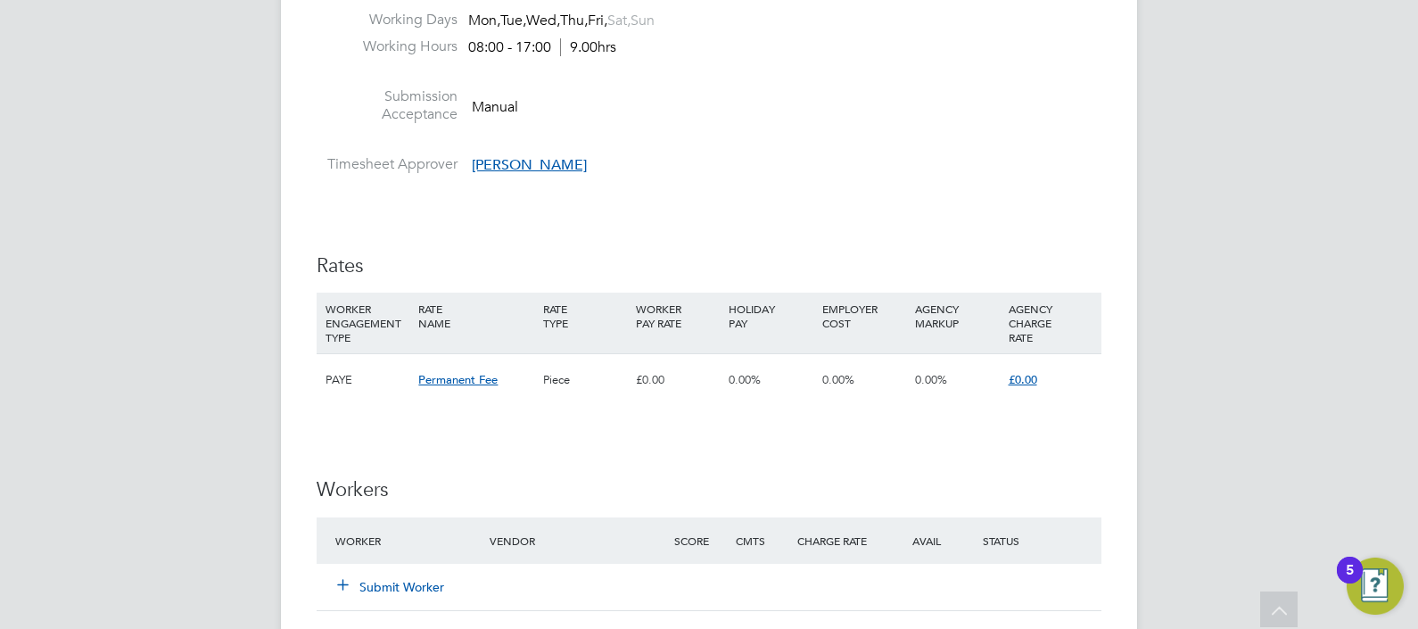
scroll to position [3010, 0]
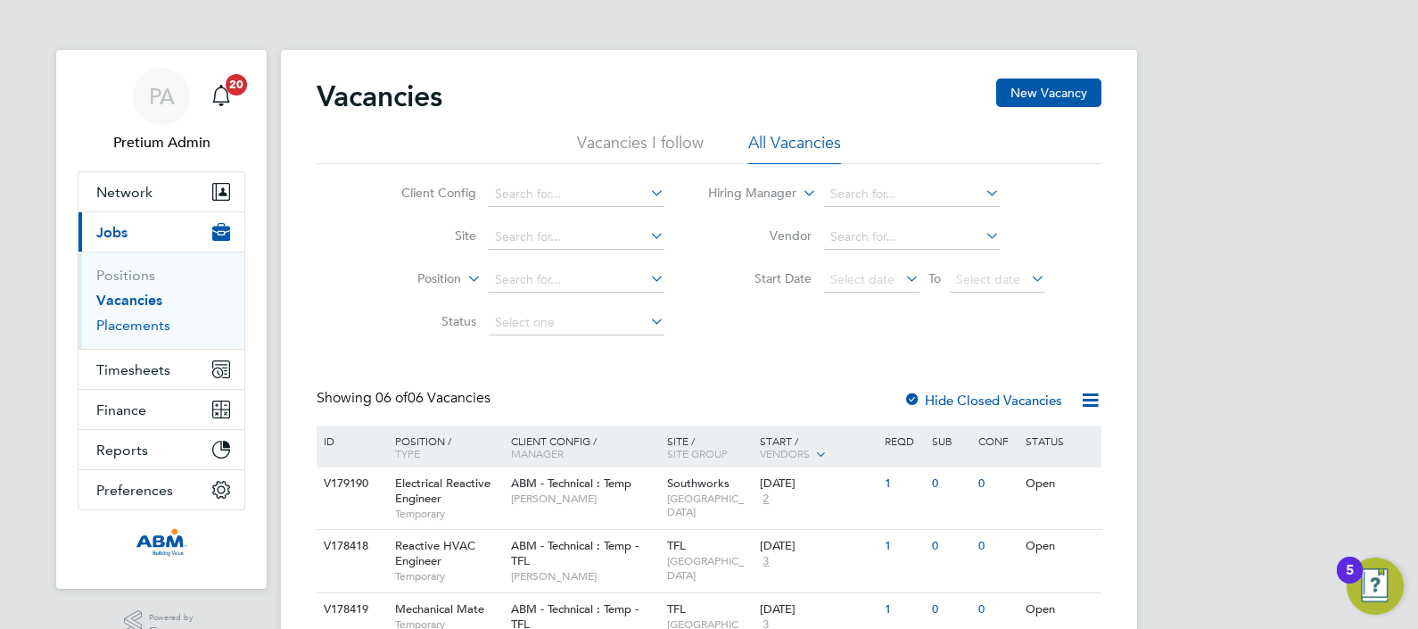
click at [128, 330] on link "Placements" at bounding box center [133, 325] width 74 height 17
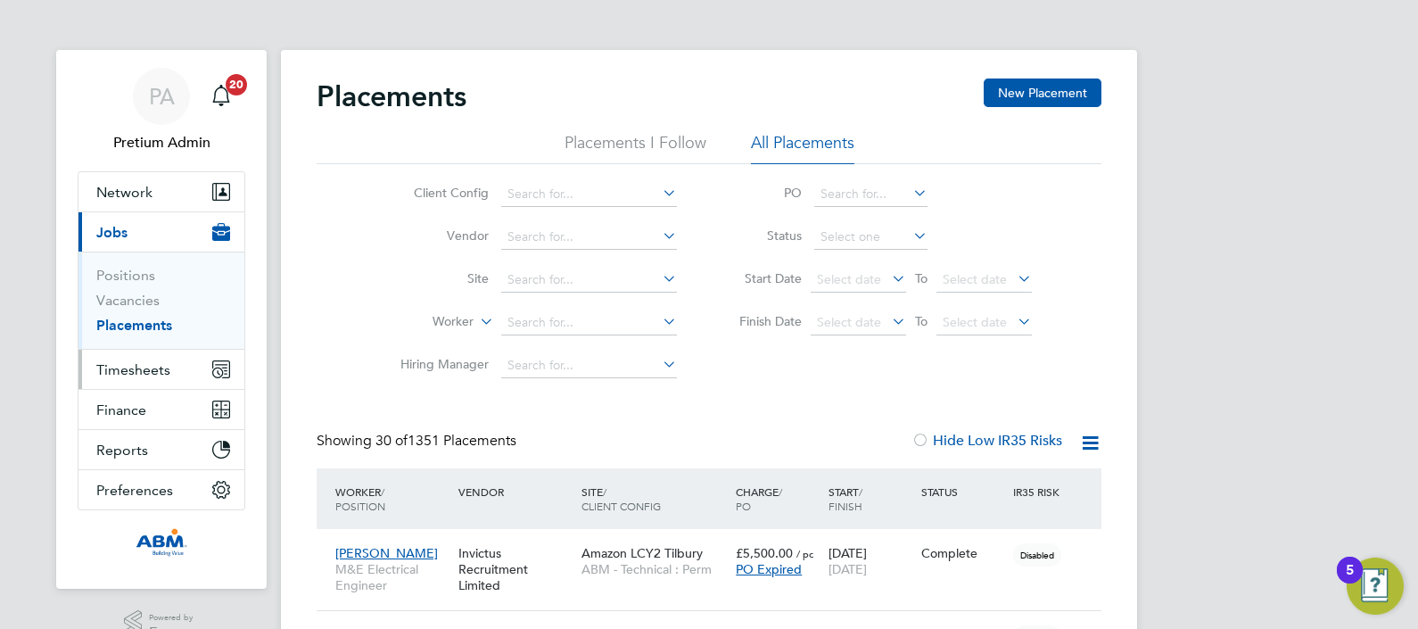
click at [147, 376] on span "Timesheets" at bounding box center [133, 369] width 74 height 17
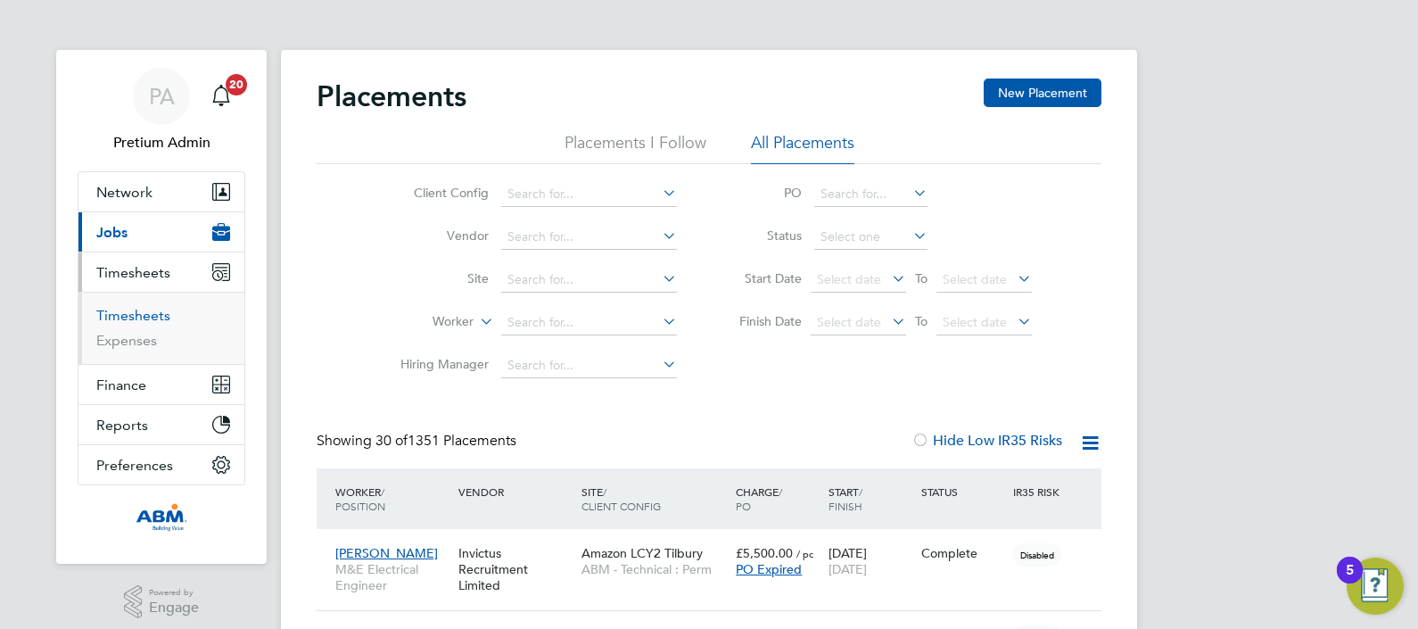
click at [119, 310] on link "Timesheets" at bounding box center [133, 315] width 74 height 17
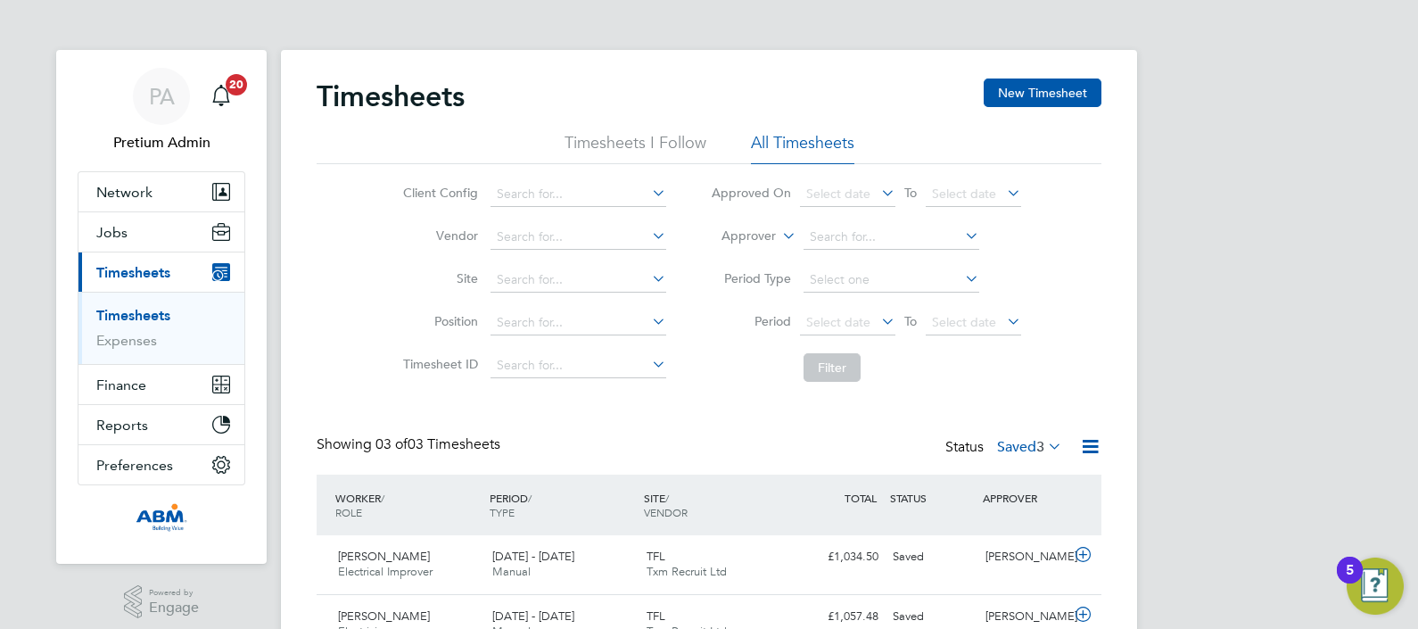
click at [1013, 450] on label "Saved 3" at bounding box center [1029, 447] width 65 height 18
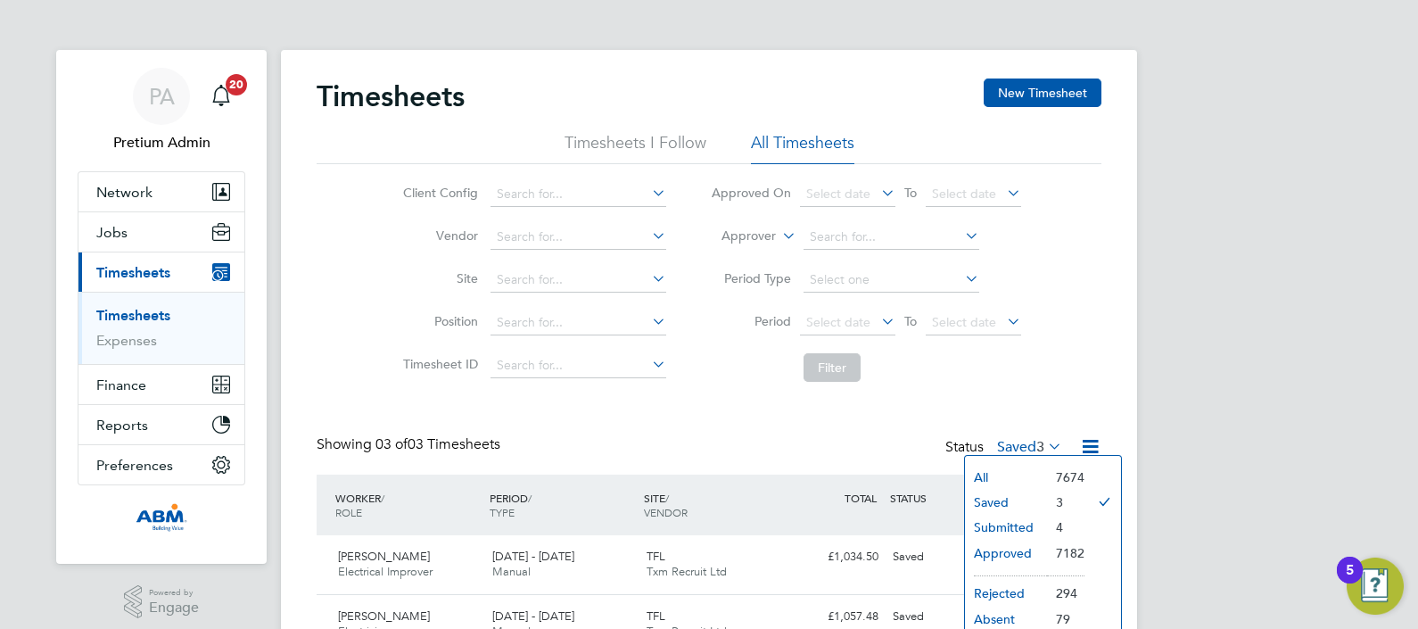
click at [816, 417] on div "Timesheets New Timesheet Timesheets I Follow All Timesheets Client Config Vendo…" at bounding box center [709, 397] width 785 height 636
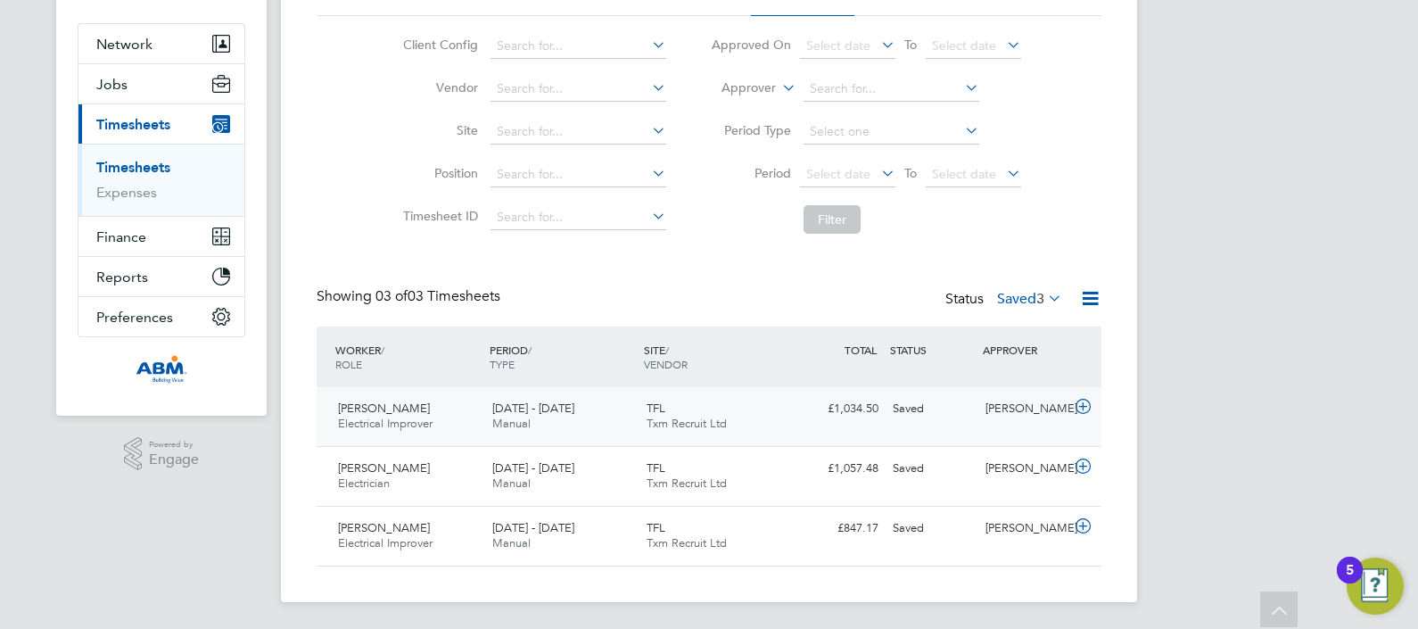
click at [622, 426] on div "[DATE] - [DATE] Manual" at bounding box center [562, 416] width 154 height 45
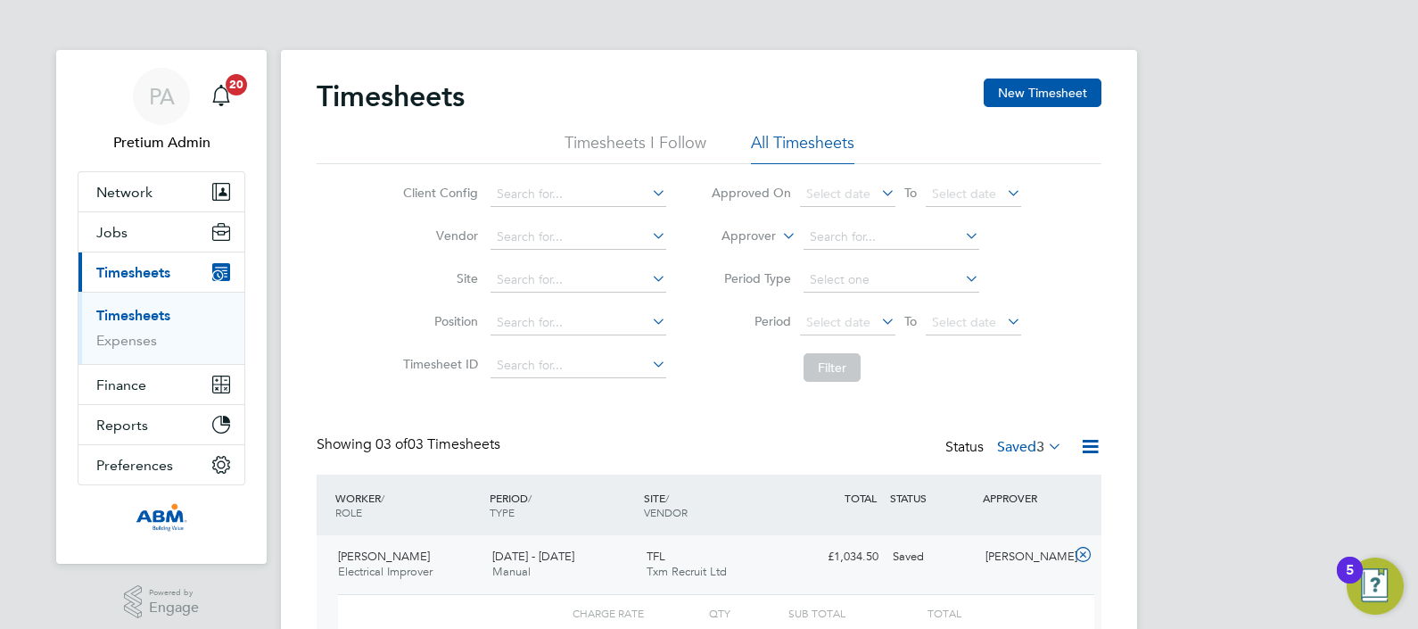
click at [1021, 459] on div "Status Saved 3" at bounding box center [1006, 447] width 120 height 25
drag, startPoint x: 1017, startPoint y: 446, endPoint x: 1034, endPoint y: 464, distance: 24.6
click at [1016, 445] on label "Saved 3" at bounding box center [1029, 447] width 65 height 18
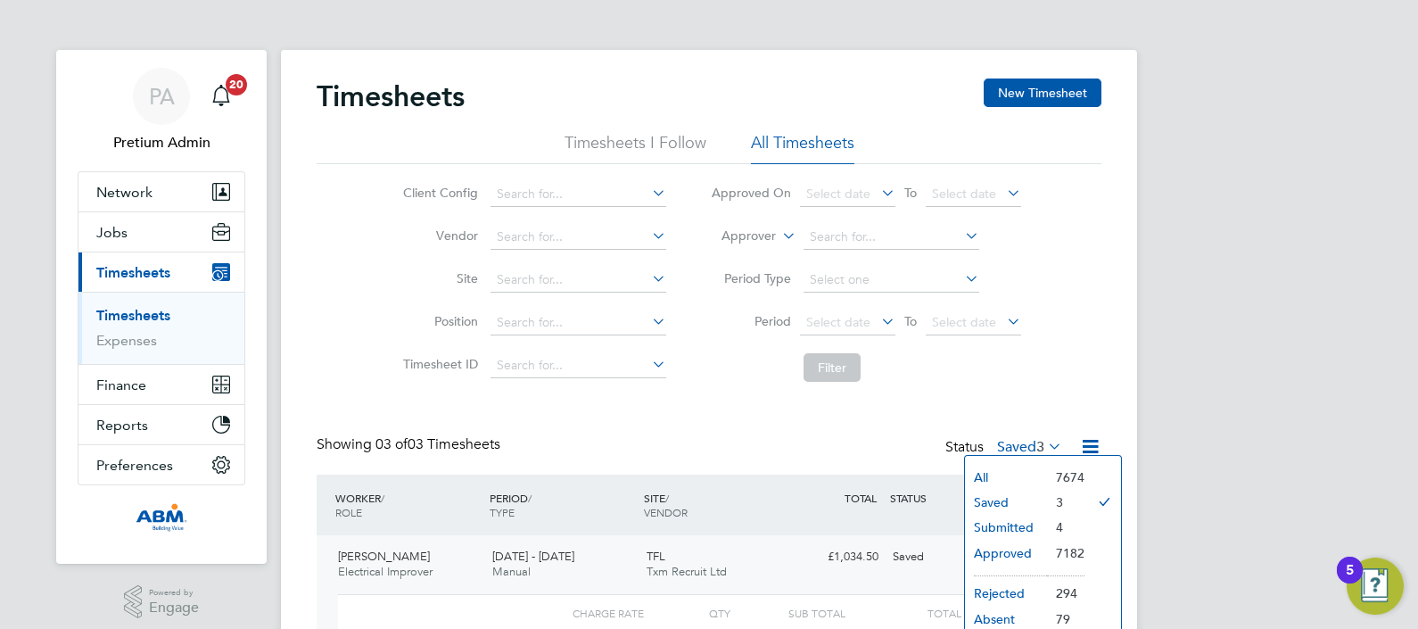
click at [1024, 525] on li "Submitted" at bounding box center [1006, 527] width 82 height 25
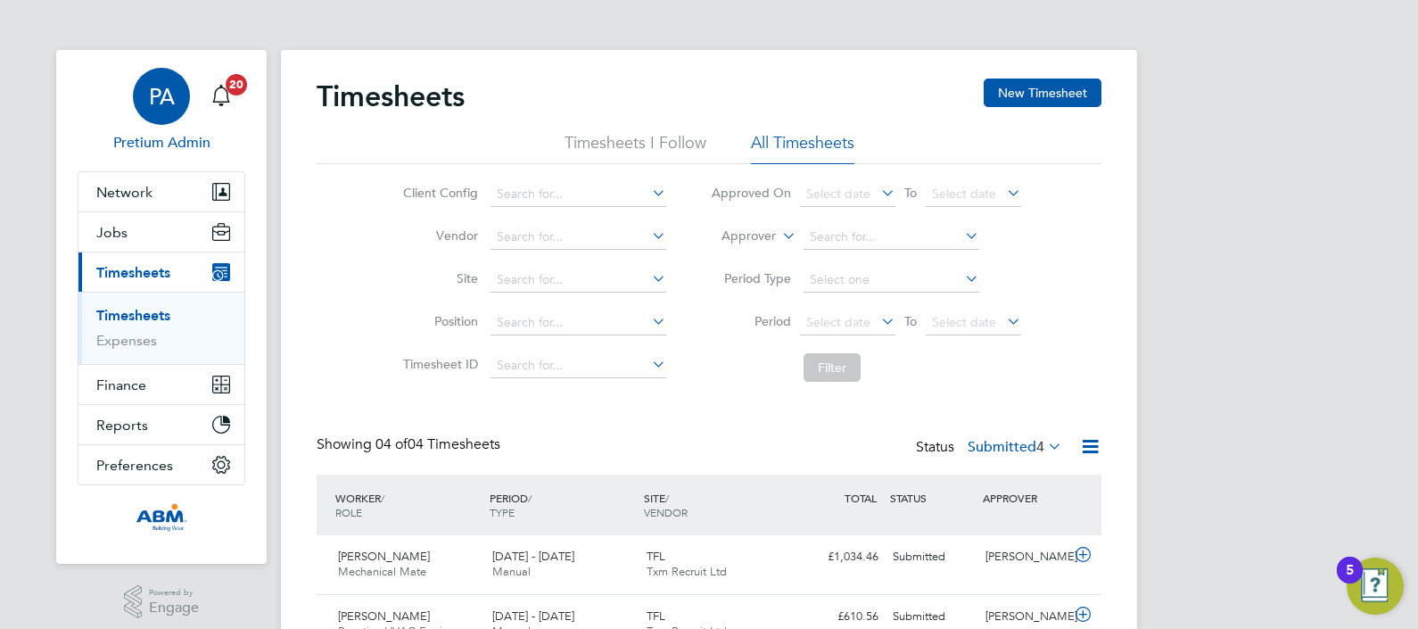
click at [156, 98] on span "PA" at bounding box center [162, 96] width 26 height 23
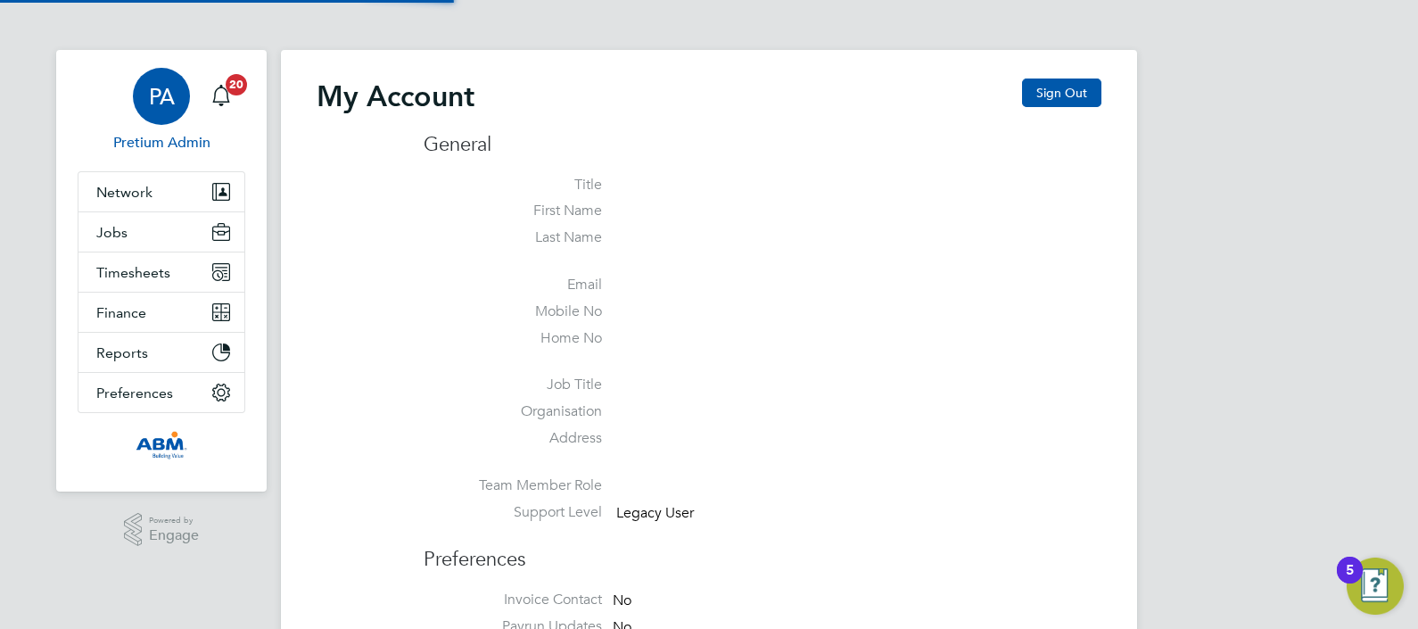
type input "[EMAIL_ADDRESS][DOMAIN_NAME]"
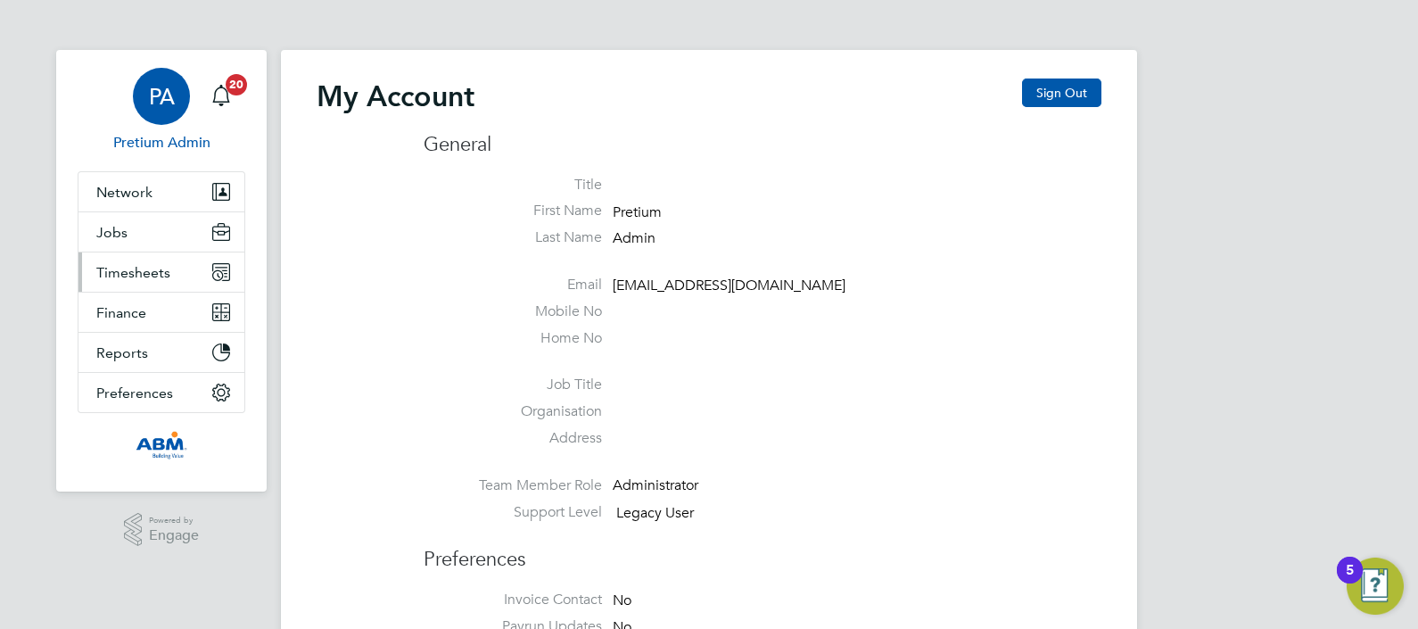
click at [136, 269] on span "Timesheets" at bounding box center [133, 272] width 74 height 17
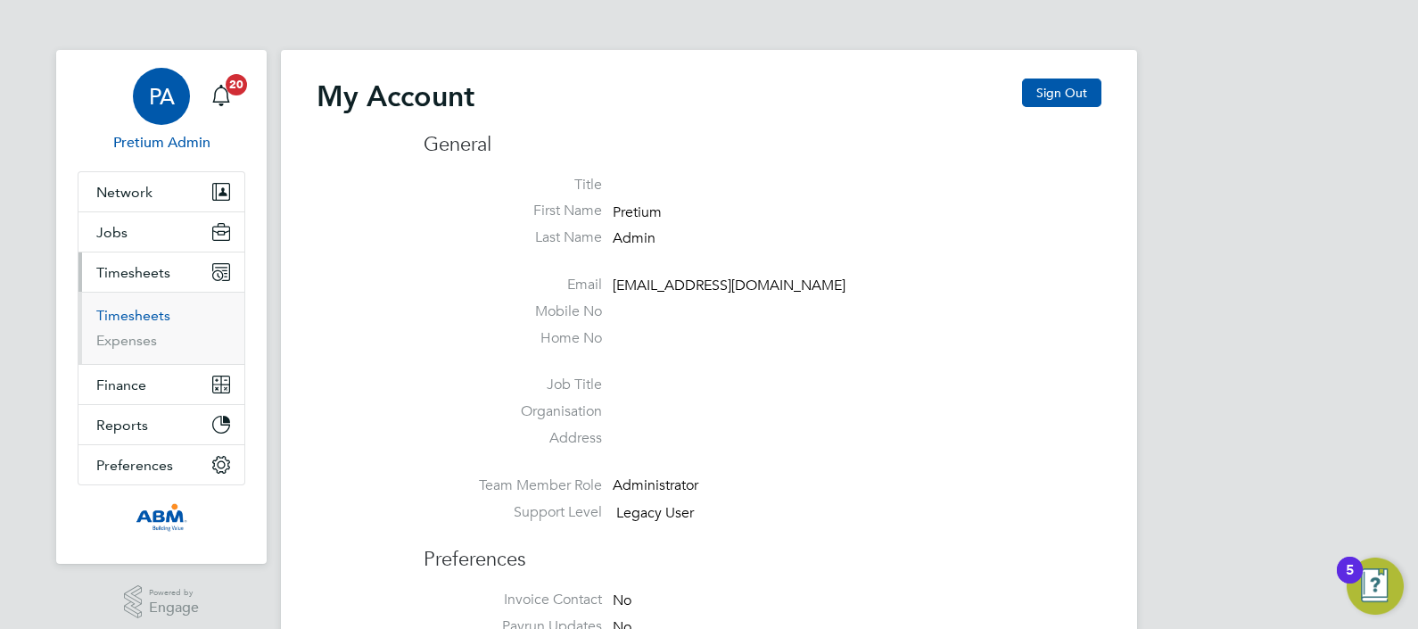
click at [124, 315] on link "Timesheets" at bounding box center [133, 315] width 74 height 17
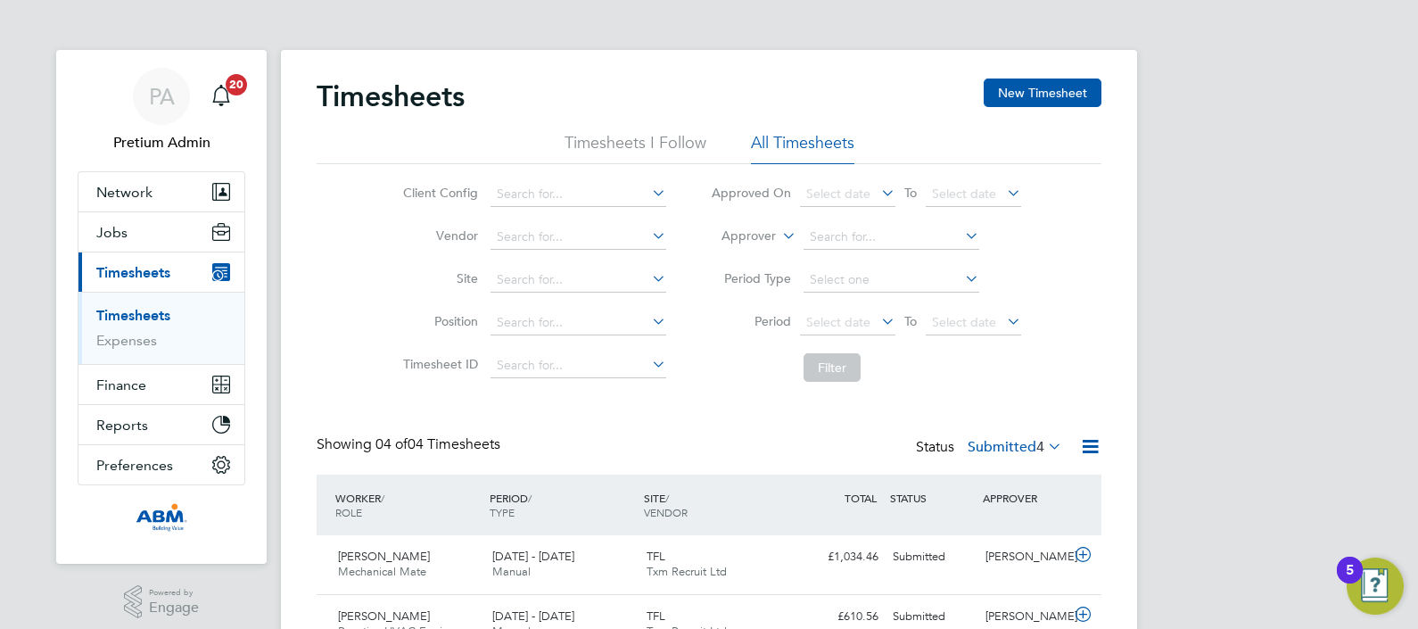
click at [986, 451] on label "Submitted 4" at bounding box center [1015, 447] width 95 height 18
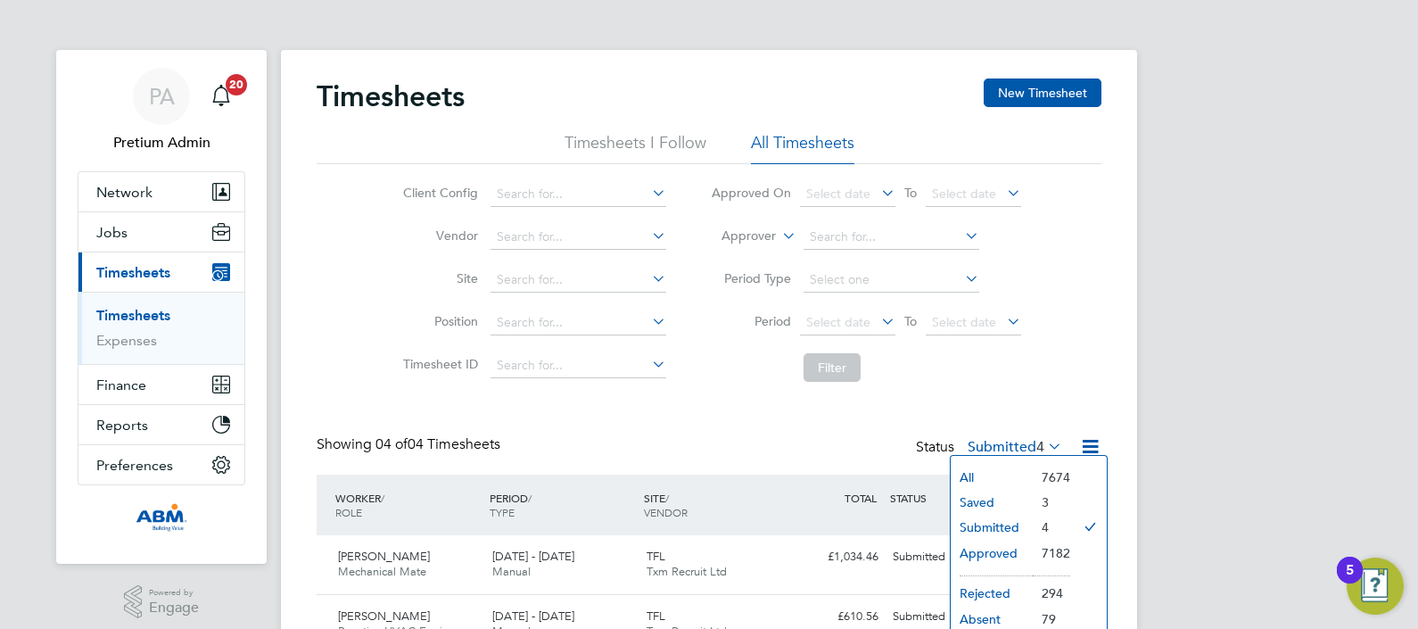
click at [1005, 552] on li "Approved" at bounding box center [992, 553] width 82 height 25
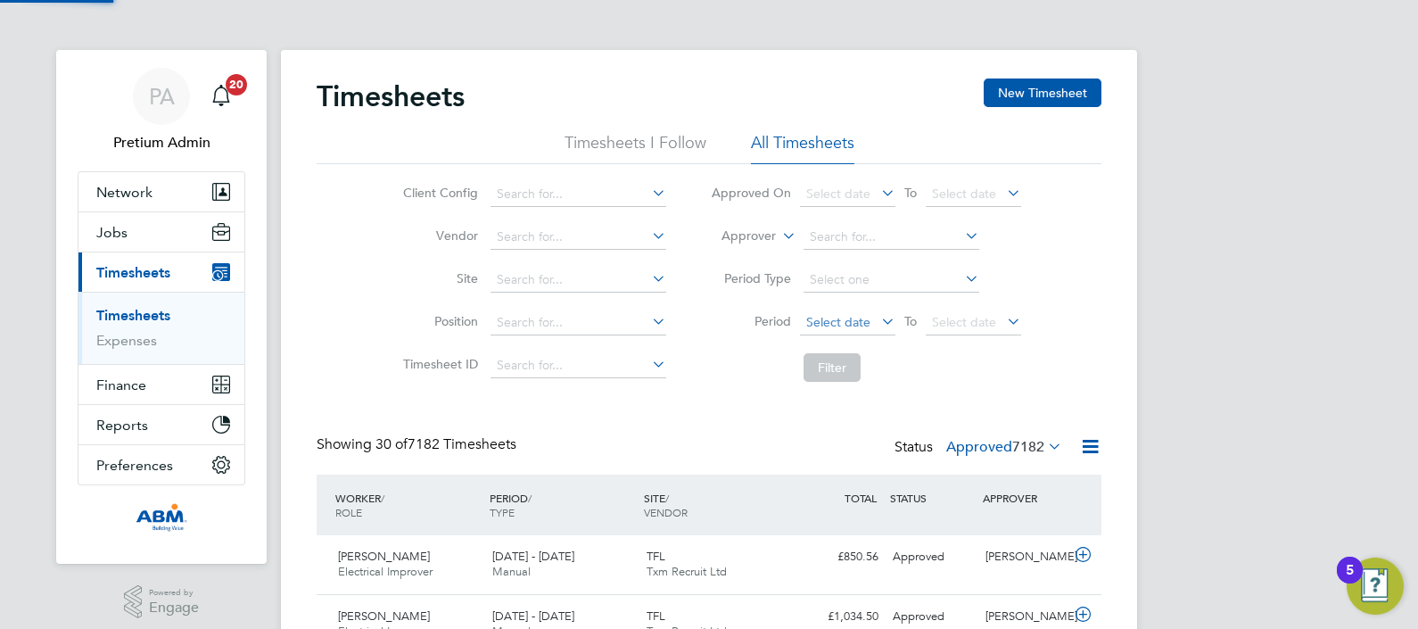
click at [824, 317] on span "Select date" at bounding box center [838, 322] width 64 height 16
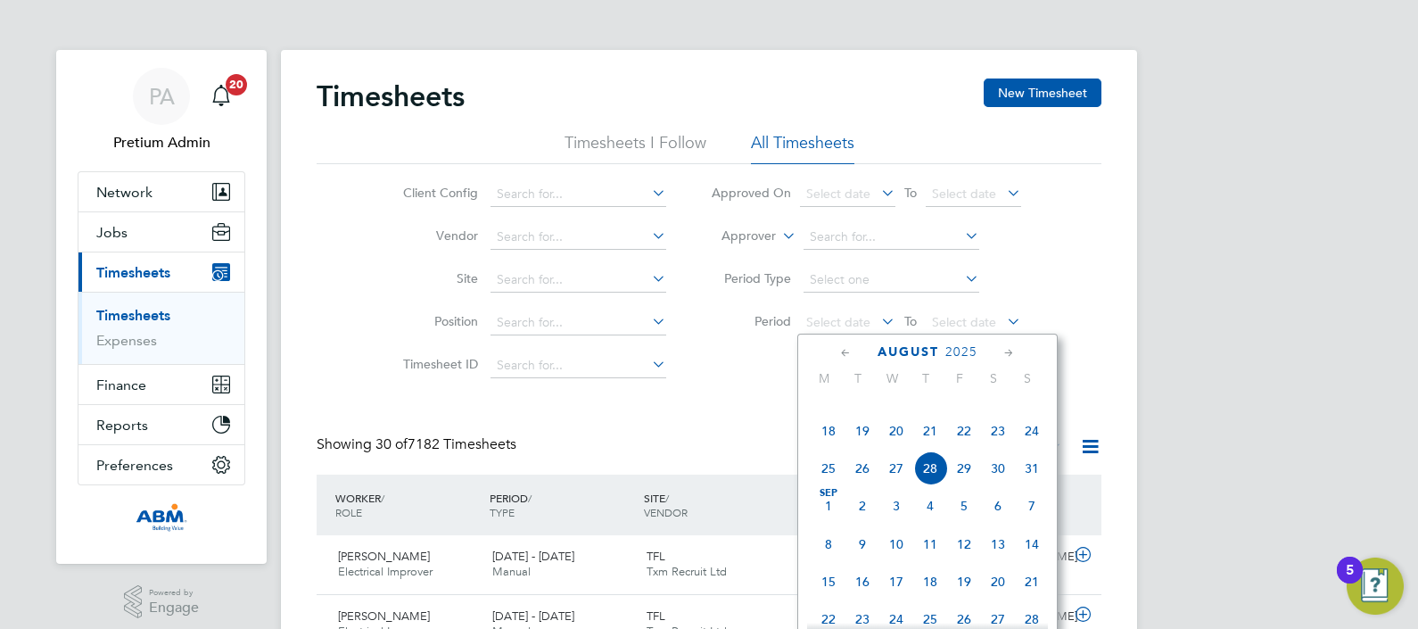
click at [999, 410] on span "16" at bounding box center [998, 393] width 34 height 34
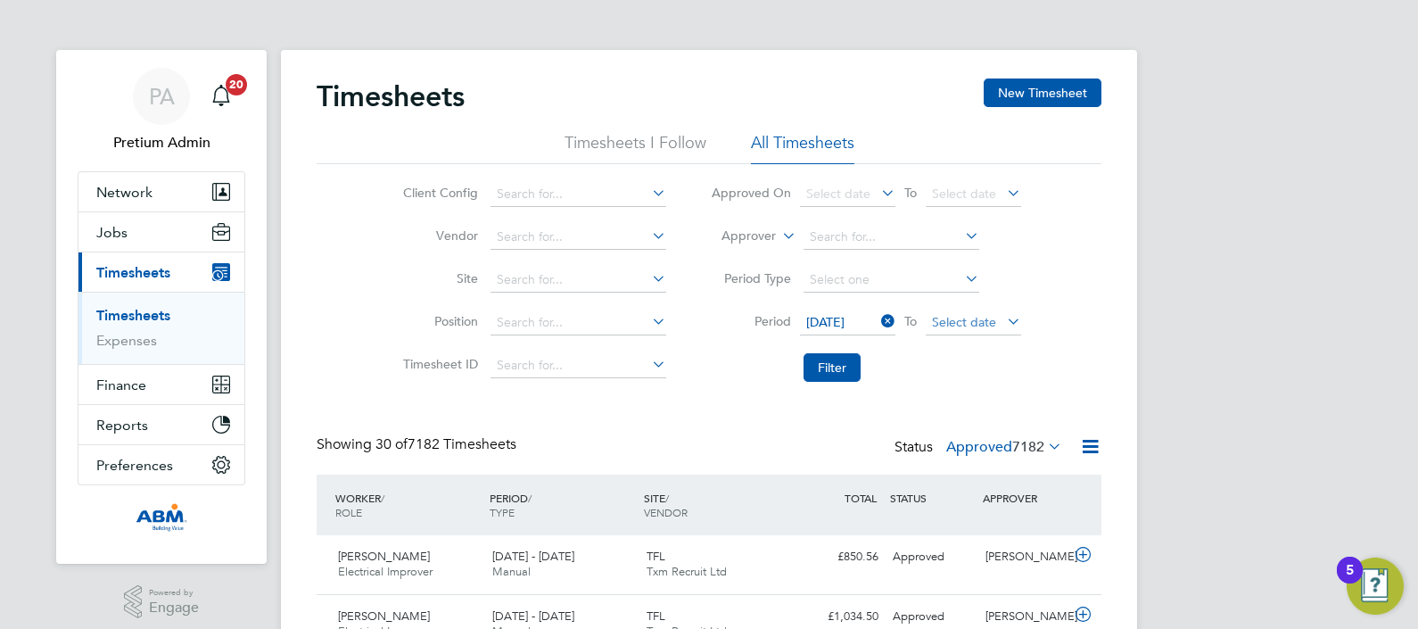
click at [987, 324] on span "Select date" at bounding box center [964, 322] width 64 height 16
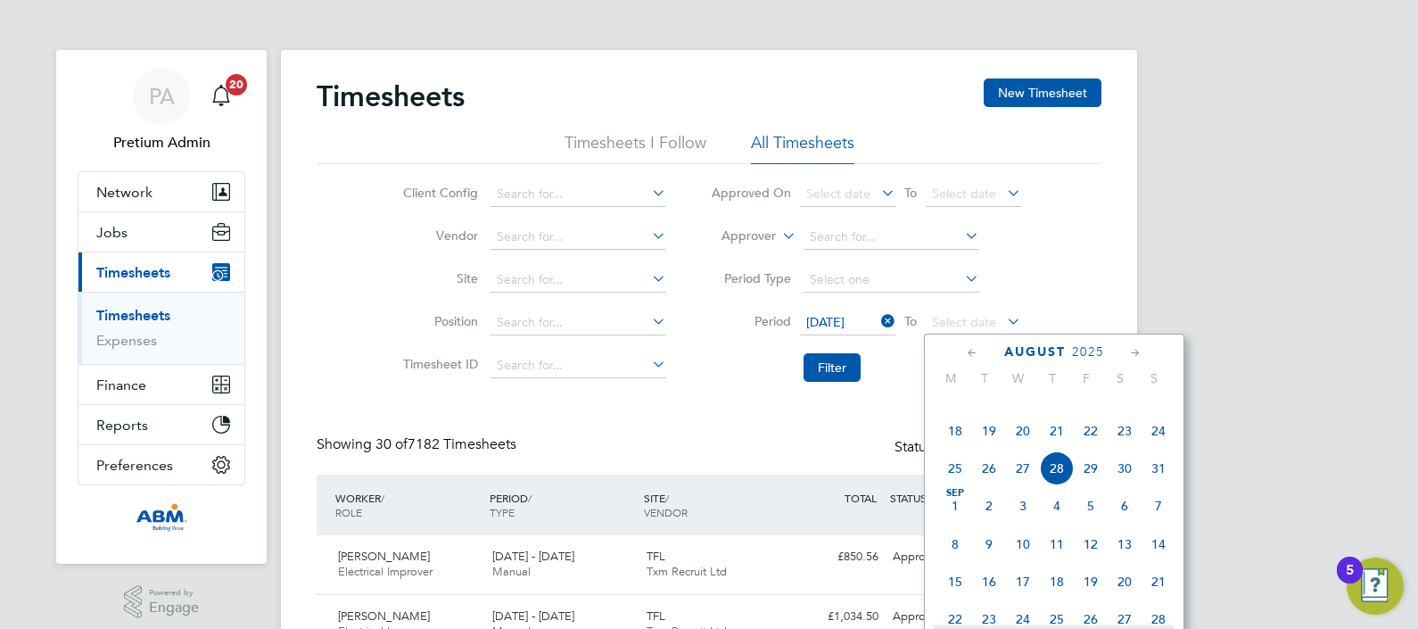
click at [1092, 448] on span "22" at bounding box center [1091, 431] width 34 height 34
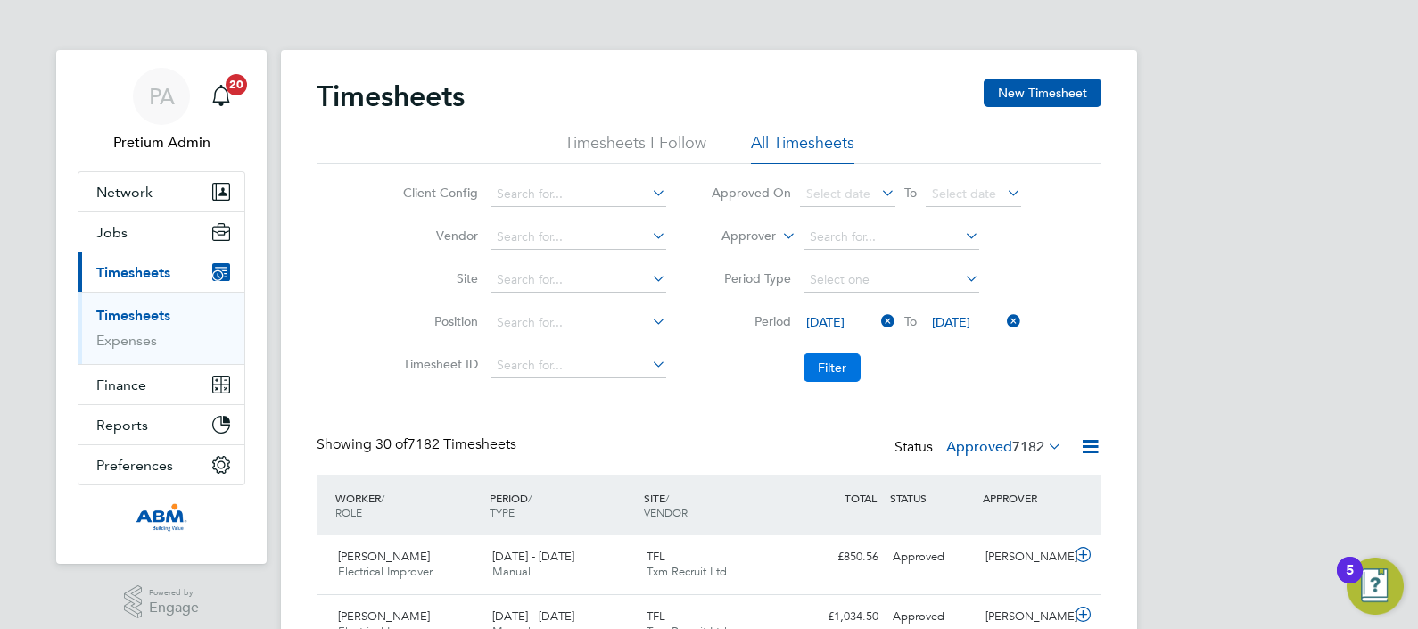
click at [826, 357] on button "Filter" at bounding box center [832, 367] width 57 height 29
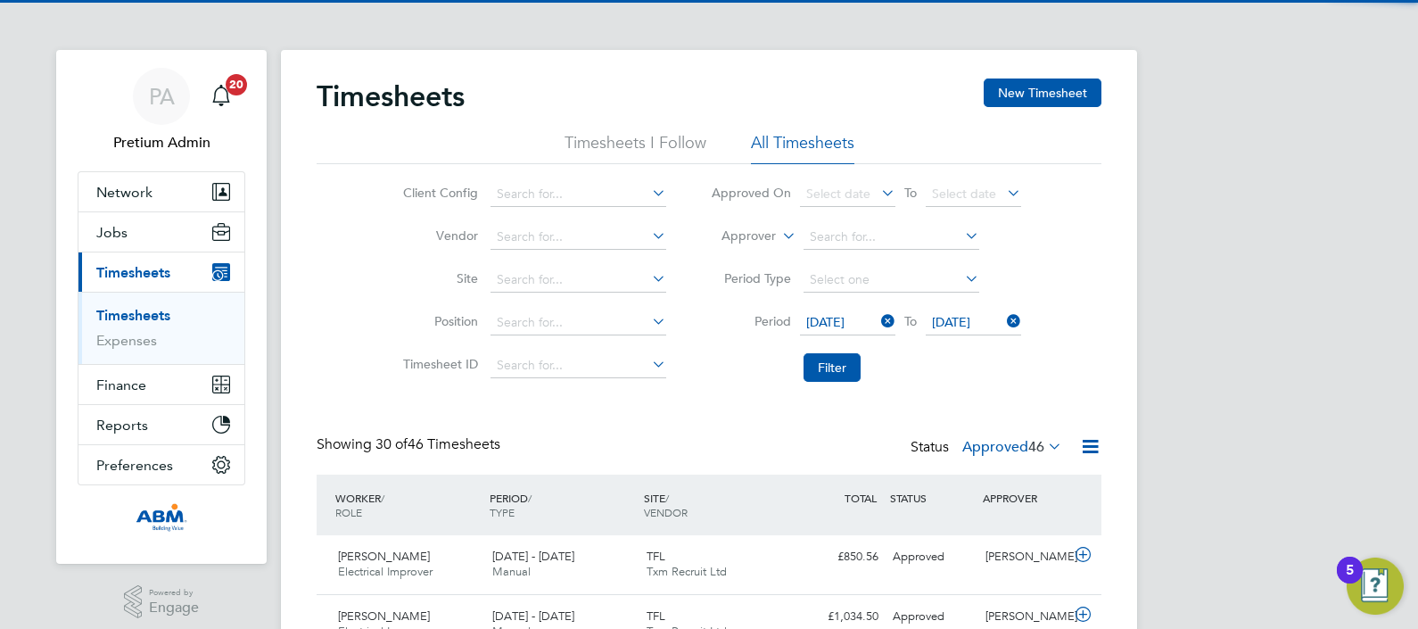
click at [1092, 449] on icon at bounding box center [1090, 446] width 22 height 22
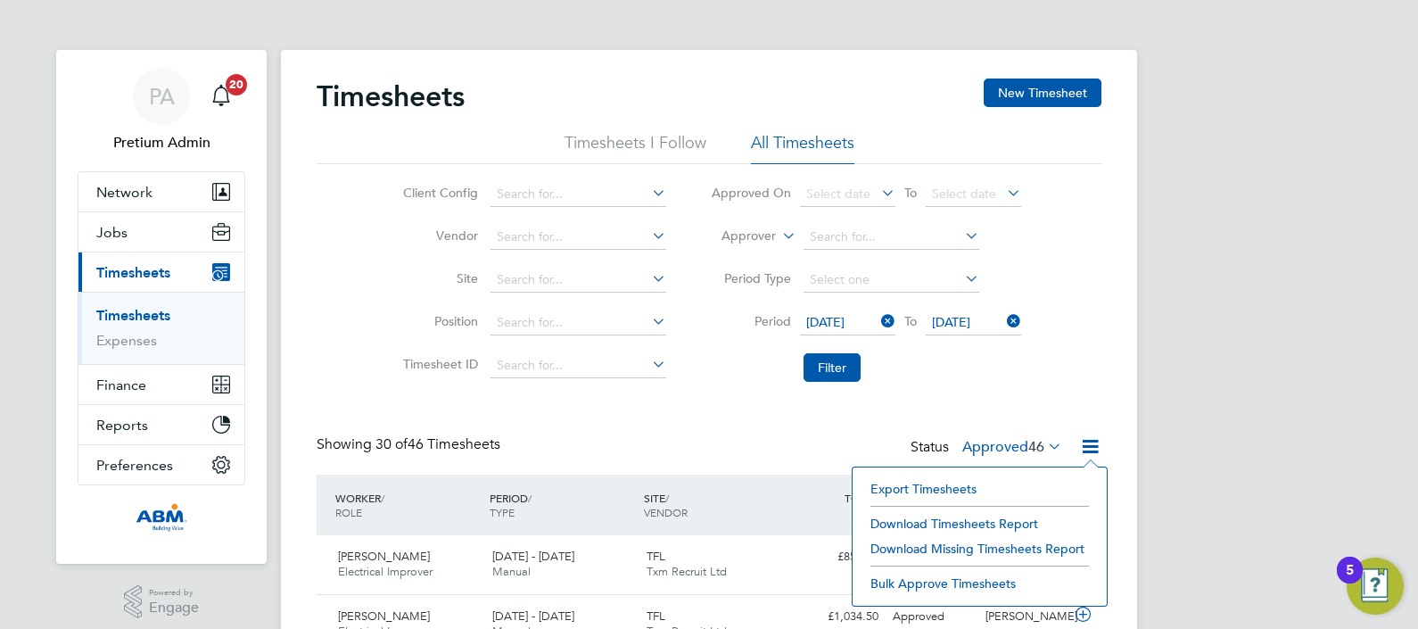
click at [999, 517] on li "Download Timesheets Report" at bounding box center [980, 523] width 236 height 25
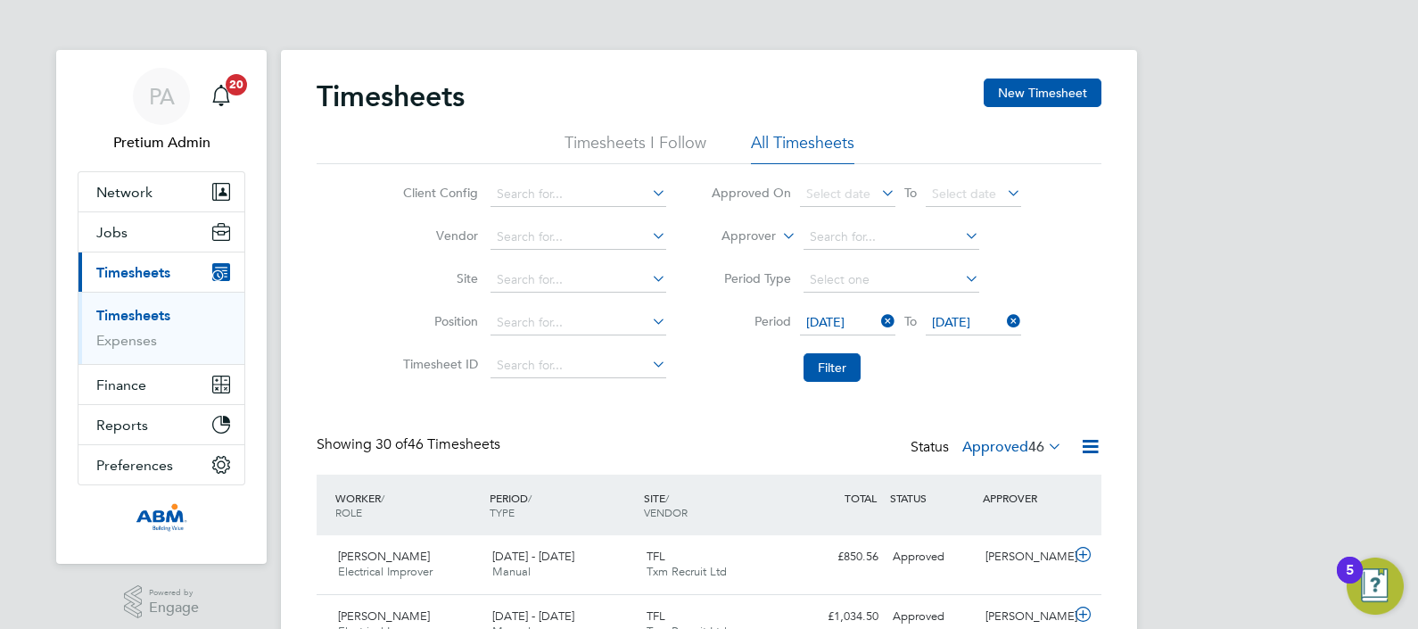
click at [740, 98] on div "Timesheets New Timesheet" at bounding box center [709, 106] width 785 height 54
drag, startPoint x: 574, startPoint y: 437, endPoint x: 555, endPoint y: 434, distance: 19.8
click at [575, 437] on div "Showing 30 of 46 Timesheets Status Approved 46" at bounding box center [709, 454] width 785 height 39
